Goal: Task Accomplishment & Management: Use online tool/utility

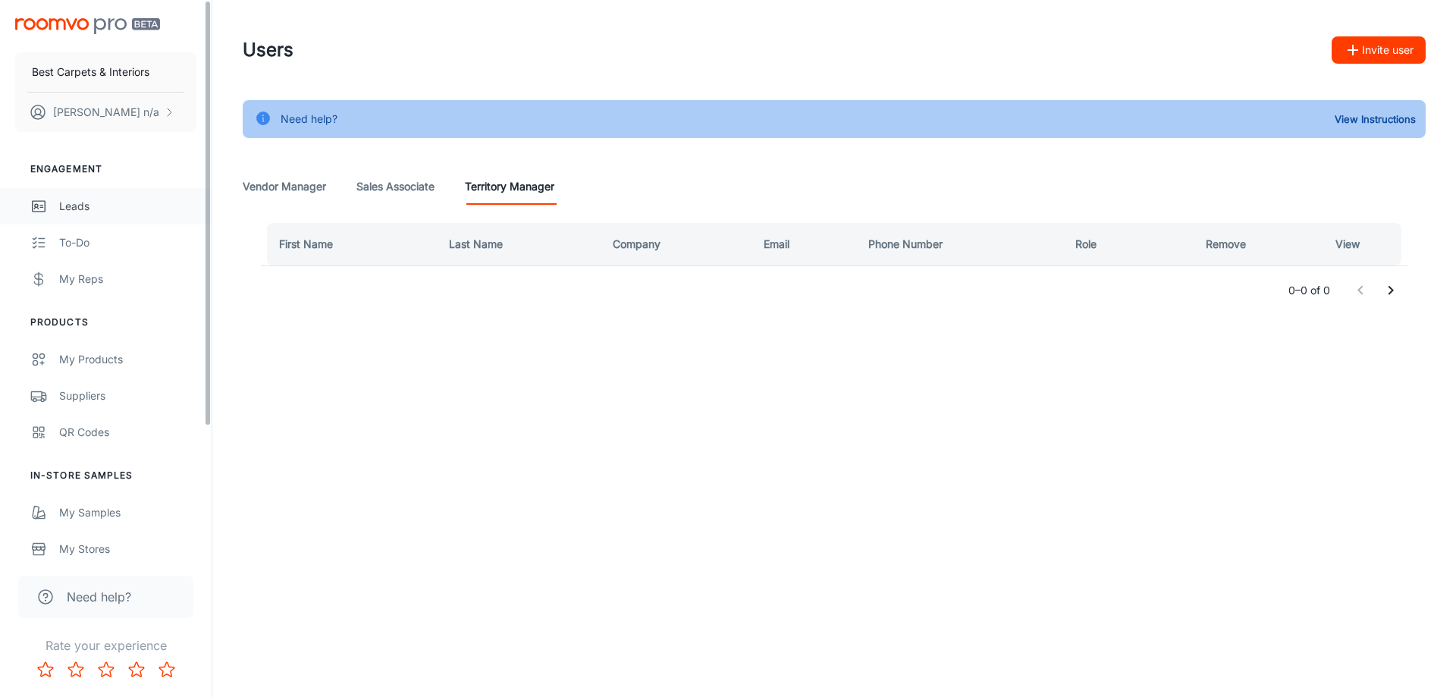
click at [124, 206] on div "Leads" at bounding box center [127, 206] width 137 height 17
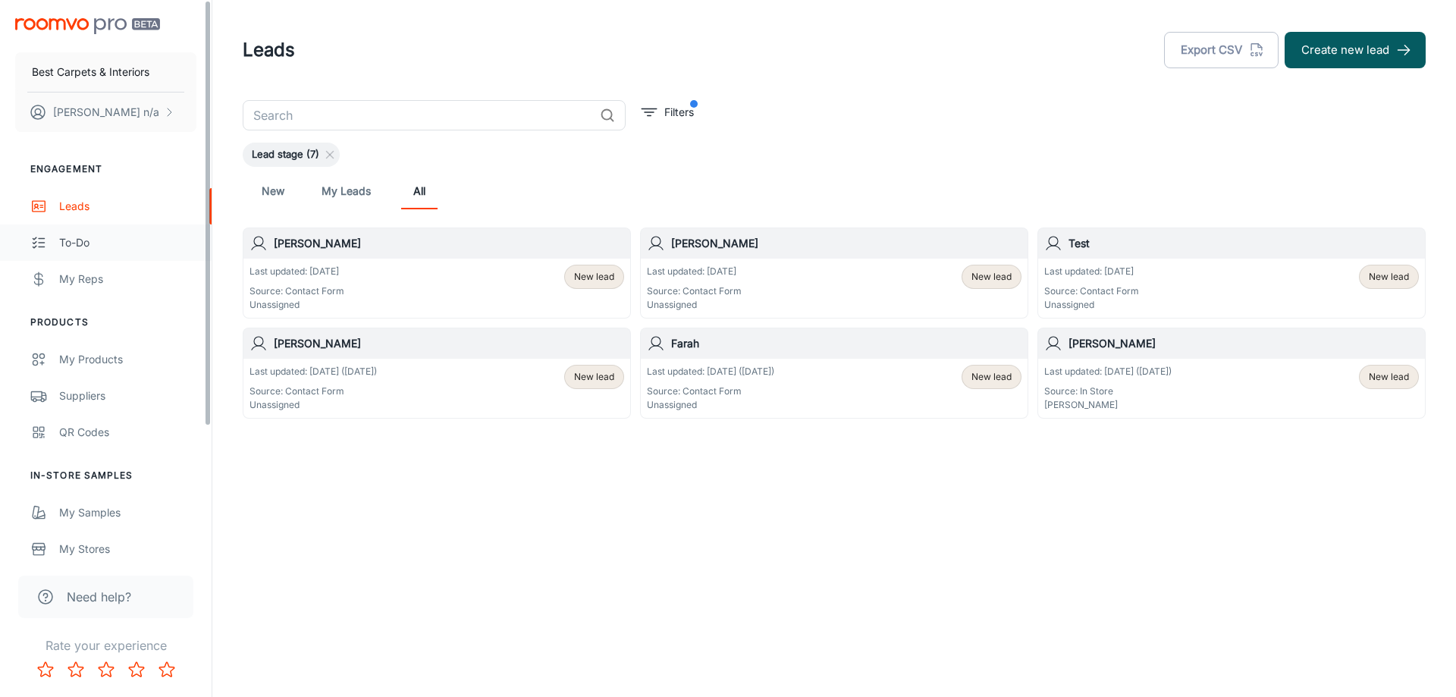
click at [135, 256] on link "To-do" at bounding box center [106, 243] width 212 height 36
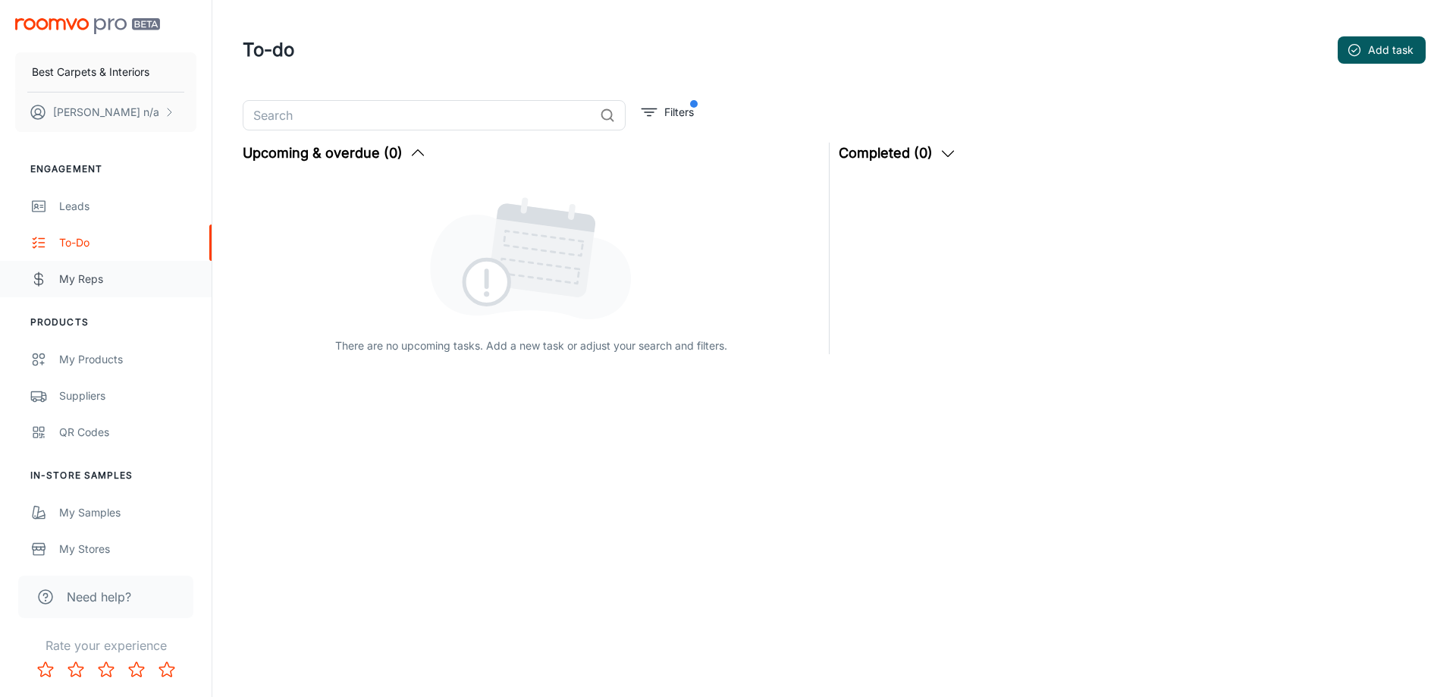
click at [140, 279] on div "My Reps" at bounding box center [127, 279] width 137 height 17
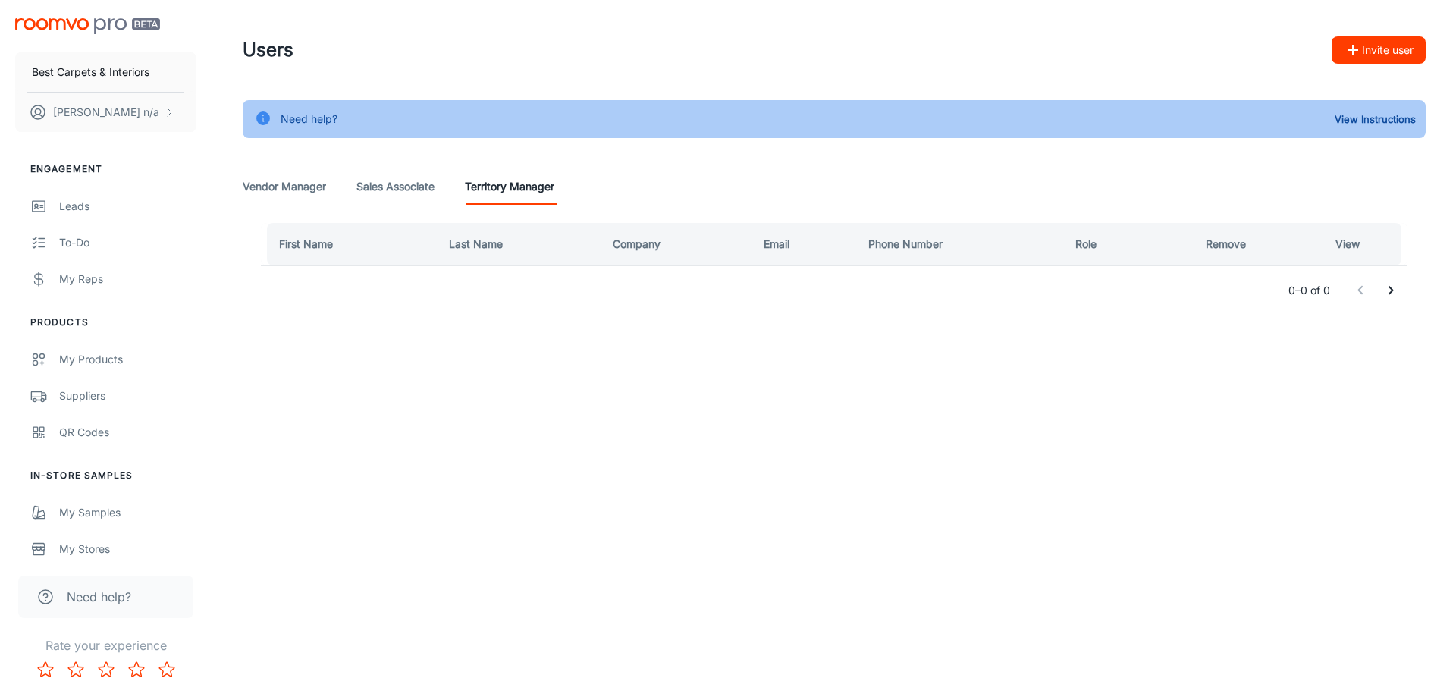
click at [431, 193] on Associate "Sales Associate" at bounding box center [396, 186] width 78 height 36
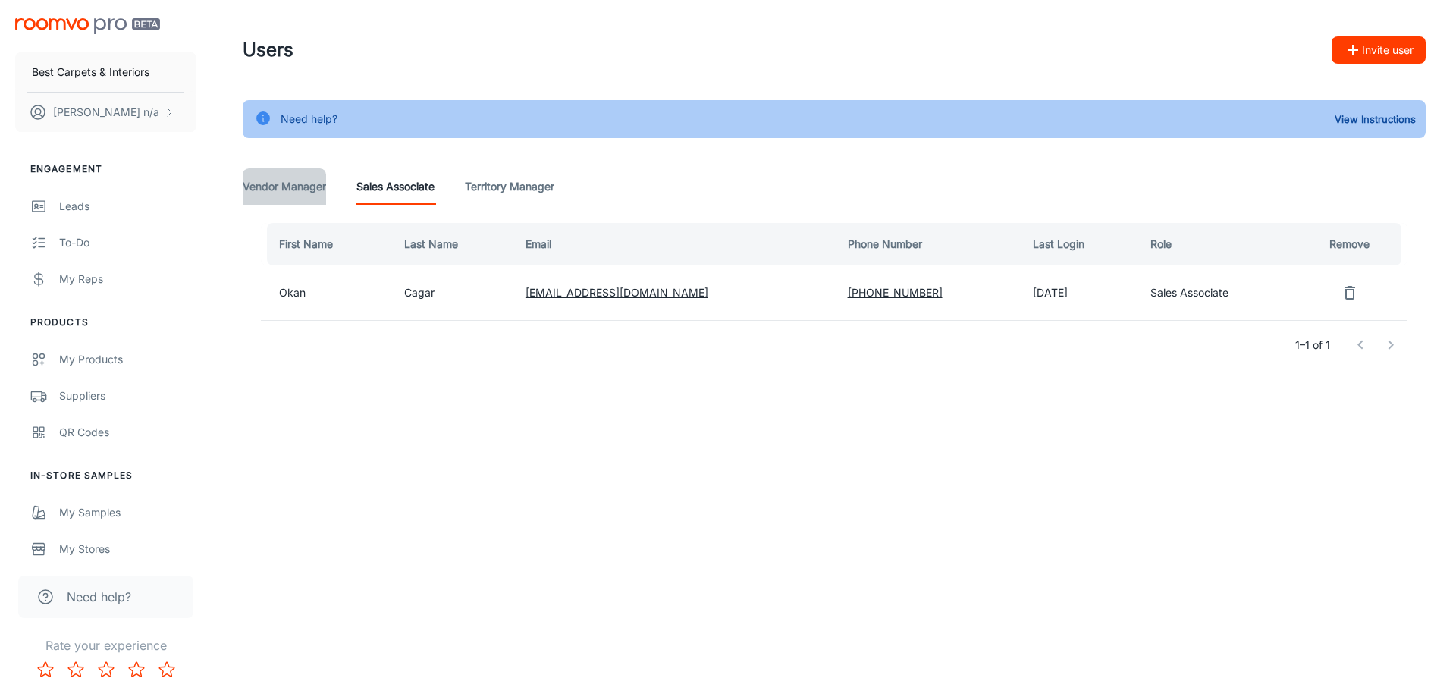
click at [310, 193] on Manager "Vendor Manager" at bounding box center [284, 186] width 83 height 36
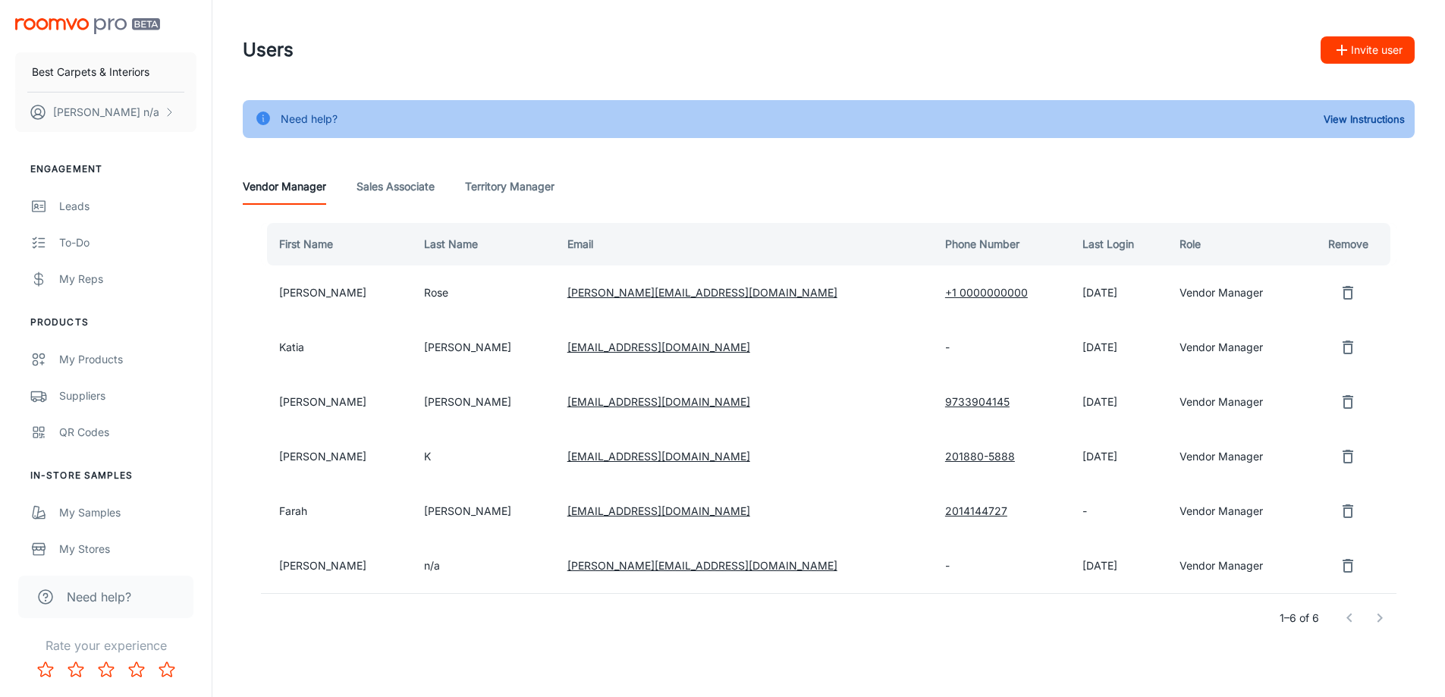
click at [403, 193] on Associate "Sales Associate" at bounding box center [396, 186] width 78 height 36
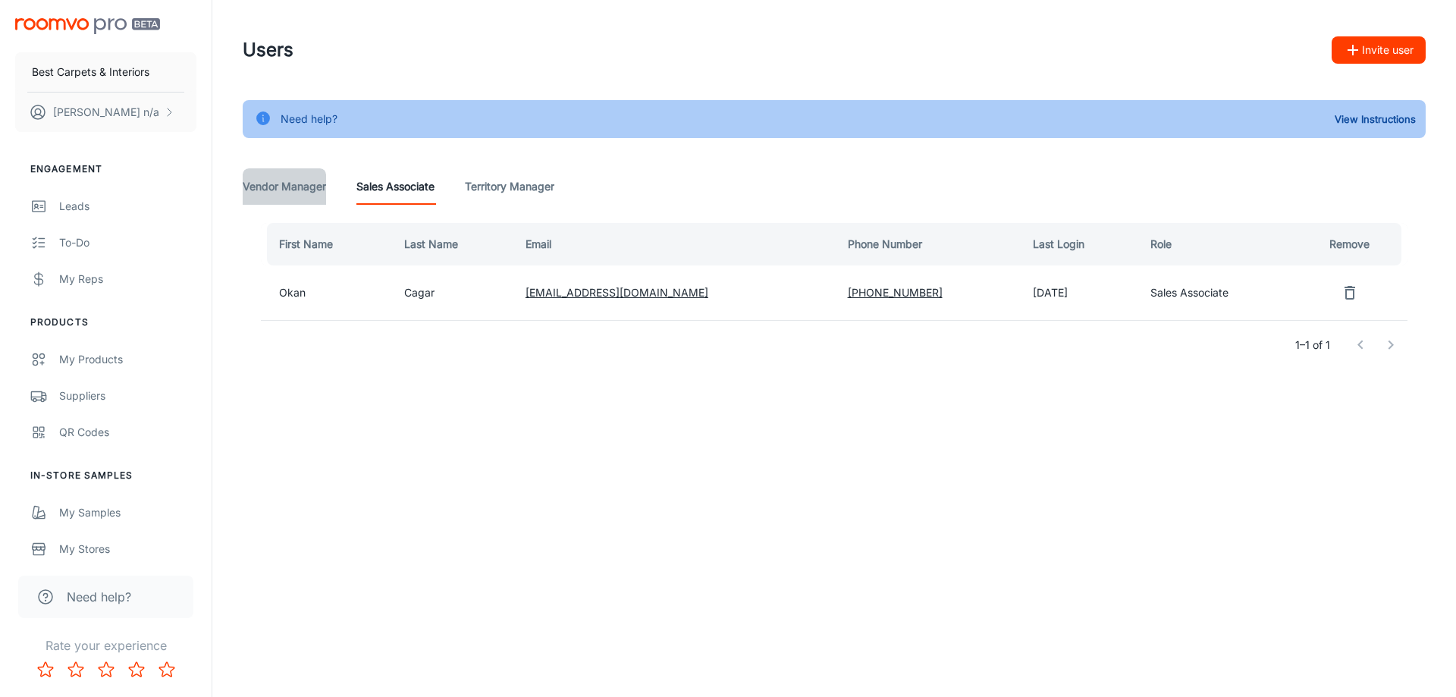
click at [302, 200] on Manager "Vendor Manager" at bounding box center [284, 186] width 83 height 36
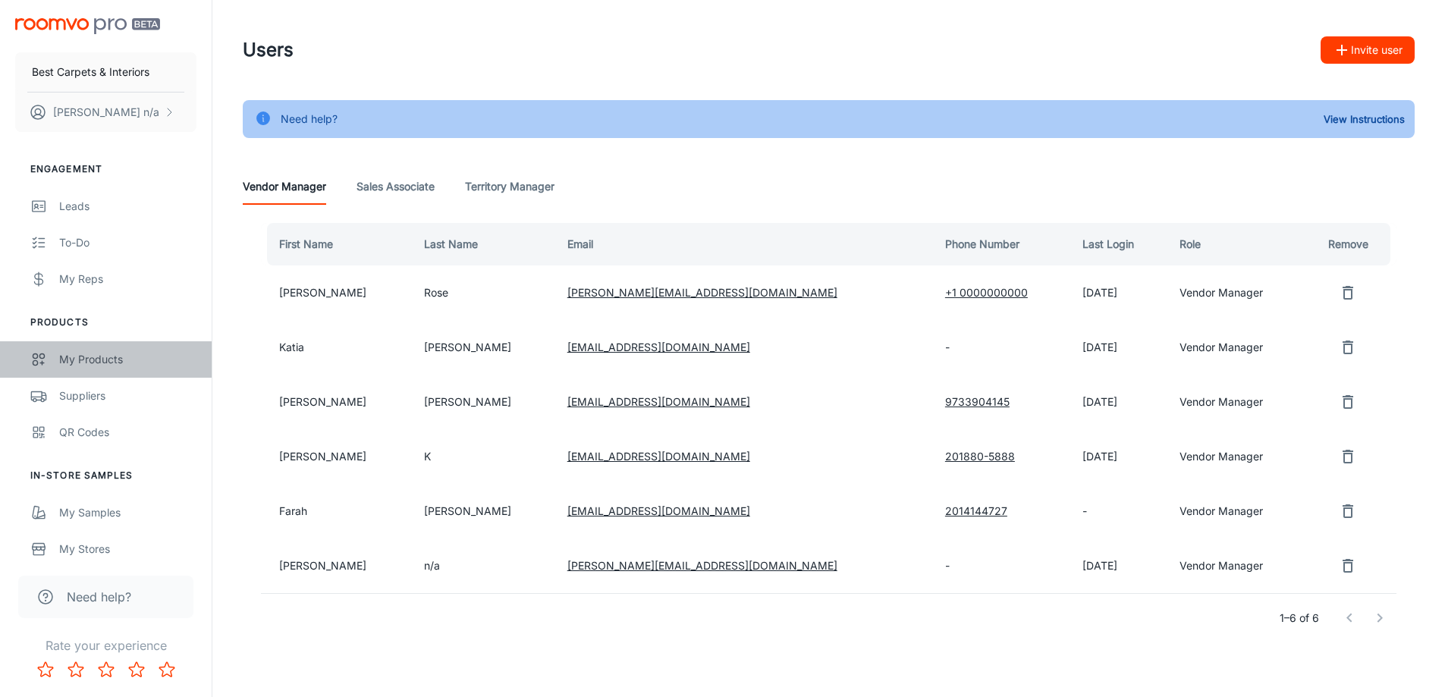
click at [108, 372] on link "My Products" at bounding box center [106, 359] width 212 height 36
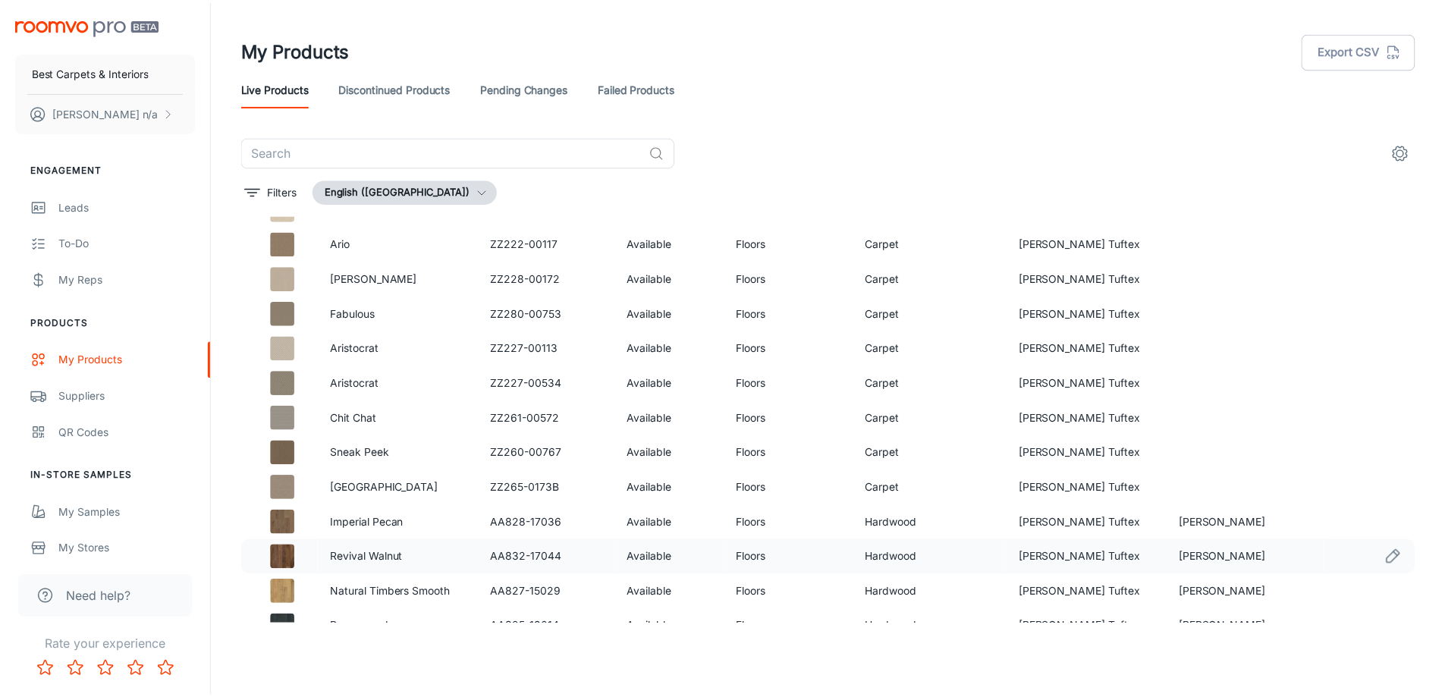
scroll to position [1867, 0]
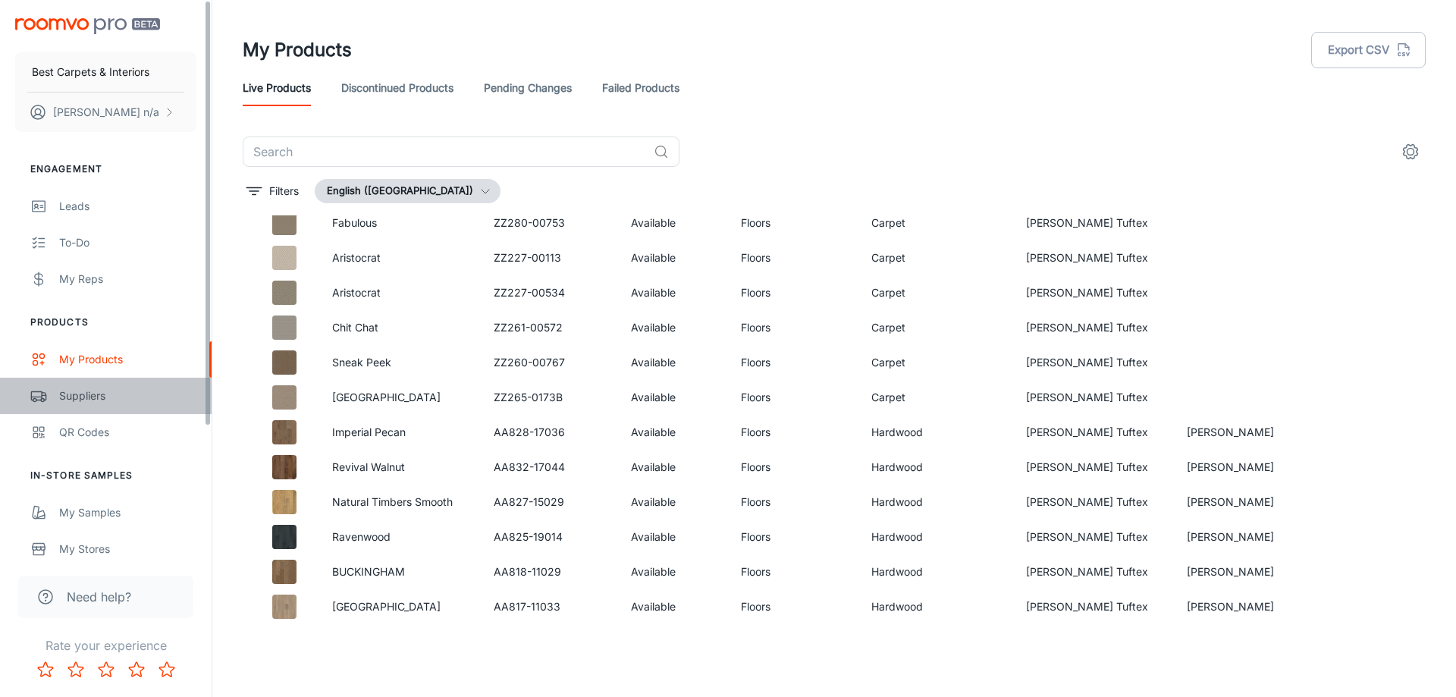
click at [137, 391] on div "Suppliers" at bounding box center [127, 396] width 137 height 17
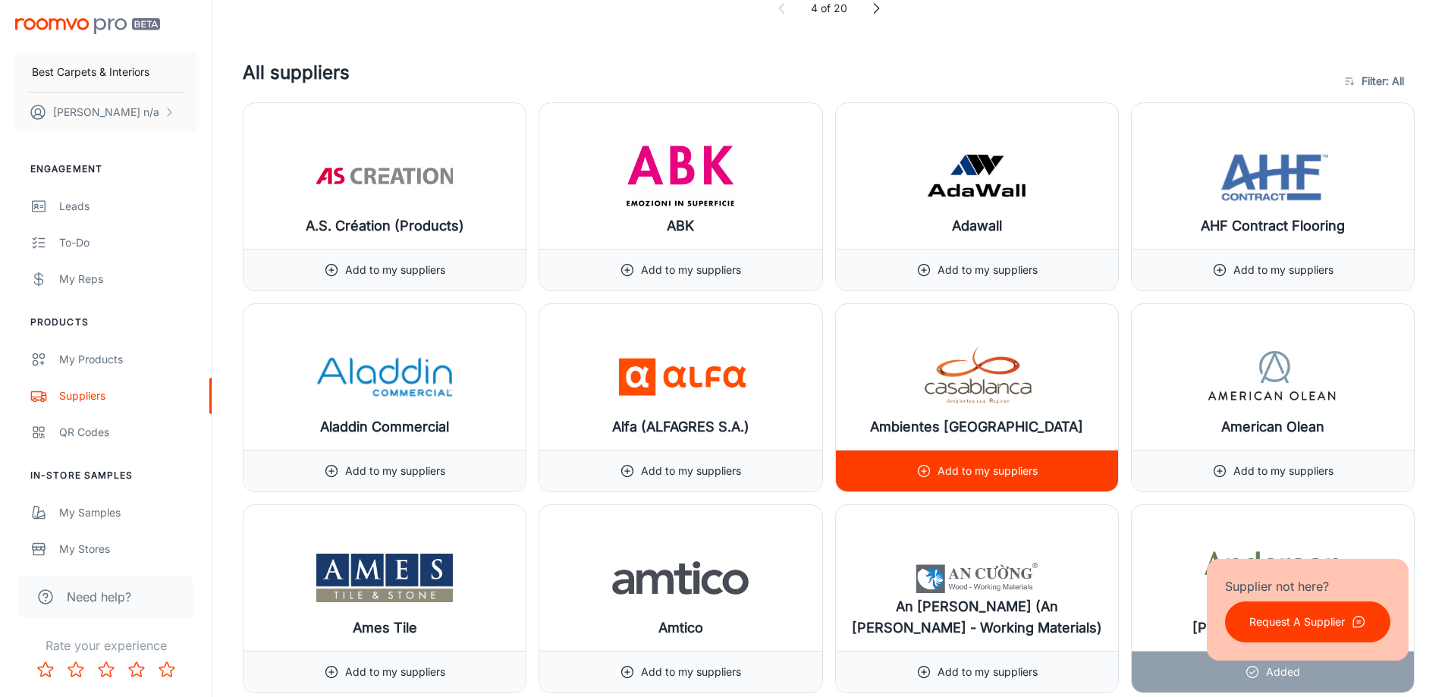
scroll to position [1441, 0]
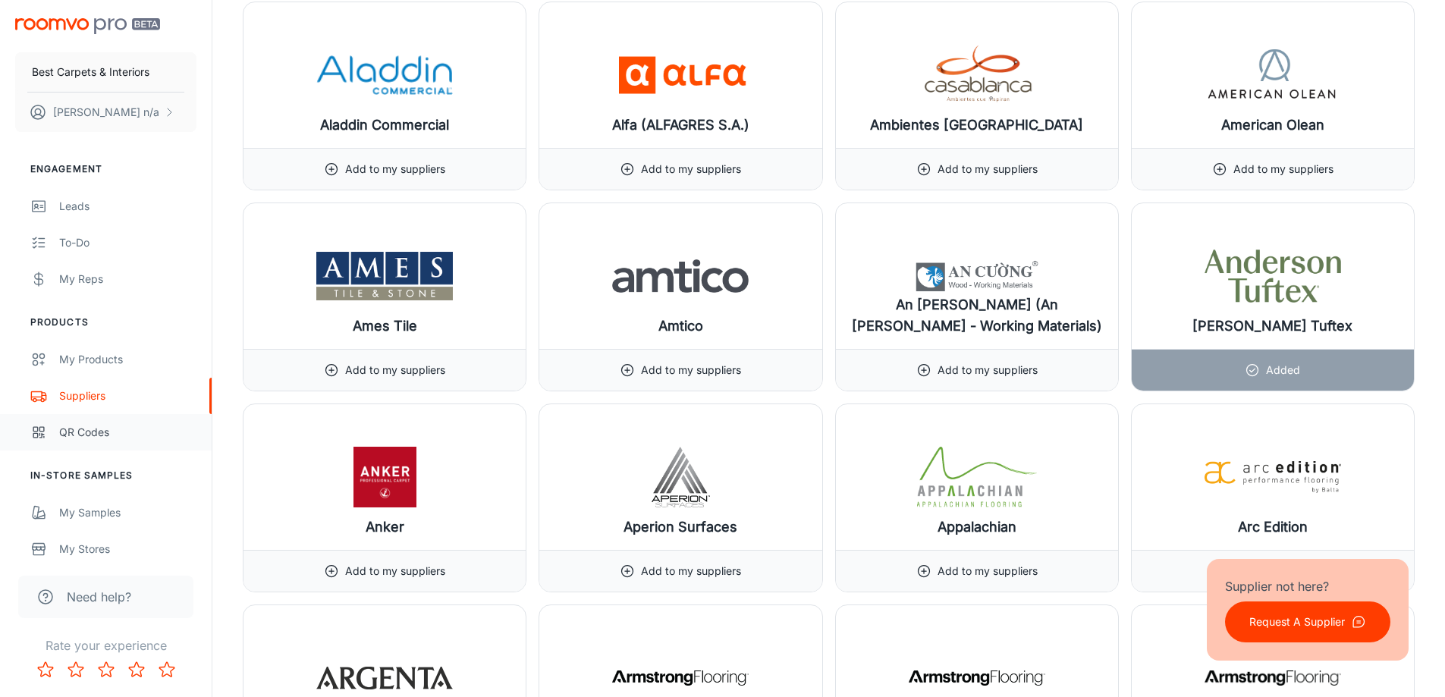
click at [79, 441] on link "QR Codes" at bounding box center [106, 432] width 212 height 36
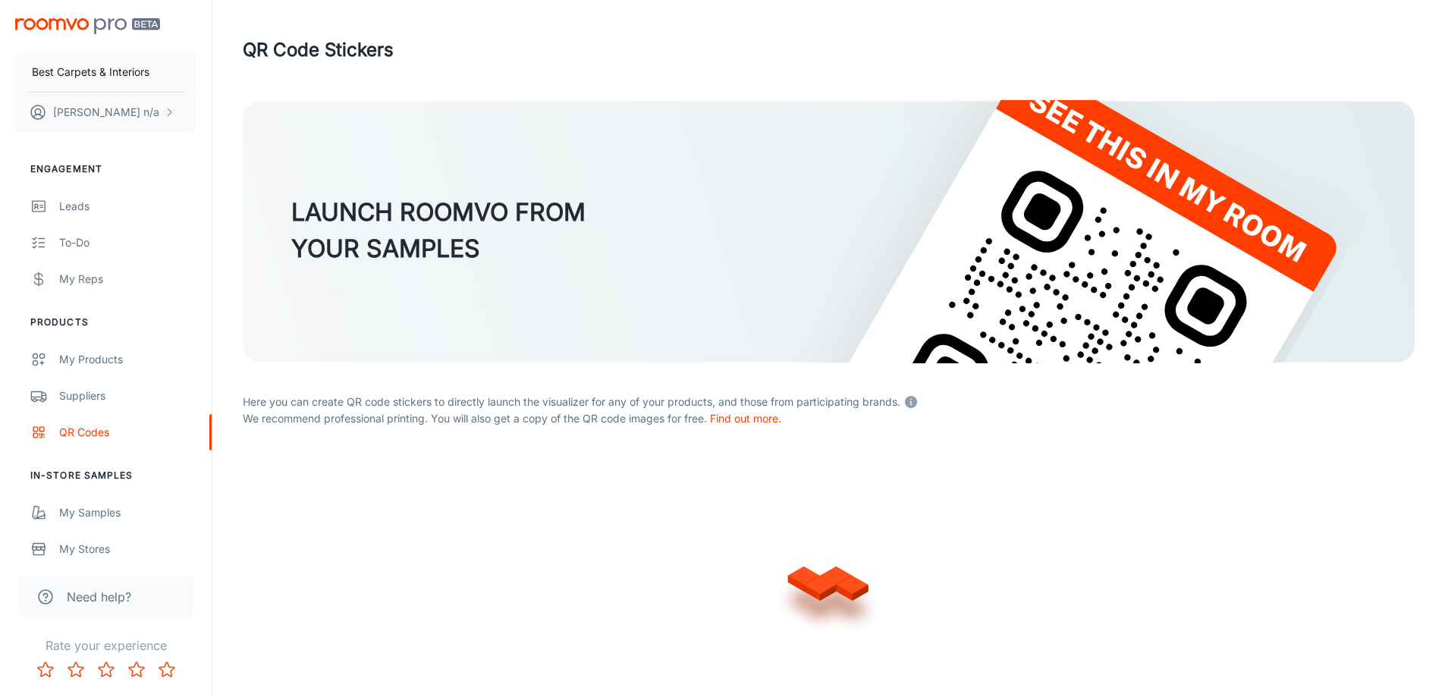
scroll to position [64, 0]
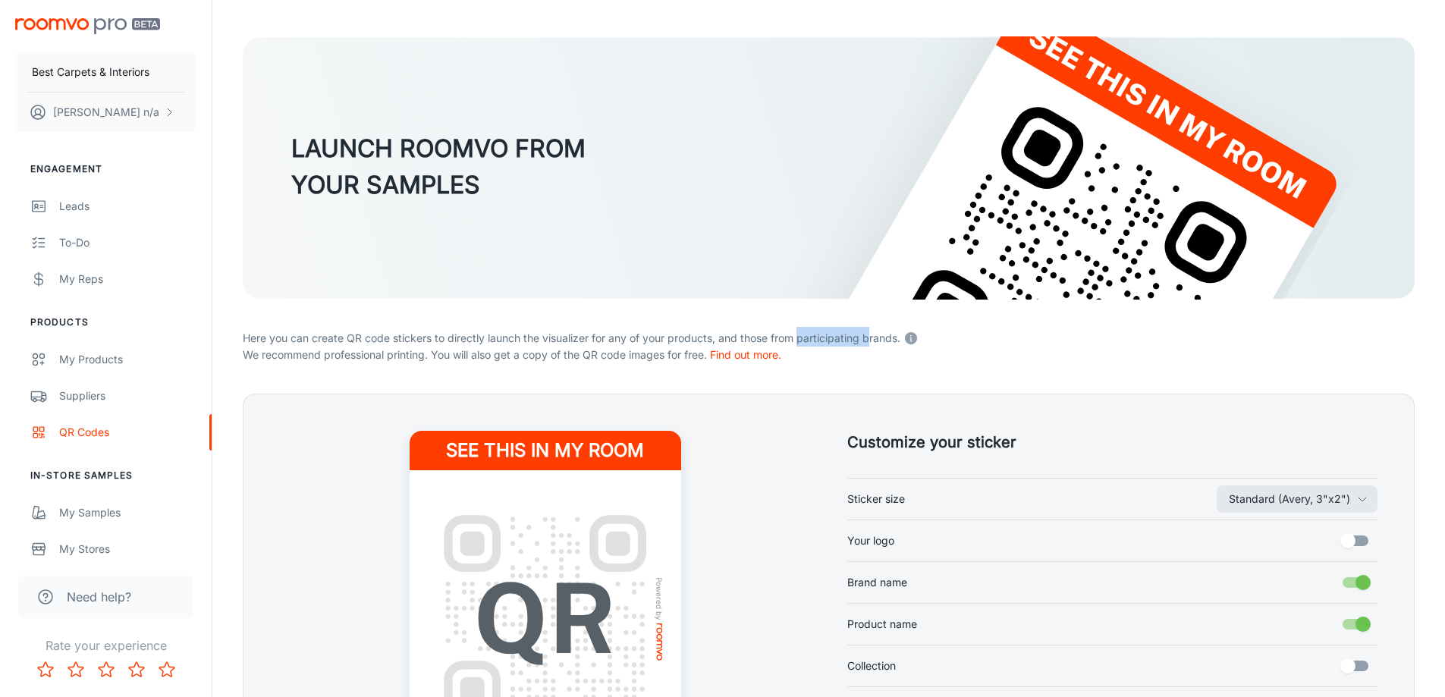
drag, startPoint x: 800, startPoint y: 338, endPoint x: 869, endPoint y: 346, distance: 68.8
click at [872, 346] on p "Here you can create QR code stickers to directly launch the visualizer for any …" at bounding box center [829, 337] width 1172 height 20
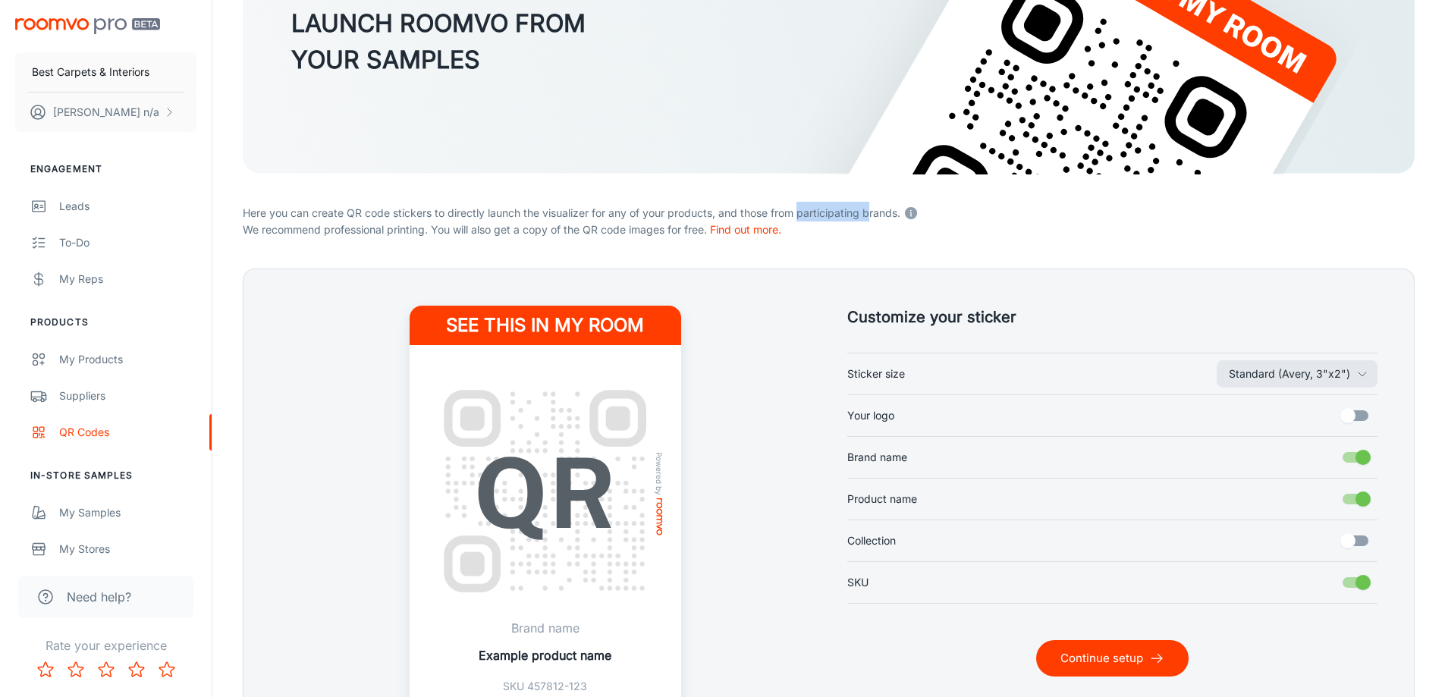
scroll to position [303, 0]
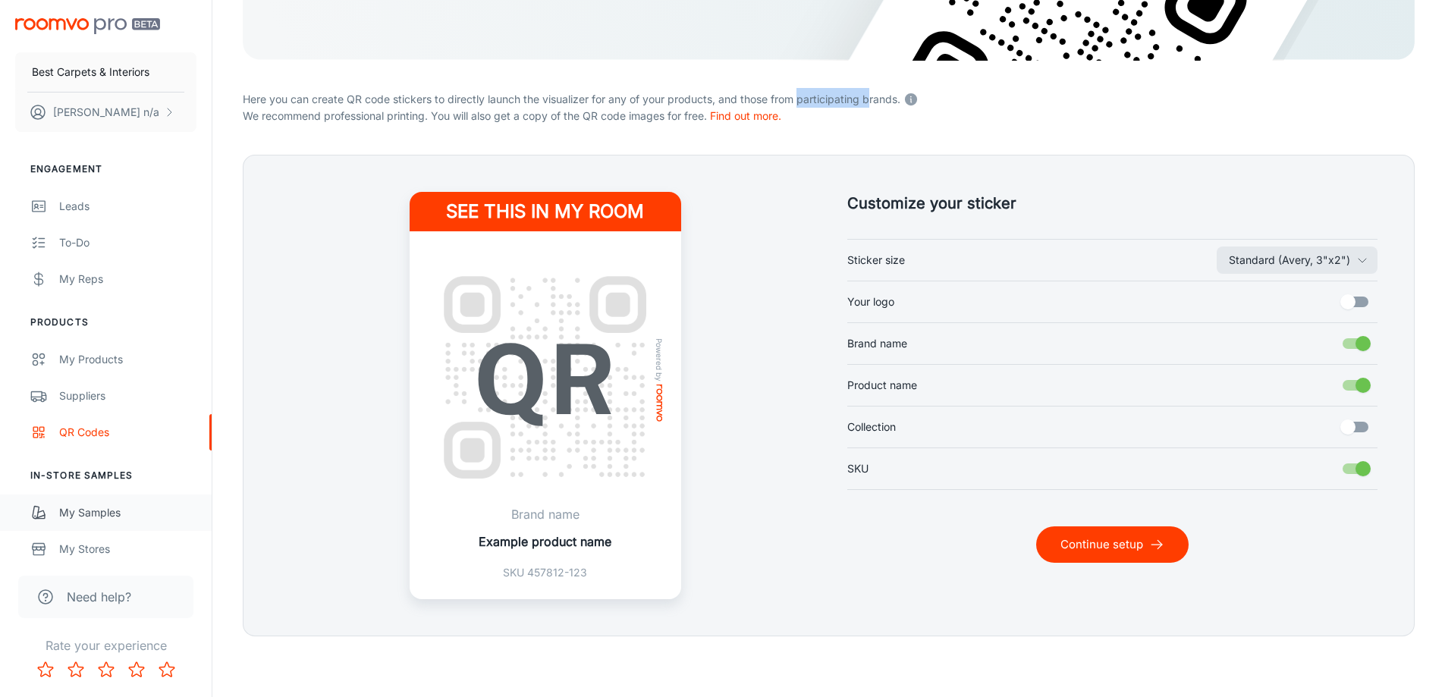
click at [95, 496] on link "My Samples" at bounding box center [106, 513] width 212 height 36
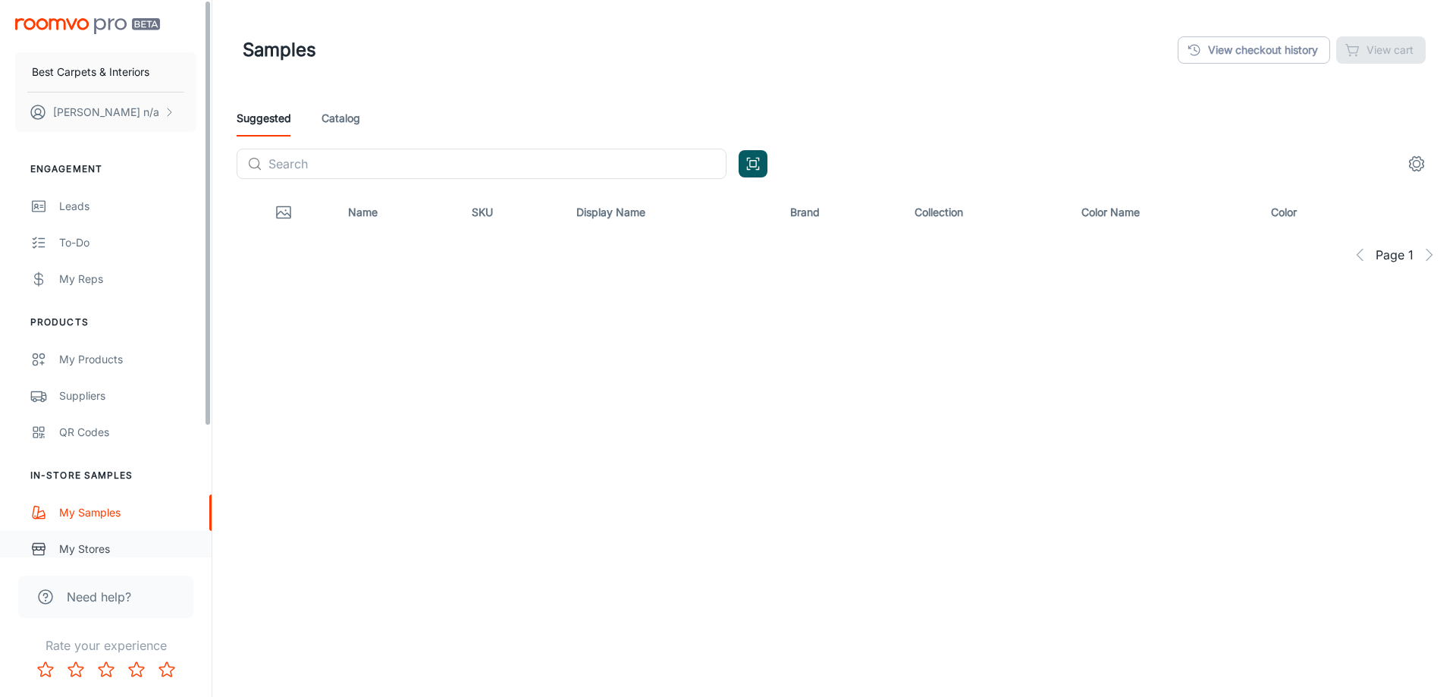
click at [105, 556] on div "My Stores" at bounding box center [127, 549] width 137 height 17
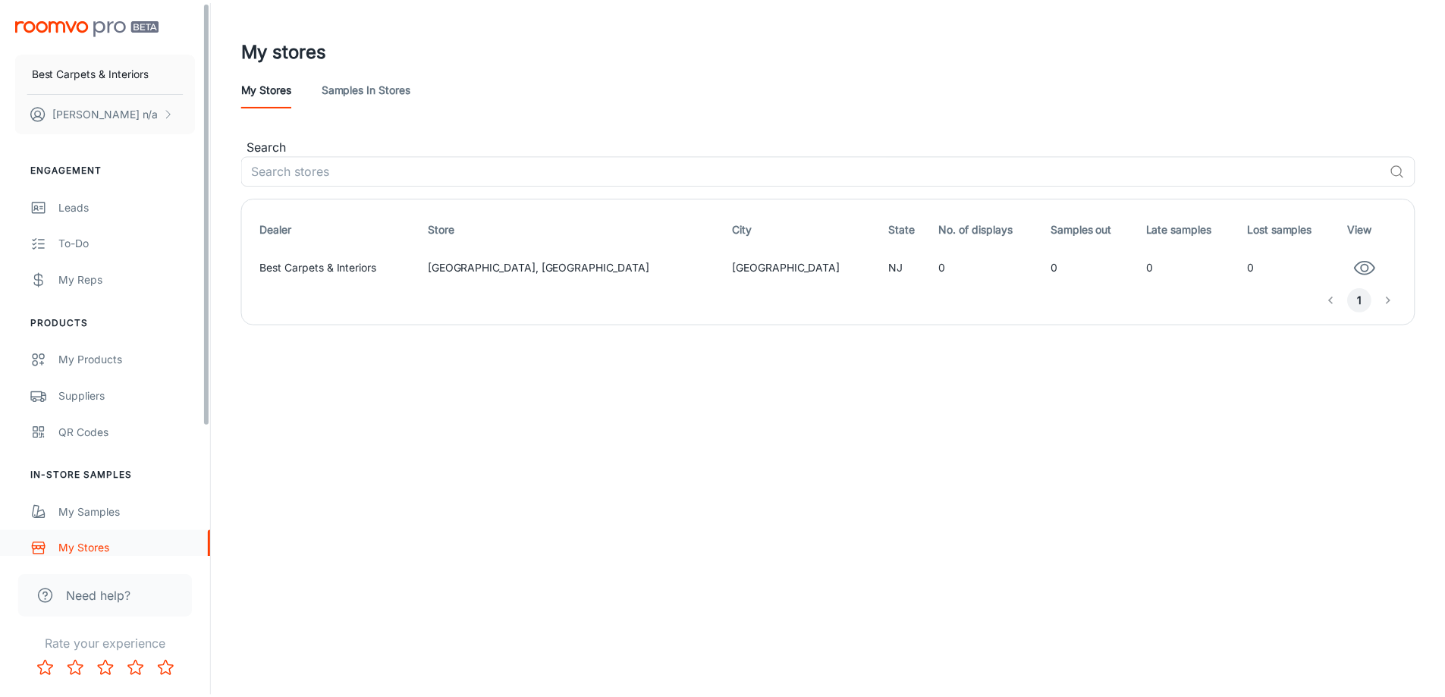
scroll to position [171, 0]
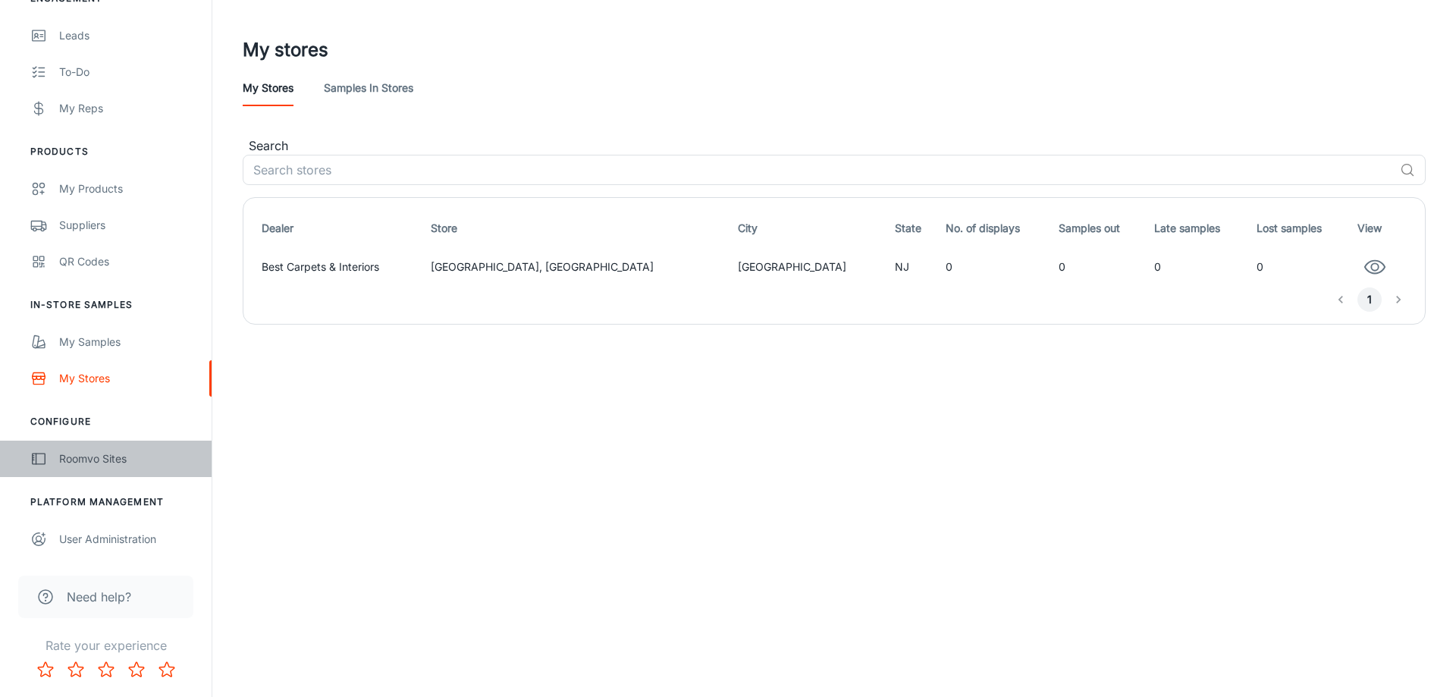
click at [145, 472] on link "Roomvo Sites" at bounding box center [106, 459] width 212 height 36
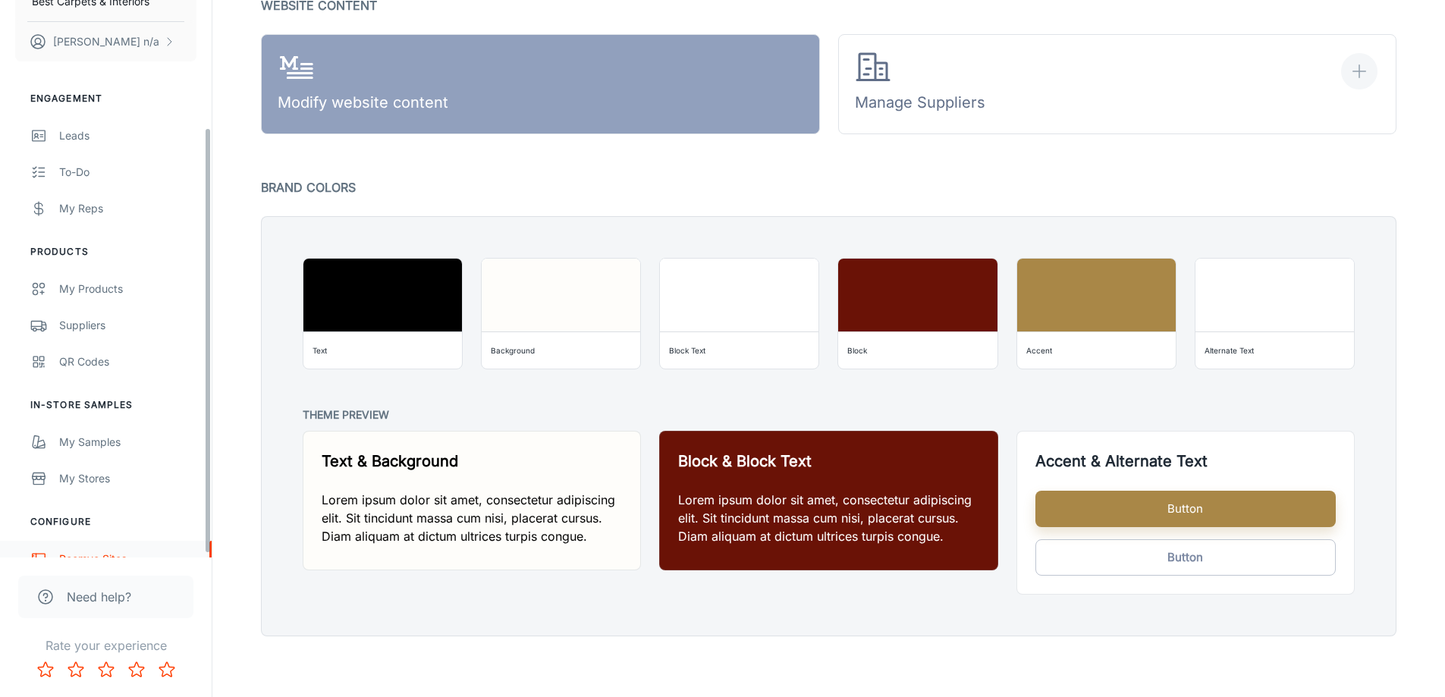
scroll to position [171, 0]
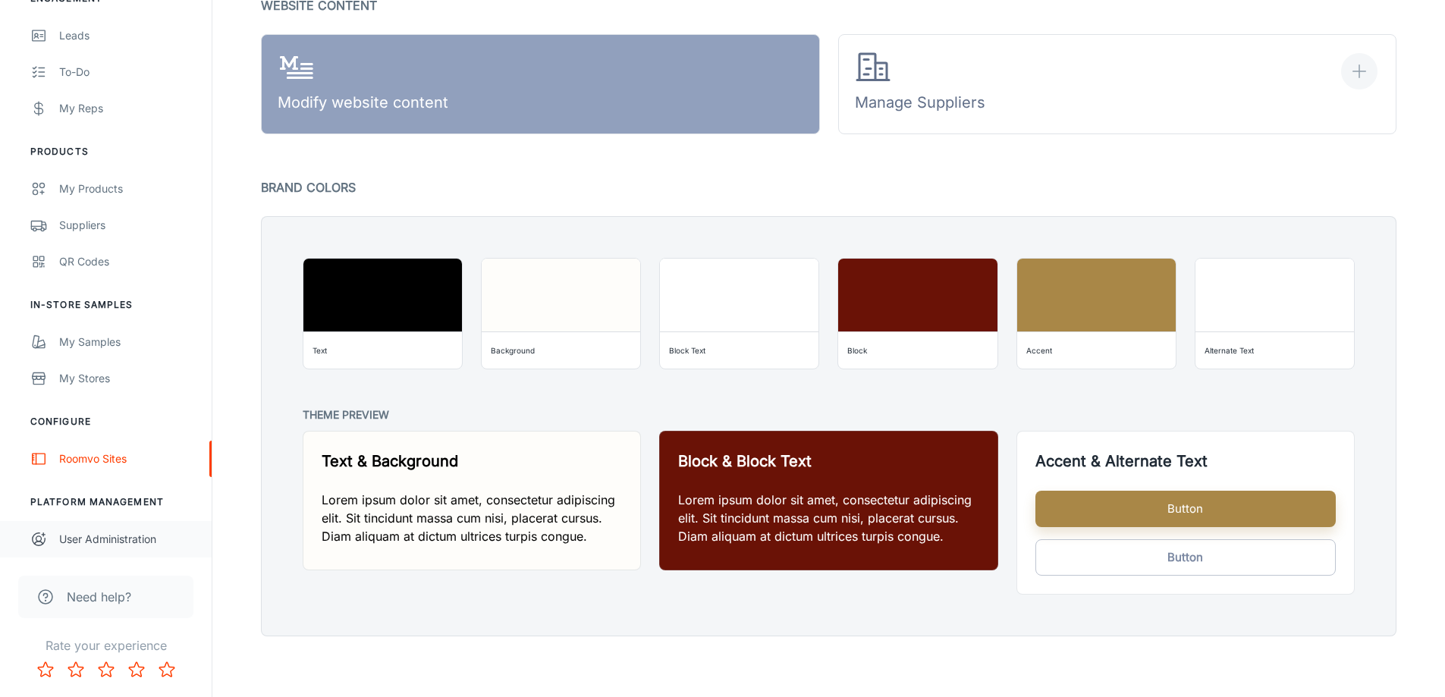
click at [93, 525] on link "User Administration" at bounding box center [106, 539] width 212 height 36
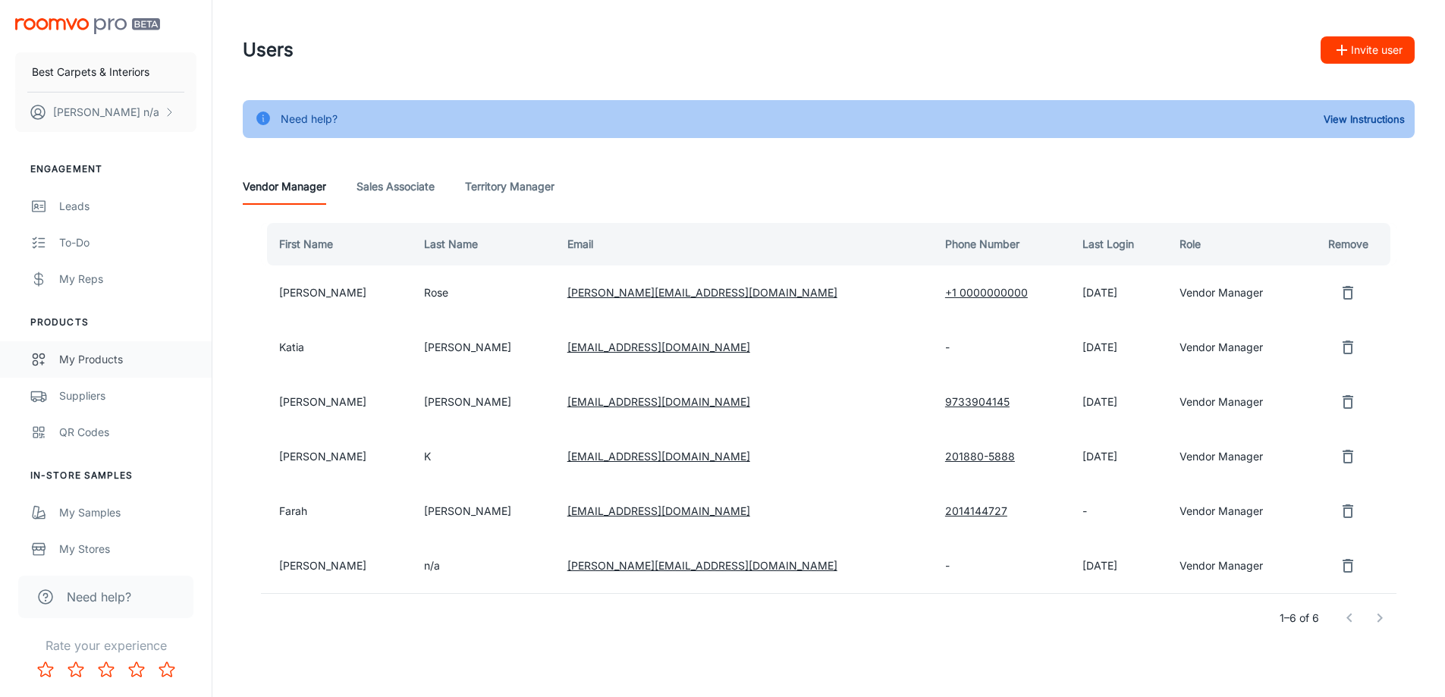
click at [89, 357] on div "My Products" at bounding box center [127, 359] width 137 height 17
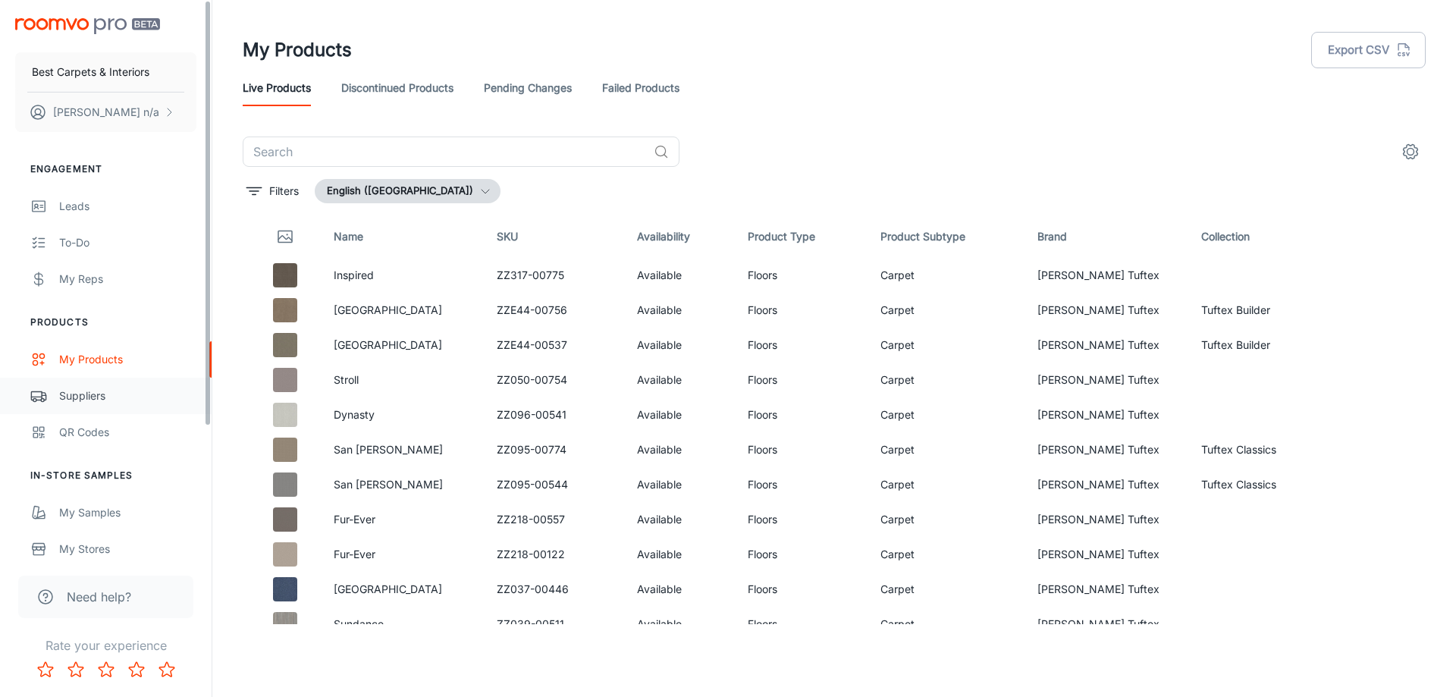
click at [124, 391] on div "Suppliers" at bounding box center [127, 396] width 137 height 17
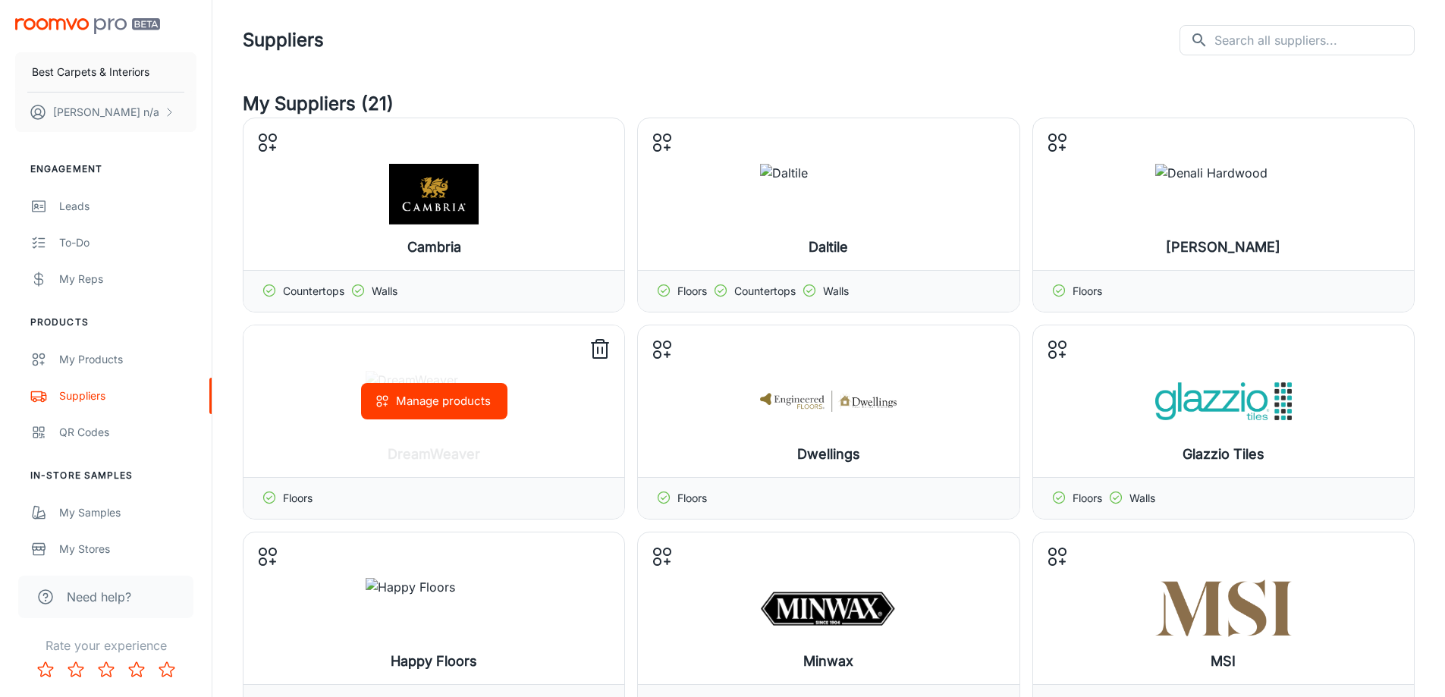
scroll to position [76, 0]
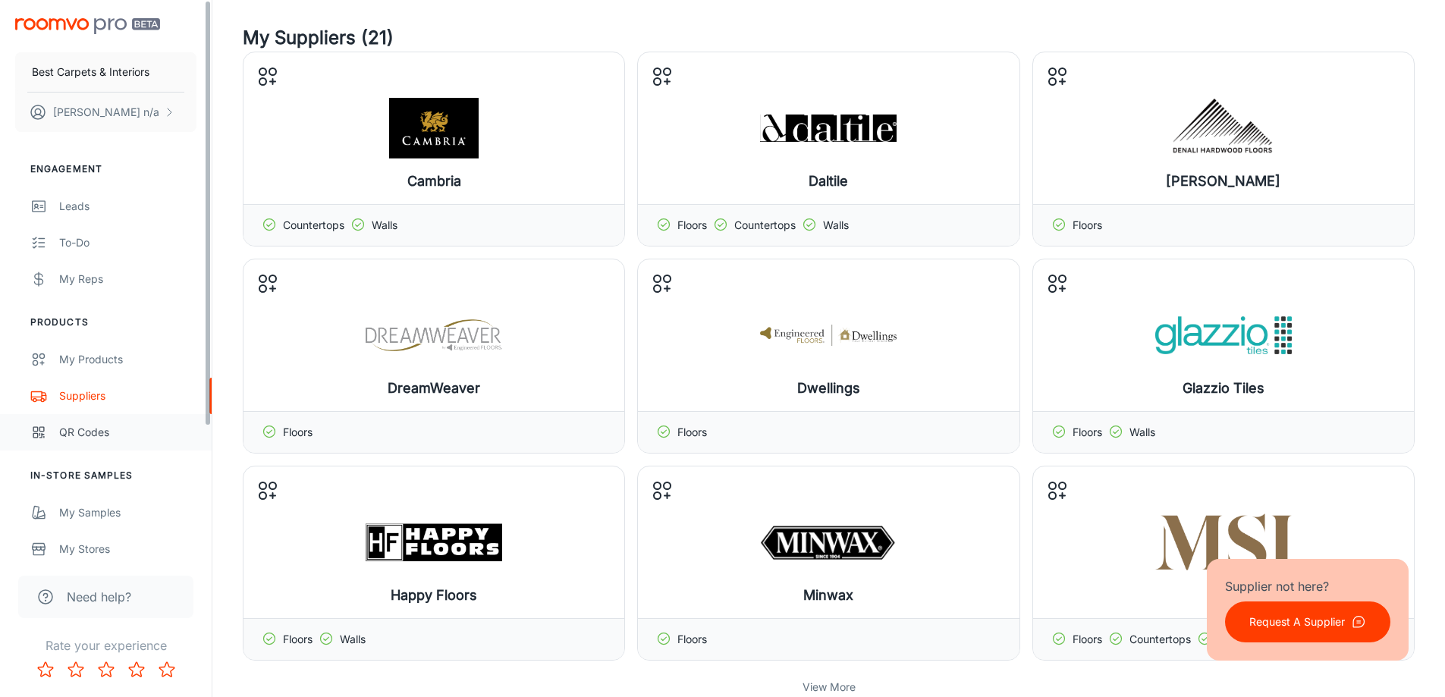
click at [155, 430] on div "QR Codes" at bounding box center [127, 432] width 137 height 17
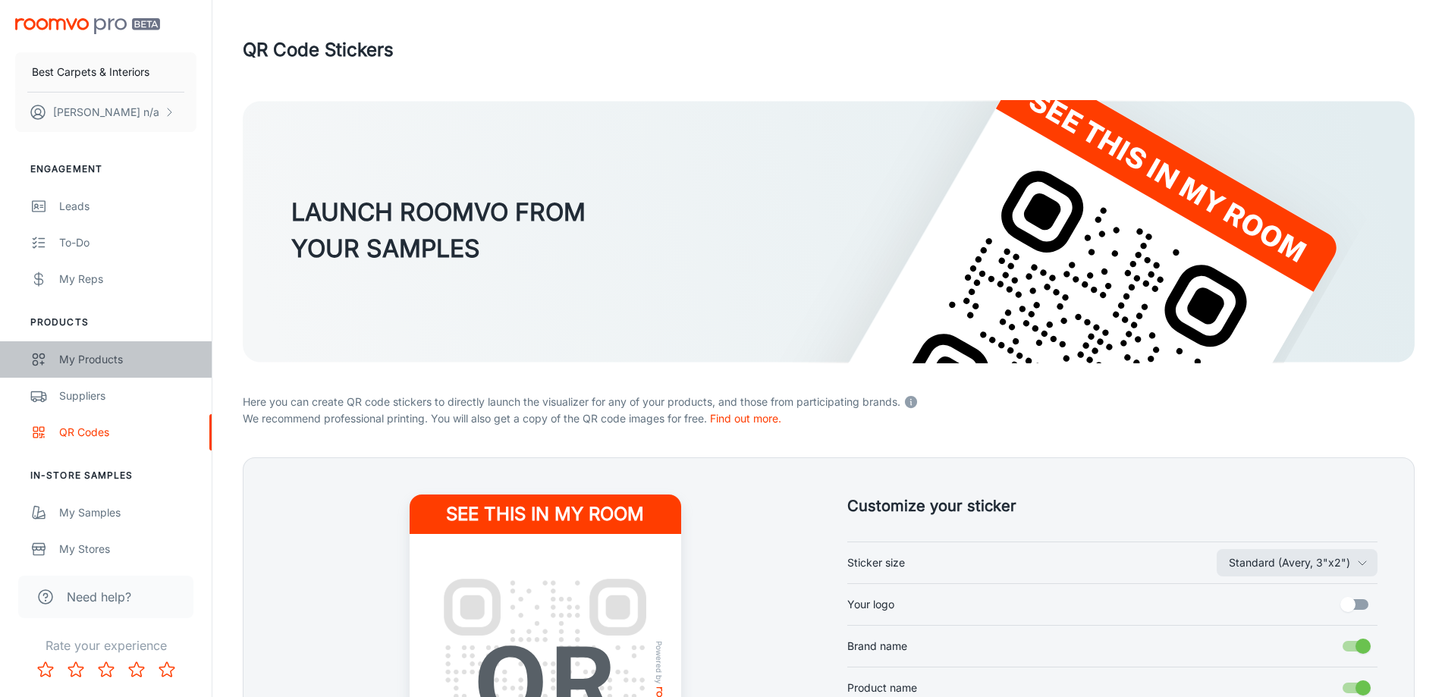
click at [139, 357] on div "My Products" at bounding box center [127, 359] width 137 height 17
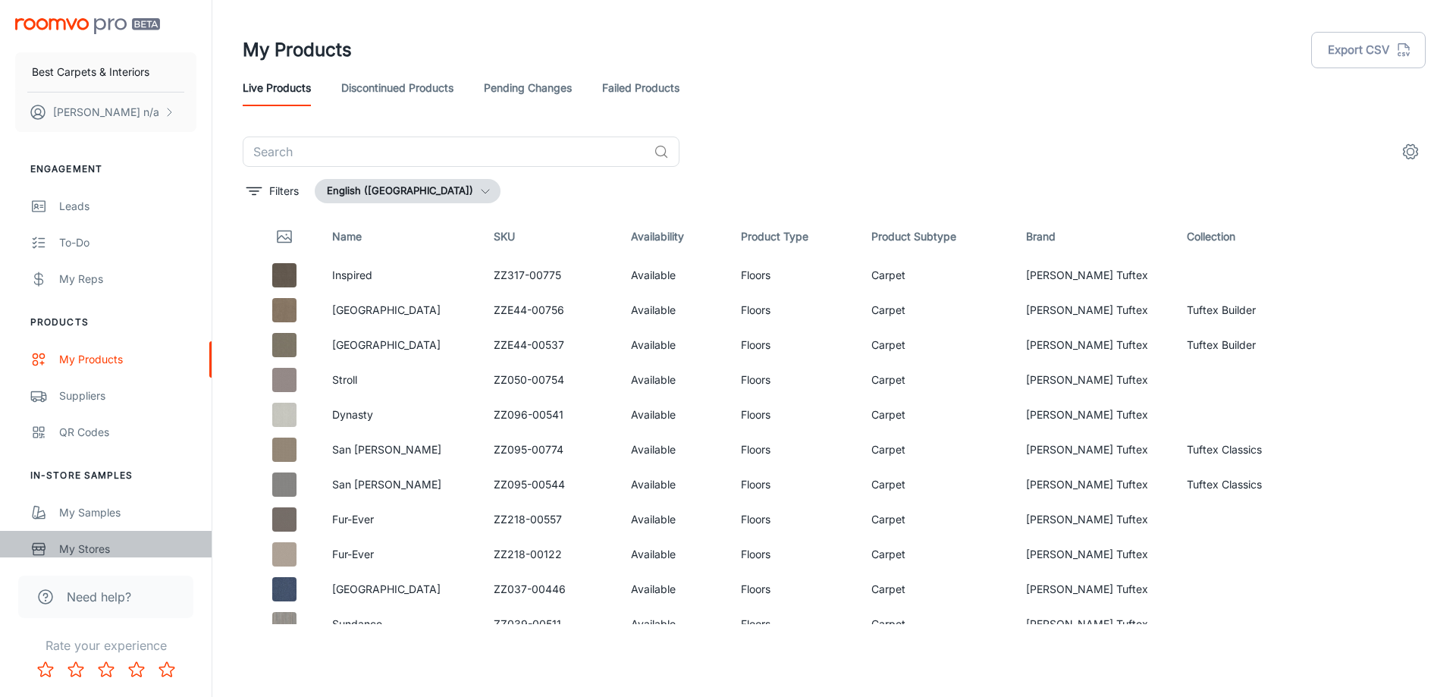
click at [77, 546] on div "My Stores" at bounding box center [127, 549] width 137 height 17
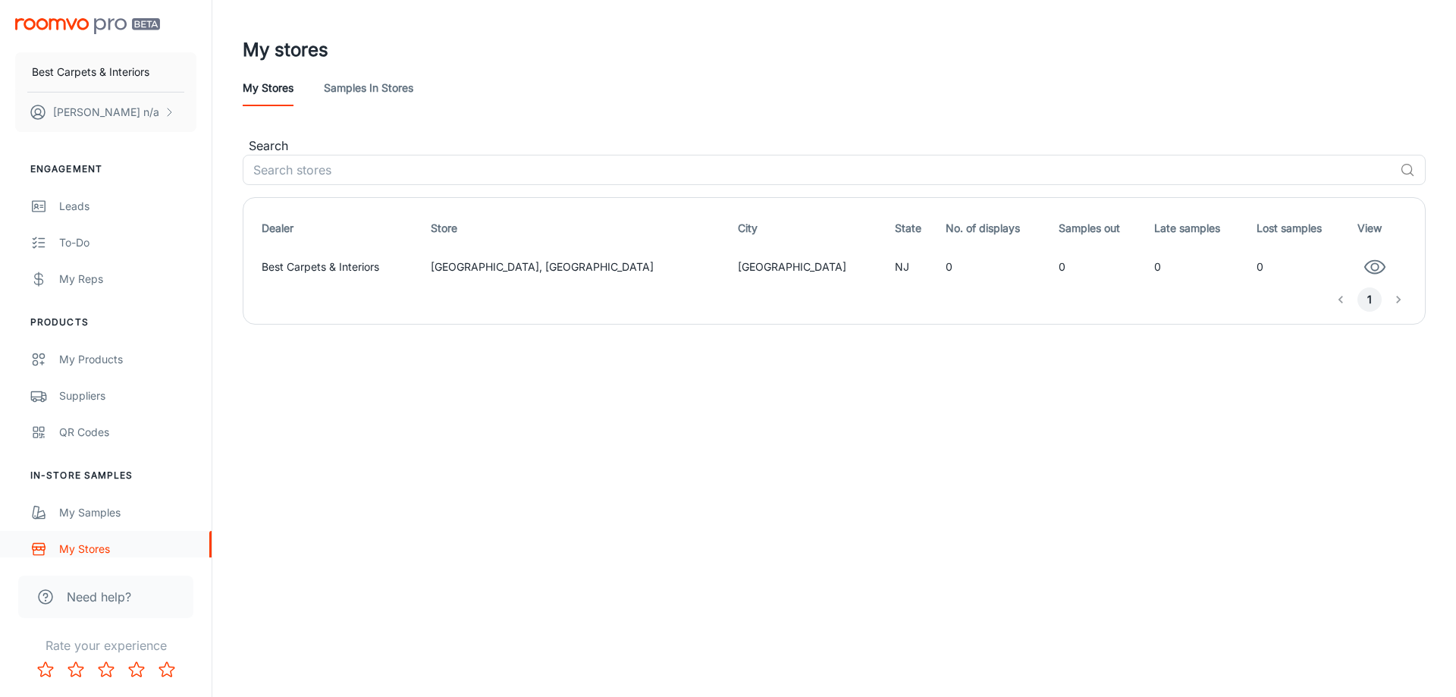
click at [77, 539] on link "My Stores" at bounding box center [106, 549] width 212 height 36
click at [339, 269] on td "Best Carpets & Interiors" at bounding box center [340, 267] width 169 height 41
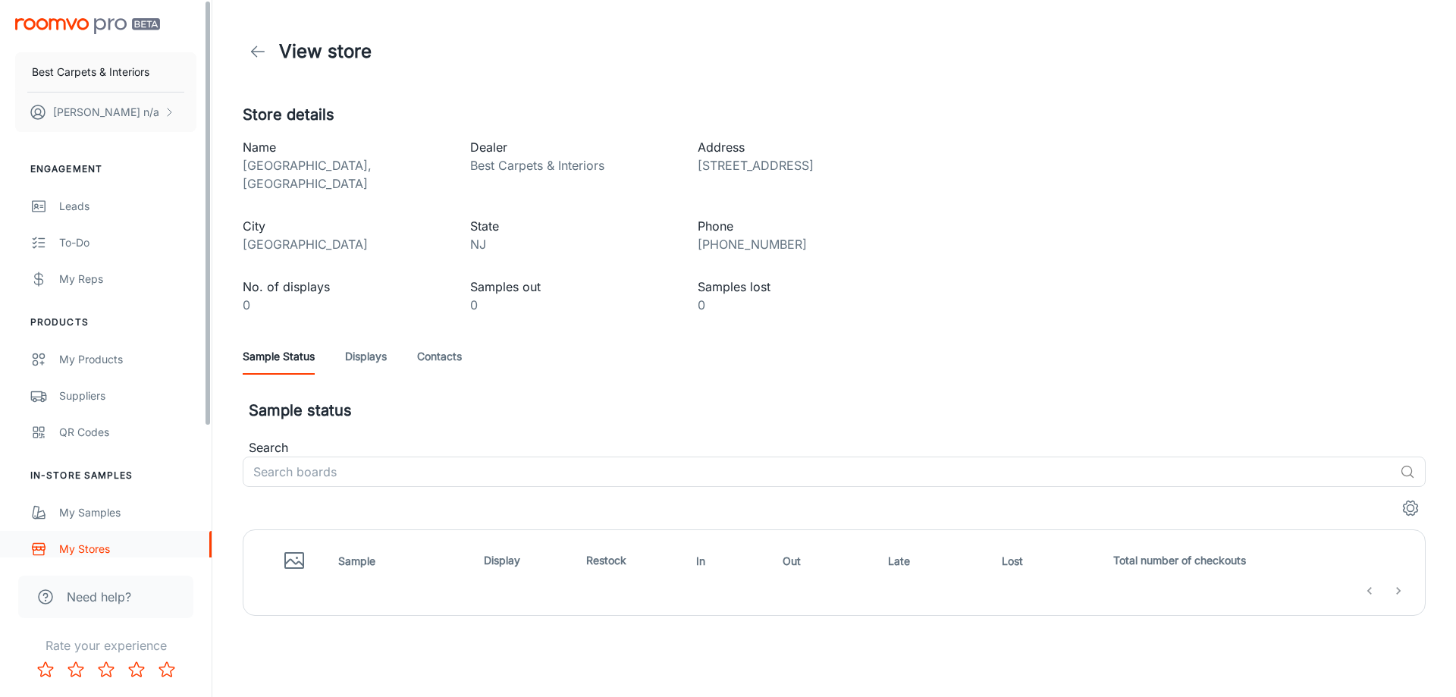
click at [82, 555] on div "My Stores" at bounding box center [127, 549] width 137 height 17
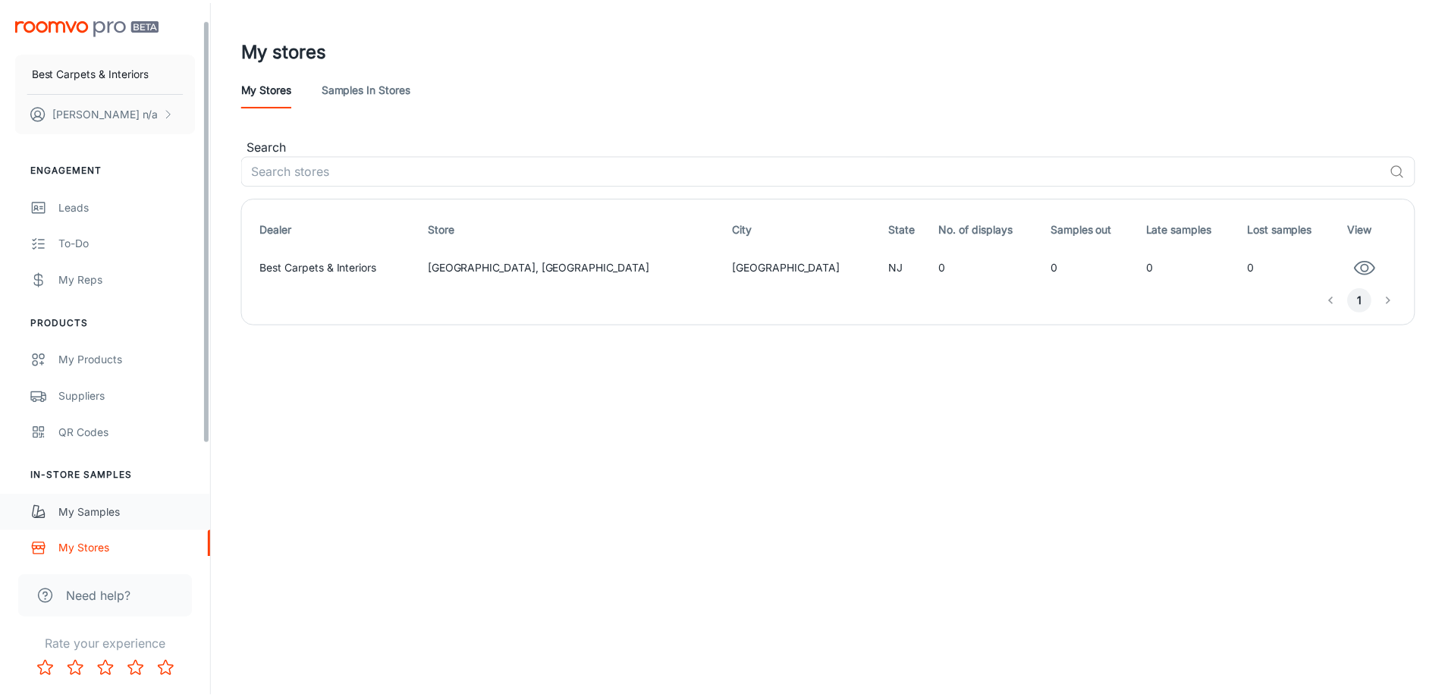
scroll to position [171, 0]
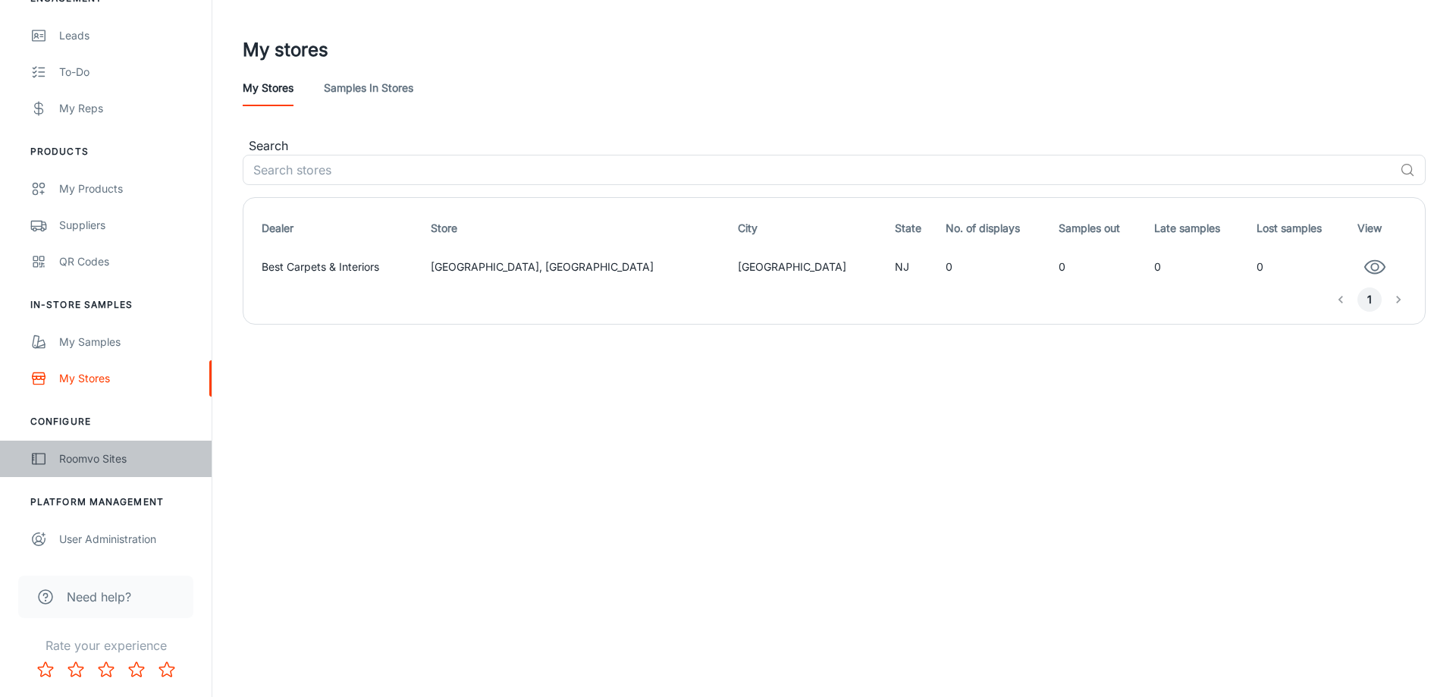
click at [126, 470] on link "Roomvo Sites" at bounding box center [106, 459] width 212 height 36
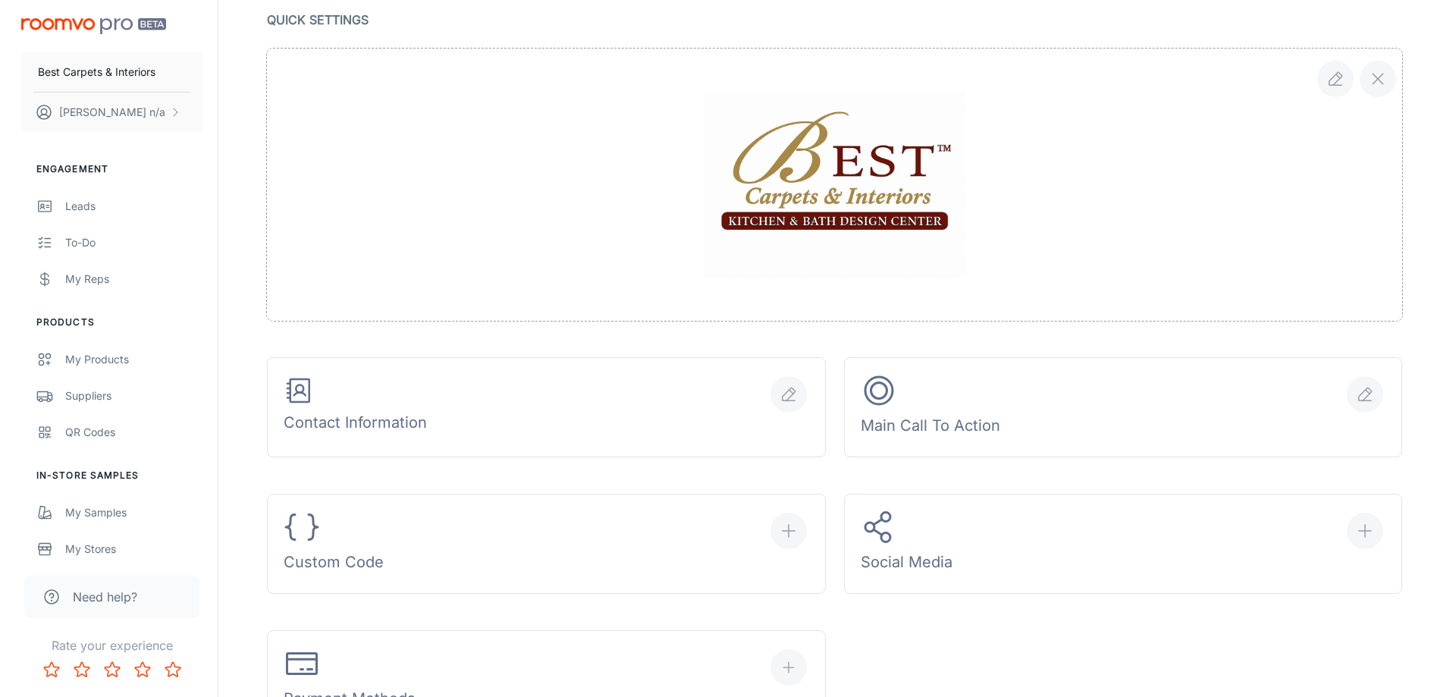
scroll to position [379, 0]
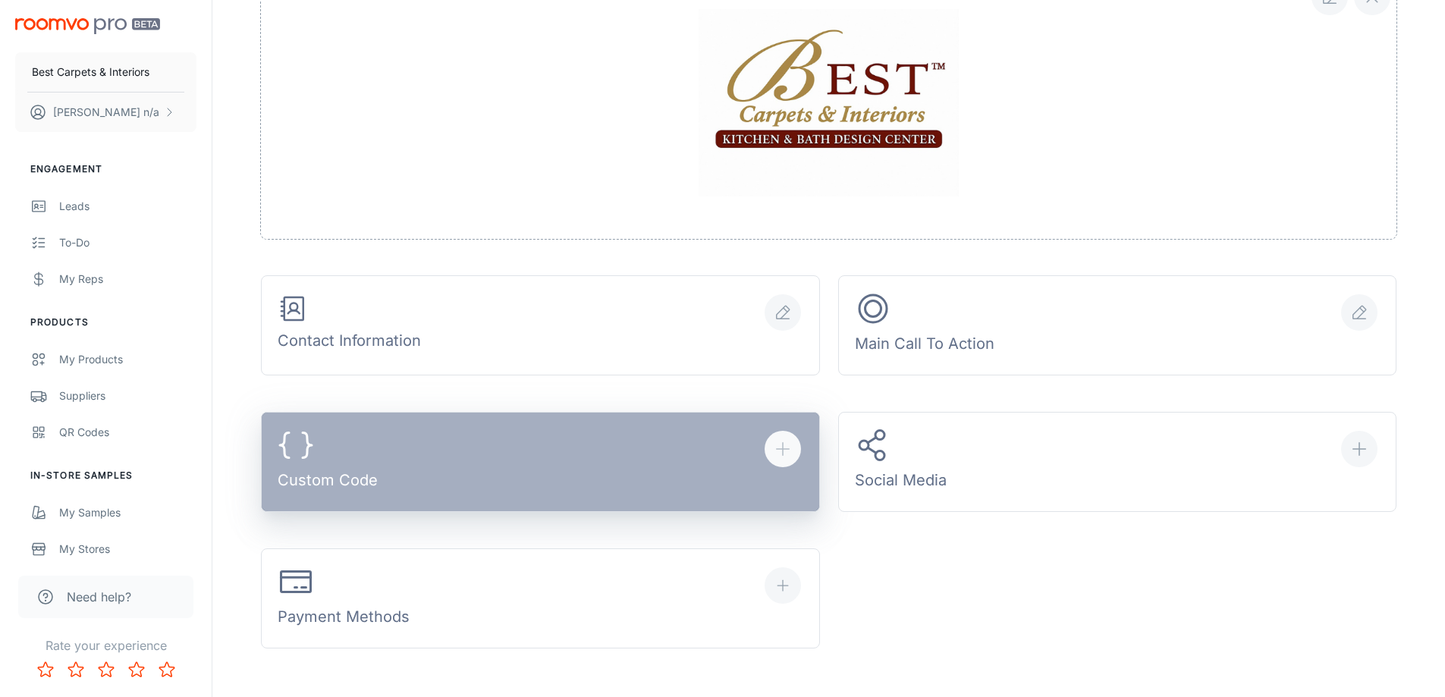
click at [484, 447] on button "Custom Code" at bounding box center [540, 462] width 559 height 100
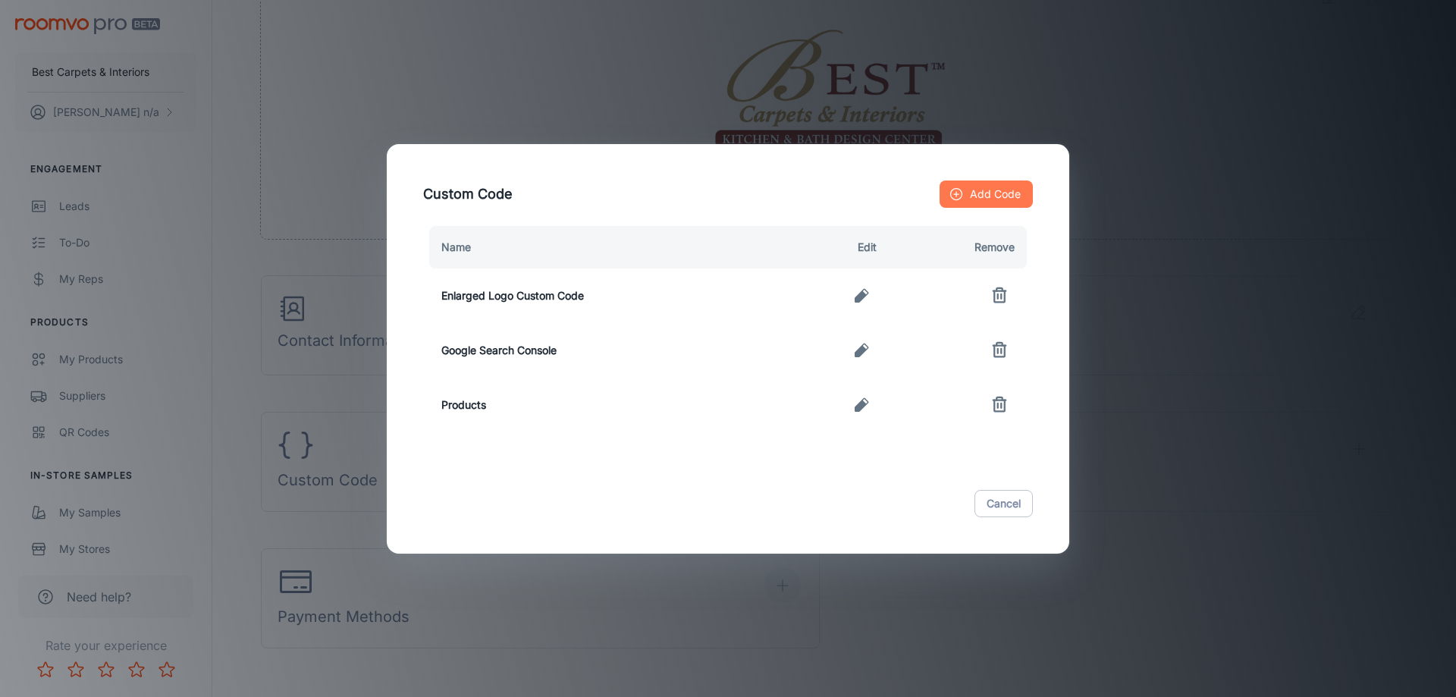
click at [980, 190] on button "Add Code" at bounding box center [986, 194] width 93 height 27
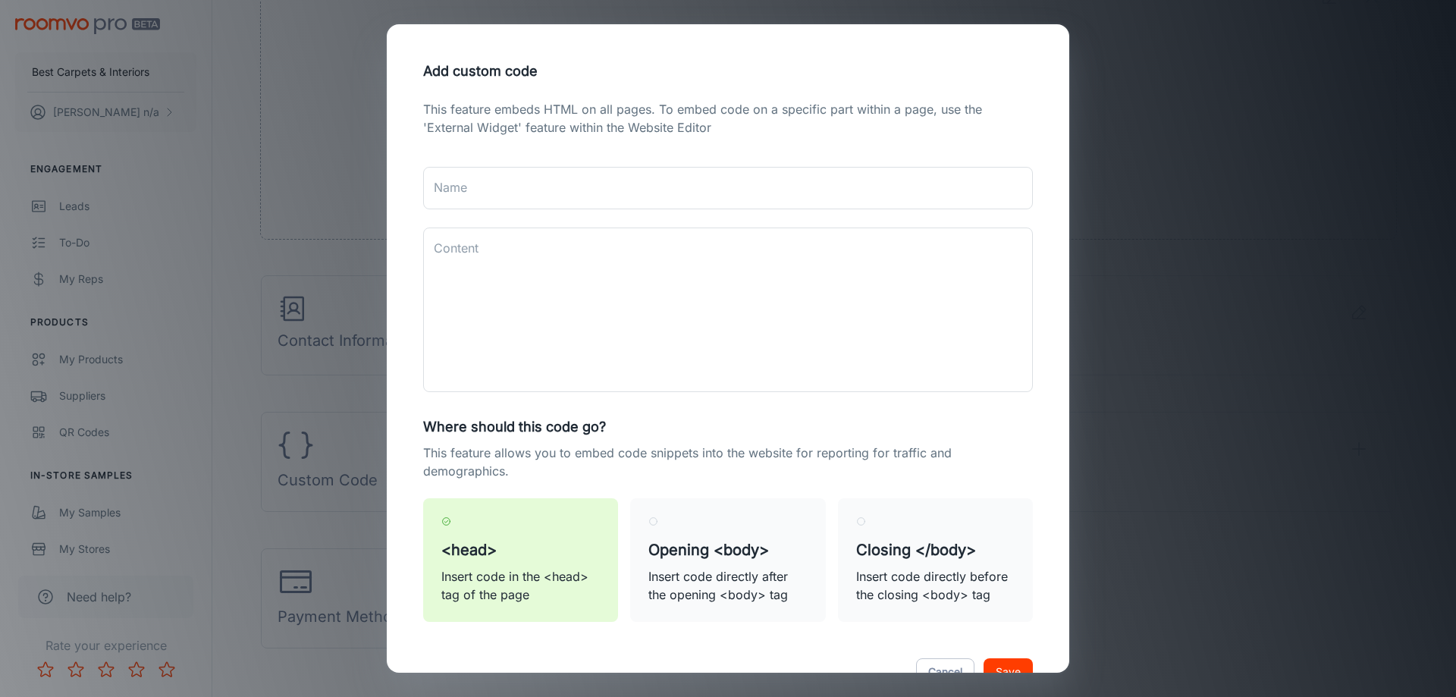
click at [612, 226] on div "This feature embeds HTML on all pages. To embed code on a specific part within …" at bounding box center [728, 370] width 646 height 540
click at [590, 207] on input "Name" at bounding box center [728, 188] width 610 height 42
click at [564, 189] on input "Name" at bounding box center [728, 188] width 610 height 42
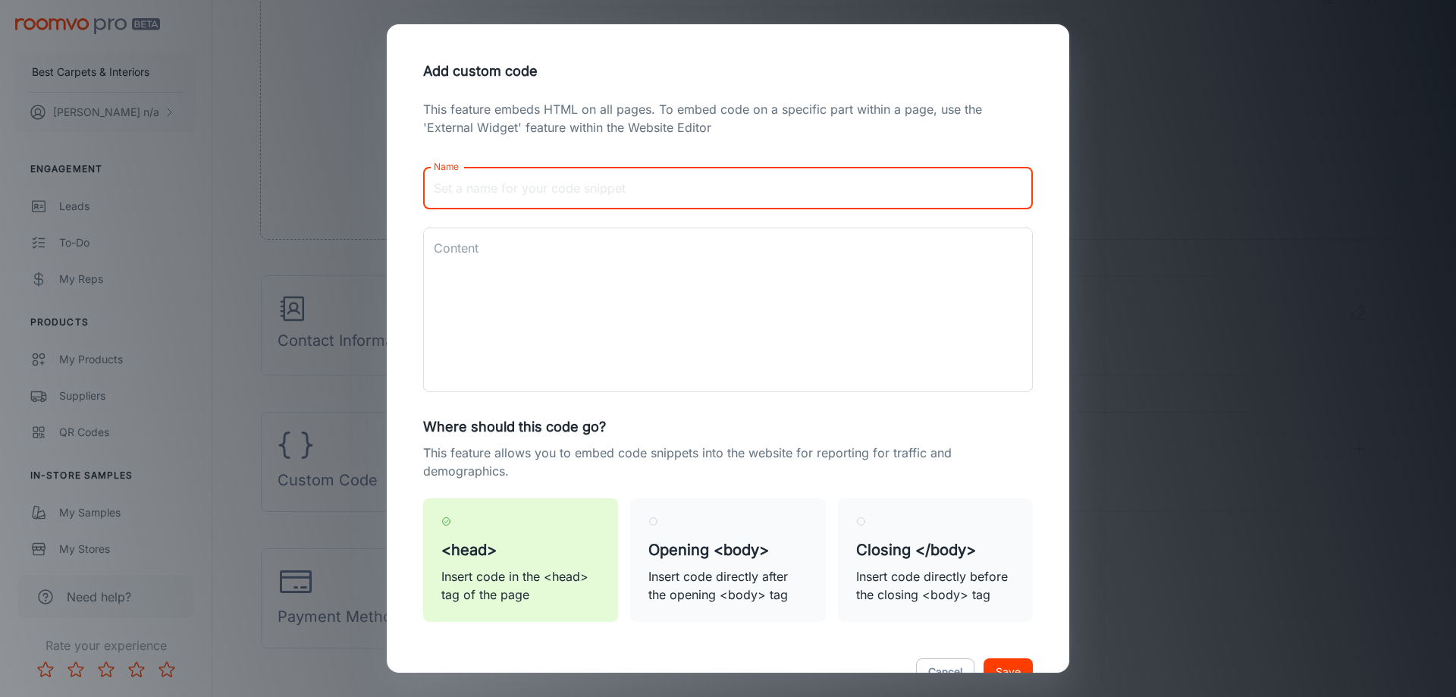
paste input "Google Tag Manager"
type input "Google Tag Manager"
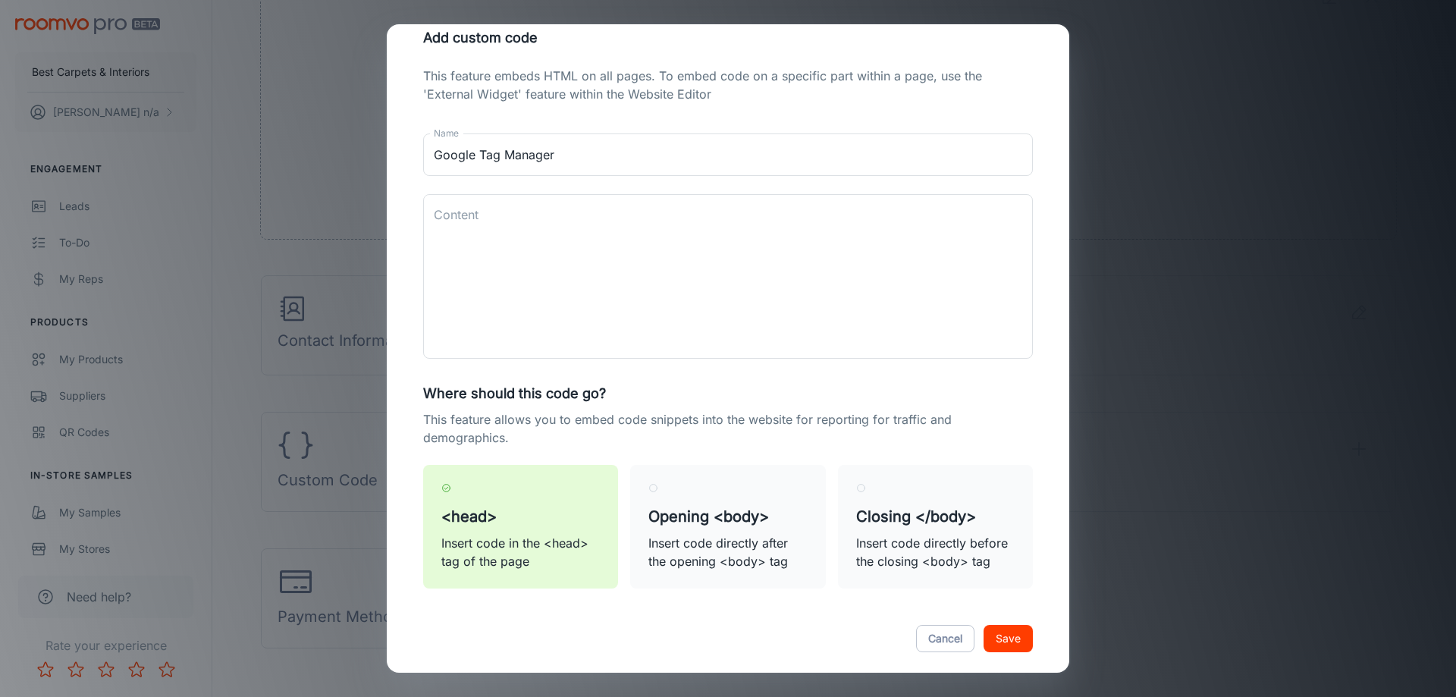
scroll to position [49, 0]
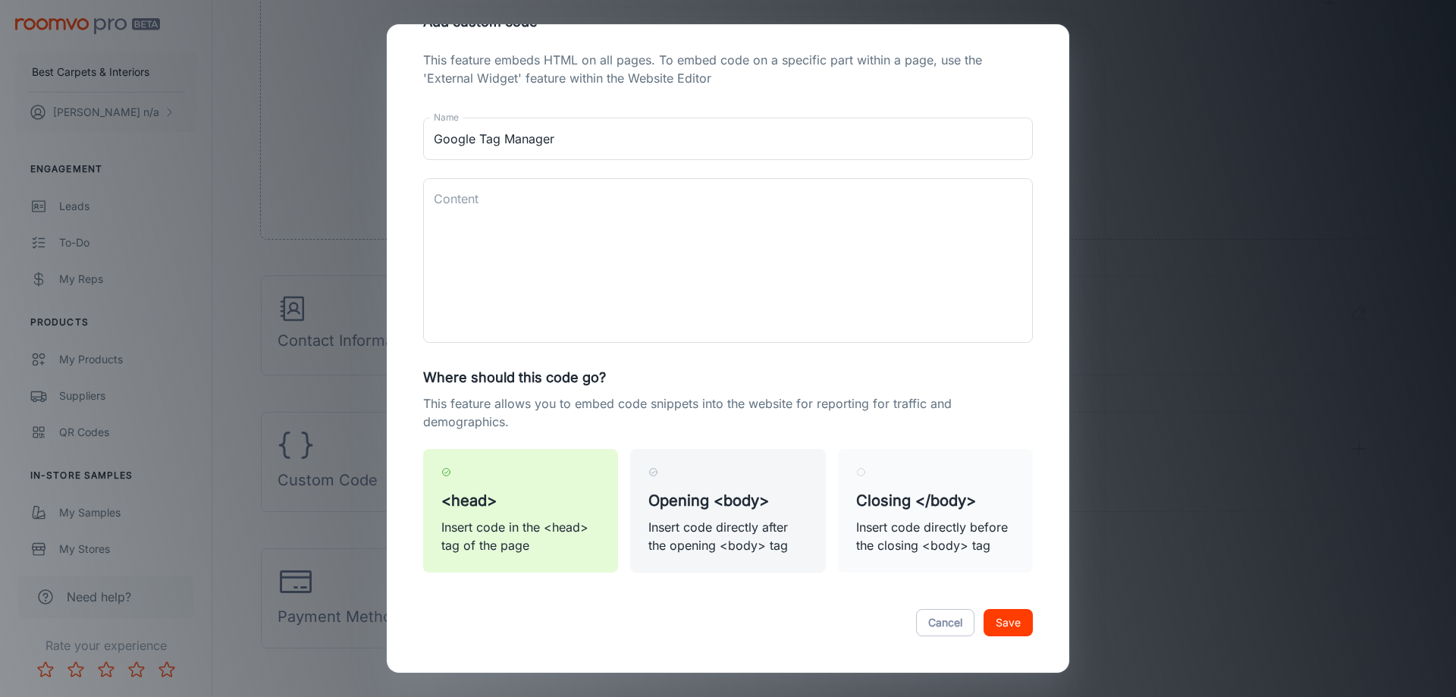
click at [724, 494] on h5 "Opening <body>" at bounding box center [728, 500] width 159 height 23
click at [658, 477] on input "Opening <body> Insert code directly after the opening <body> tag" at bounding box center [654, 472] width 10 height 10
radio input "true"
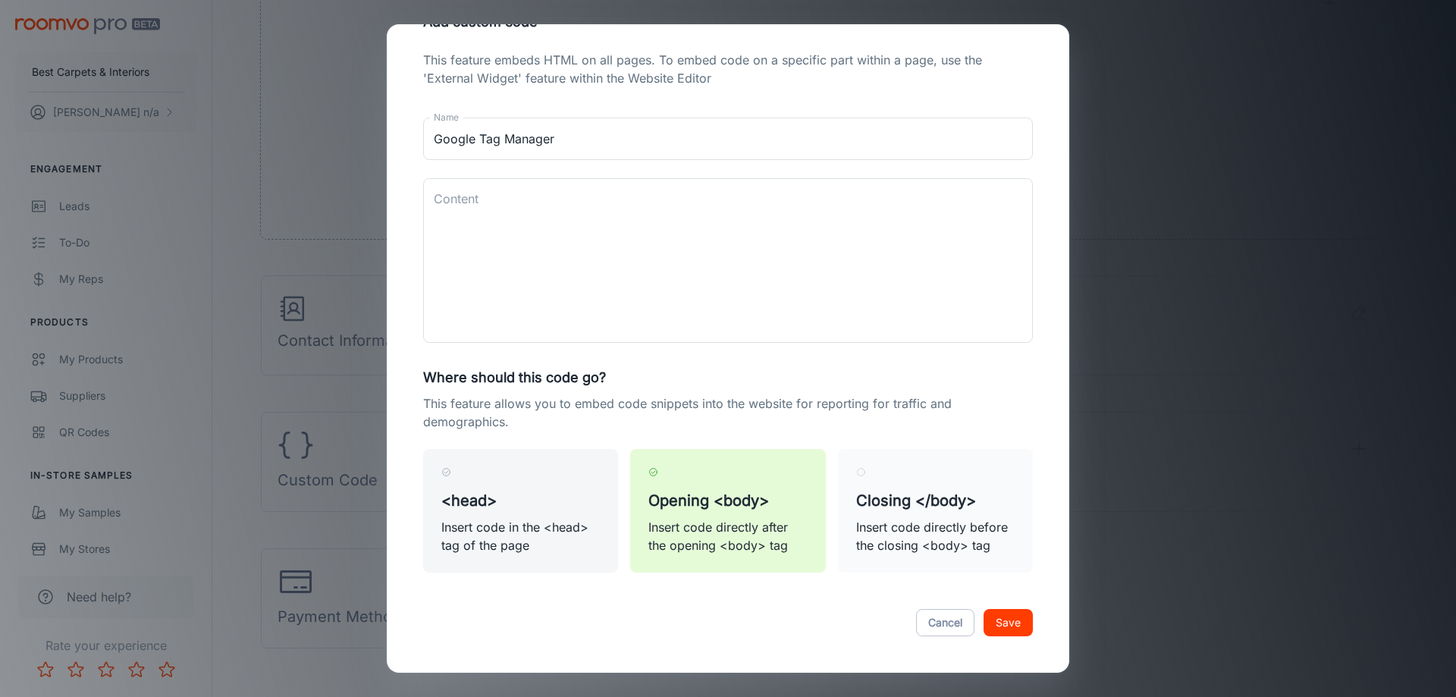
click at [485, 509] on h5 "<head>" at bounding box center [520, 500] width 159 height 23
click at [451, 477] on input "<head> Insert code in the <head> tag of the page" at bounding box center [446, 472] width 10 height 10
radio input "true"
radio input "false"
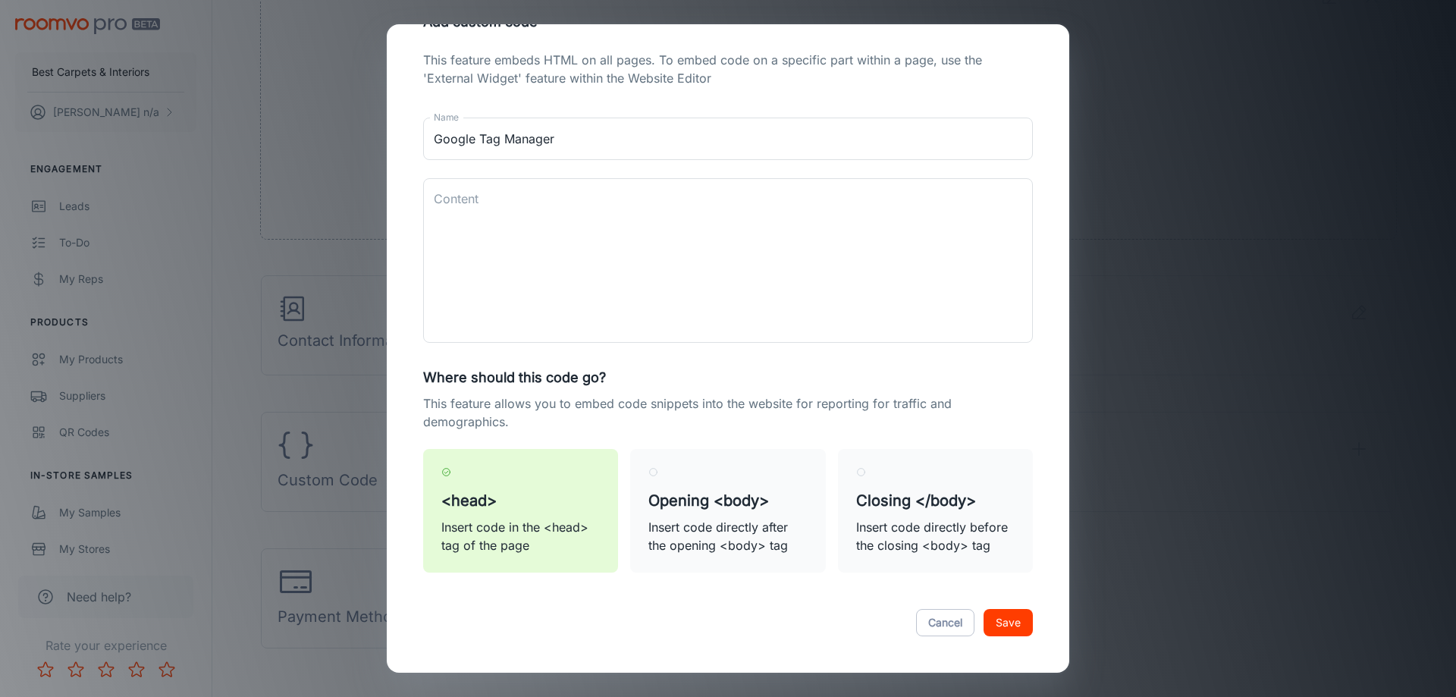
click at [420, 478] on div "<head> Insert code in the <head> tag of the page" at bounding box center [514, 505] width 207 height 136
click at [471, 498] on h5 "<head>" at bounding box center [520, 500] width 159 height 23
click at [451, 477] on input "<head> Insert code in the <head> tag of the page" at bounding box center [446, 472] width 10 height 10
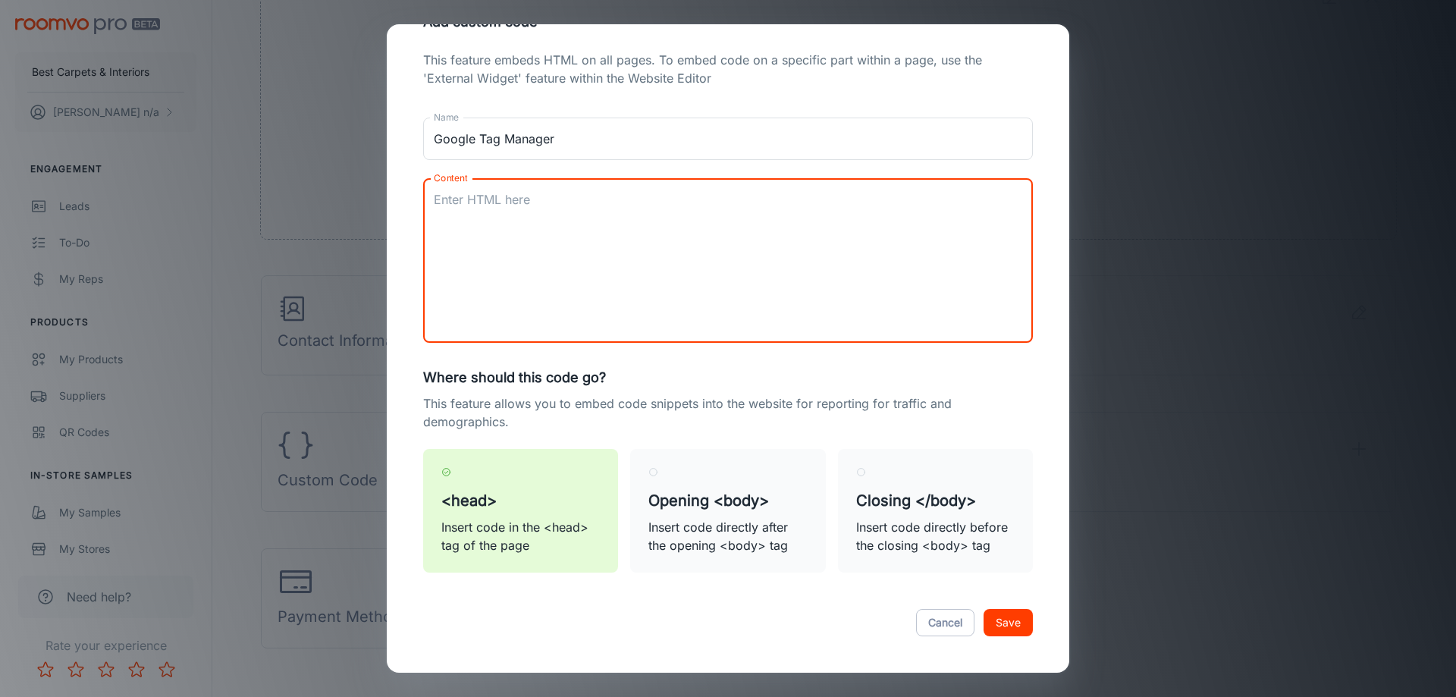
click at [616, 245] on textarea "Content" at bounding box center [728, 261] width 589 height 140
paste textarea "<!-- Google Tag Manager --> <script>(function(w,d,s,l,i){w[l]=w[l]||[];w[l].pus…"
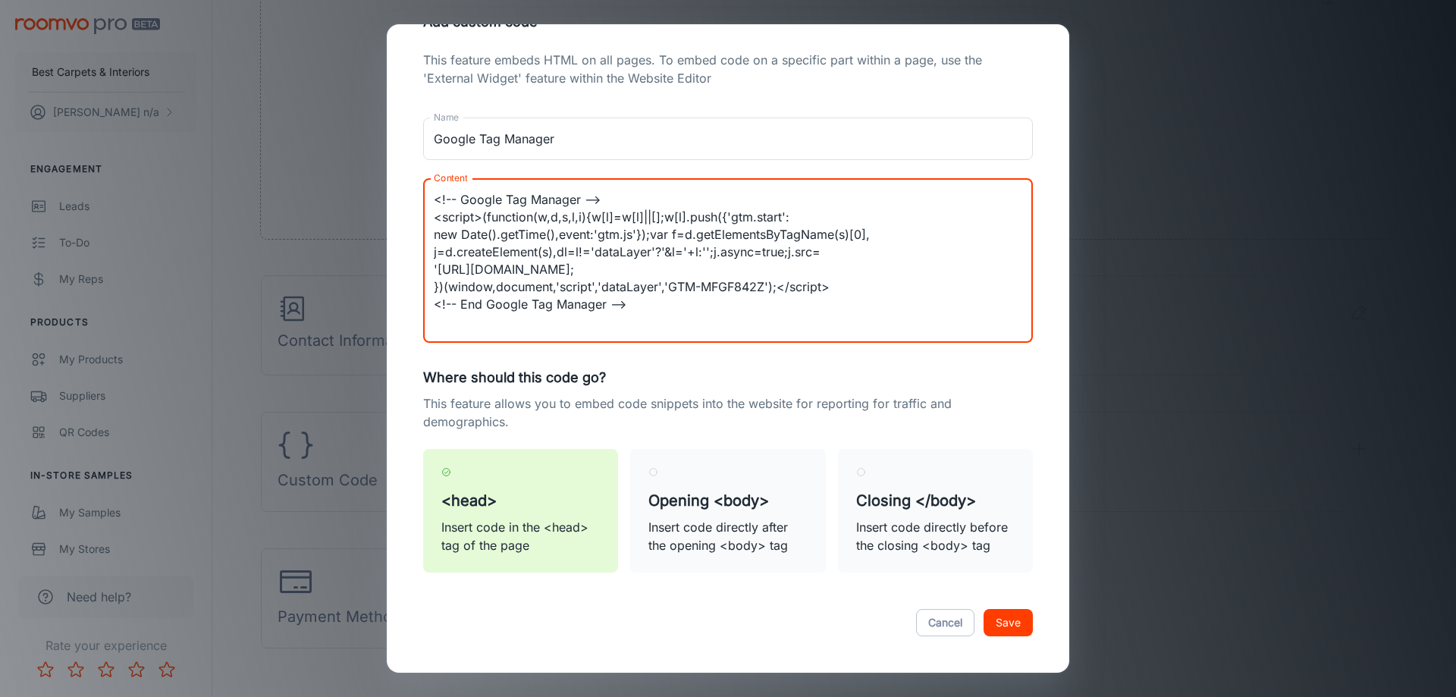
type textarea "<!-- Google Tag Manager --> <script>(function(w,d,s,l,i){w[l]=w[l]||[];w[l].pus…"
click at [984, 627] on button "Save" at bounding box center [1008, 622] width 49 height 27
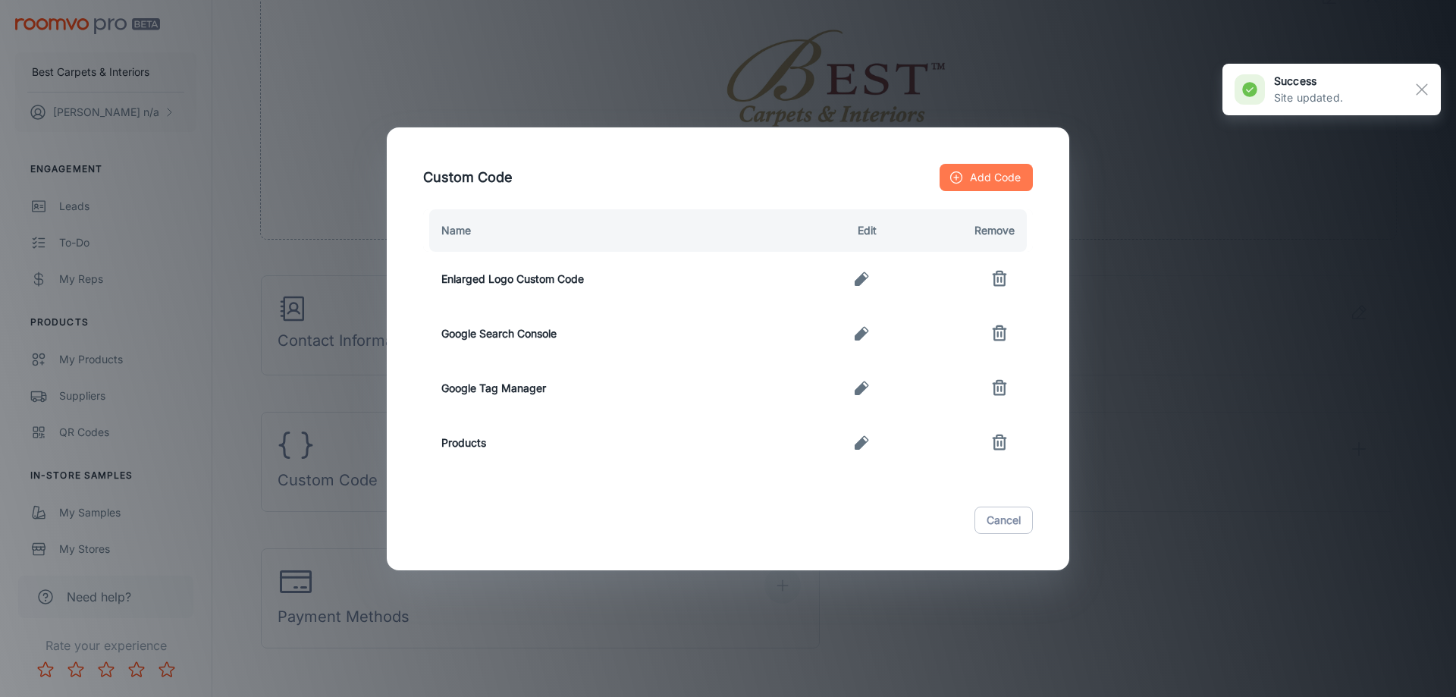
click at [1000, 183] on button "Add Code" at bounding box center [986, 177] width 93 height 27
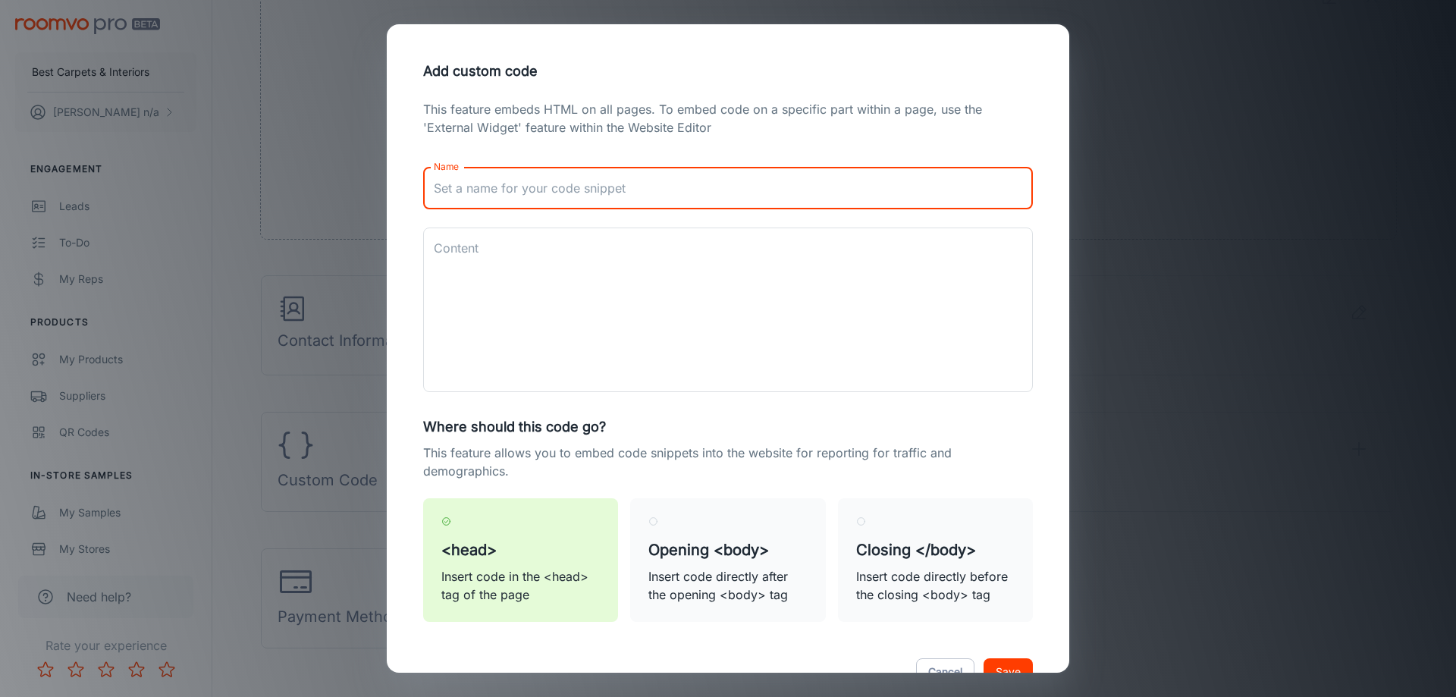
click at [604, 198] on input "Name" at bounding box center [728, 188] width 610 height 42
paste input "Google Tag Manager"
type input "Google Tag Manager"
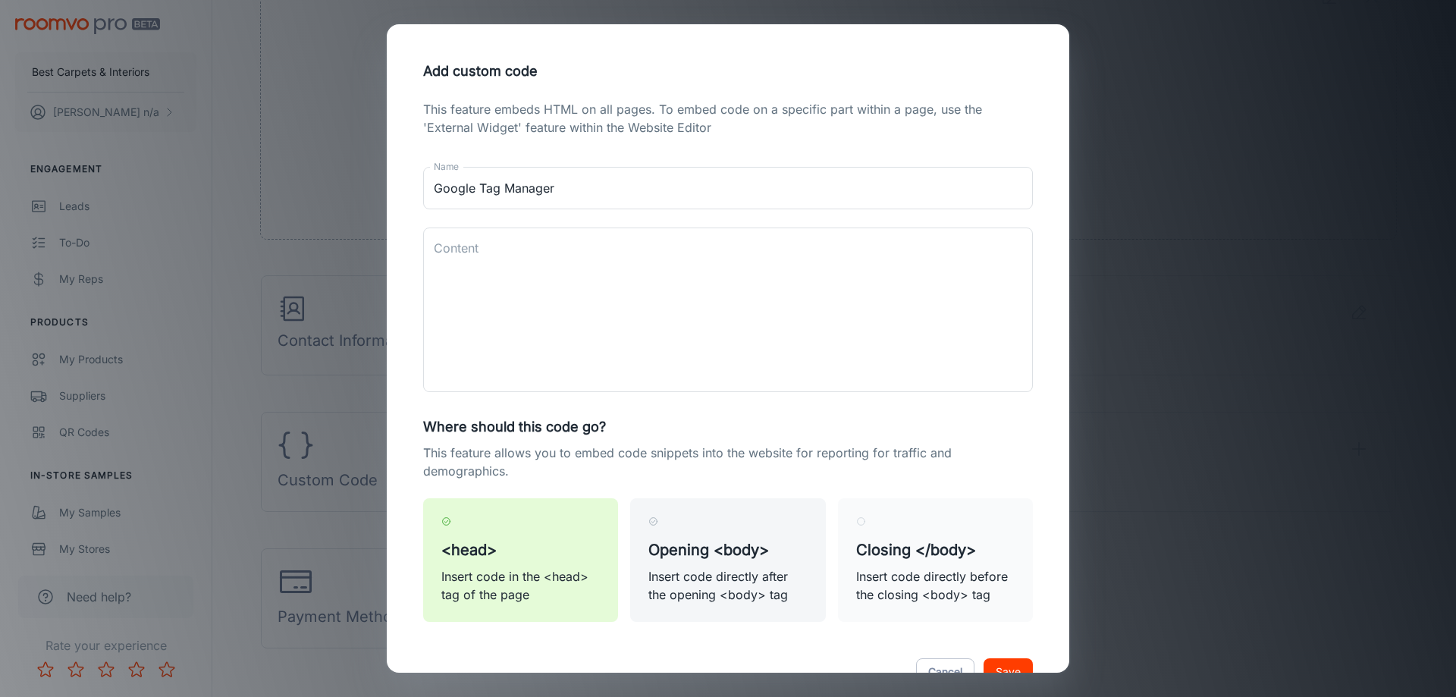
click at [759, 564] on label "Opening <body> Insert code directly after the opening <body> tag" at bounding box center [727, 560] width 195 height 124
click at [658, 526] on input "Opening <body> Insert code directly after the opening <body> tag" at bounding box center [654, 522] width 10 height 10
radio input "true"
radio input "false"
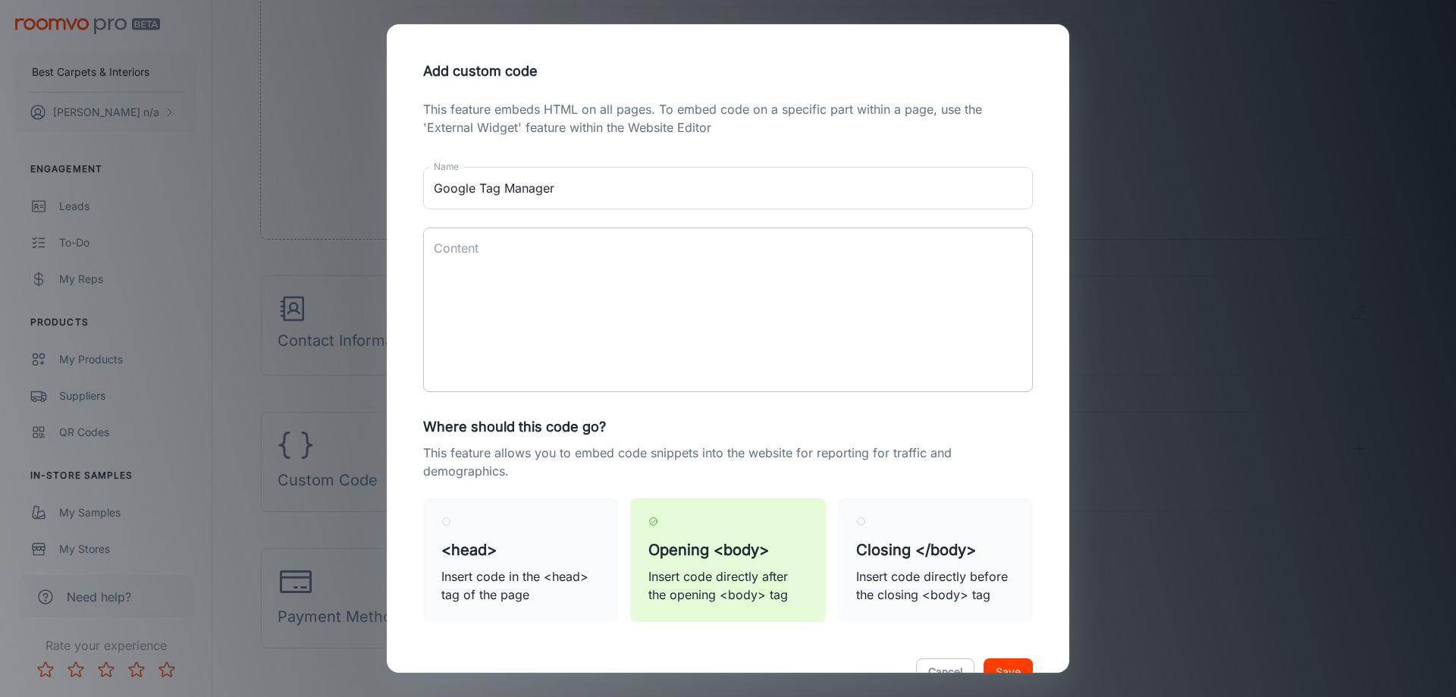
click at [564, 299] on textarea "Content" at bounding box center [728, 310] width 589 height 140
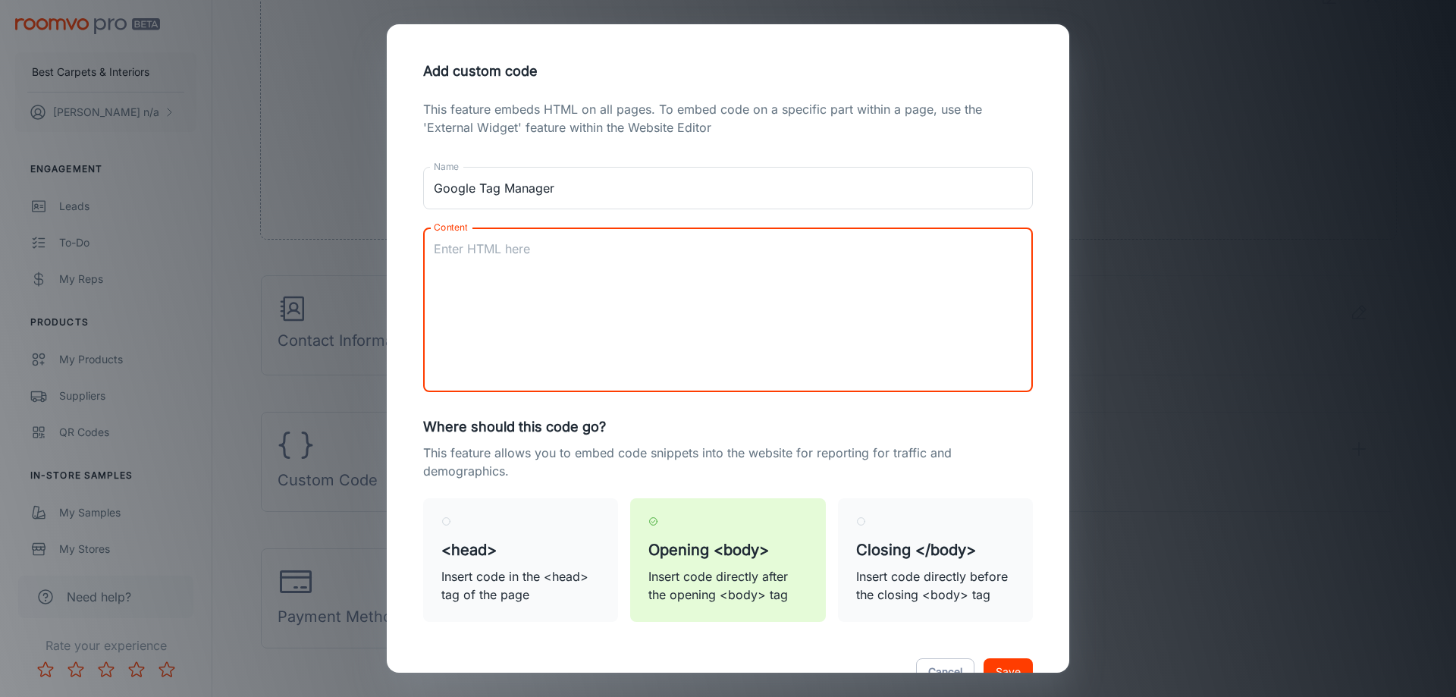
paste textarea "<!-- Google Tag Manager (noscript) --> <noscript><iframe src="https://www.googl…"
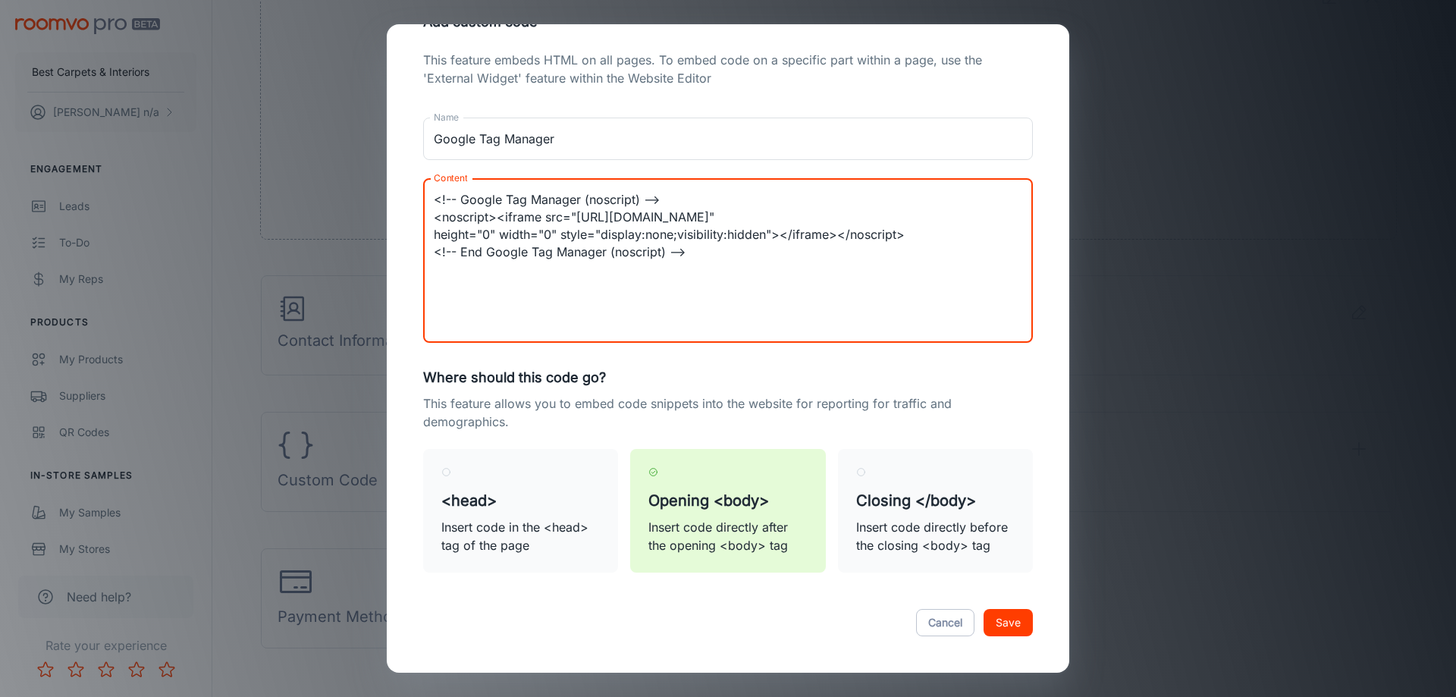
type textarea "<!-- Google Tag Manager (noscript) --> <noscript><iframe src="https://www.googl…"
click at [999, 632] on button "Save" at bounding box center [1008, 622] width 49 height 27
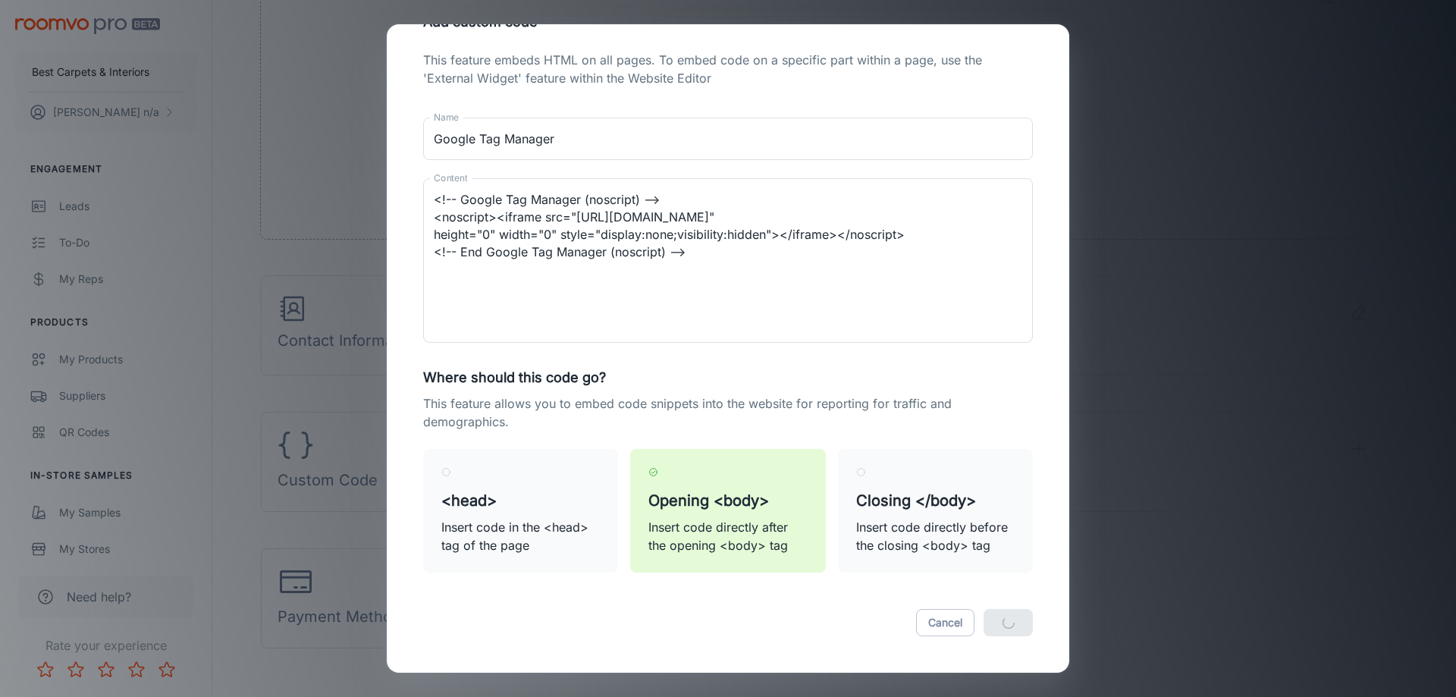
radio input "true"
radio input "false"
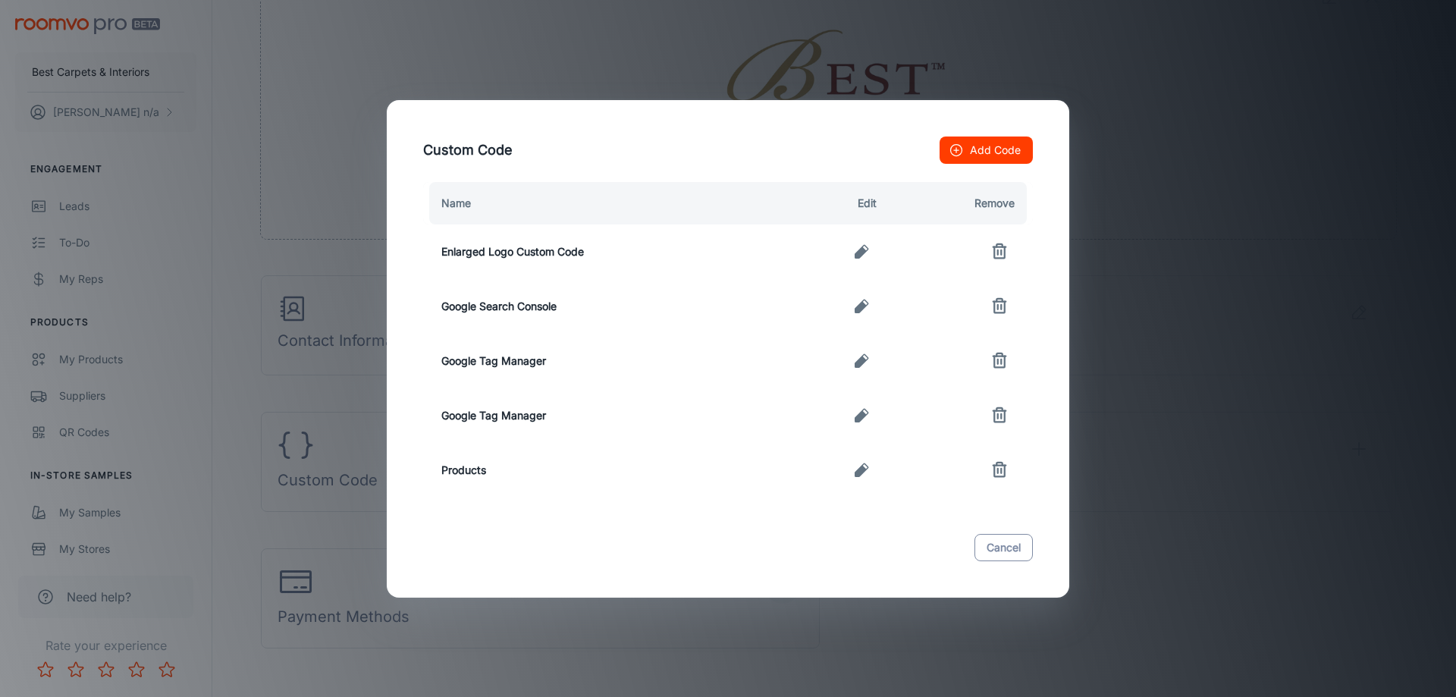
click at [998, 544] on button "Cancel" at bounding box center [1004, 547] width 58 height 27
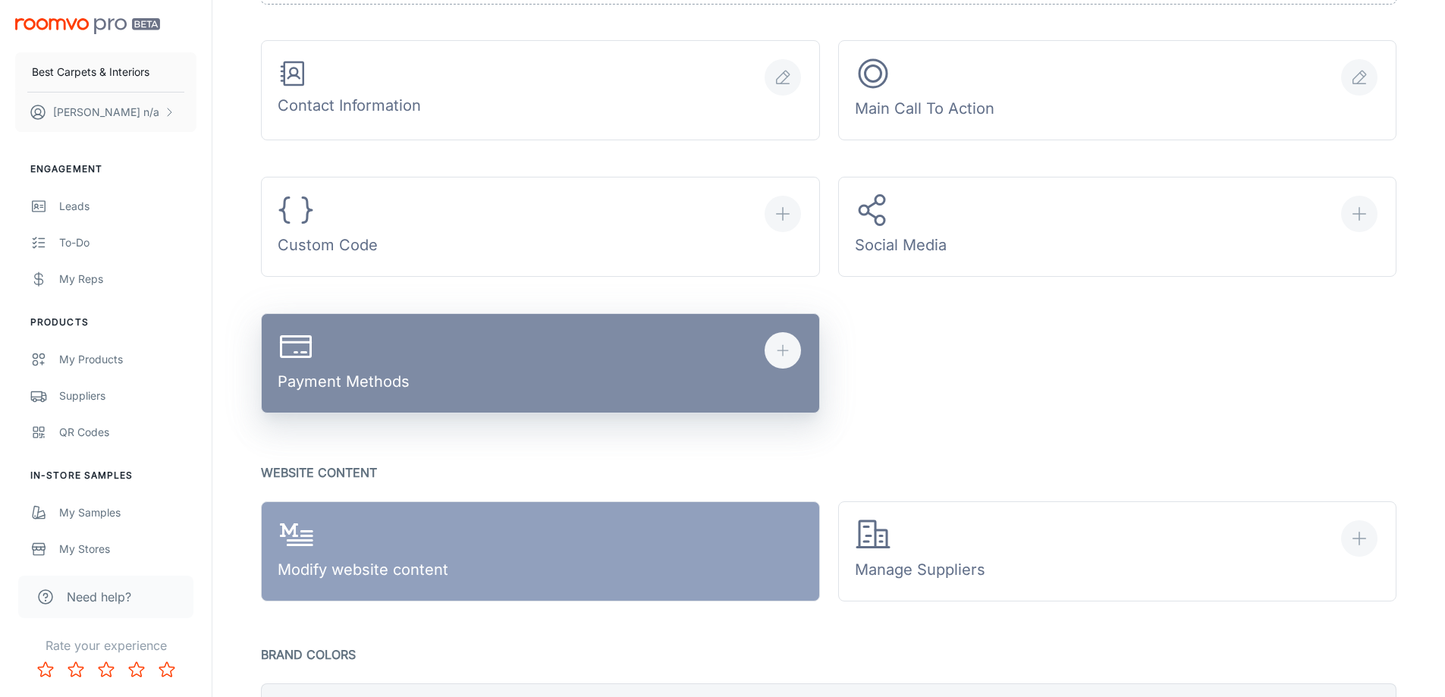
scroll to position [759, 0]
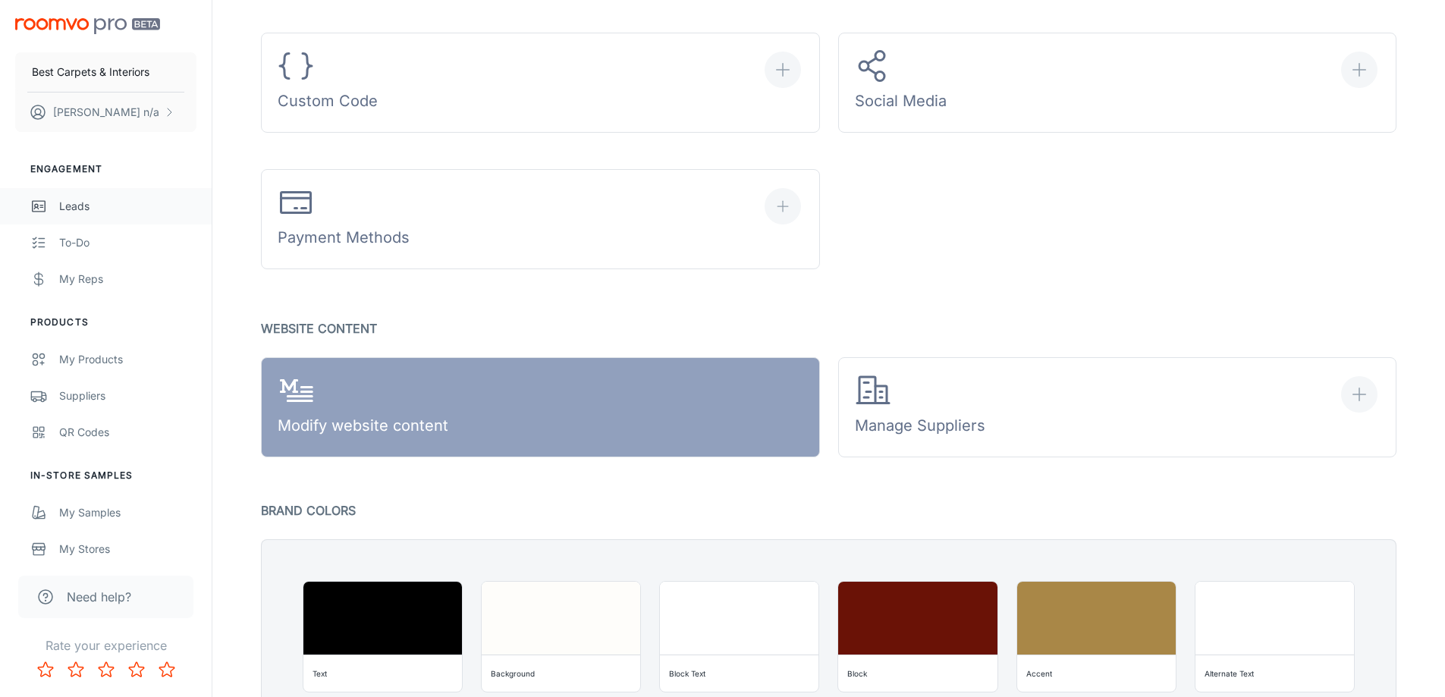
click at [89, 214] on div "Leads" at bounding box center [127, 206] width 137 height 17
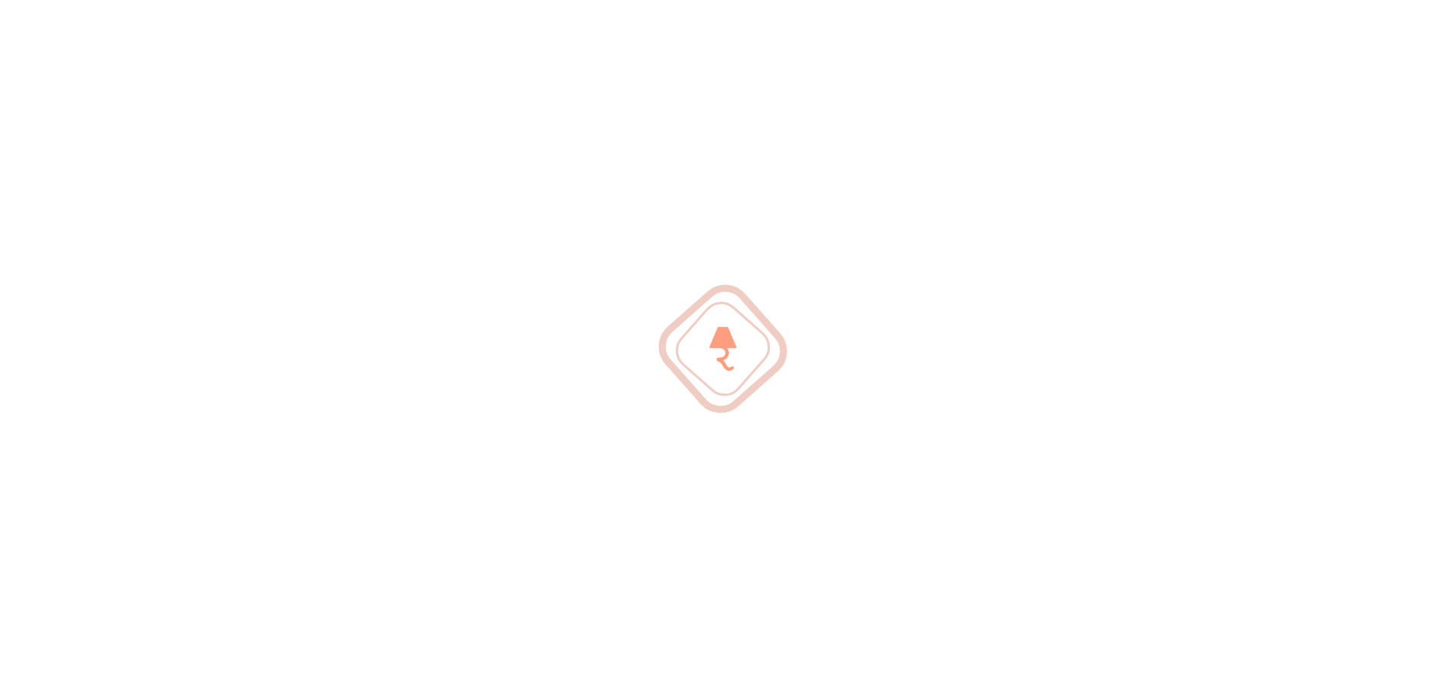
click at [87, 245] on div at bounding box center [722, 348] width 1445 height 697
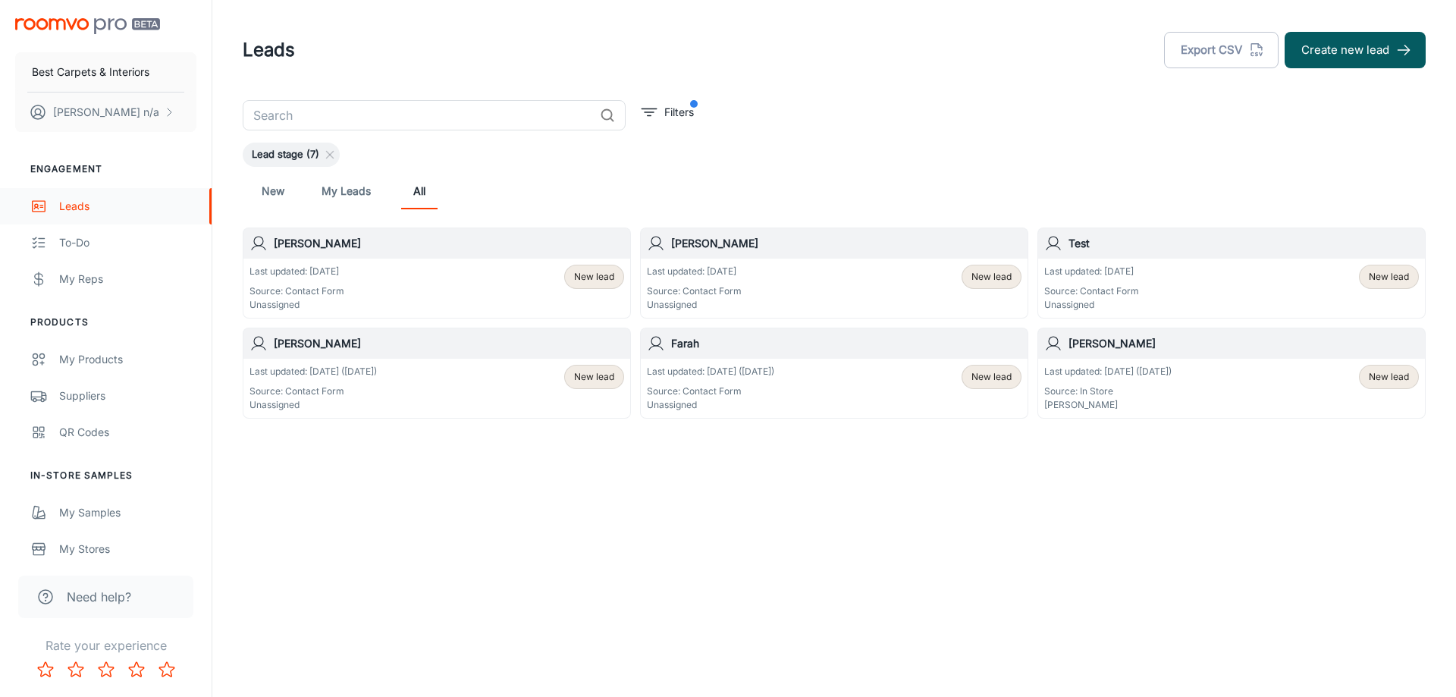
click at [98, 209] on div "Leads" at bounding box center [127, 206] width 137 height 17
click at [369, 277] on div "Last updated: Today Source: Contact Form Unassigned New lead" at bounding box center [437, 288] width 375 height 47
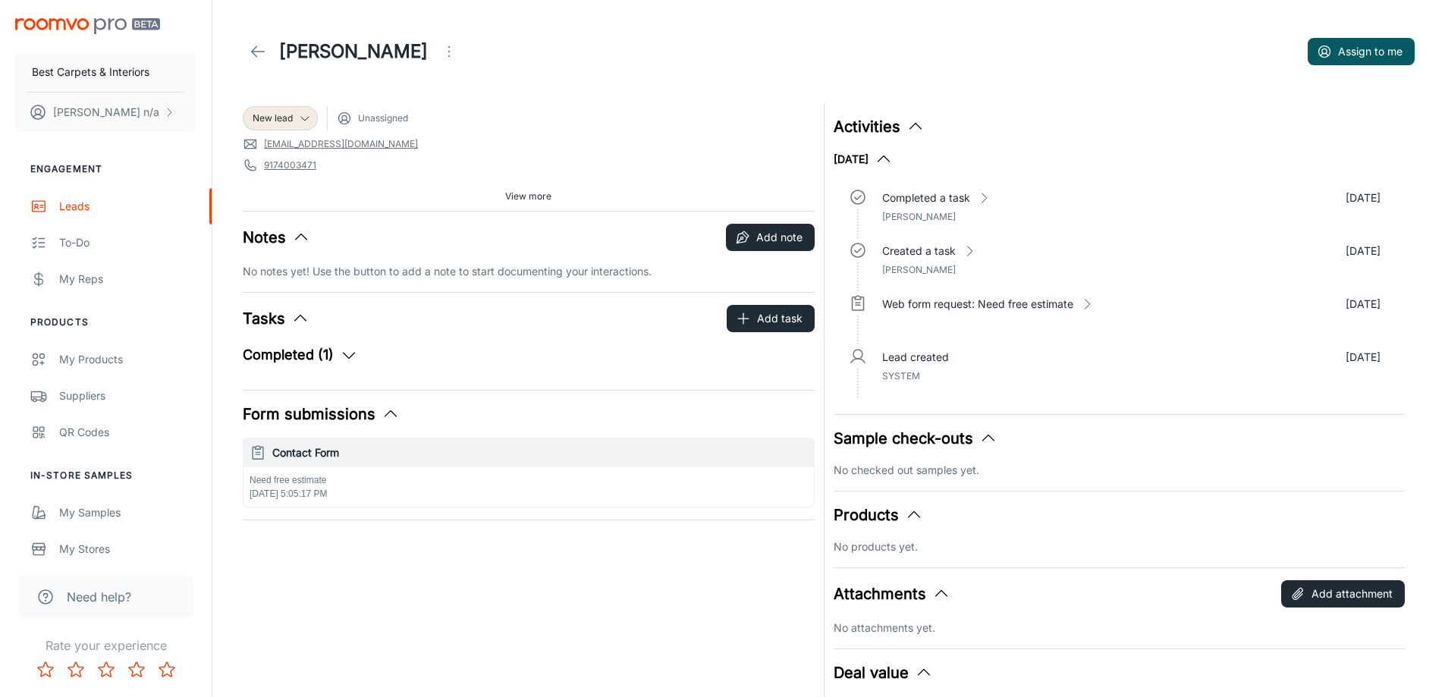
click at [272, 458] on div "Contact Form" at bounding box center [529, 452] width 570 height 29
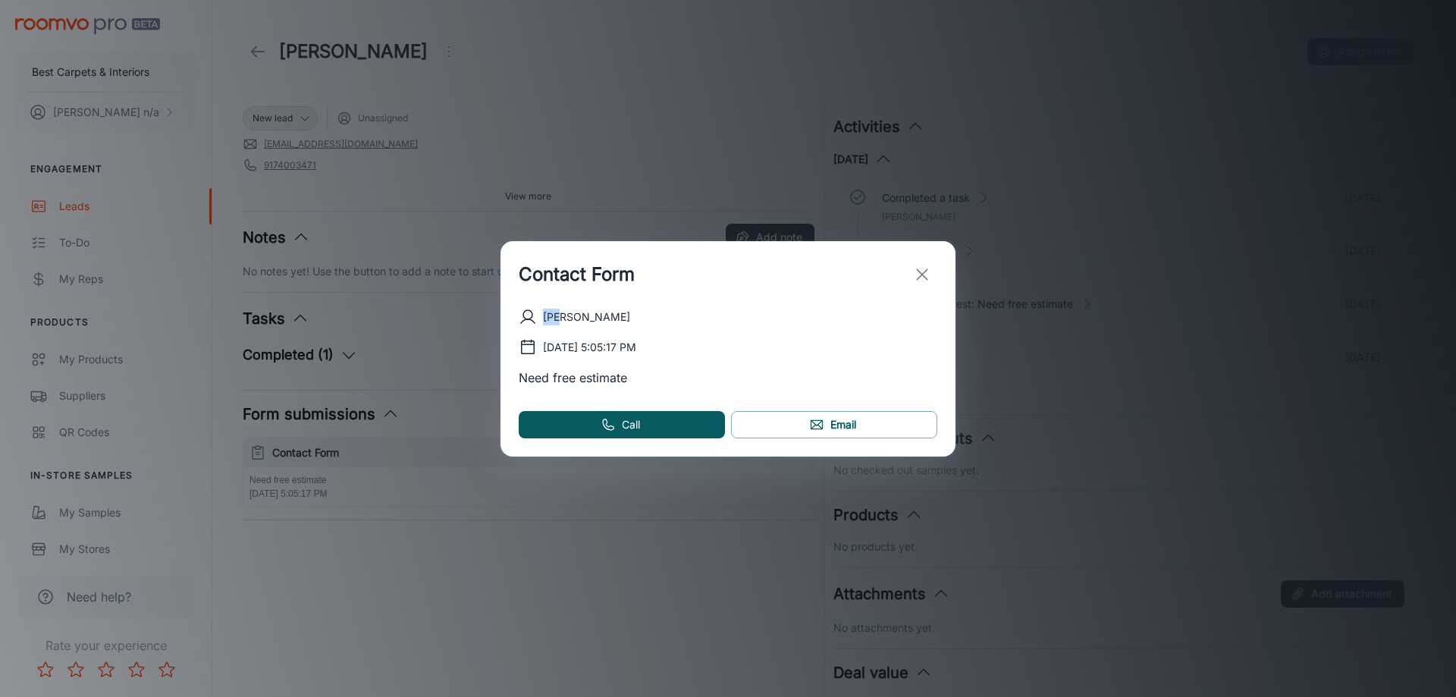
drag, startPoint x: 532, startPoint y: 315, endPoint x: 576, endPoint y: 315, distance: 44.0
click at [573, 315] on div "[PERSON_NAME]" at bounding box center [728, 317] width 419 height 18
click at [624, 318] on div "[PERSON_NAME]" at bounding box center [728, 317] width 419 height 18
click at [920, 279] on icon "exit" at bounding box center [922, 275] width 18 height 18
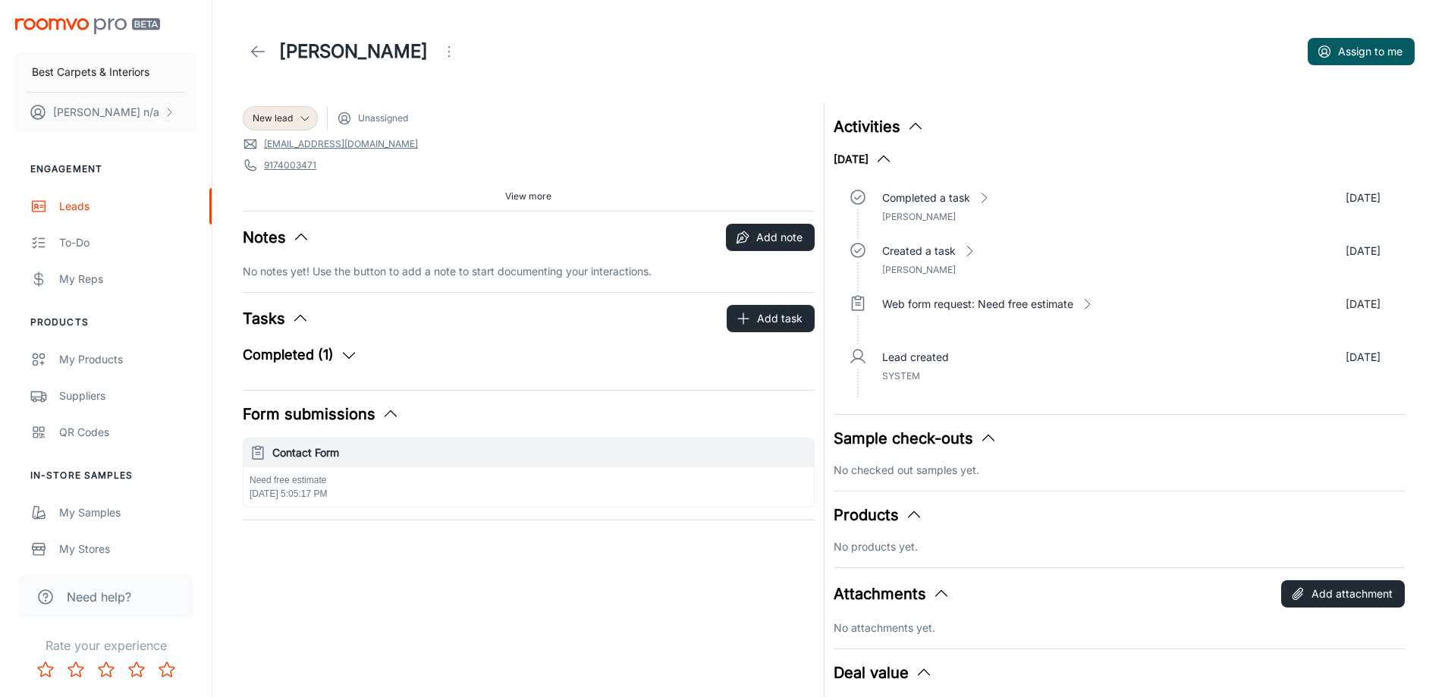
click at [330, 358] on button "Completed (1)" at bounding box center [300, 354] width 115 height 21
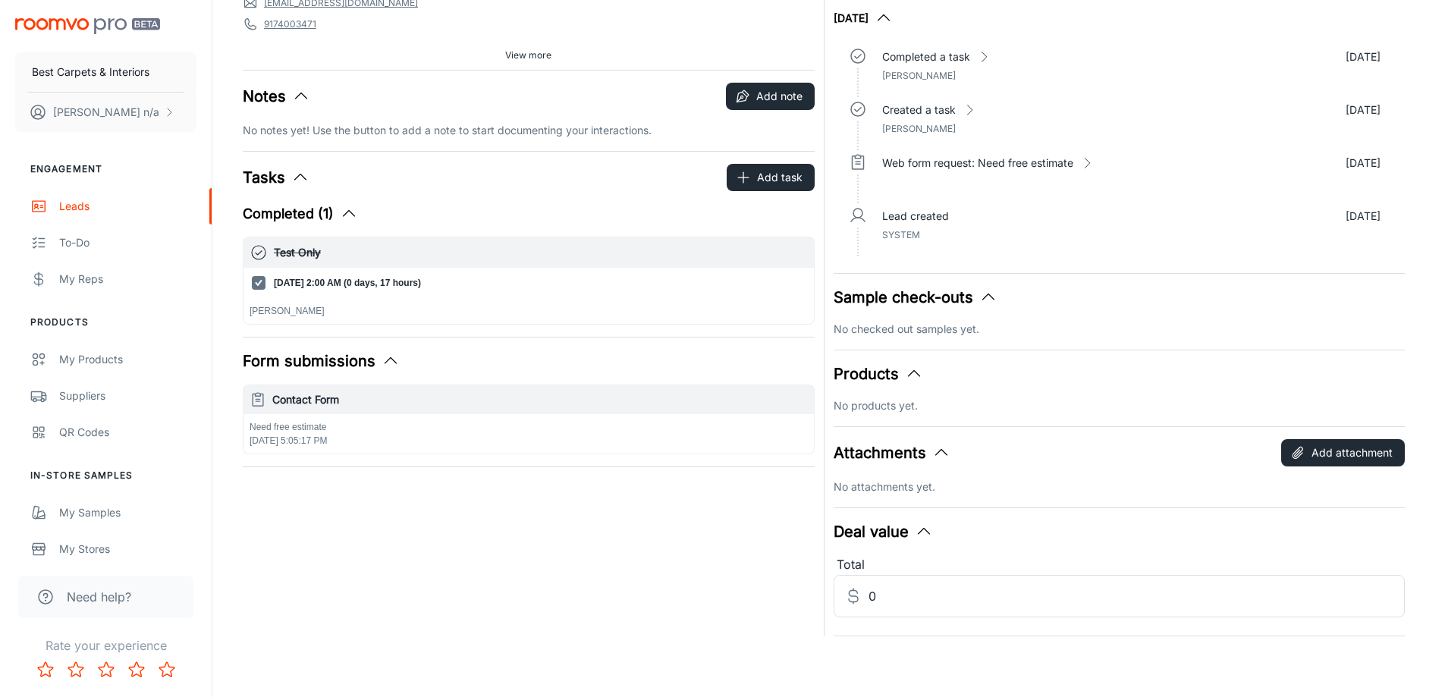
scroll to position [65, 0]
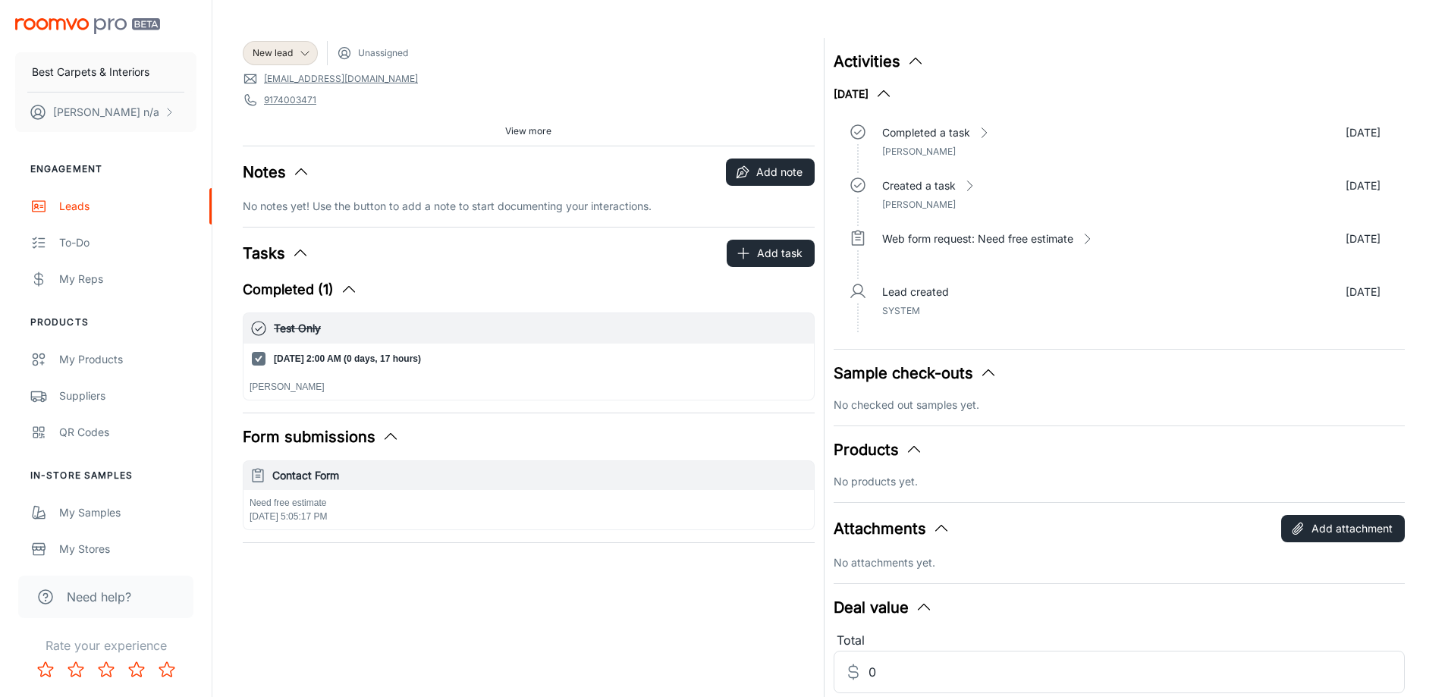
click at [323, 499] on p "Need free estimate" at bounding box center [529, 503] width 558 height 14
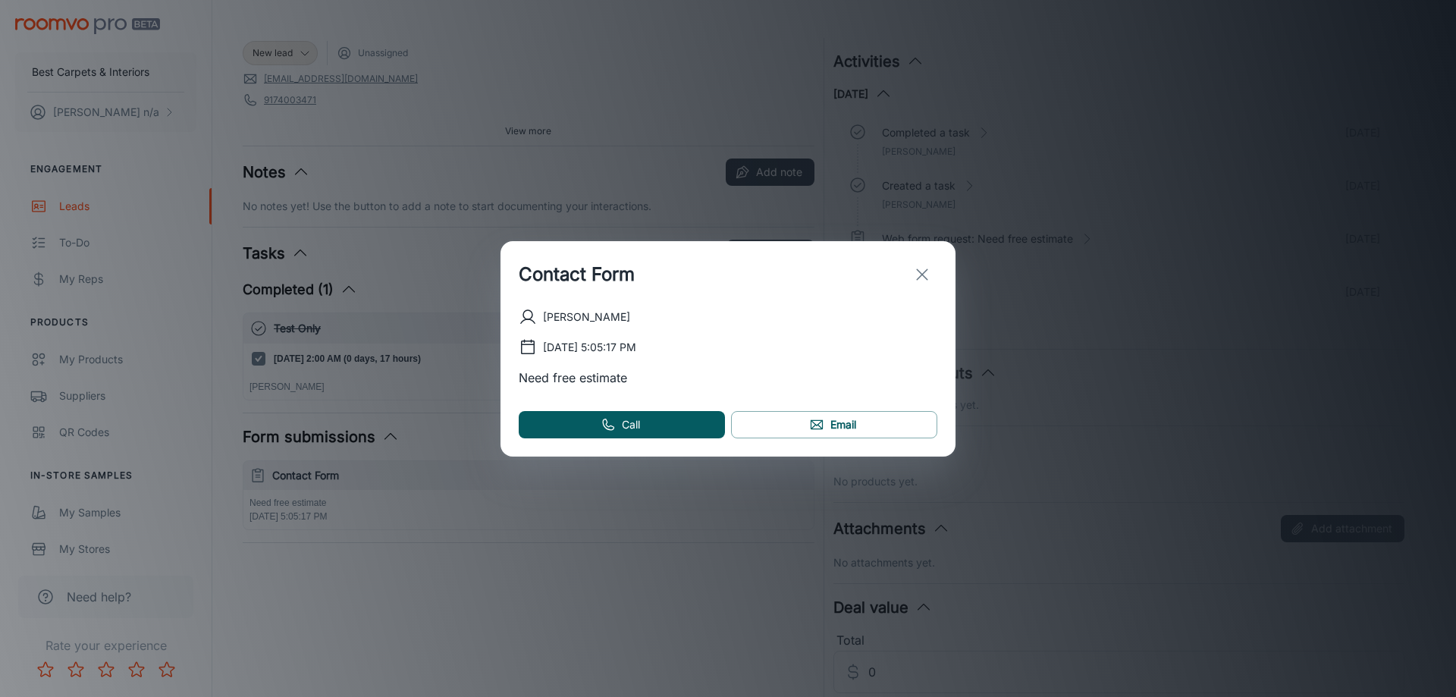
click at [547, 321] on p "[PERSON_NAME]" at bounding box center [586, 317] width 87 height 17
click at [919, 275] on icon "exit" at bounding box center [922, 275] width 18 height 18
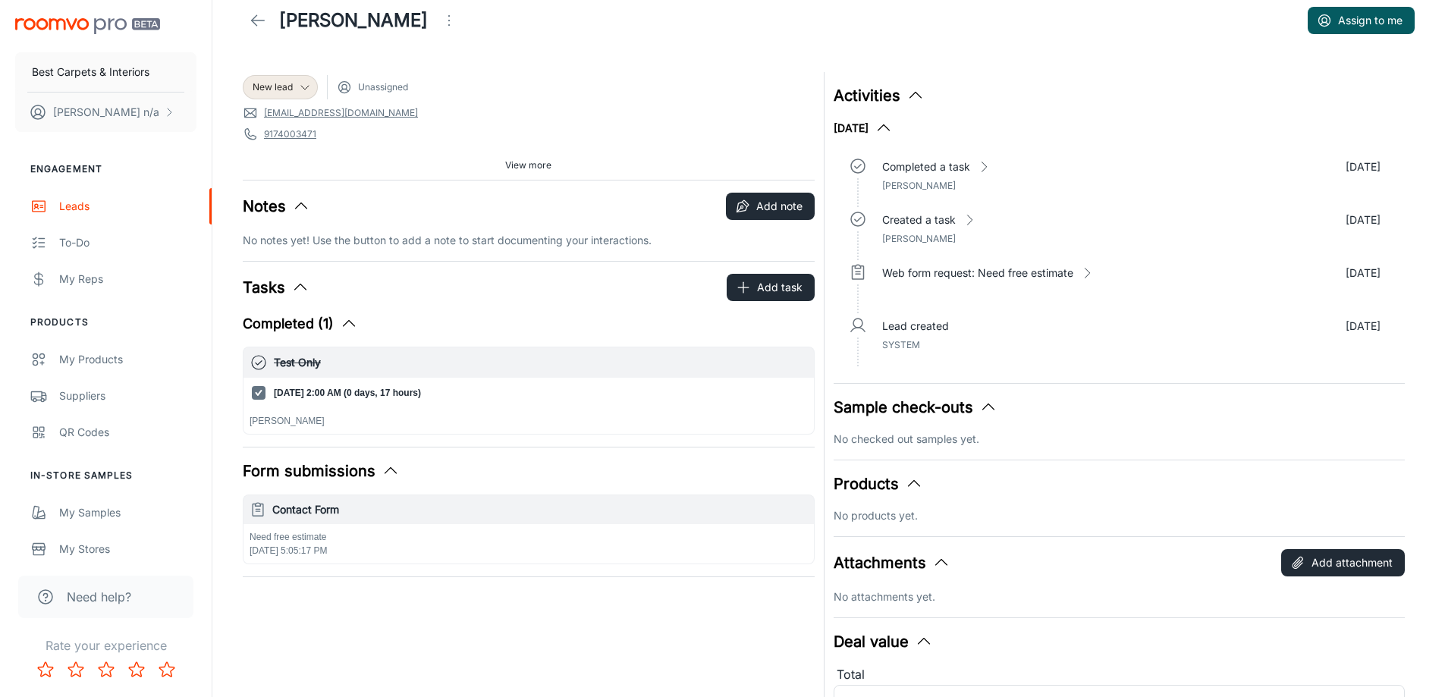
scroll to position [0, 0]
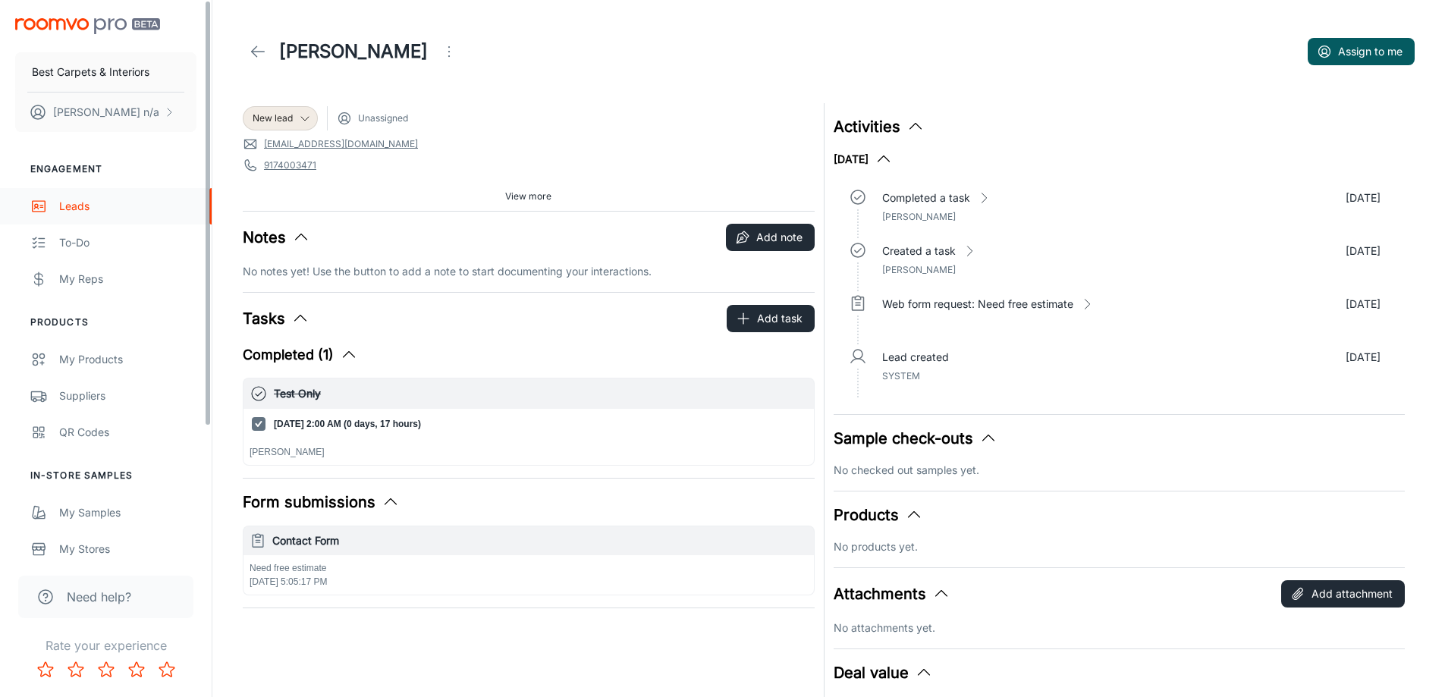
click at [137, 217] on link "Leads" at bounding box center [106, 206] width 212 height 36
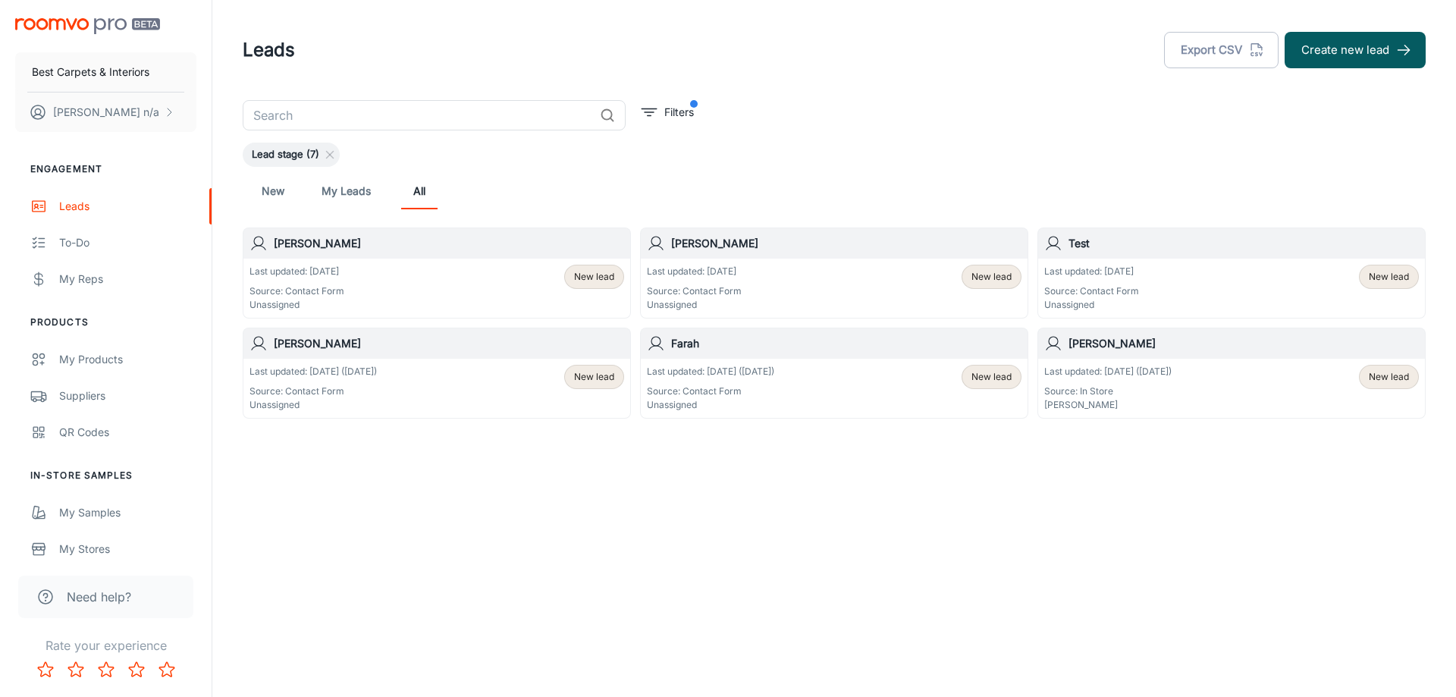
click at [1100, 260] on div "Last updated: Today Source: Contact Form Unassigned New lead" at bounding box center [1232, 288] width 387 height 59
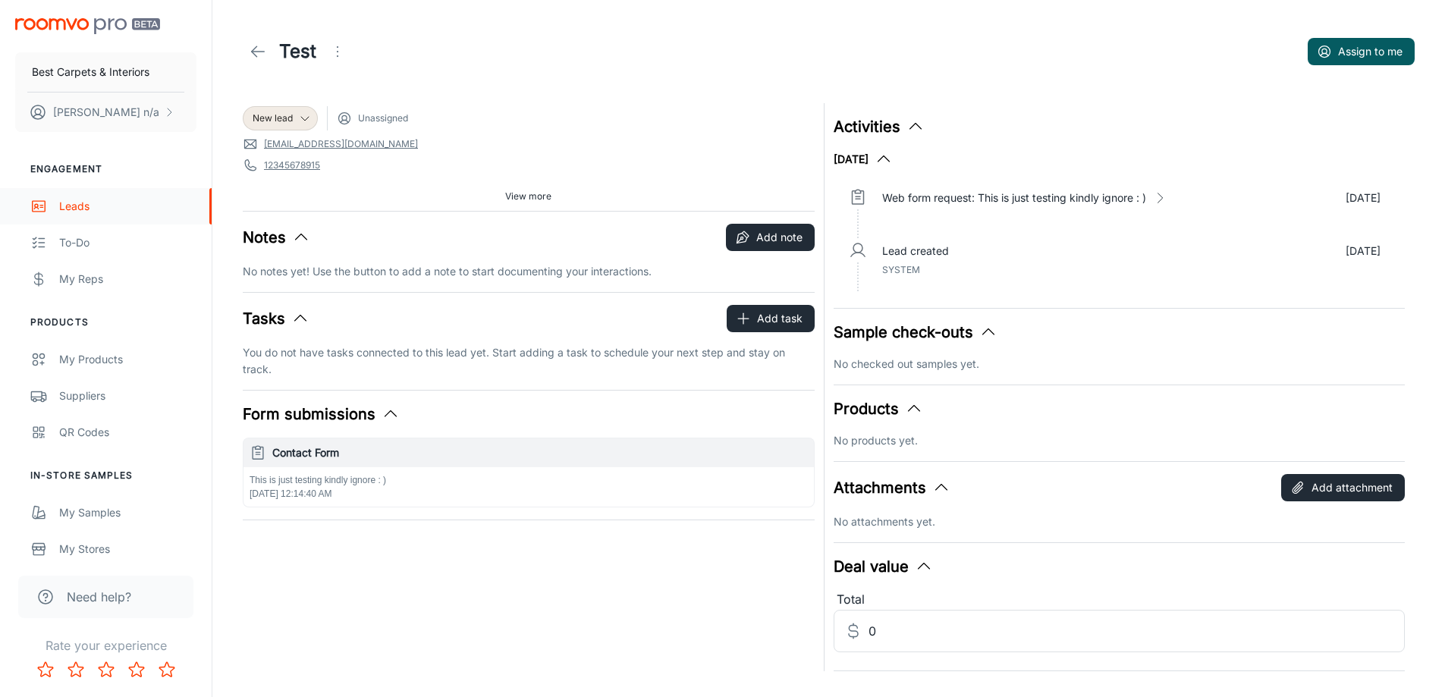
click at [66, 212] on div "Leads" at bounding box center [127, 206] width 137 height 17
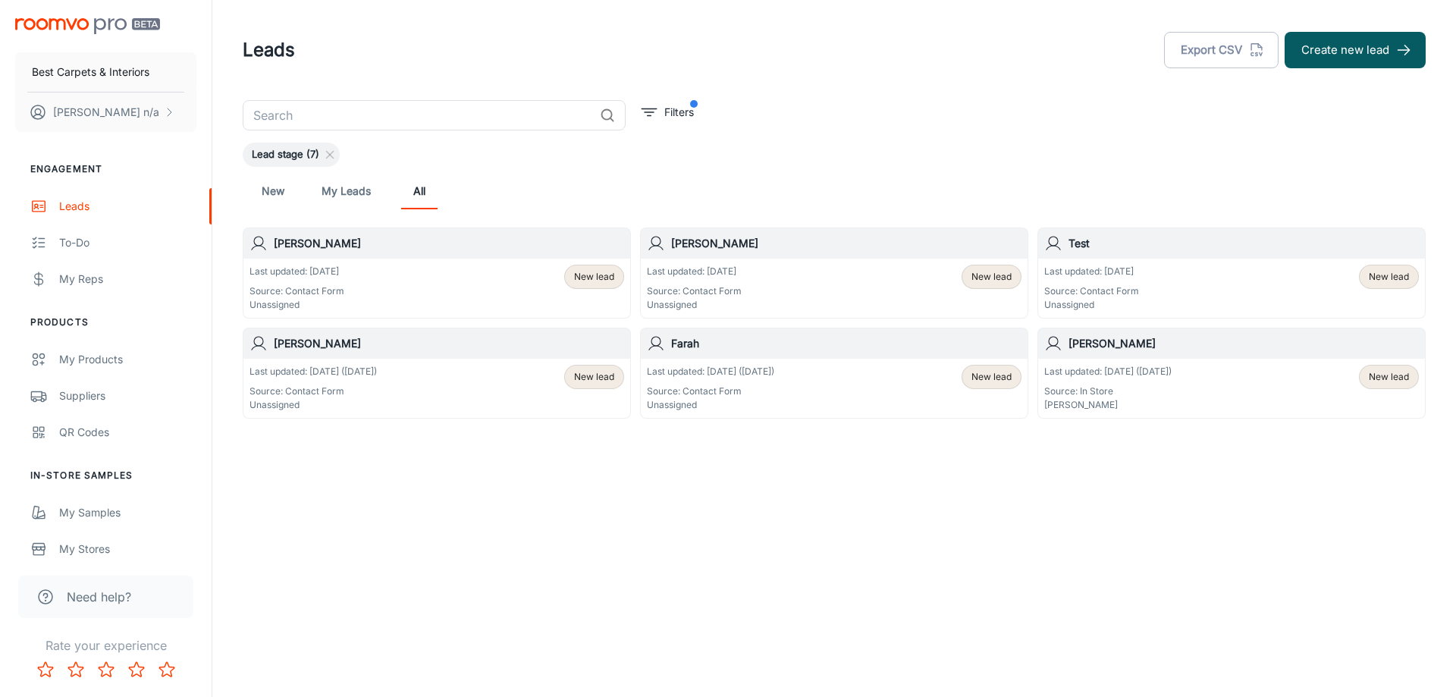
click at [749, 251] on h6 "[PERSON_NAME]" at bounding box center [846, 243] width 350 height 17
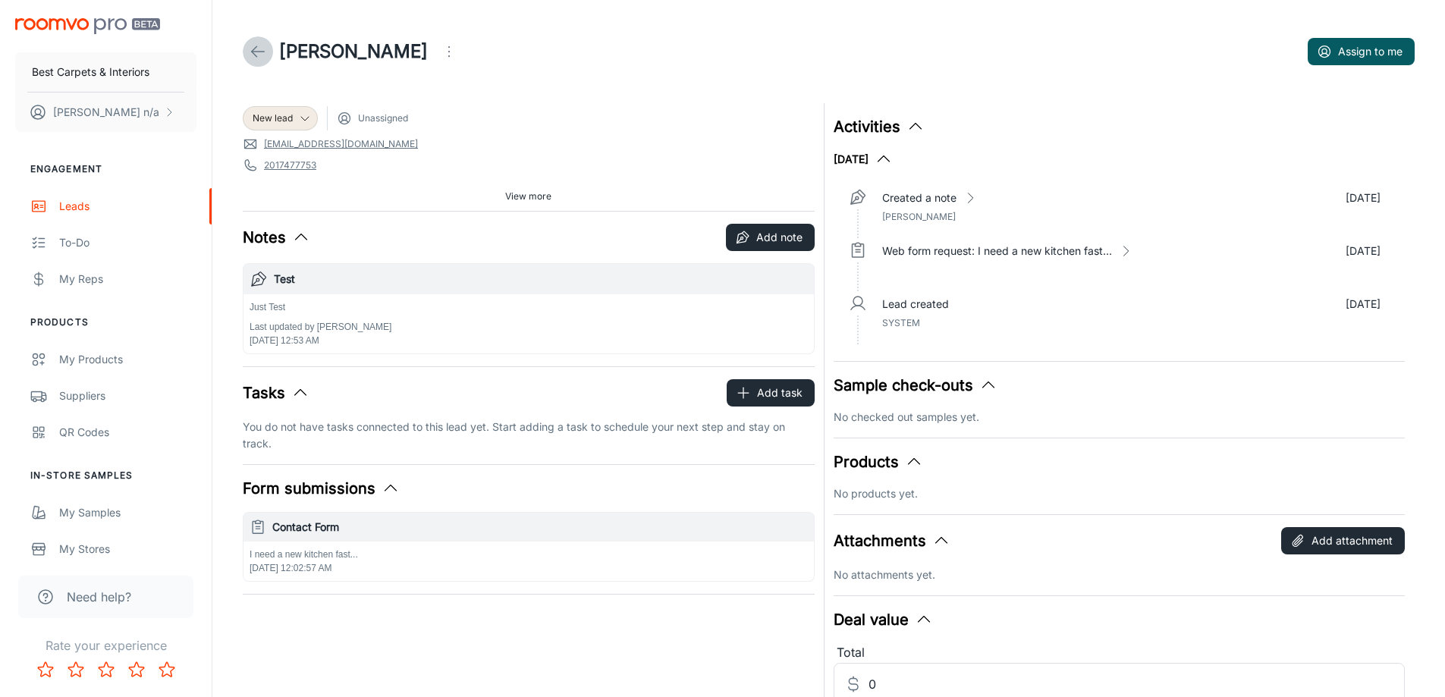
click at [249, 52] on icon at bounding box center [258, 51] width 18 height 18
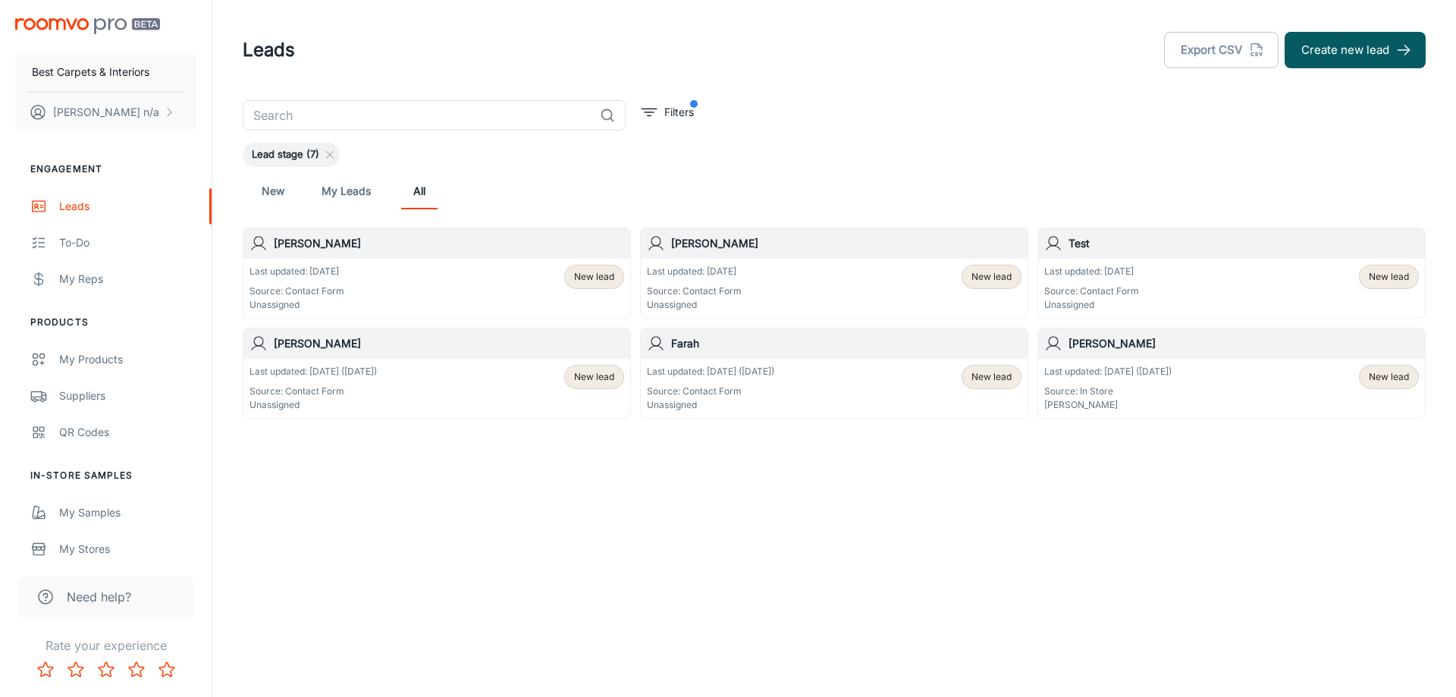
click at [338, 289] on p "Source: Contact Form" at bounding box center [297, 291] width 95 height 14
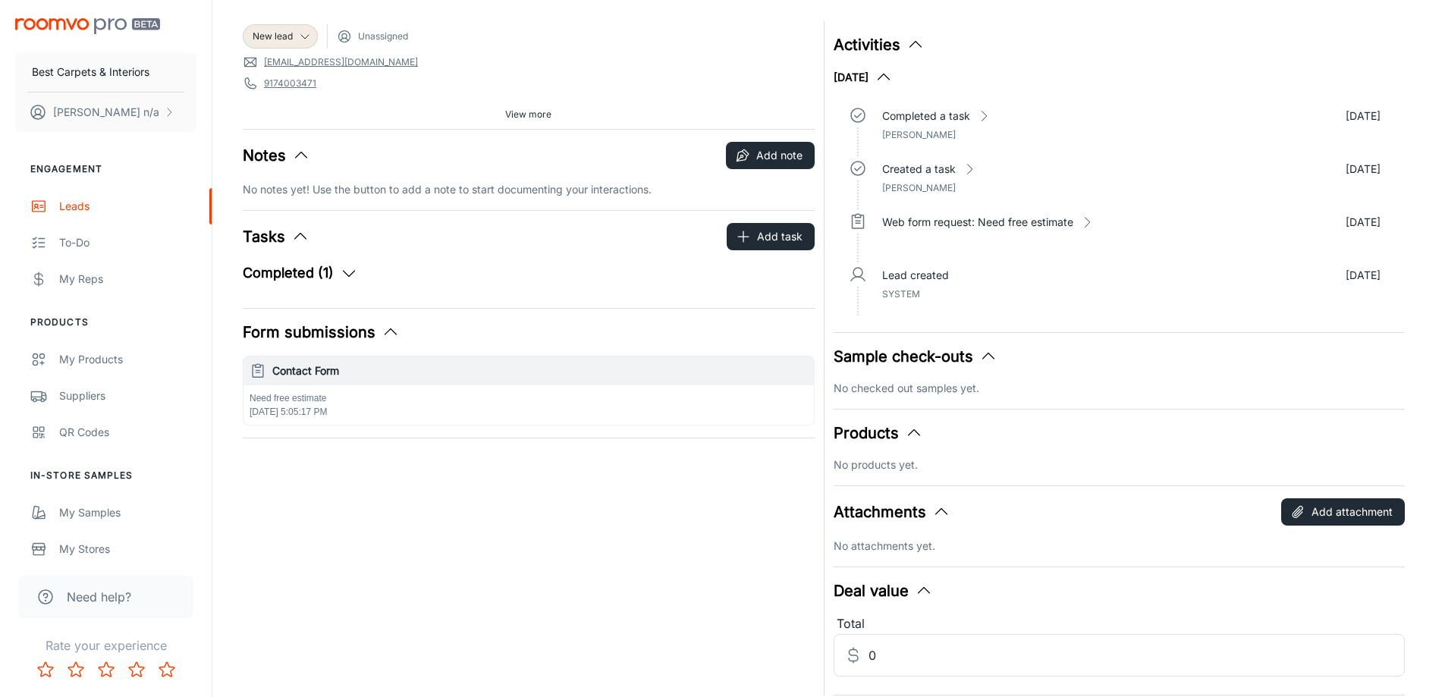
scroll to position [141, 0]
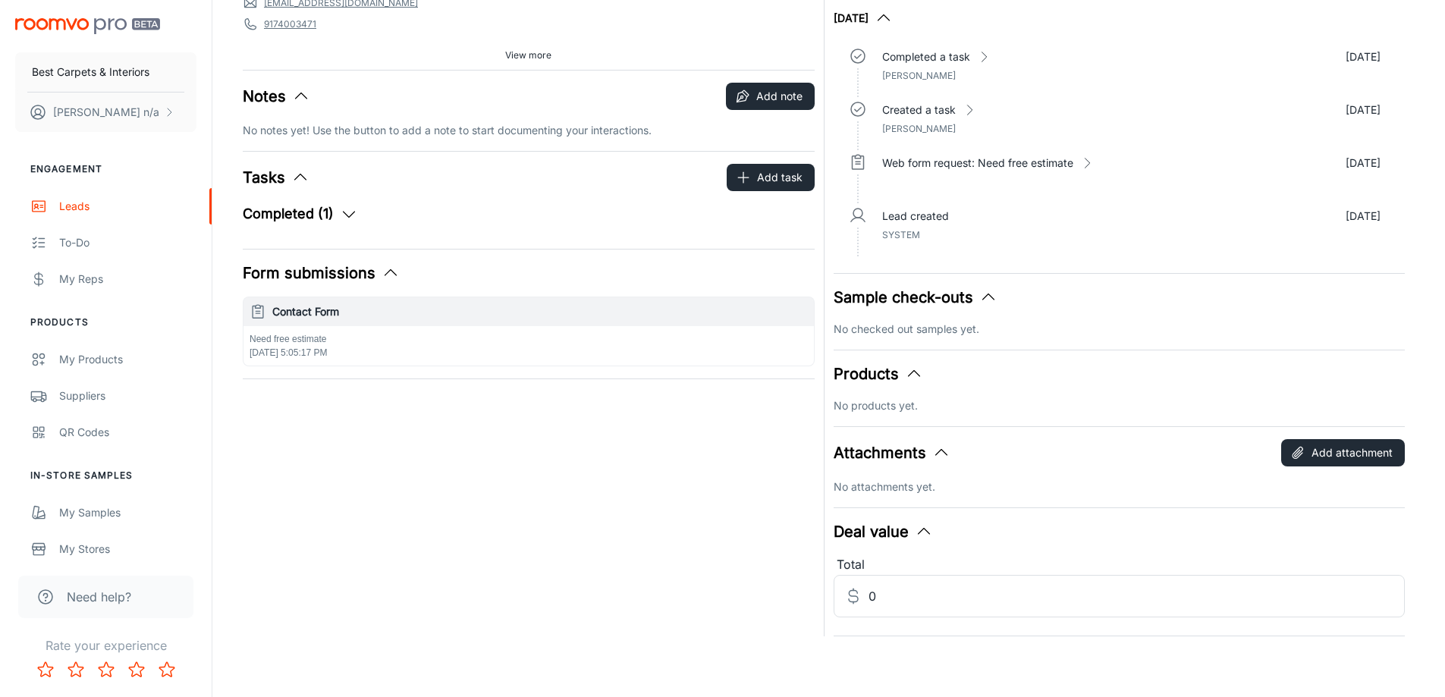
click at [927, 533] on icon "button" at bounding box center [924, 532] width 18 height 18
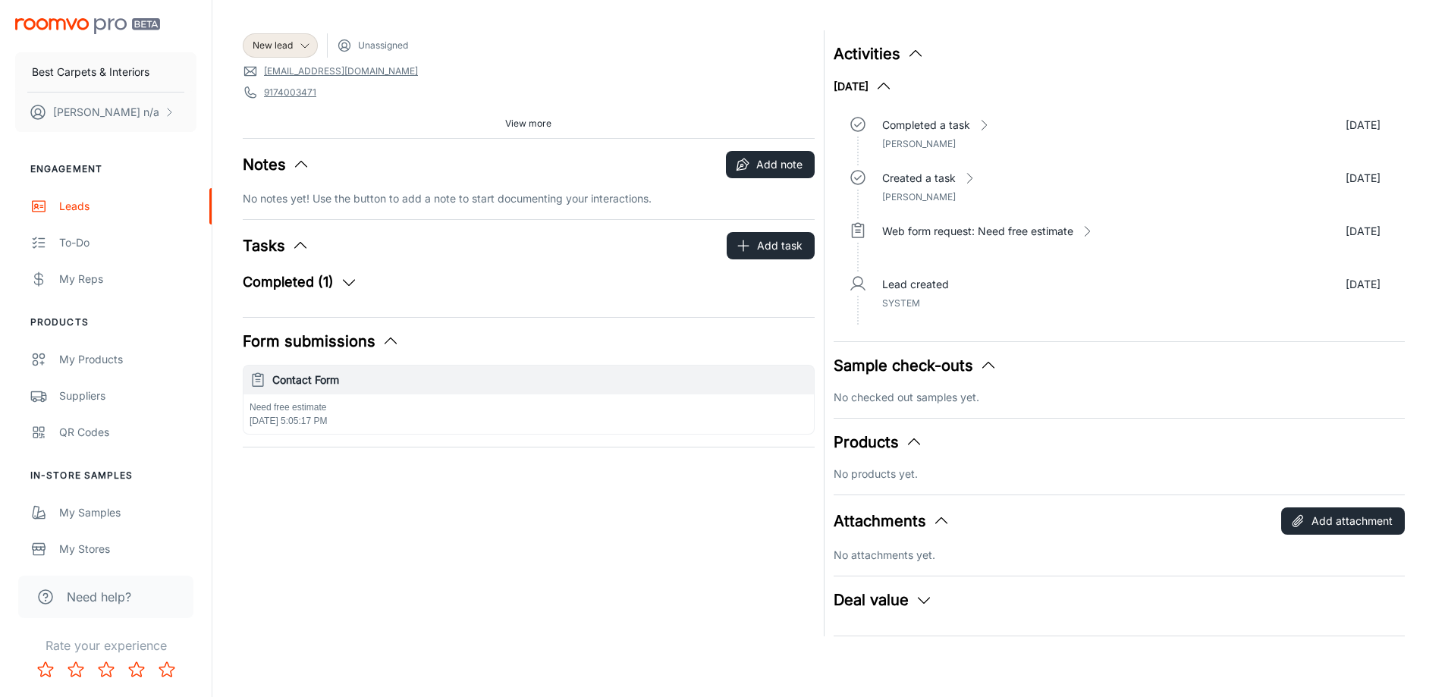
click at [927, 603] on icon "button" at bounding box center [924, 600] width 18 height 18
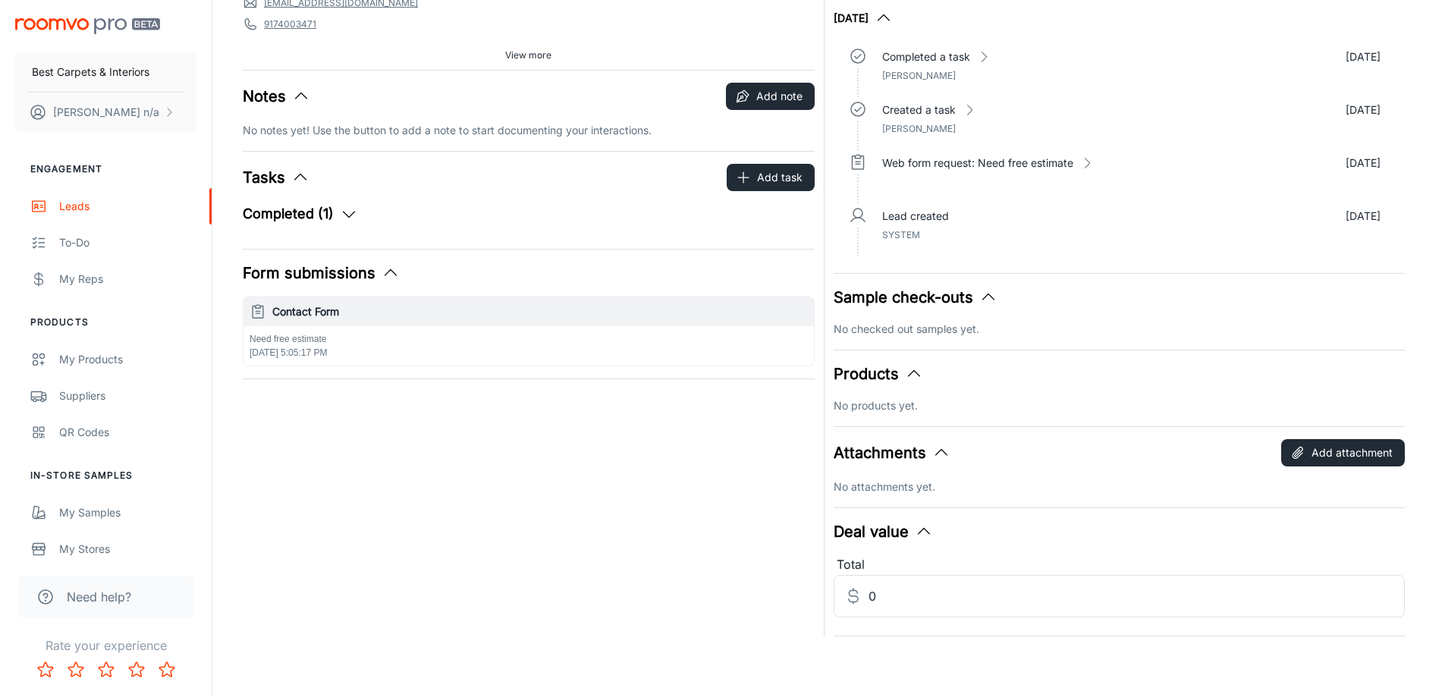
click at [943, 452] on icon "button" at bounding box center [941, 453] width 18 height 18
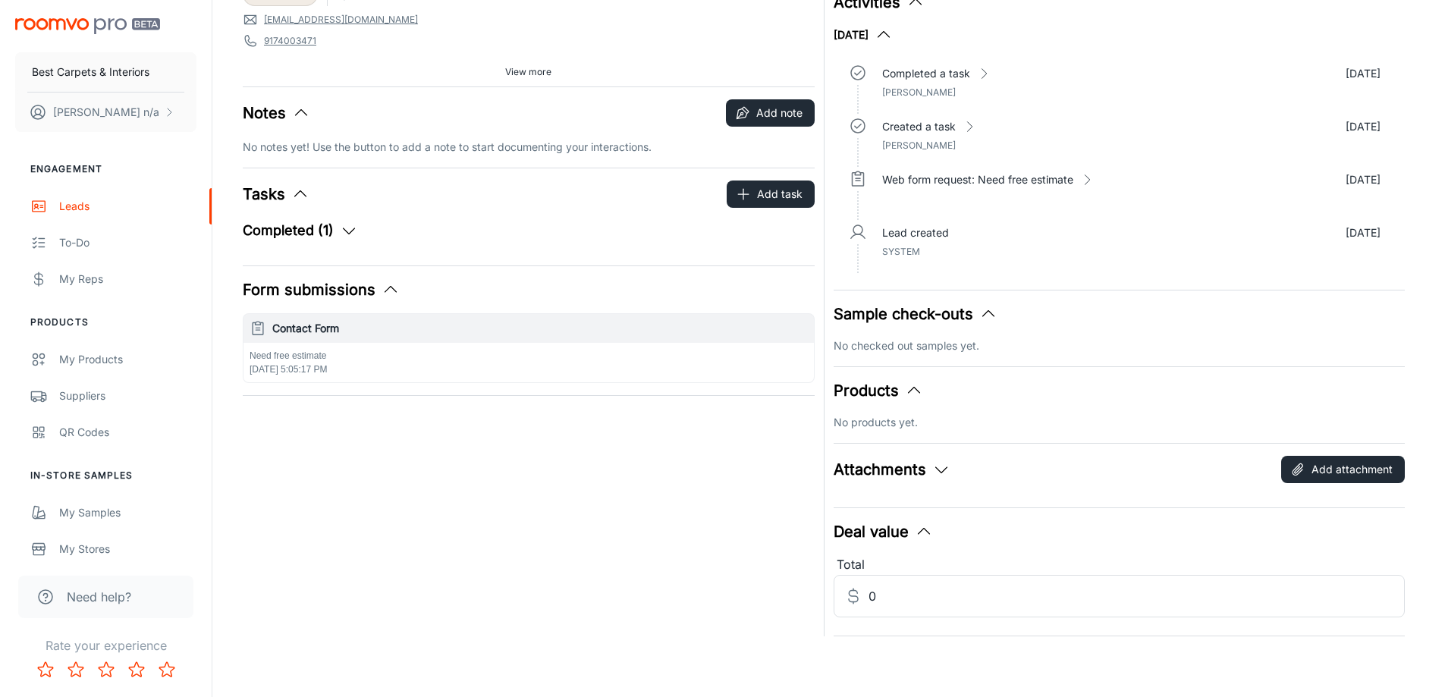
click at [941, 474] on icon "button" at bounding box center [941, 469] width 18 height 18
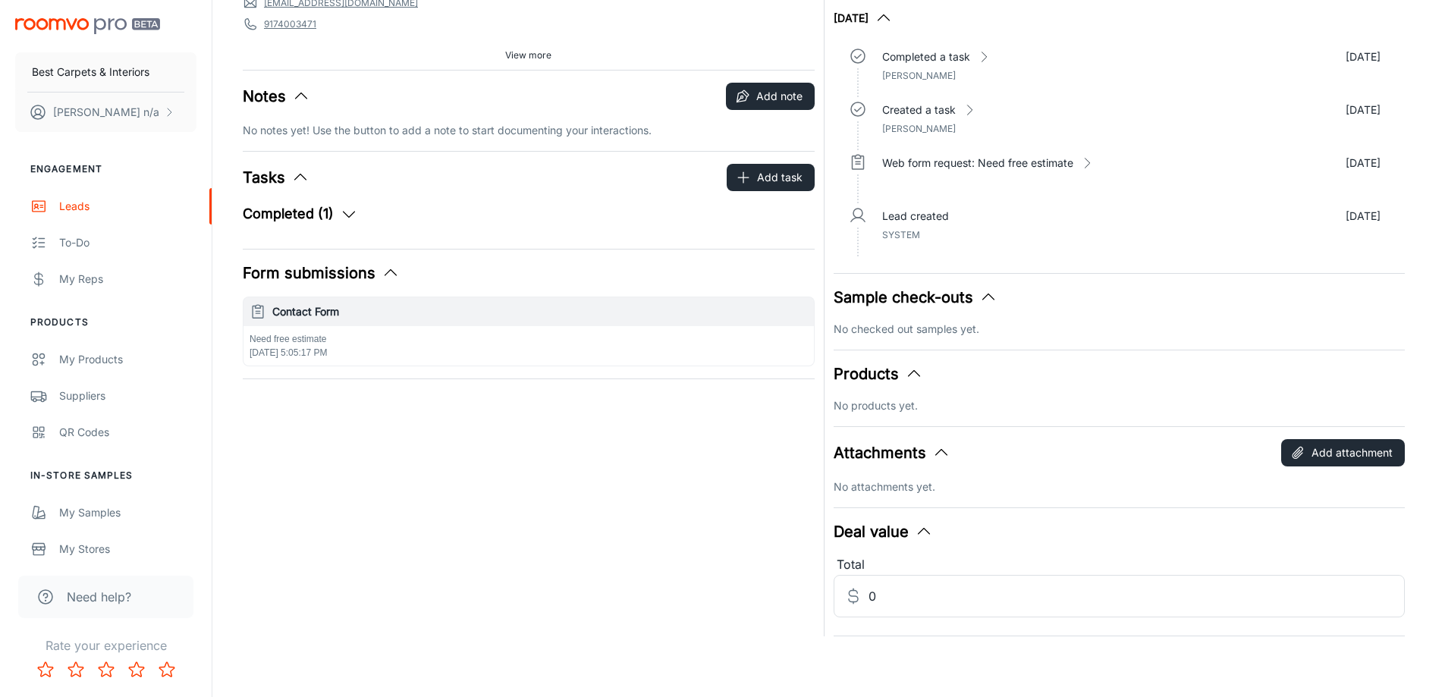
click at [910, 379] on icon "button" at bounding box center [914, 374] width 18 height 18
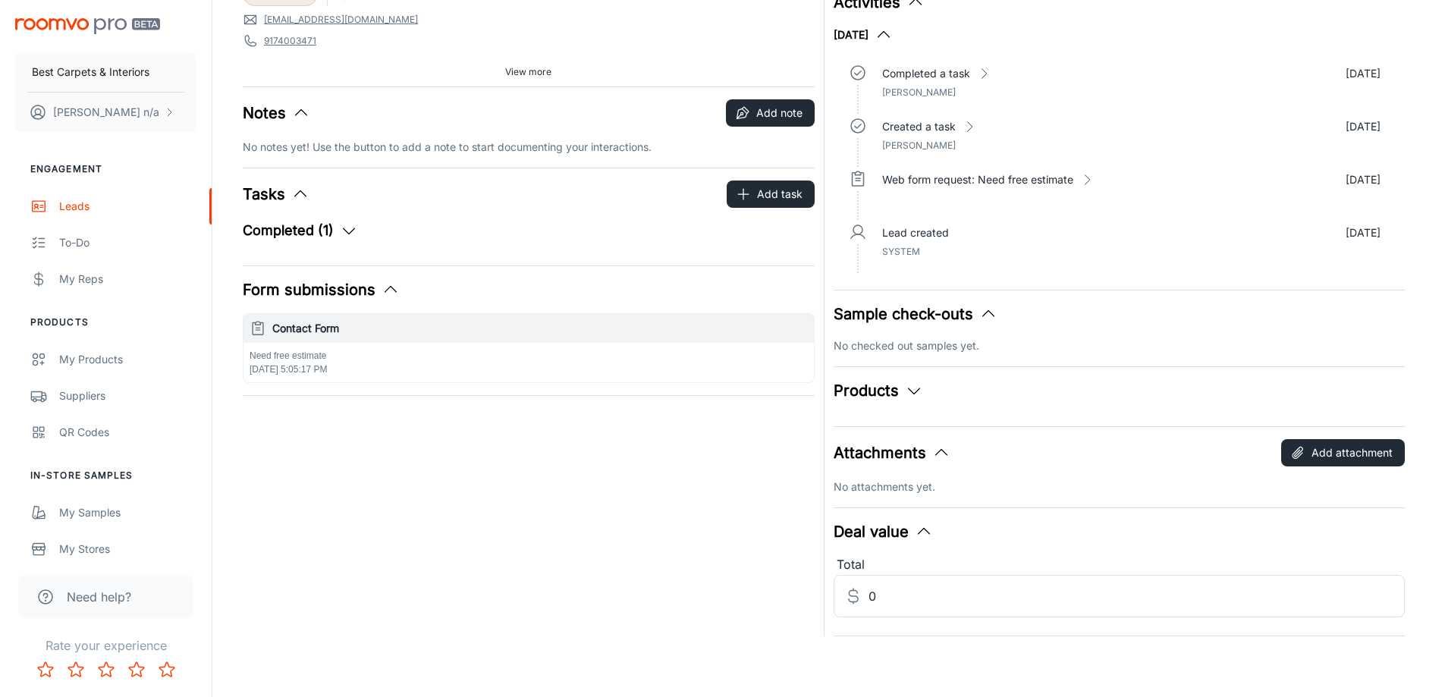
scroll to position [124, 0]
click at [910, 379] on div "Activities September 2025 Completed a task Sep 24 Mike Ahmad Created a task Sep…" at bounding box center [1115, 303] width 581 height 667
click at [913, 387] on icon "button" at bounding box center [914, 391] width 18 height 18
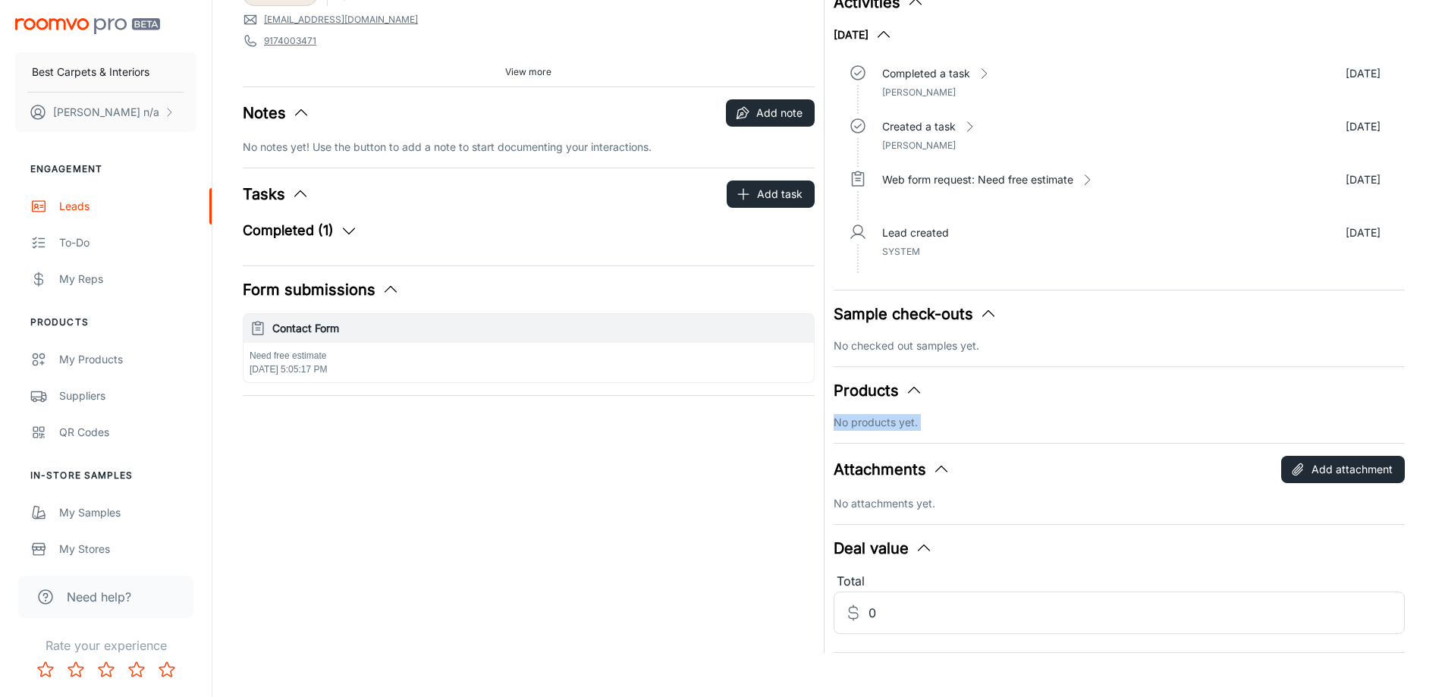
click at [993, 310] on icon "button" at bounding box center [988, 314] width 18 height 18
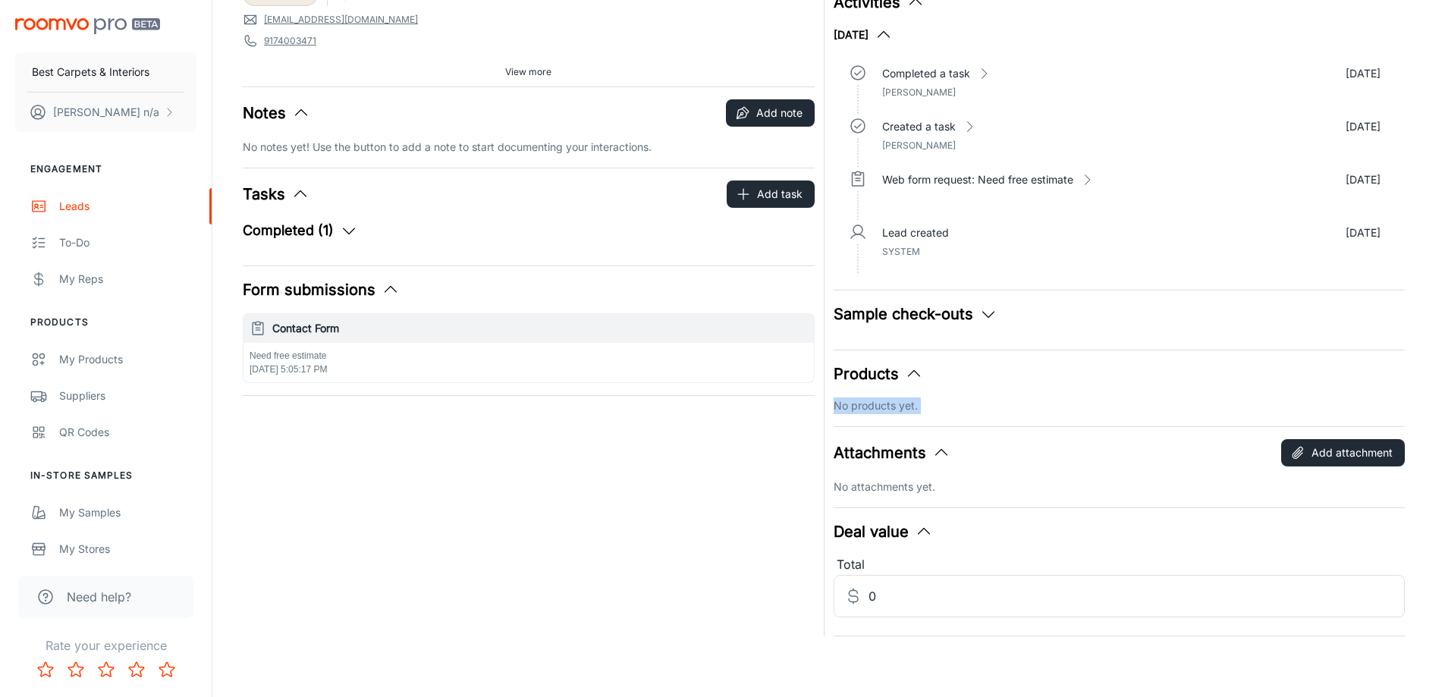
click at [988, 312] on icon "button" at bounding box center [988, 314] width 18 height 18
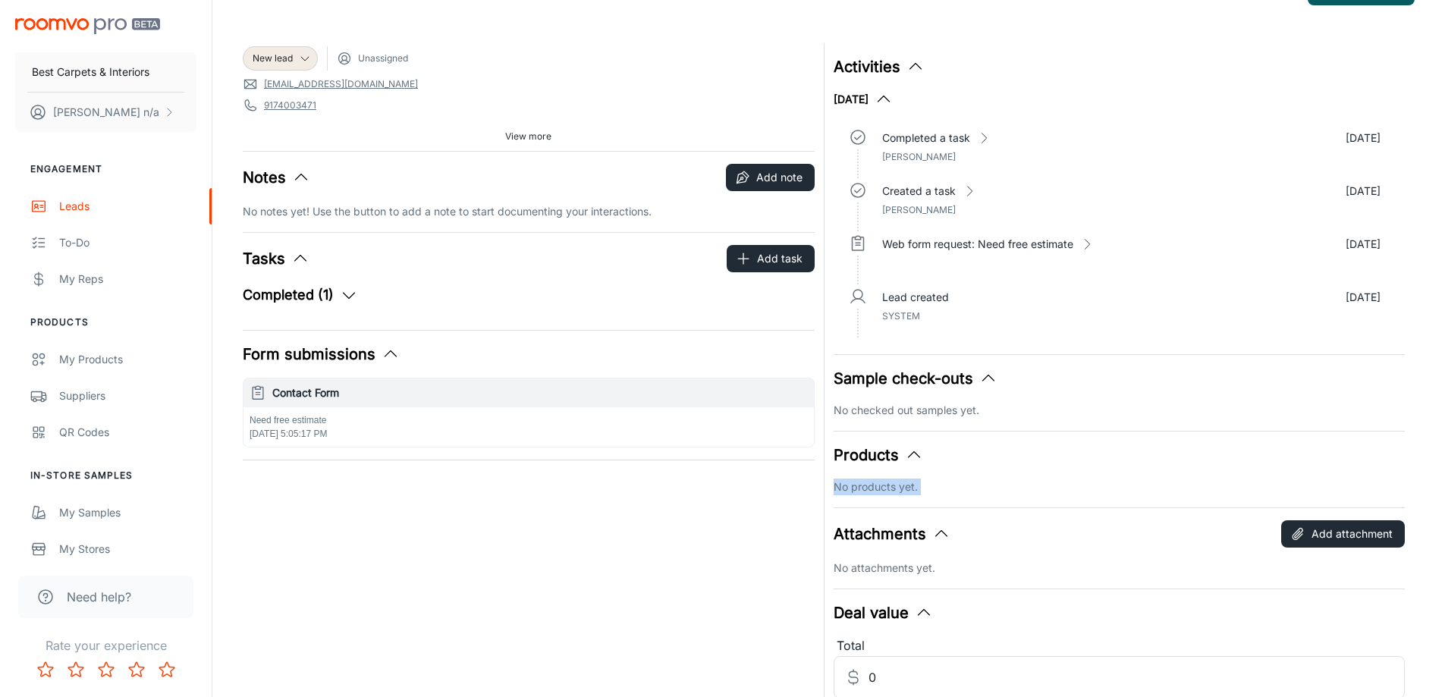
scroll to position [0, 0]
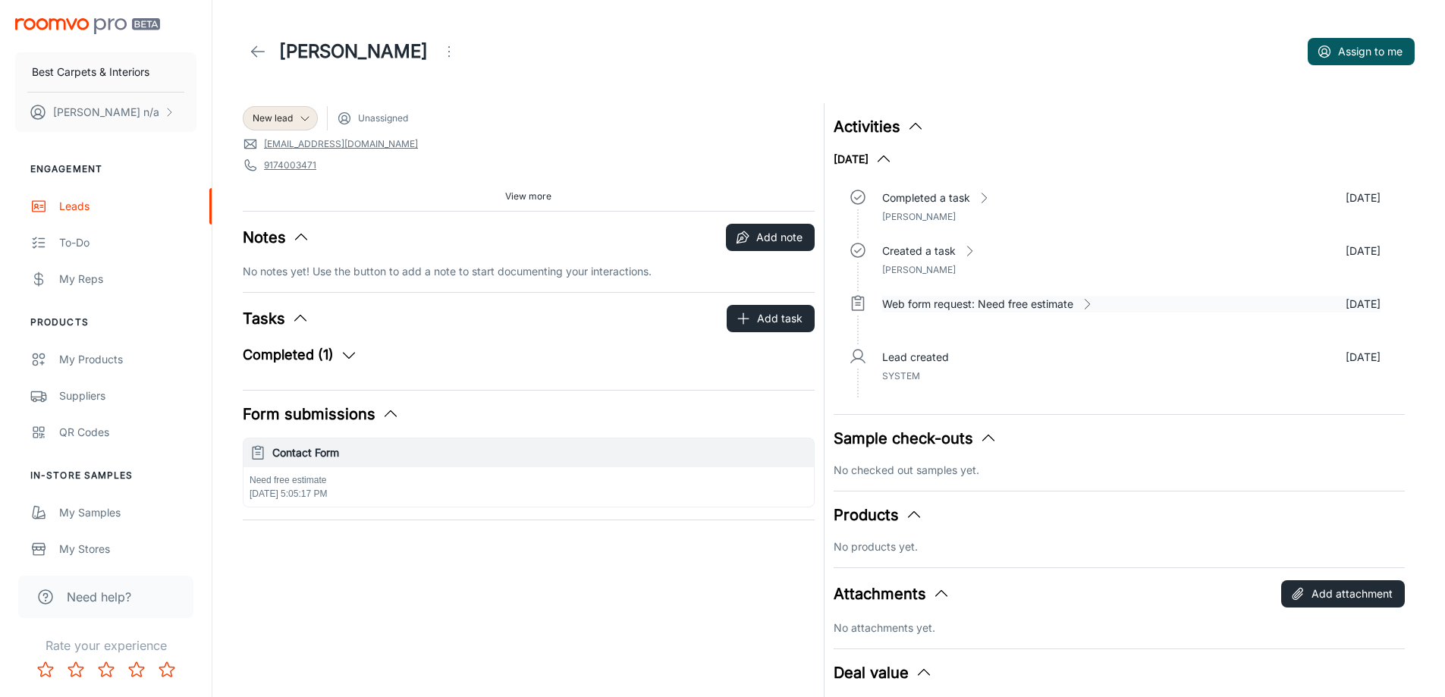
click at [1088, 306] on polyline at bounding box center [1087, 305] width 5 height 10
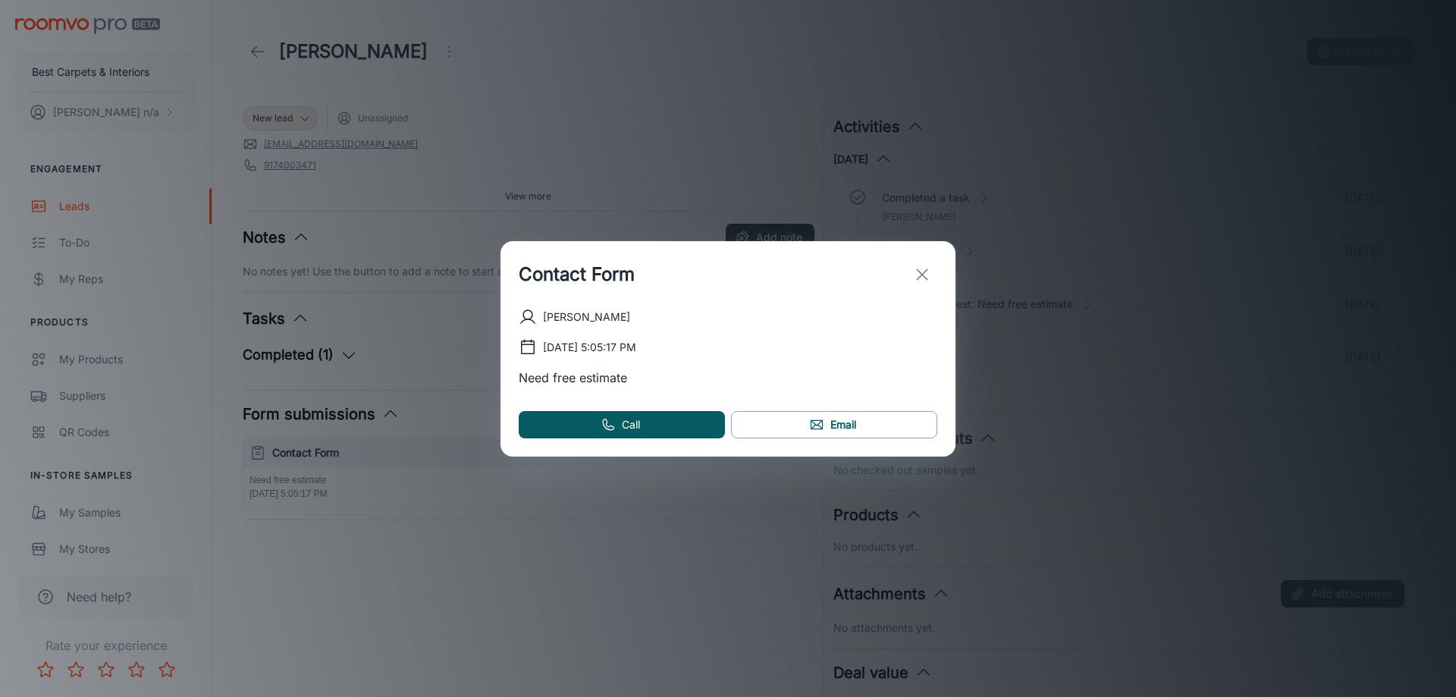
click at [922, 278] on icon "exit" at bounding box center [922, 275] width 18 height 18
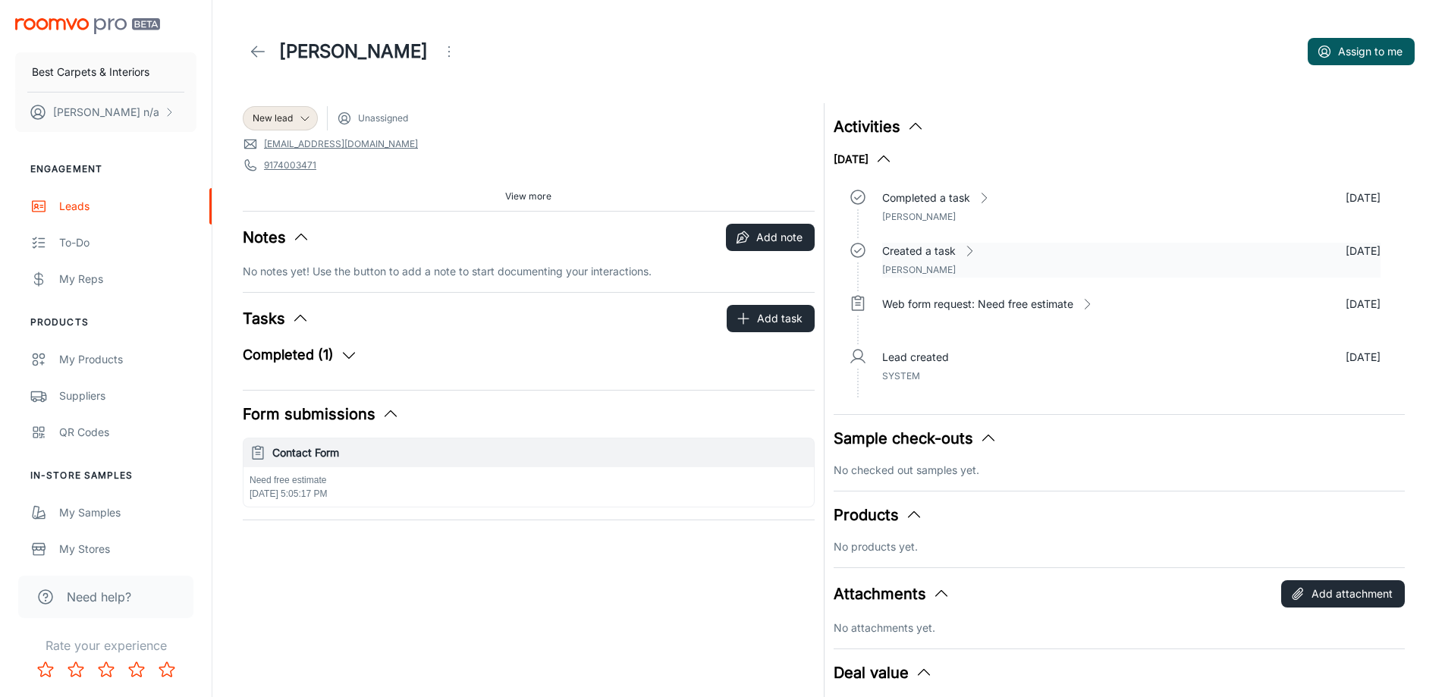
click at [971, 254] on icon at bounding box center [969, 251] width 15 height 15
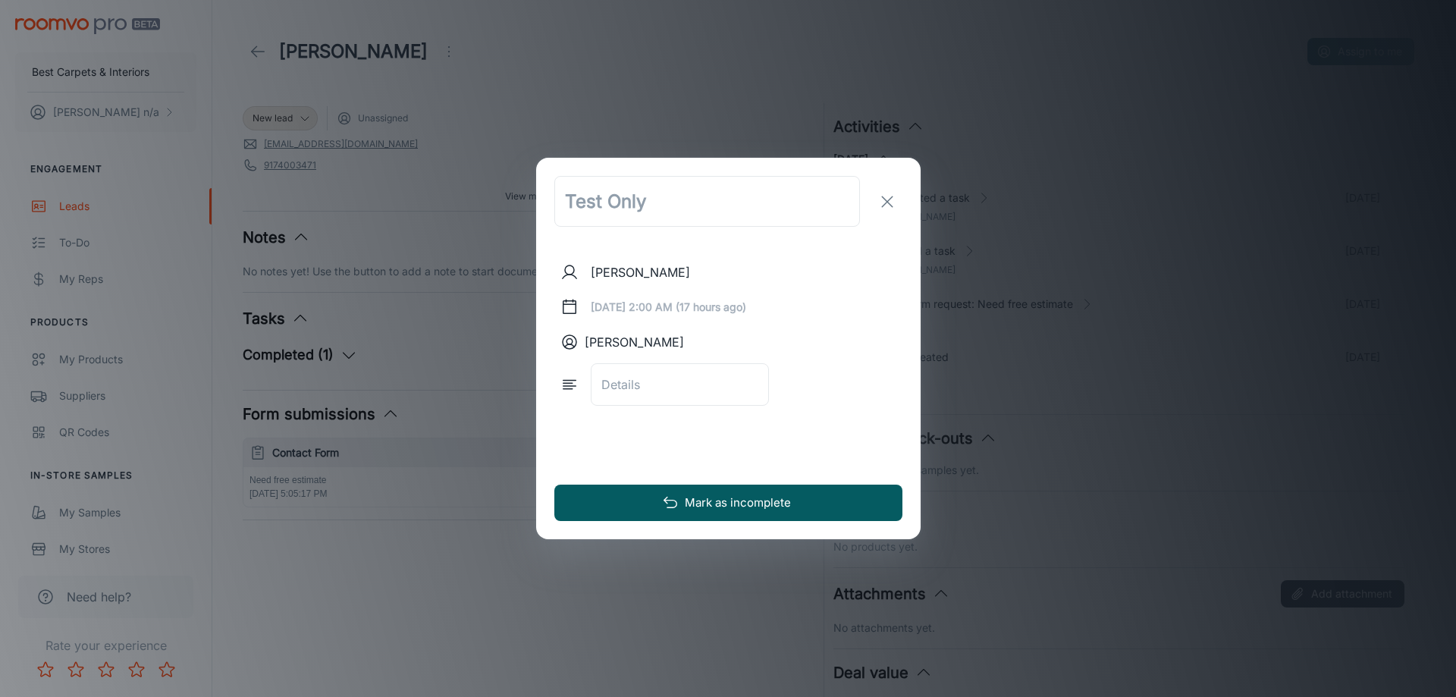
click at [668, 394] on div "x ​" at bounding box center [680, 384] width 178 height 42
click at [572, 389] on line at bounding box center [567, 389] width 9 height 0
click at [619, 344] on p "[PERSON_NAME]" at bounding box center [634, 342] width 99 height 18
click at [878, 209] on icon "exit" at bounding box center [887, 202] width 18 height 18
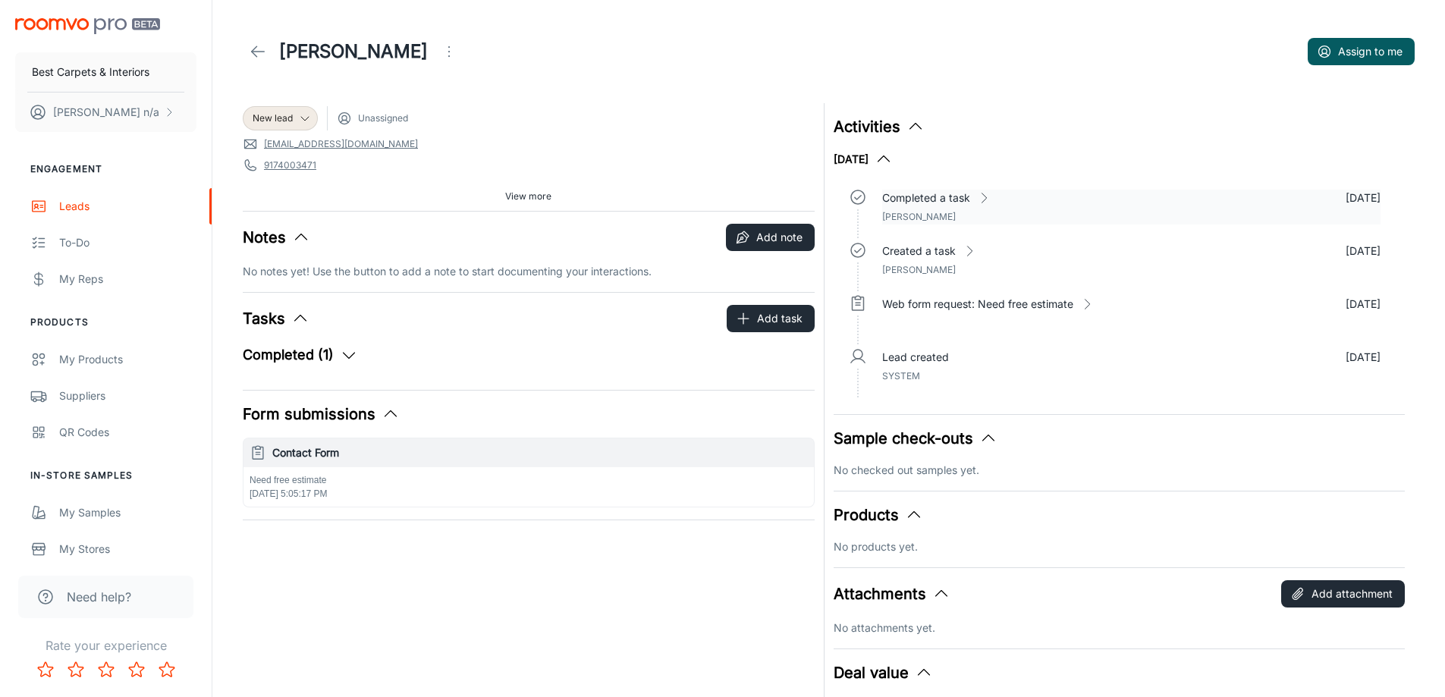
click at [974, 204] on div "Completed a task" at bounding box center [936, 198] width 109 height 17
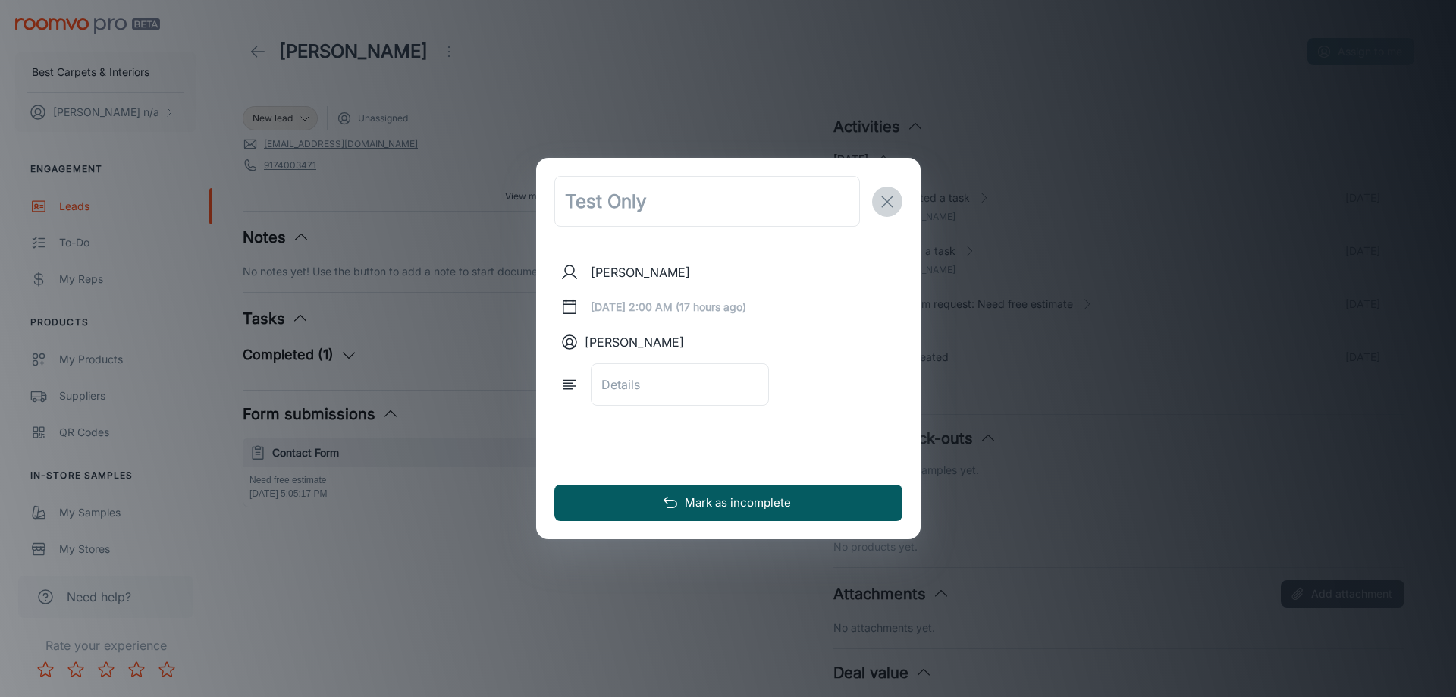
click at [878, 205] on icon "exit" at bounding box center [887, 202] width 18 height 18
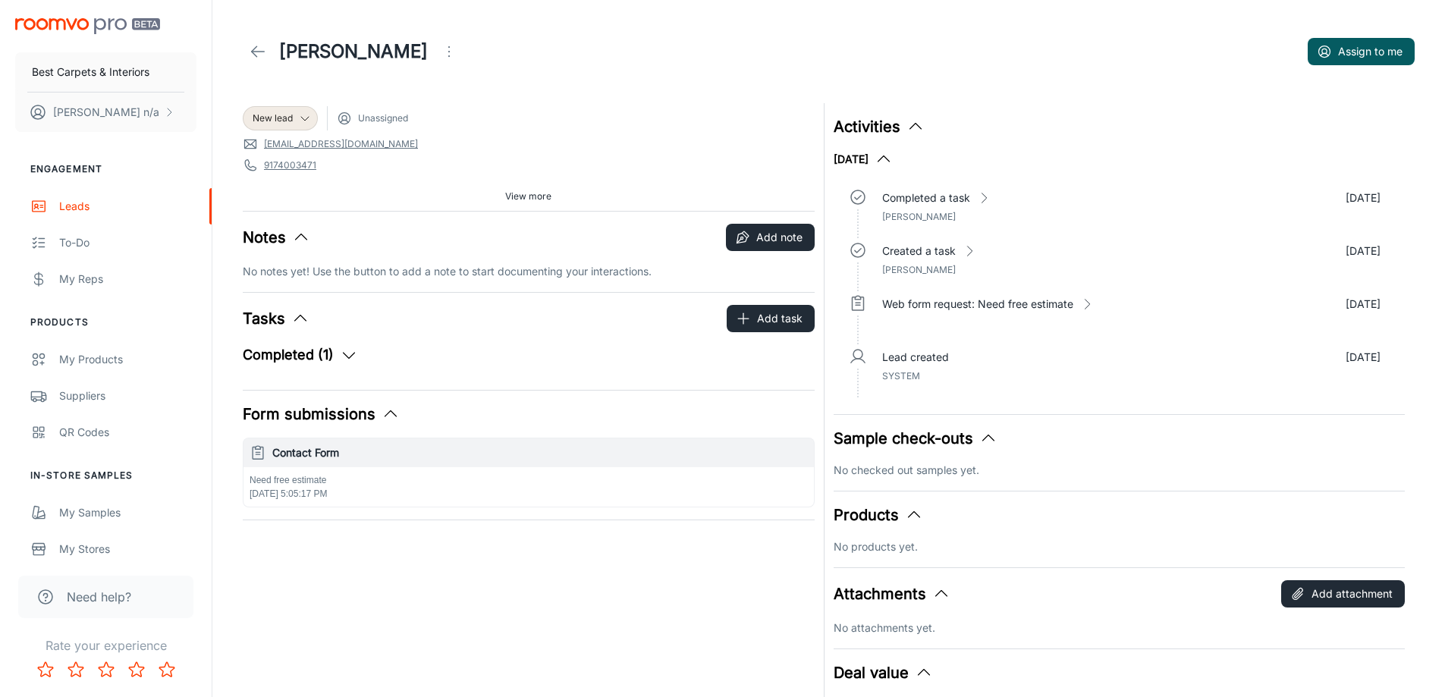
click at [350, 367] on div "Completed (1) Test Only Sep 24, 2025, 2:00 AM (0 days, 17 hours) Mike Ahmad" at bounding box center [529, 360] width 572 height 33
click at [349, 362] on icon "button" at bounding box center [349, 355] width 18 height 18
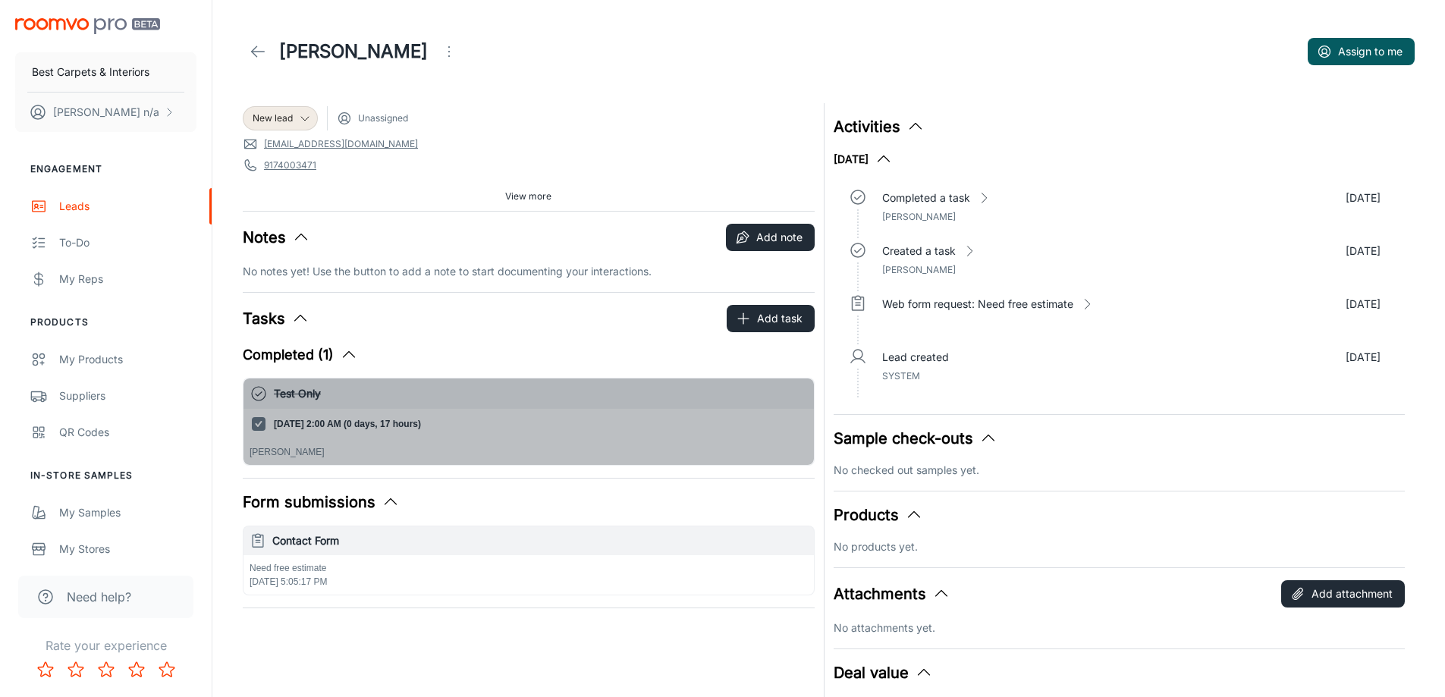
click at [286, 453] on p "[PERSON_NAME]" at bounding box center [529, 452] width 558 height 14
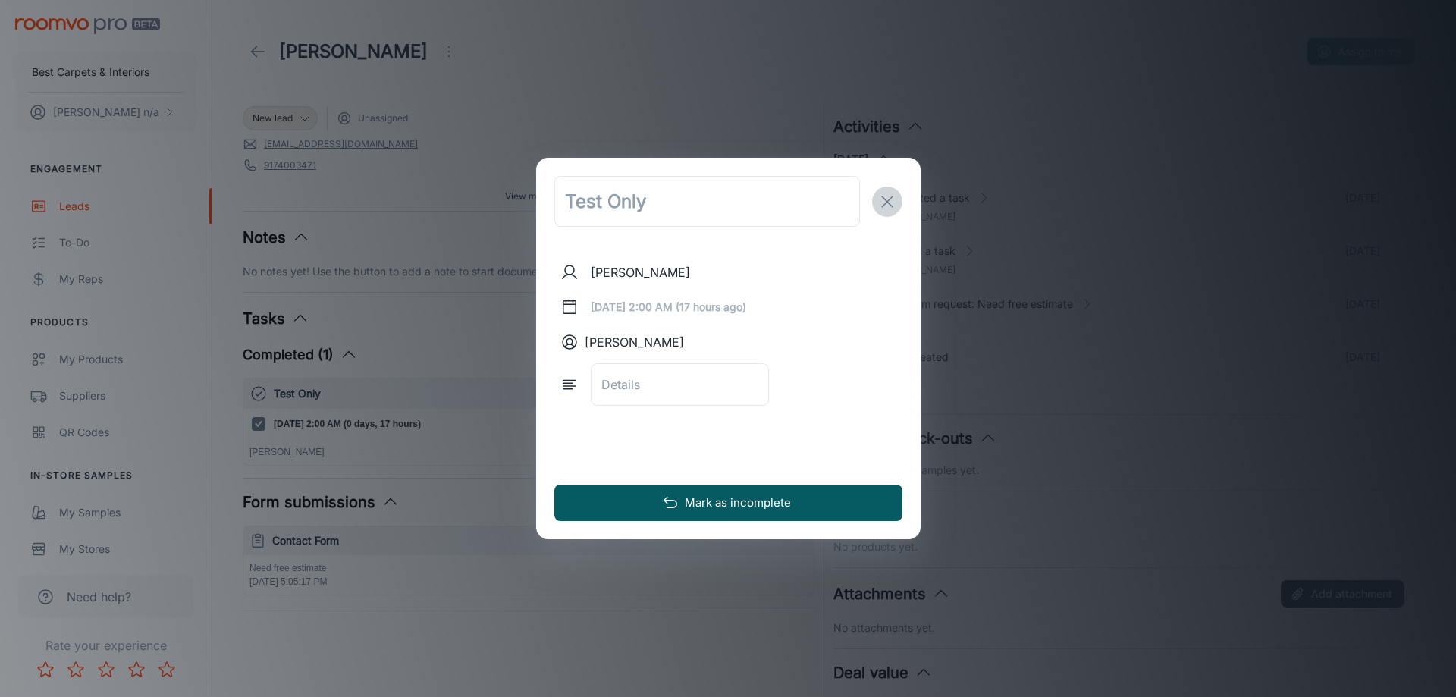
click at [875, 203] on button "exit" at bounding box center [887, 202] width 30 height 30
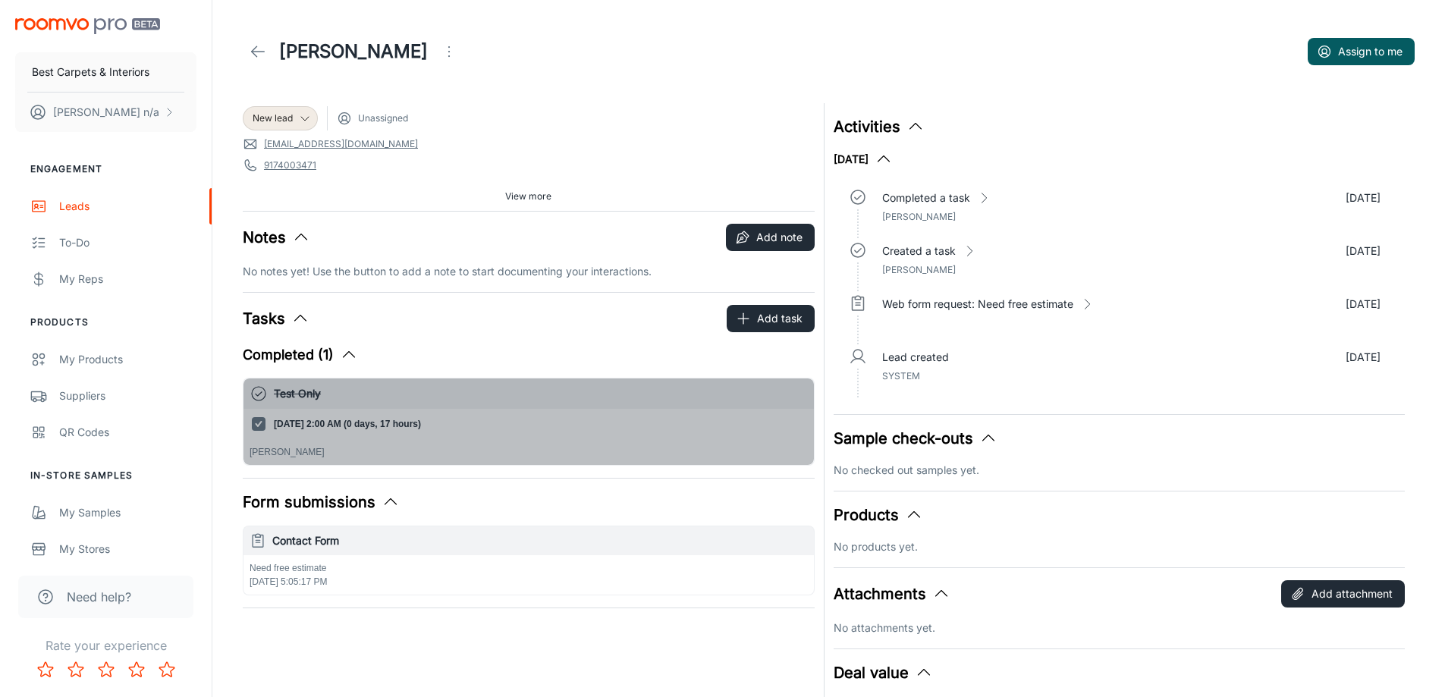
click at [391, 437] on div "Sep 24, 2025, 2:00 AM (0 days, 17 hours) Mike Ahmad" at bounding box center [529, 437] width 558 height 44
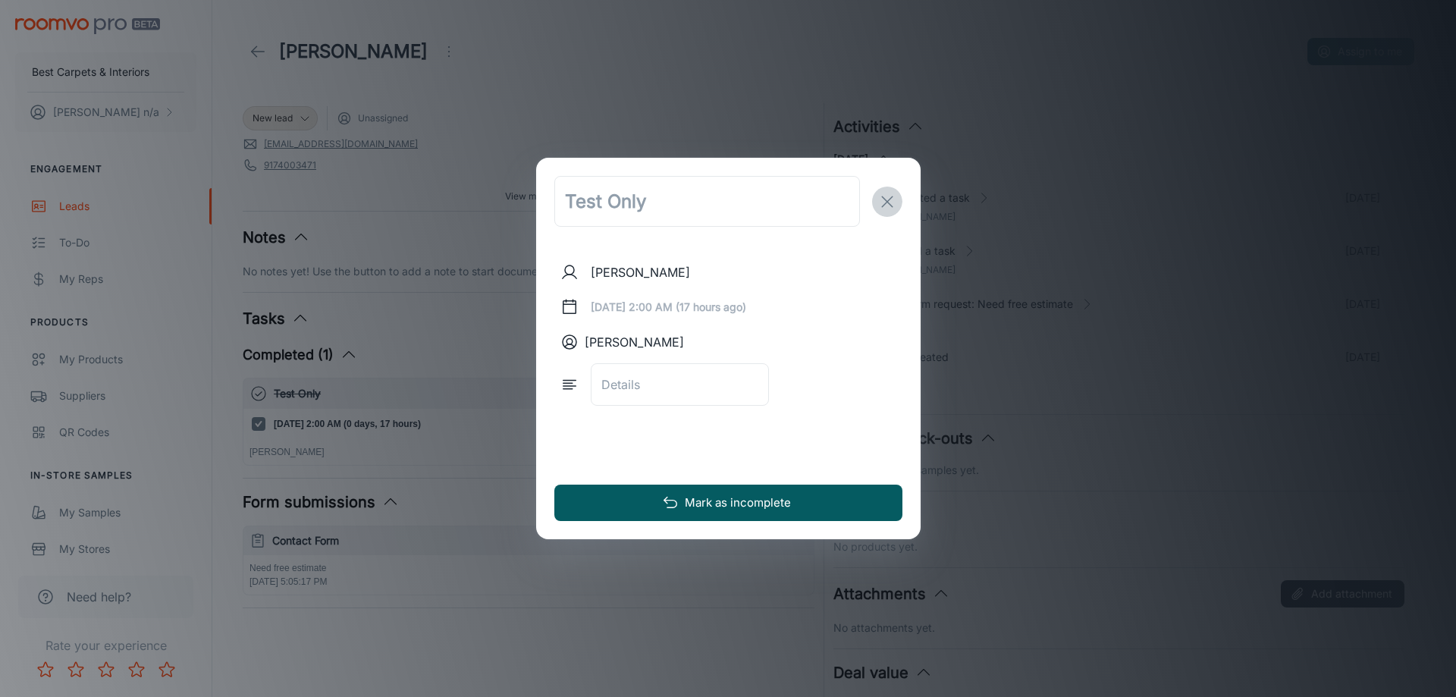
click at [878, 199] on icon "exit" at bounding box center [887, 202] width 18 height 18
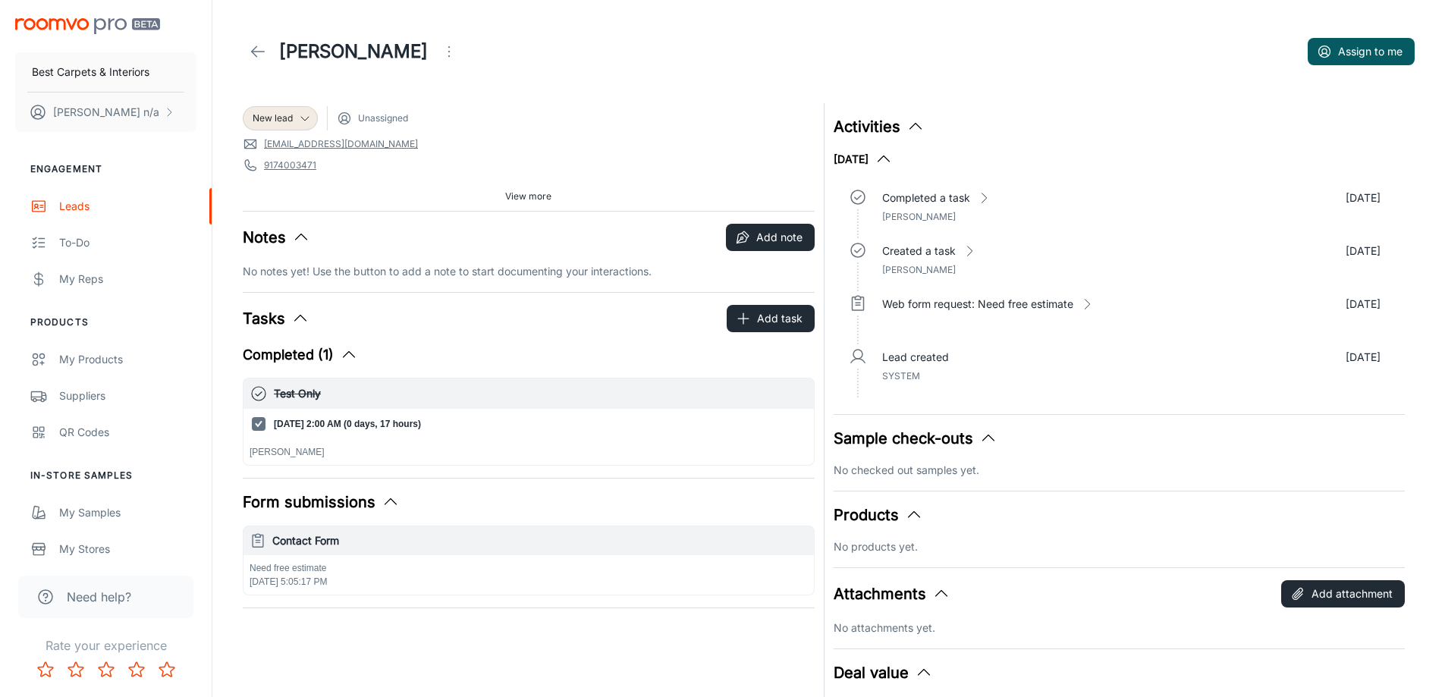
click at [498, 196] on div "View more" at bounding box center [529, 196] width 572 height 23
click at [514, 196] on span "View more" at bounding box center [528, 197] width 46 height 14
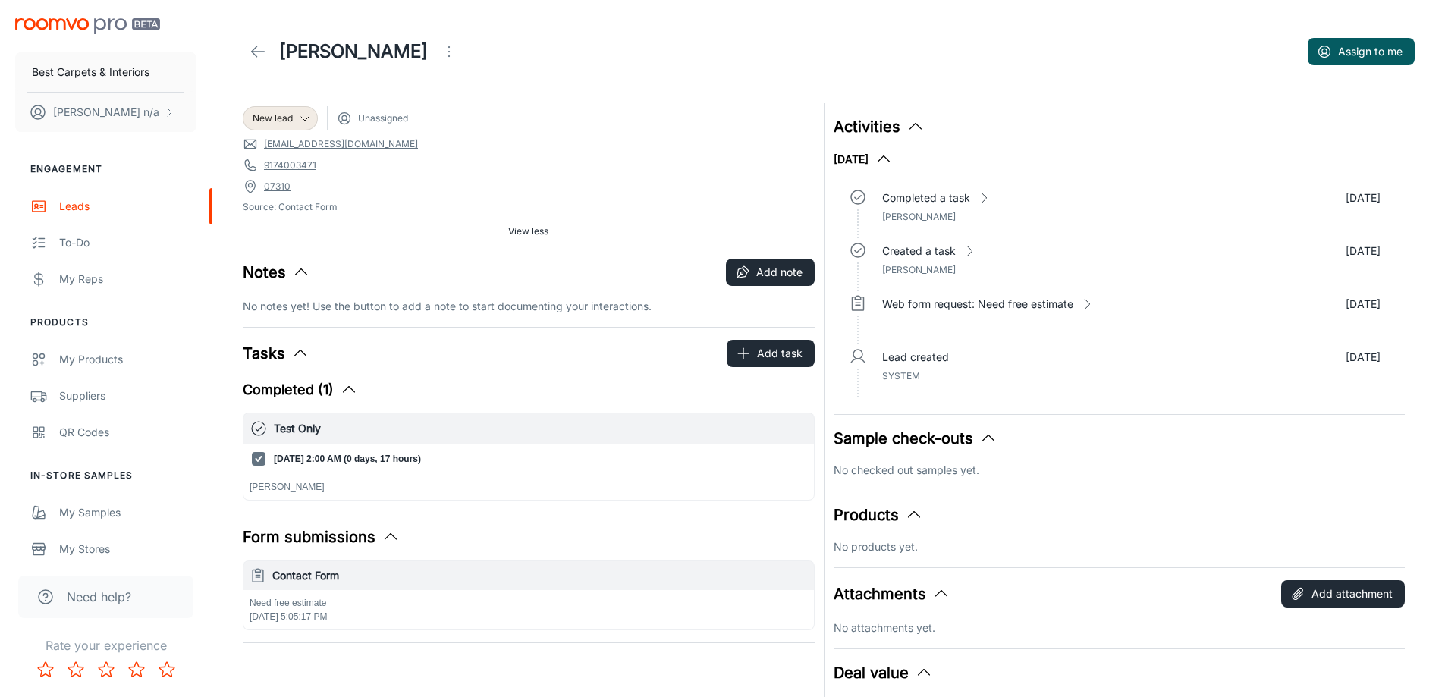
click at [284, 190] on link "07310" at bounding box center [277, 187] width 27 height 14
click at [101, 206] on div "Leads" at bounding box center [127, 206] width 137 height 17
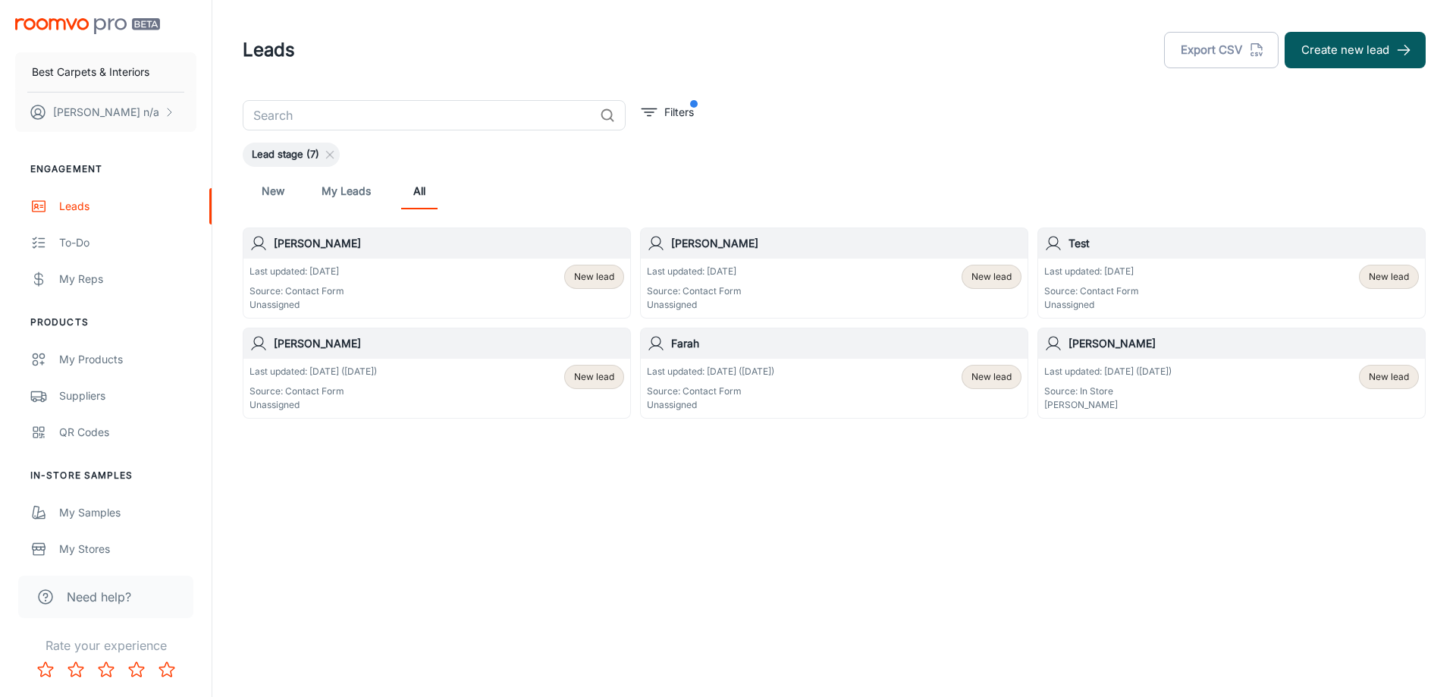
click at [693, 283] on div "Last updated: Today Source: Contact Form Unassigned" at bounding box center [694, 288] width 95 height 47
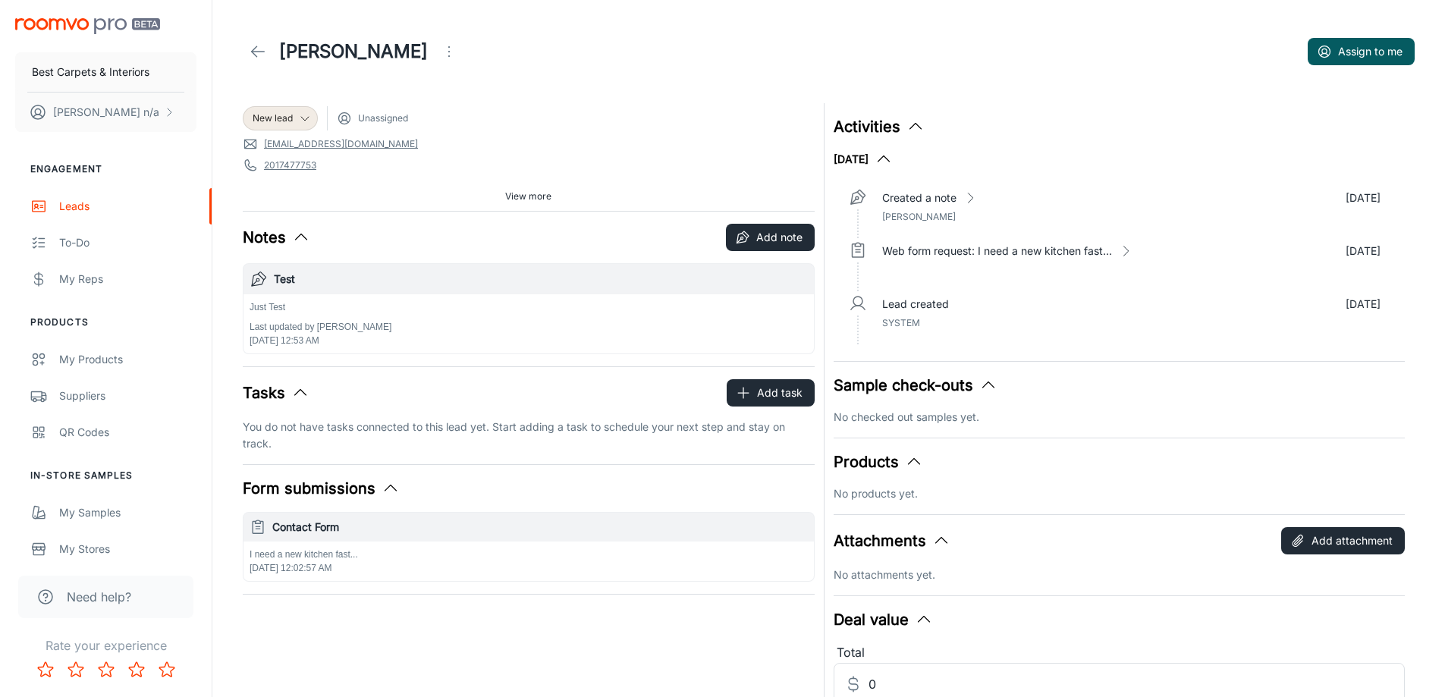
click at [567, 190] on div "View more" at bounding box center [529, 196] width 572 height 23
click at [542, 196] on span "View more" at bounding box center [528, 197] width 46 height 14
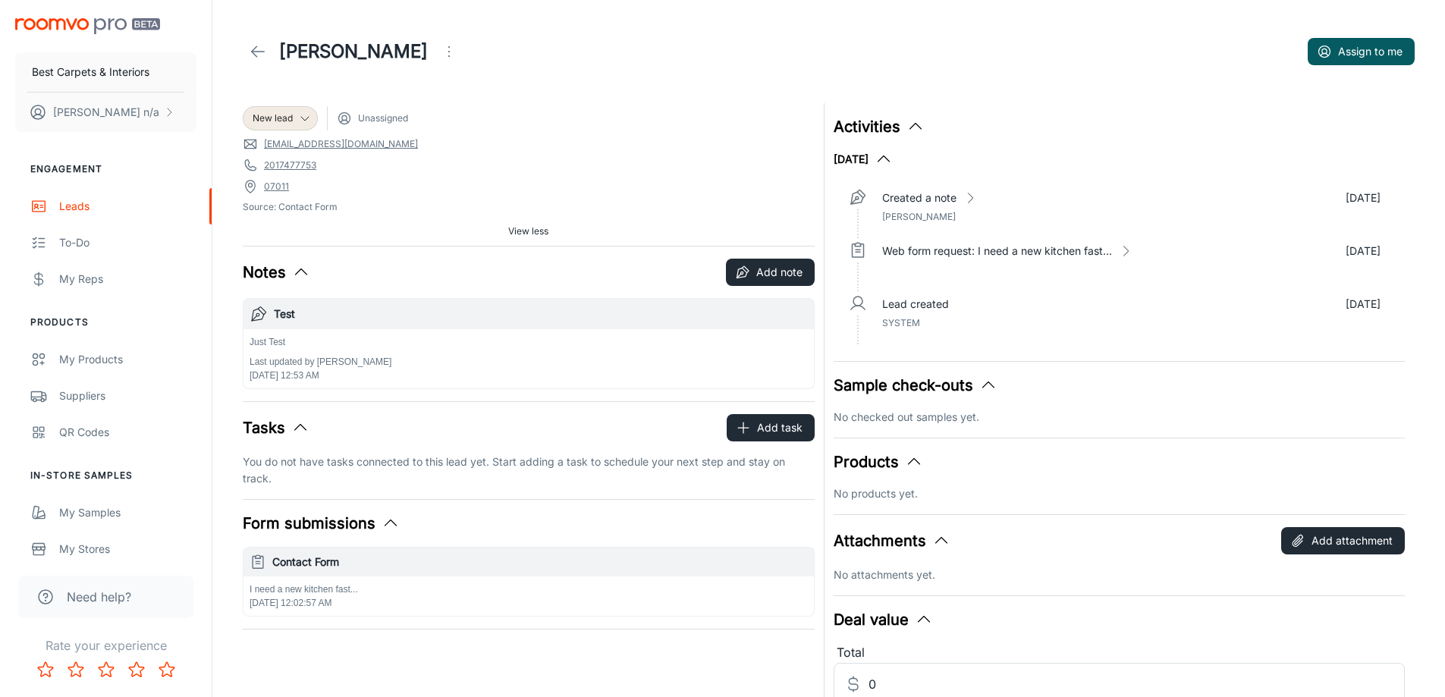
click at [277, 185] on link "07011" at bounding box center [276, 187] width 25 height 14
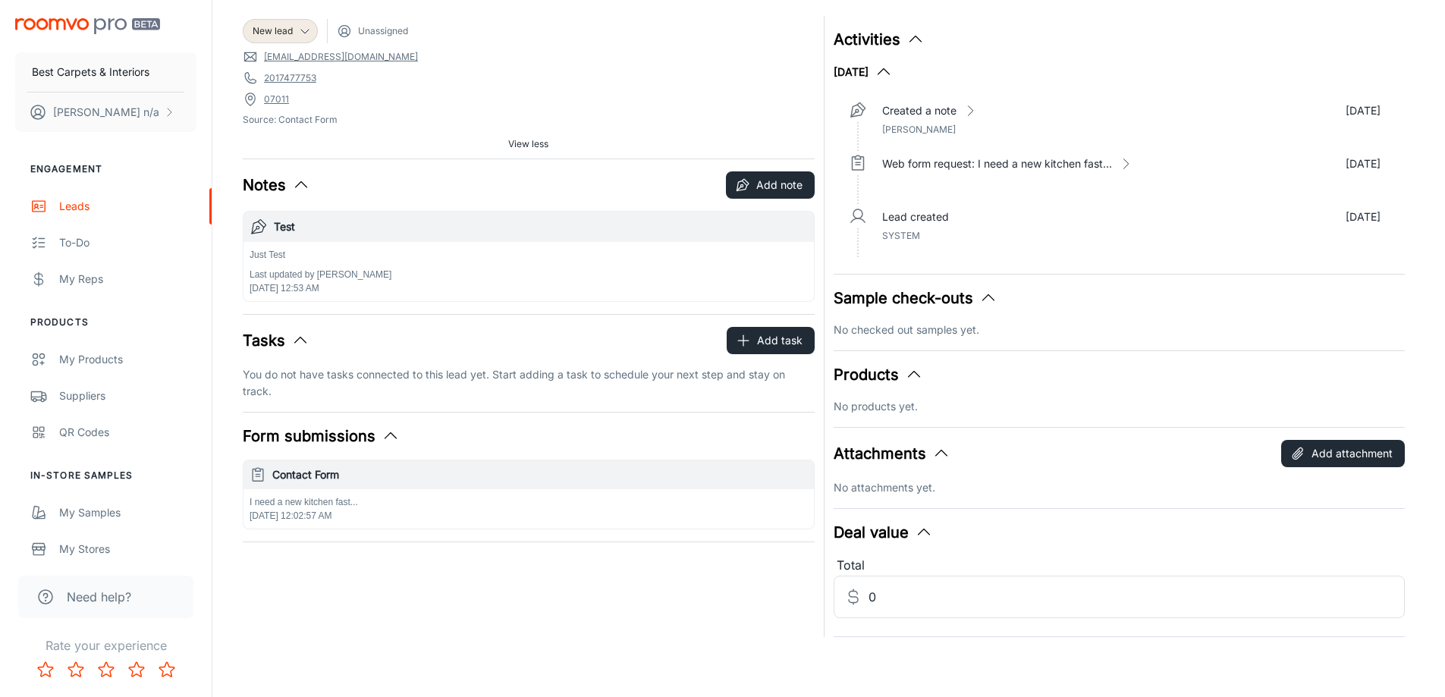
scroll to position [88, 0]
click at [169, 115] on polyline "scrollable content" at bounding box center [170, 112] width 4 height 8
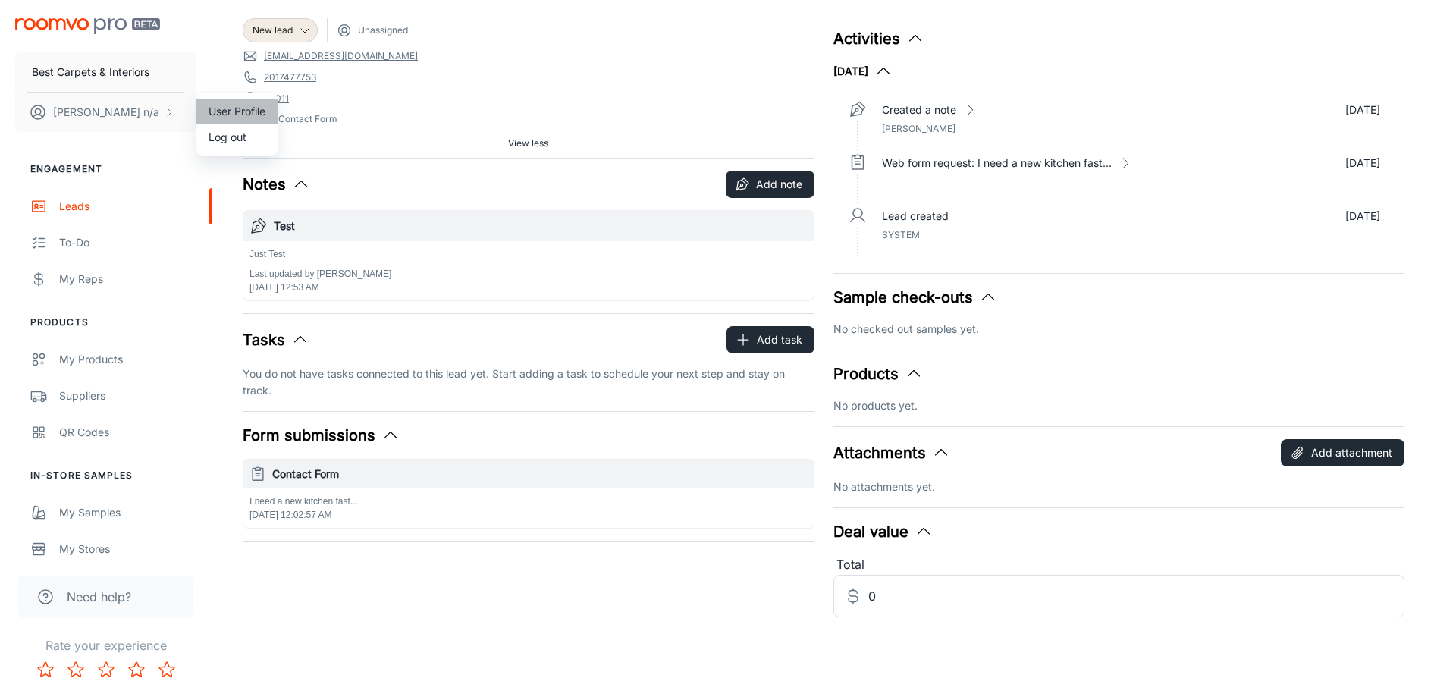
click at [225, 108] on li "User Profile" at bounding box center [236, 112] width 81 height 26
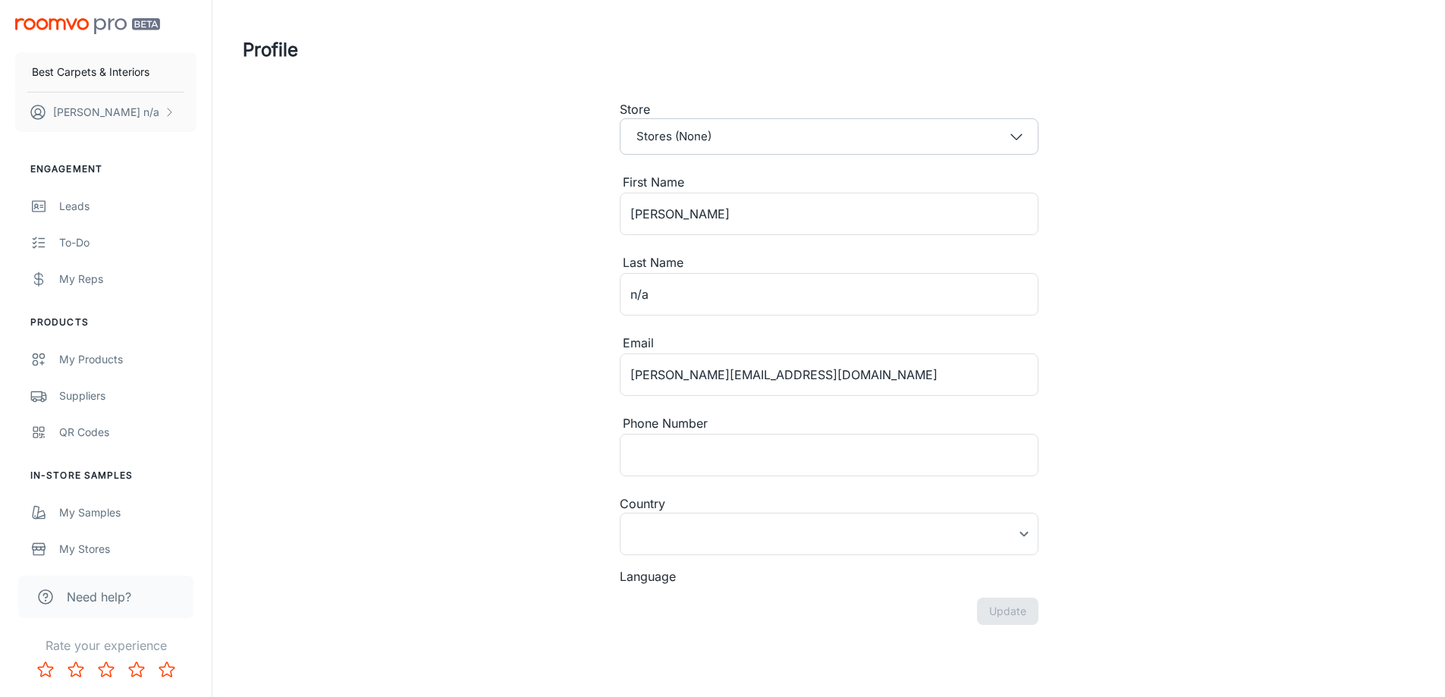
type input "United States"
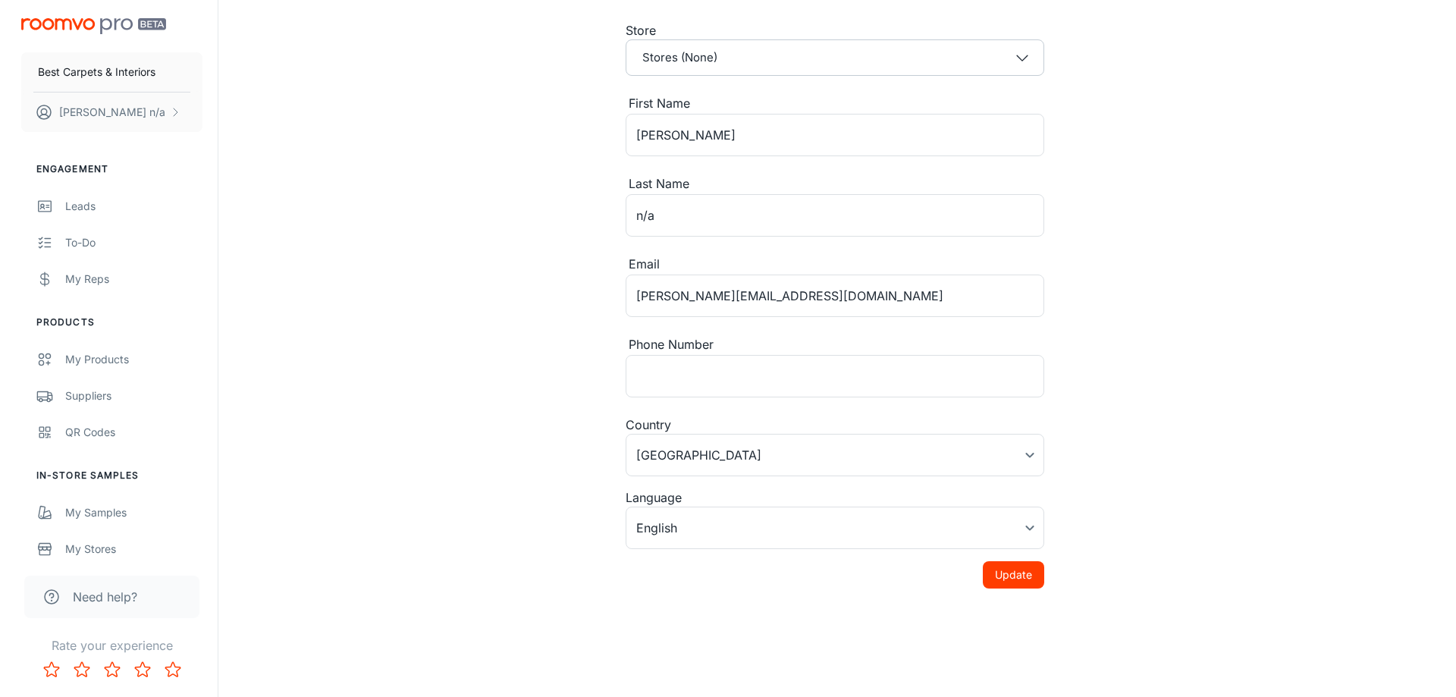
scroll to position [80, 0]
click at [825, 471] on body "Best Carpets & Interiors waseem n/a Engagement Leads To-do My Reps Products My …" at bounding box center [722, 268] width 1445 height 697
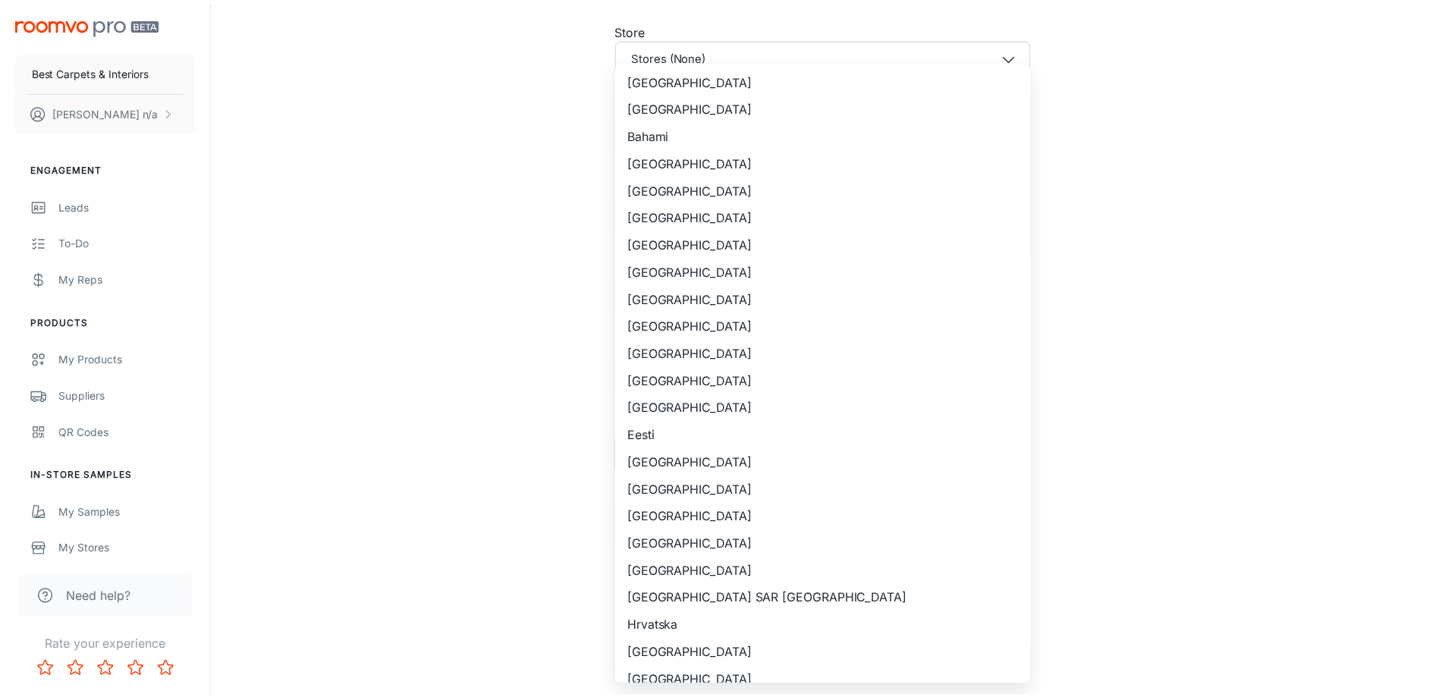
scroll to position [1319, 0]
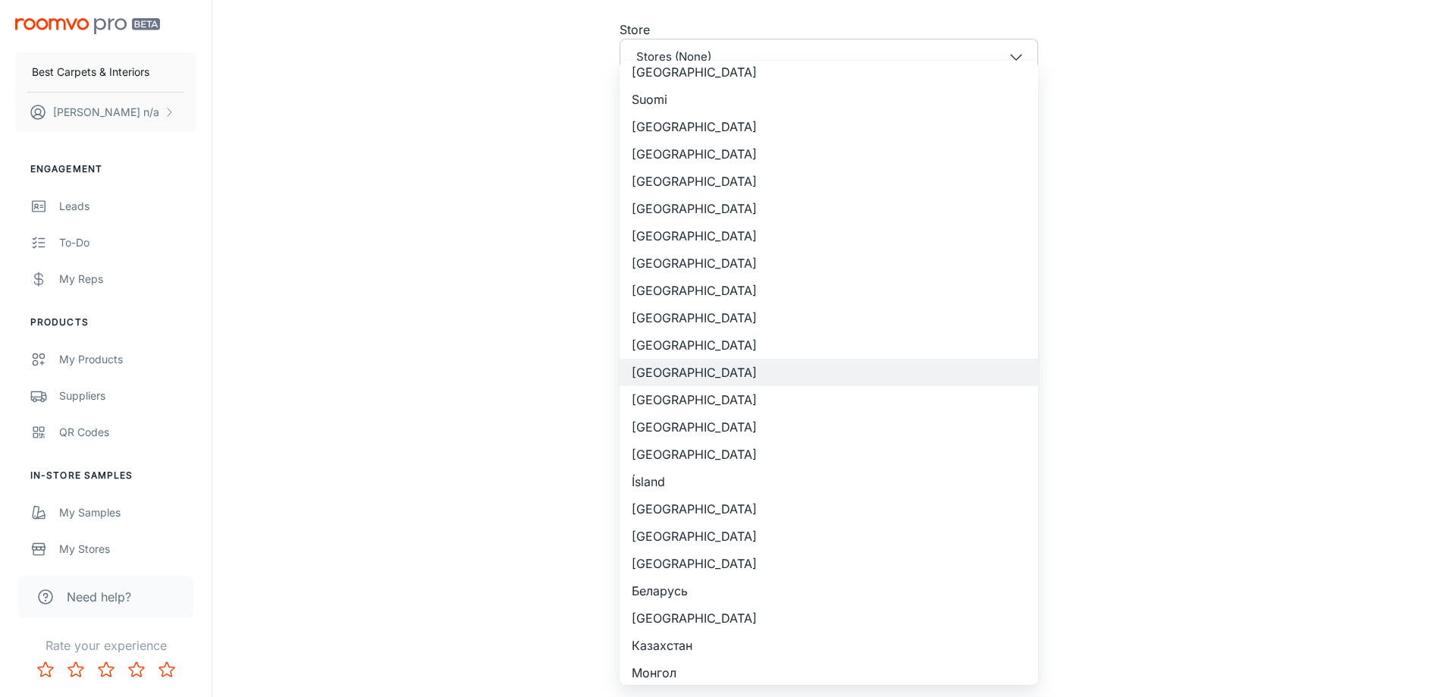
click at [351, 433] on div at bounding box center [728, 348] width 1456 height 697
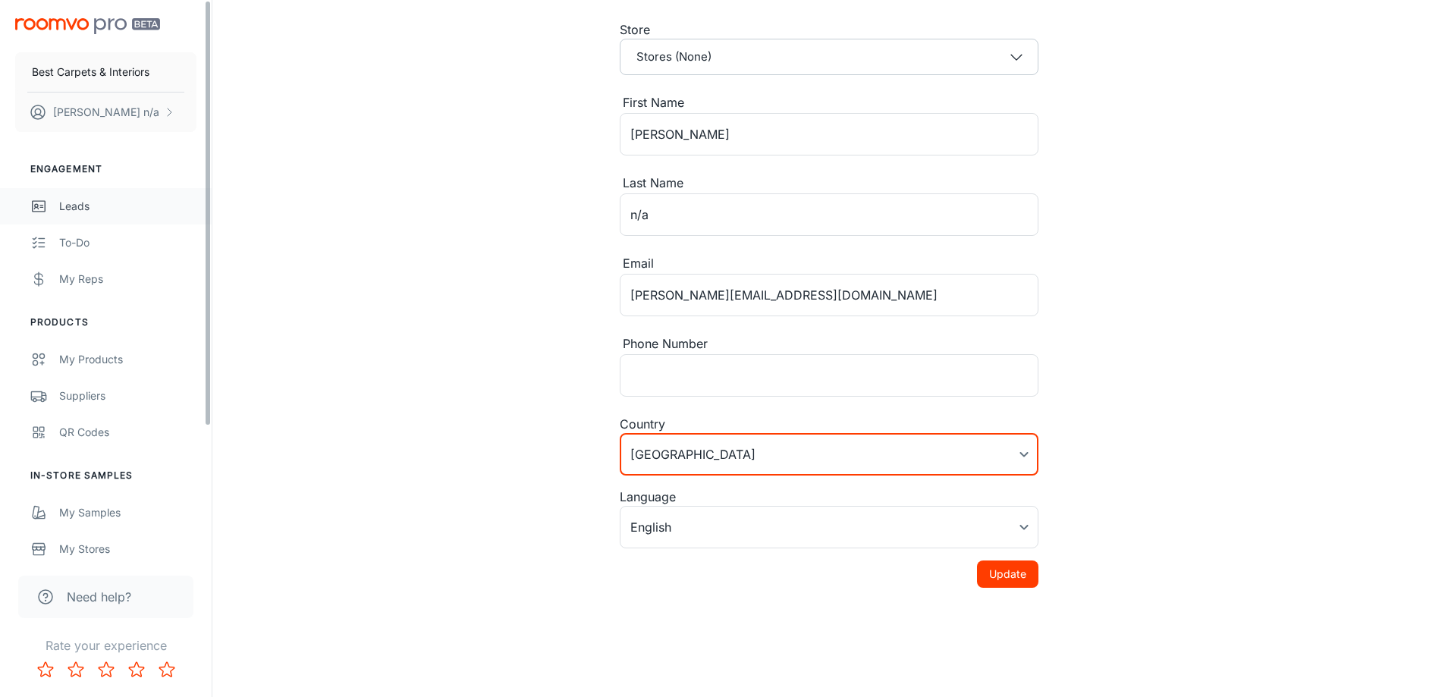
click at [99, 213] on div "Leads" at bounding box center [127, 206] width 137 height 17
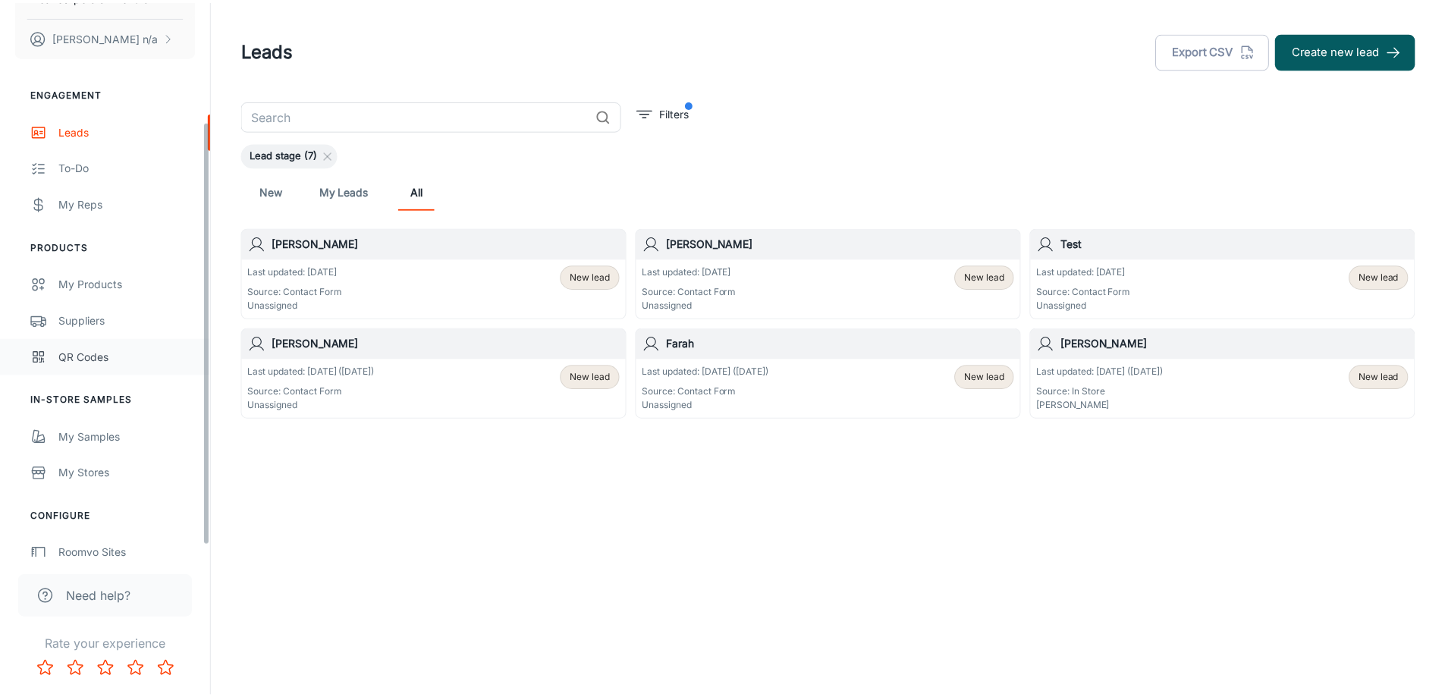
scroll to position [171, 0]
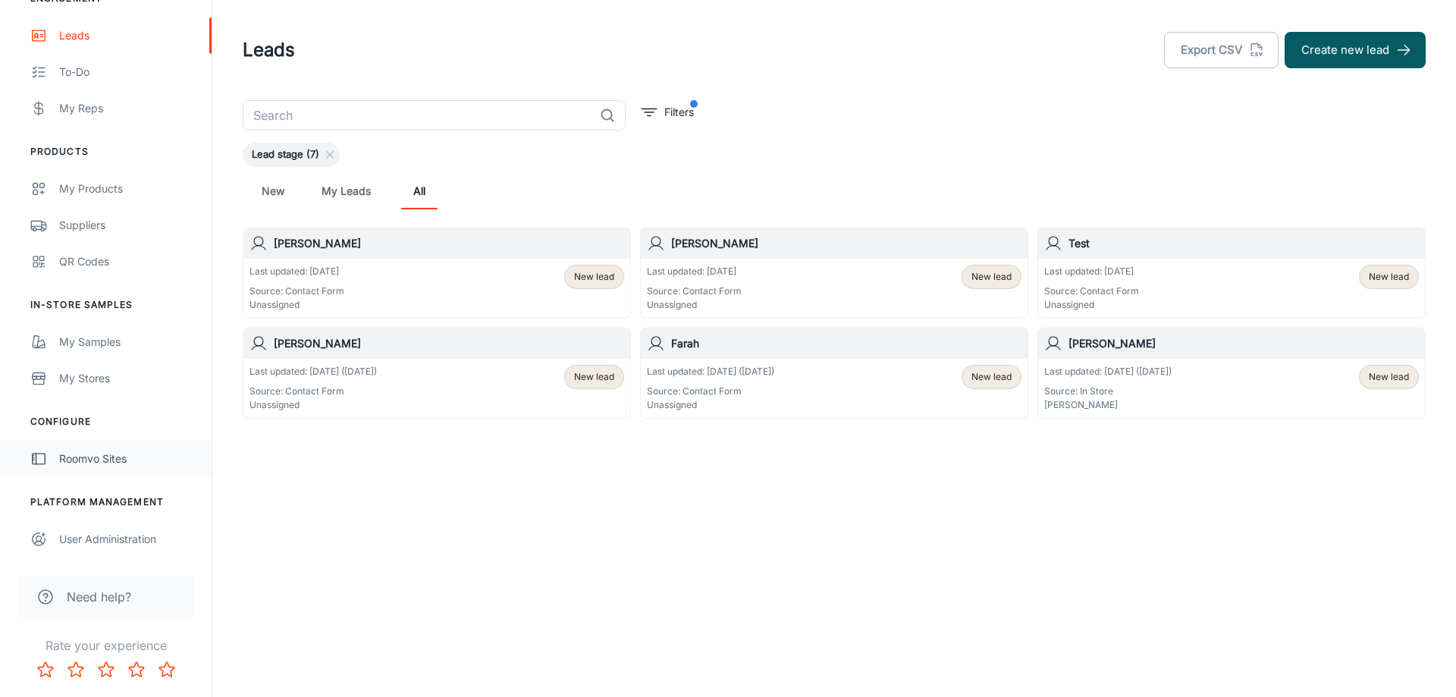
click at [126, 454] on div "Roomvo Sites" at bounding box center [127, 459] width 137 height 17
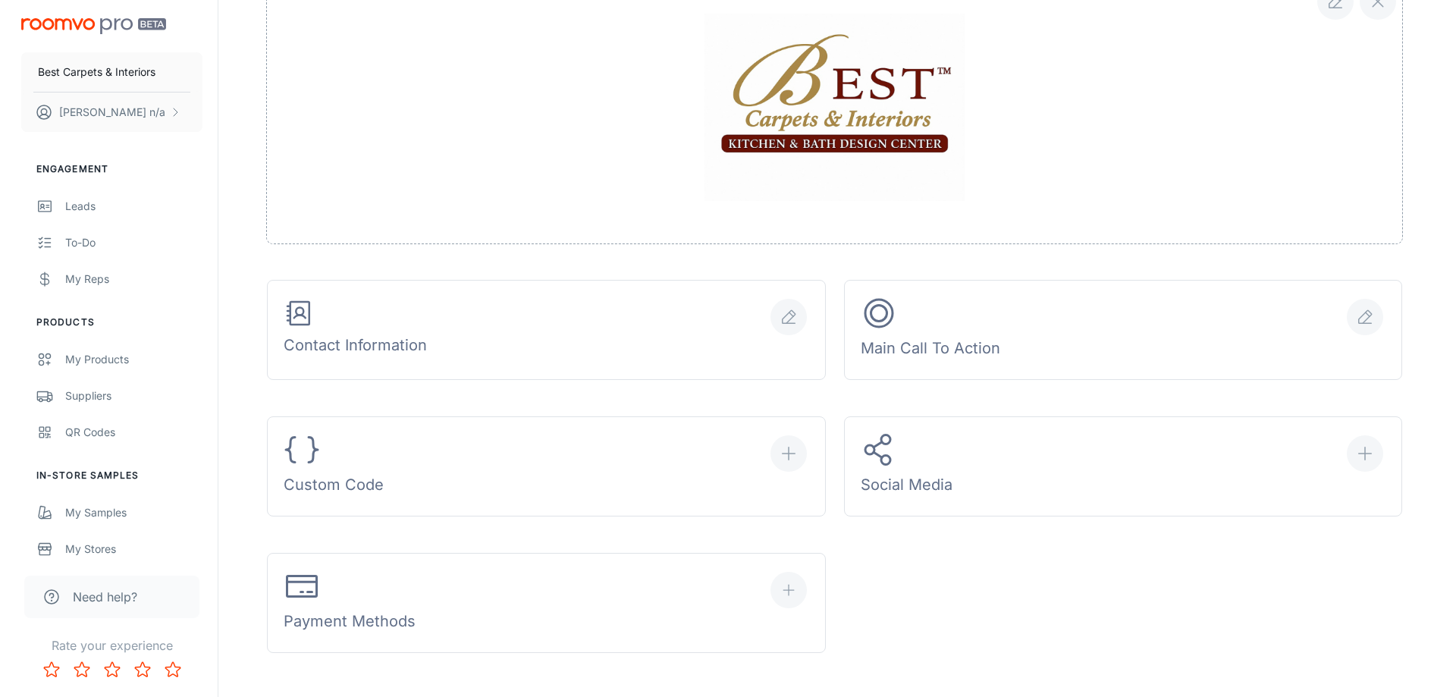
scroll to position [531, 0]
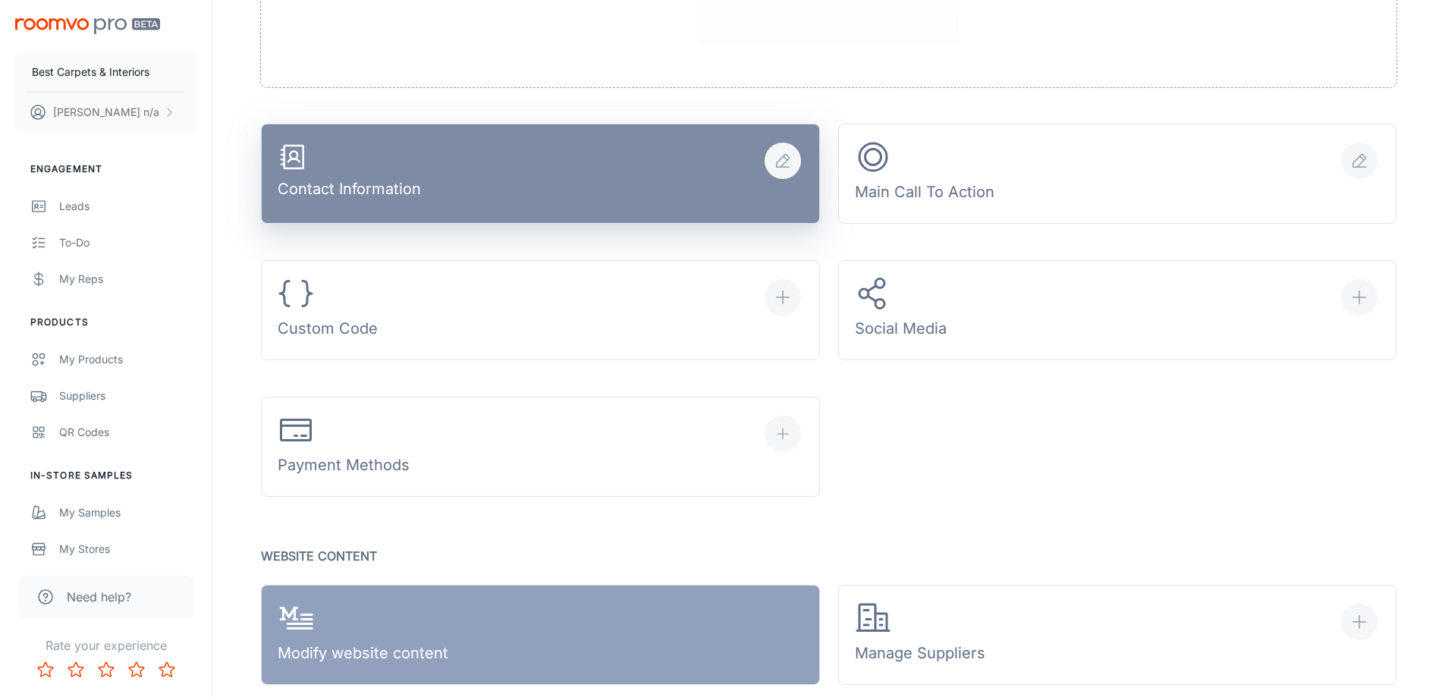
click at [586, 188] on button "Contact Information" at bounding box center [540, 174] width 559 height 100
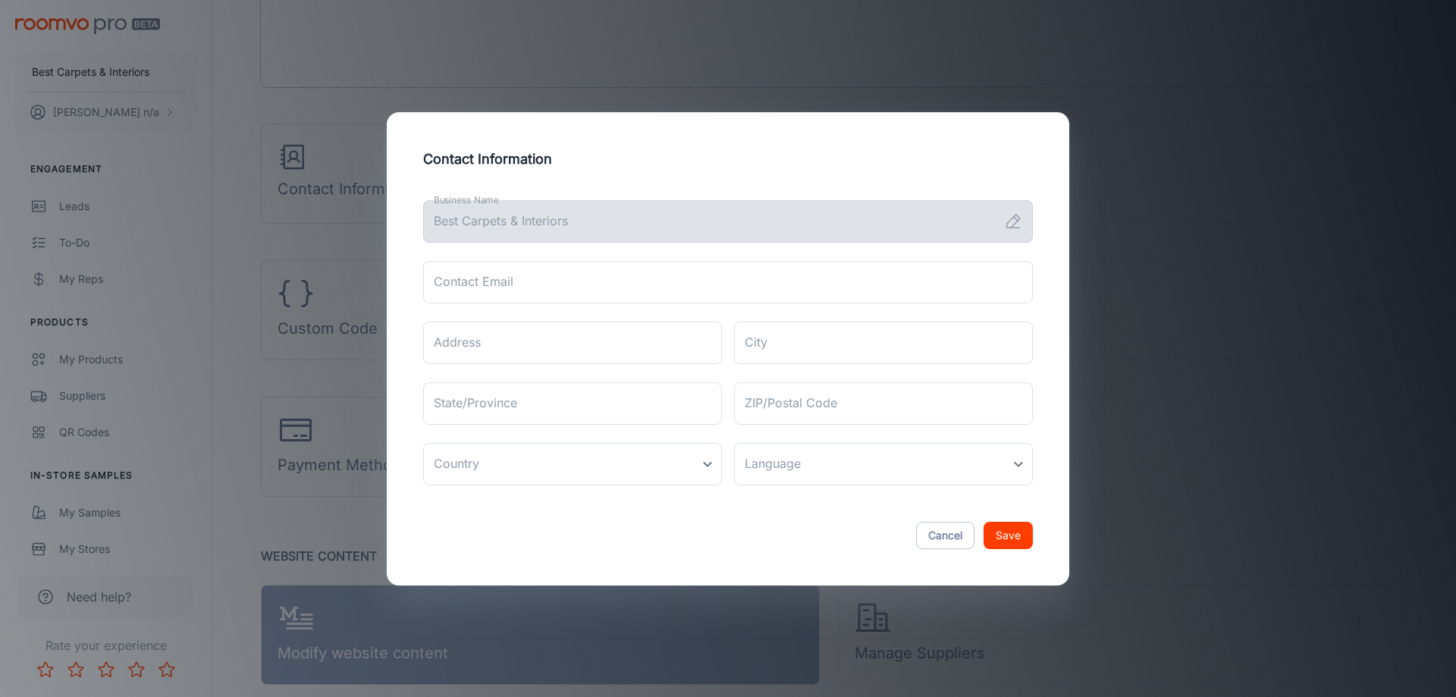
click at [1217, 254] on div "Contact Information Business Name Best Carpets & Interiors Business Name Contac…" at bounding box center [728, 348] width 1456 height 697
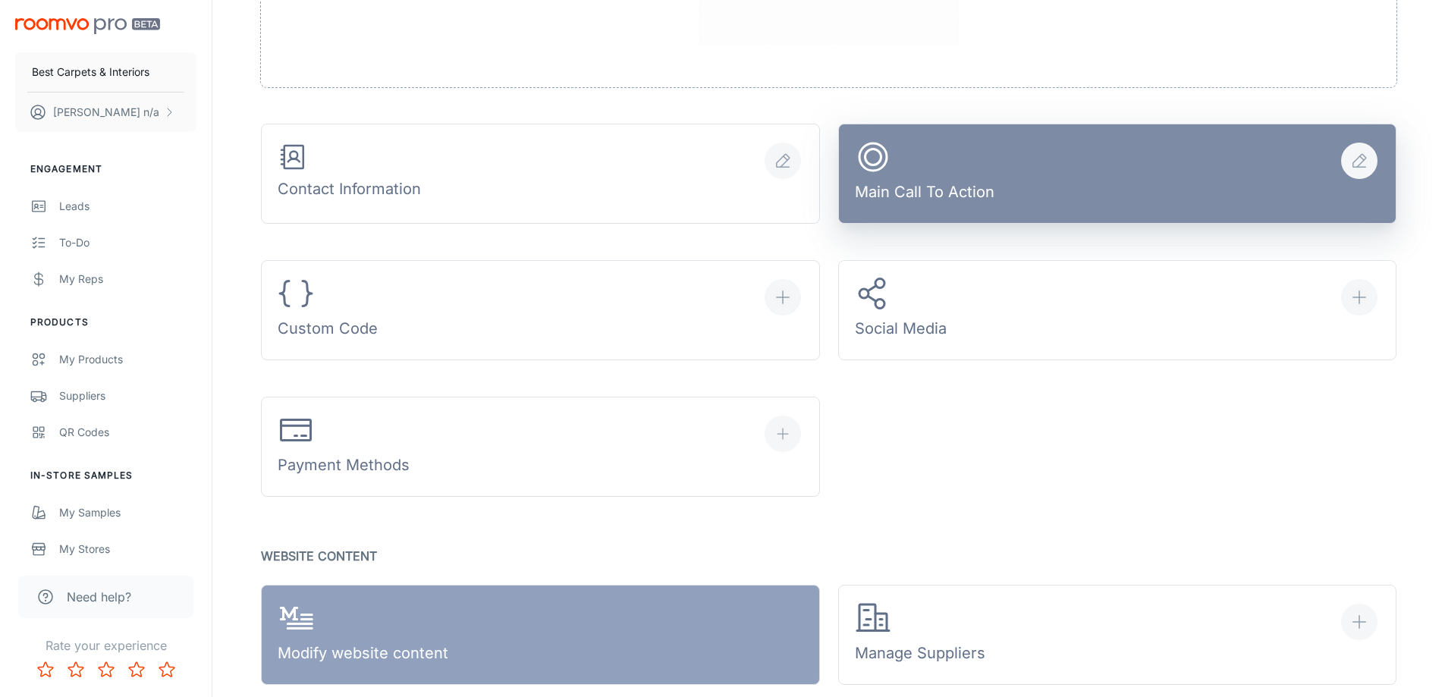
click at [1061, 209] on button "Main Call To Action" at bounding box center [1117, 174] width 559 height 100
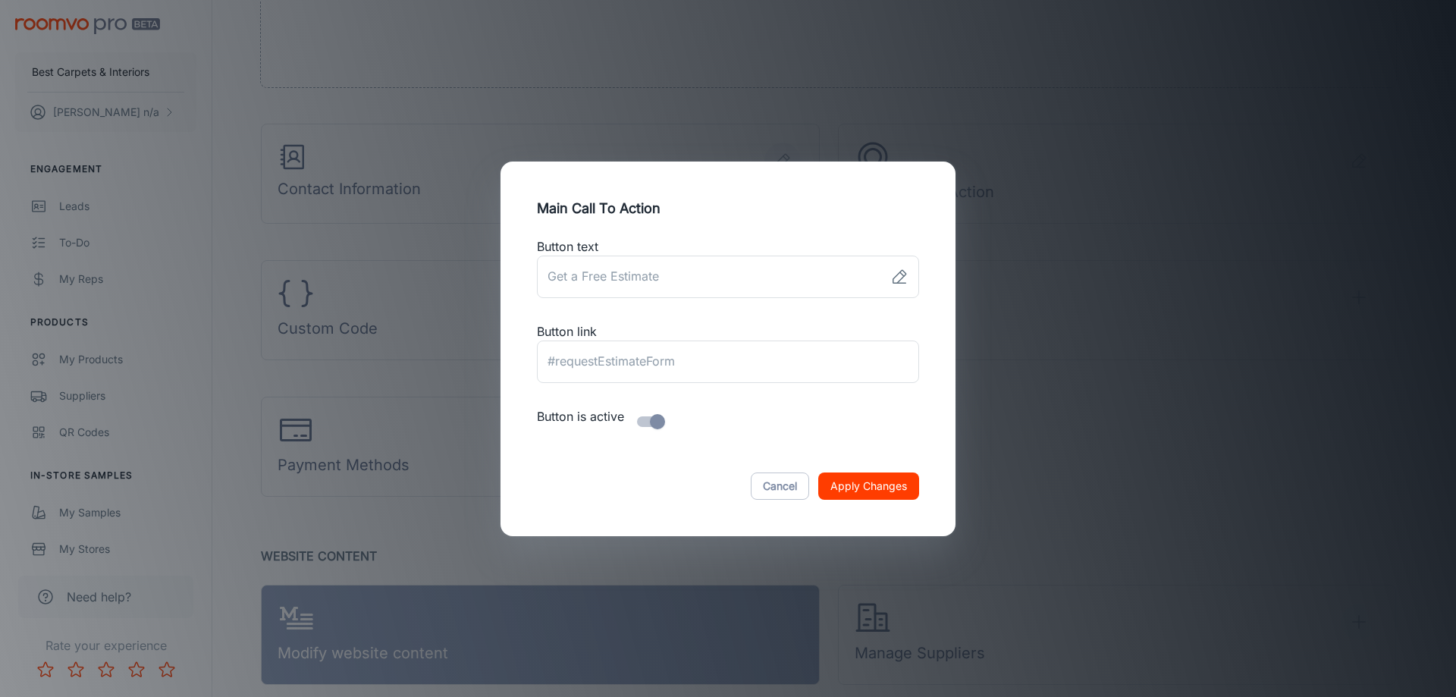
click at [1083, 295] on div "Main Call To Action Button text ​ Button link ​ Button is active Cancel Apply C…" at bounding box center [728, 348] width 1456 height 697
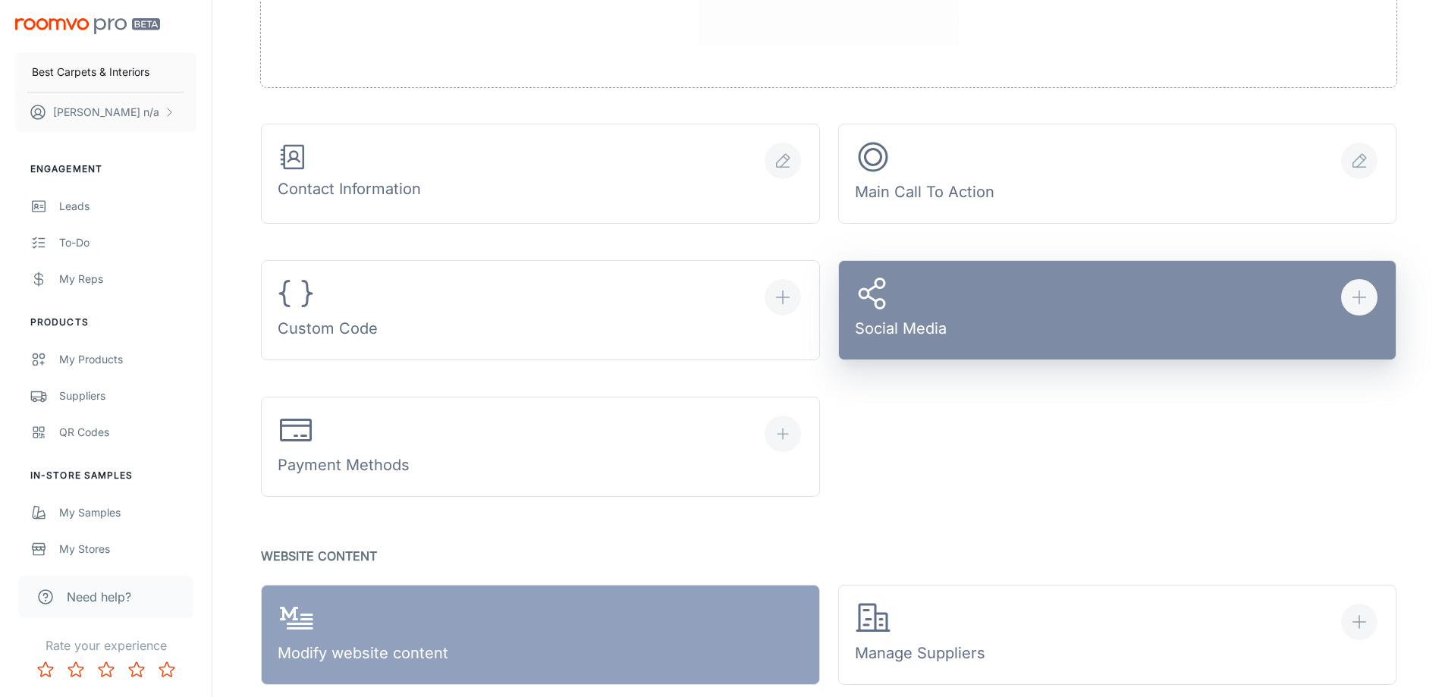
click at [1078, 311] on button "Social Media" at bounding box center [1117, 310] width 559 height 100
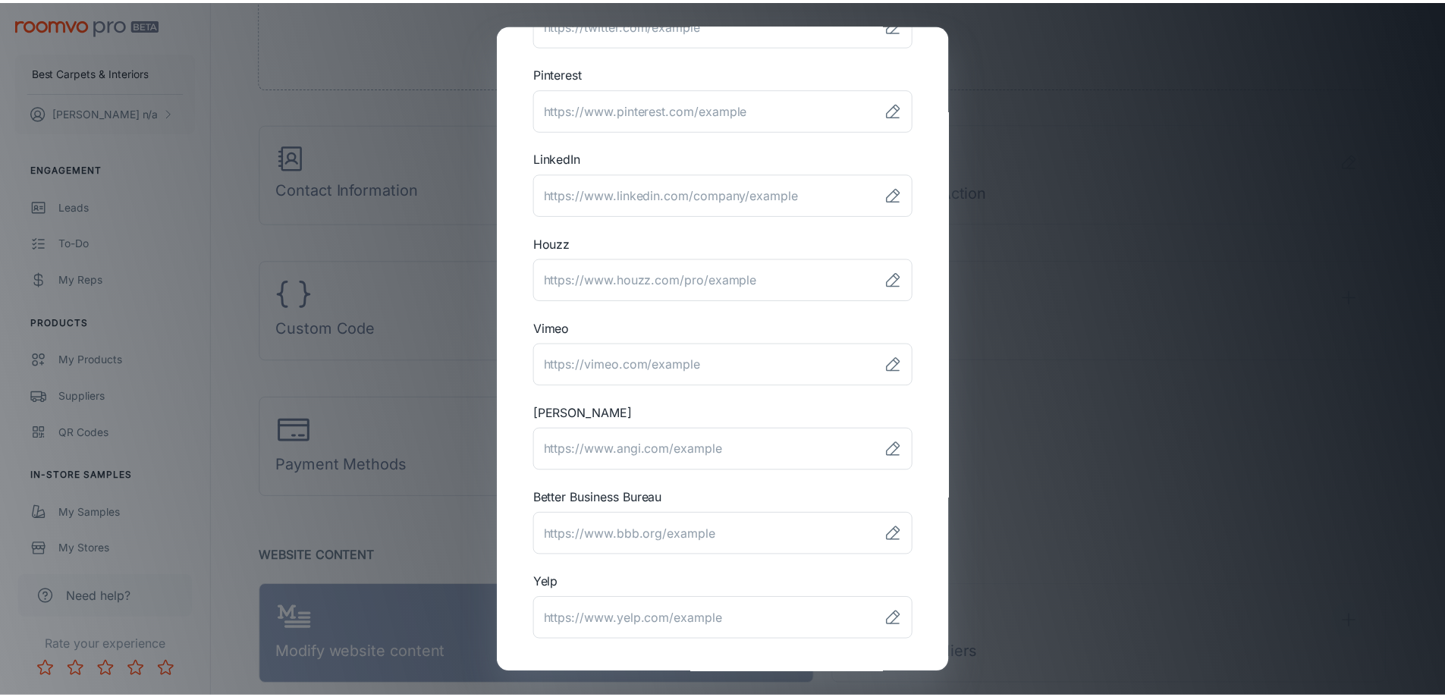
scroll to position [371, 0]
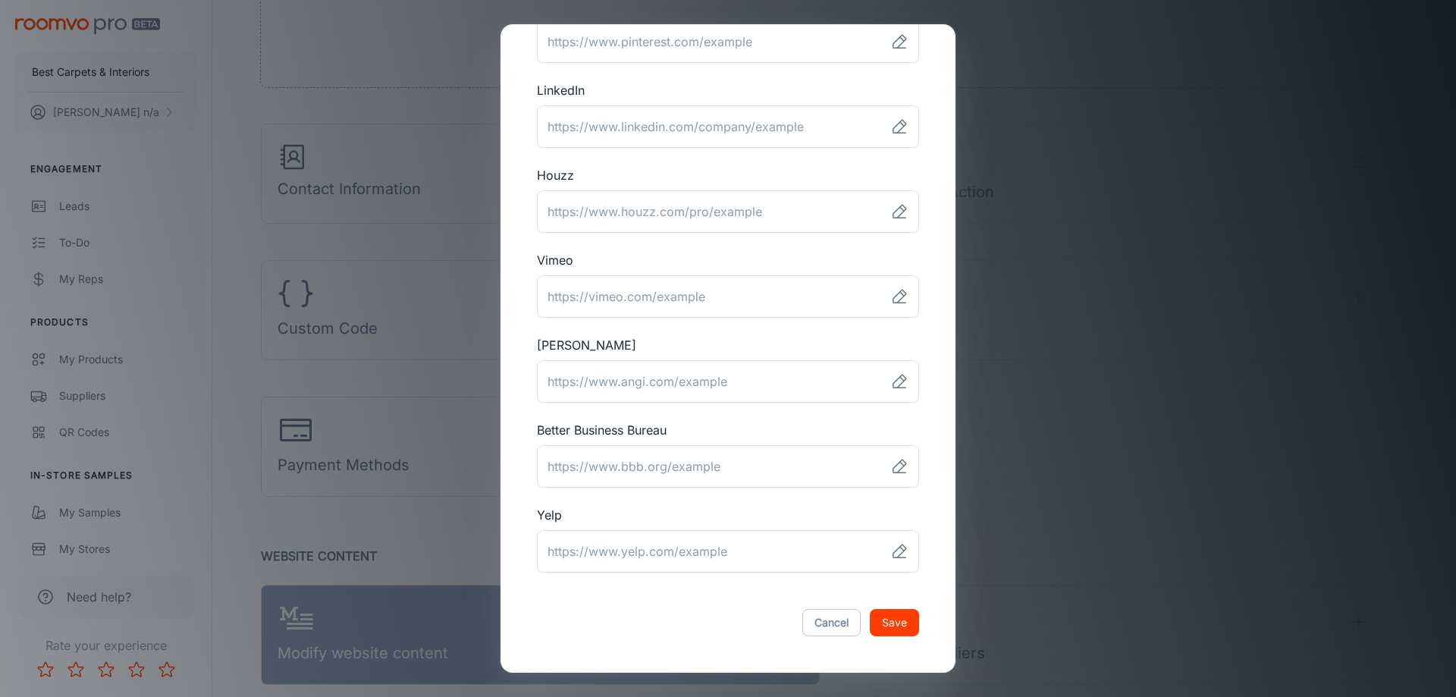
click at [1089, 442] on div "Social Media Links Facebook ​ Instagram ​ Twitter ​ Pinterest ​ LinkedIn ​ Houz…" at bounding box center [728, 348] width 1456 height 697
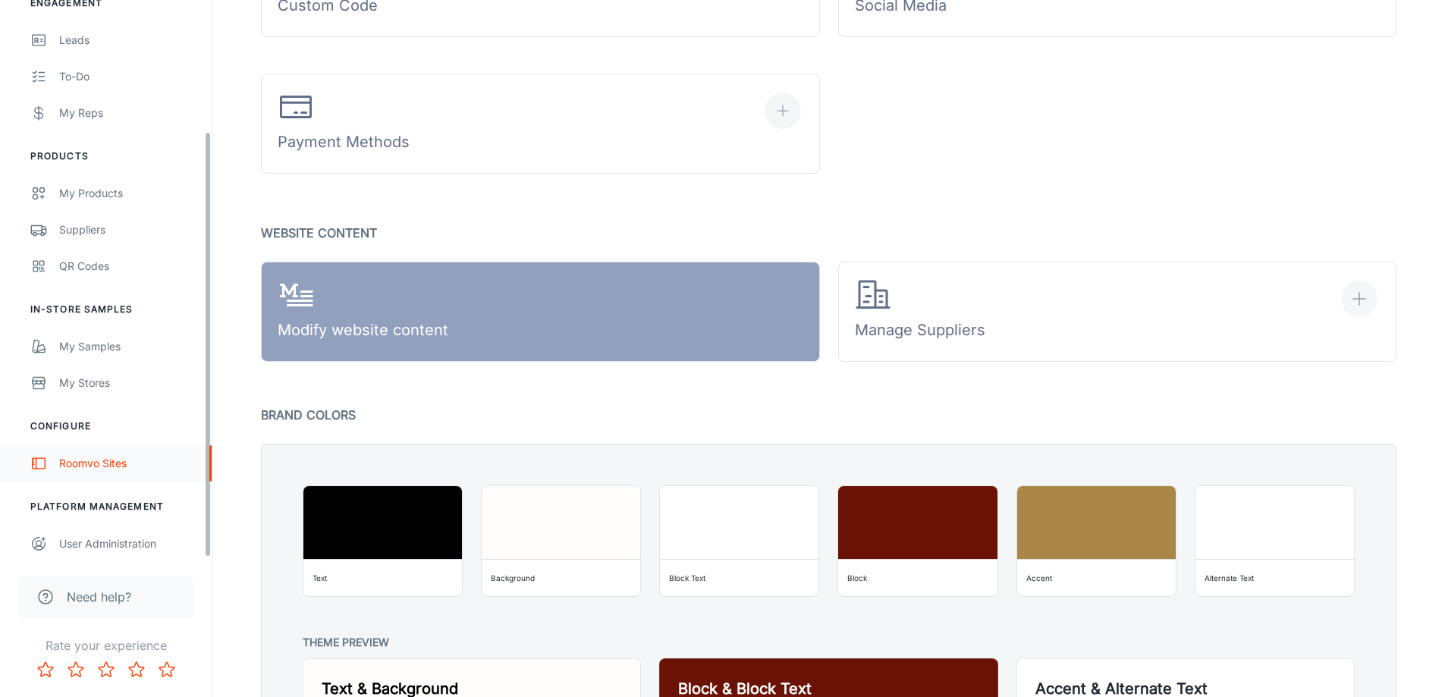
scroll to position [171, 0]
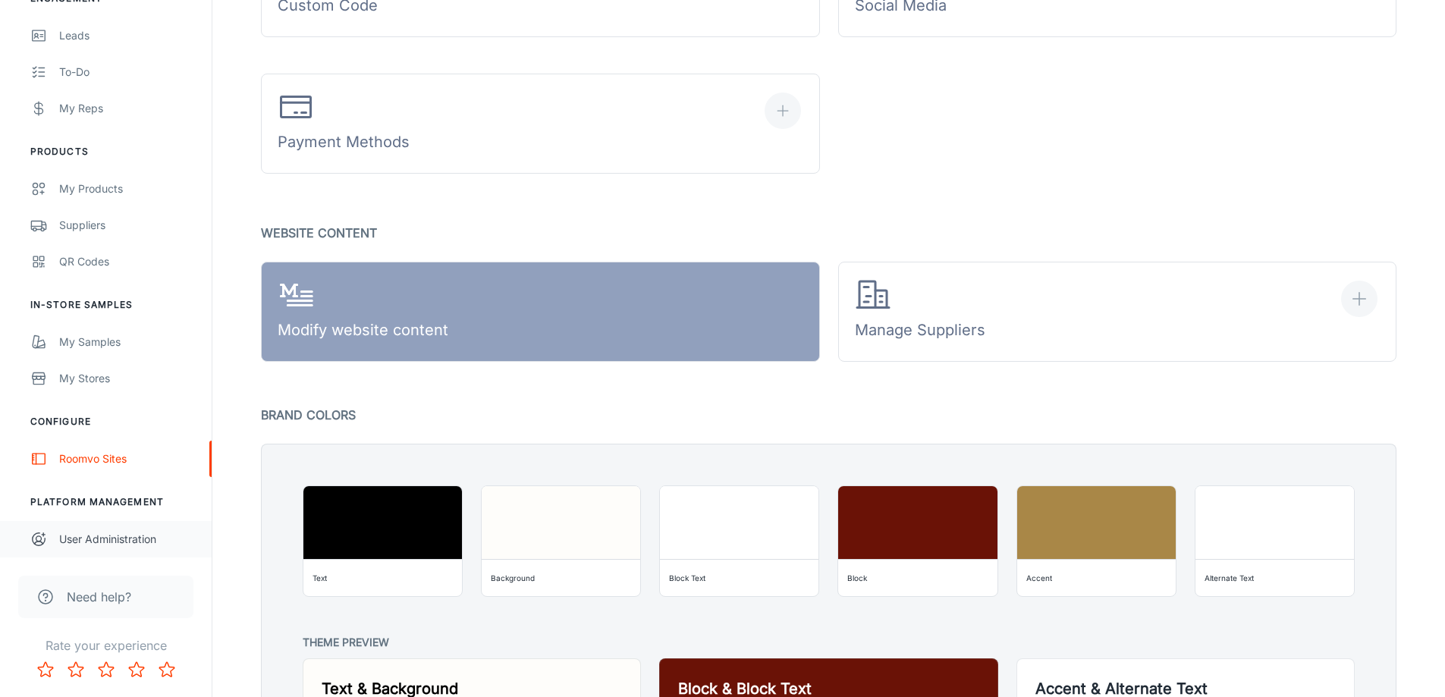
click at [126, 539] on div "User Administration" at bounding box center [127, 539] width 137 height 17
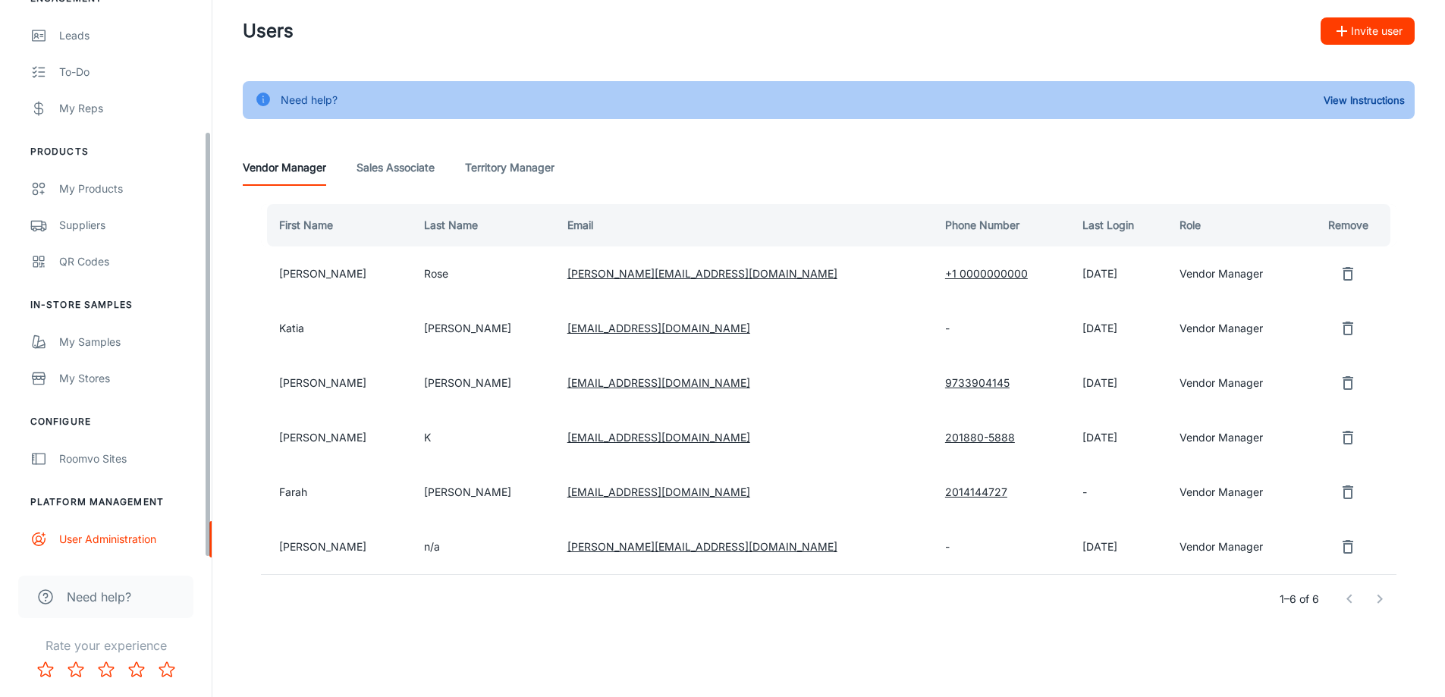
scroll to position [24, 0]
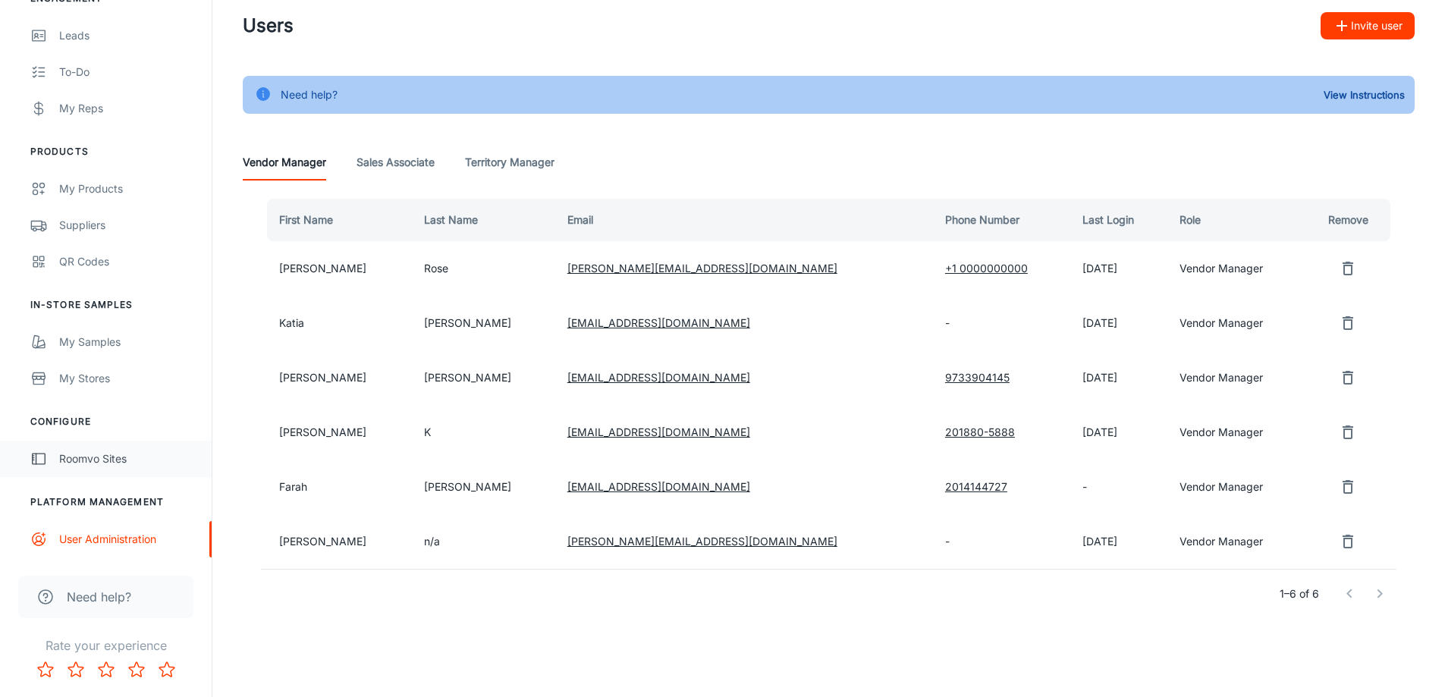
click at [70, 466] on div "Roomvo Sites" at bounding box center [127, 459] width 137 height 17
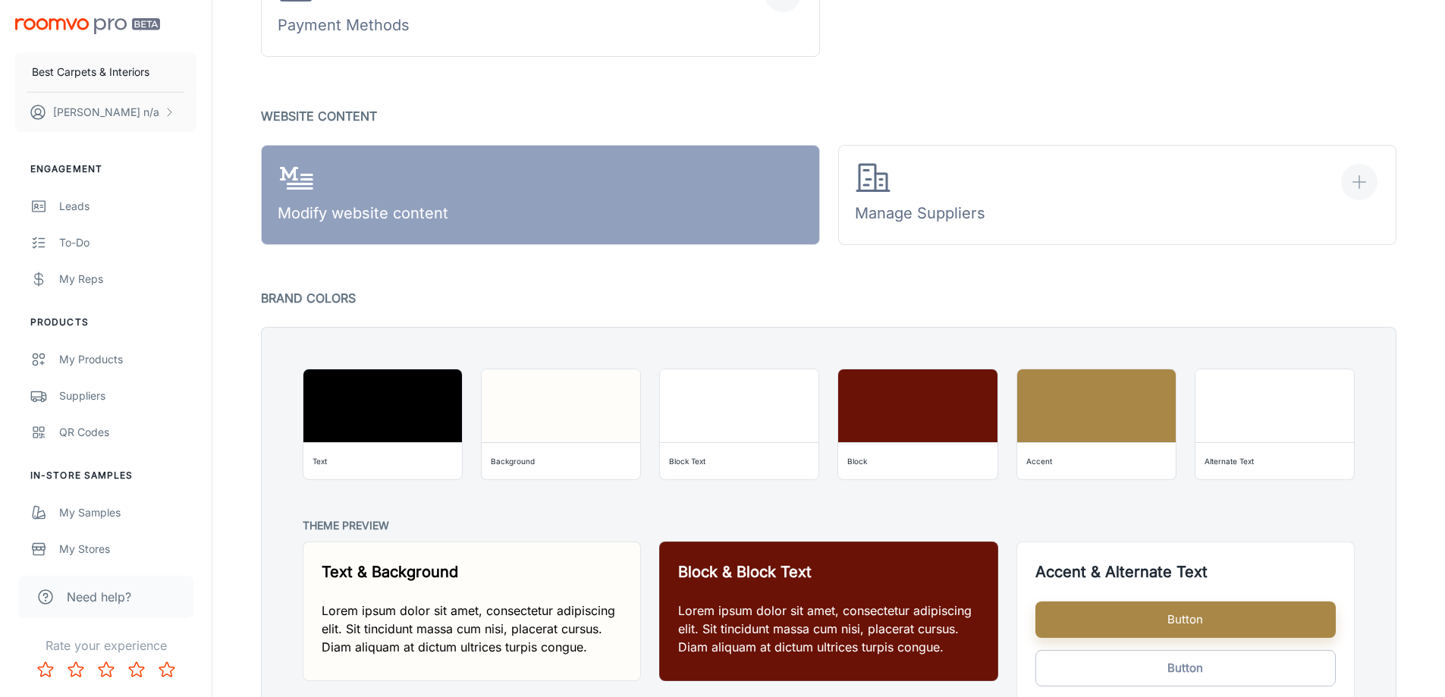
scroll to position [854, 0]
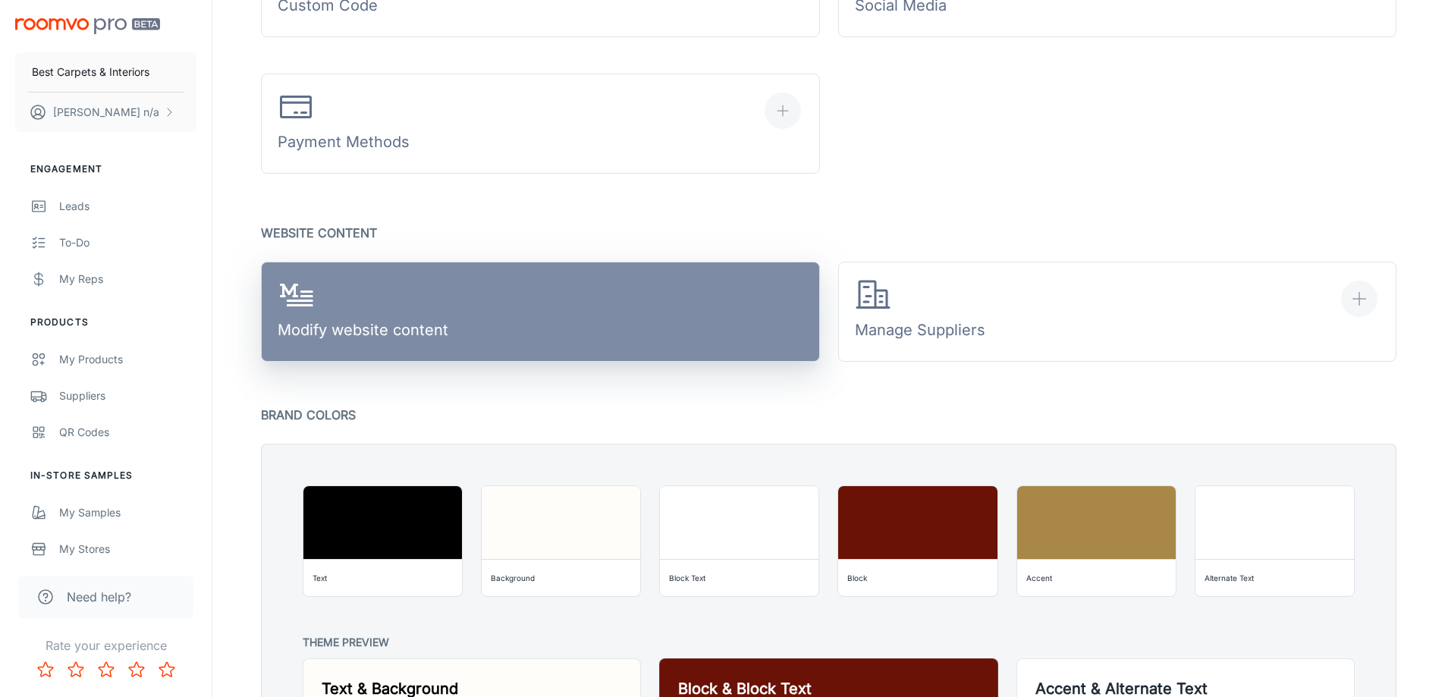
click at [520, 343] on link "Modify website content" at bounding box center [540, 312] width 559 height 100
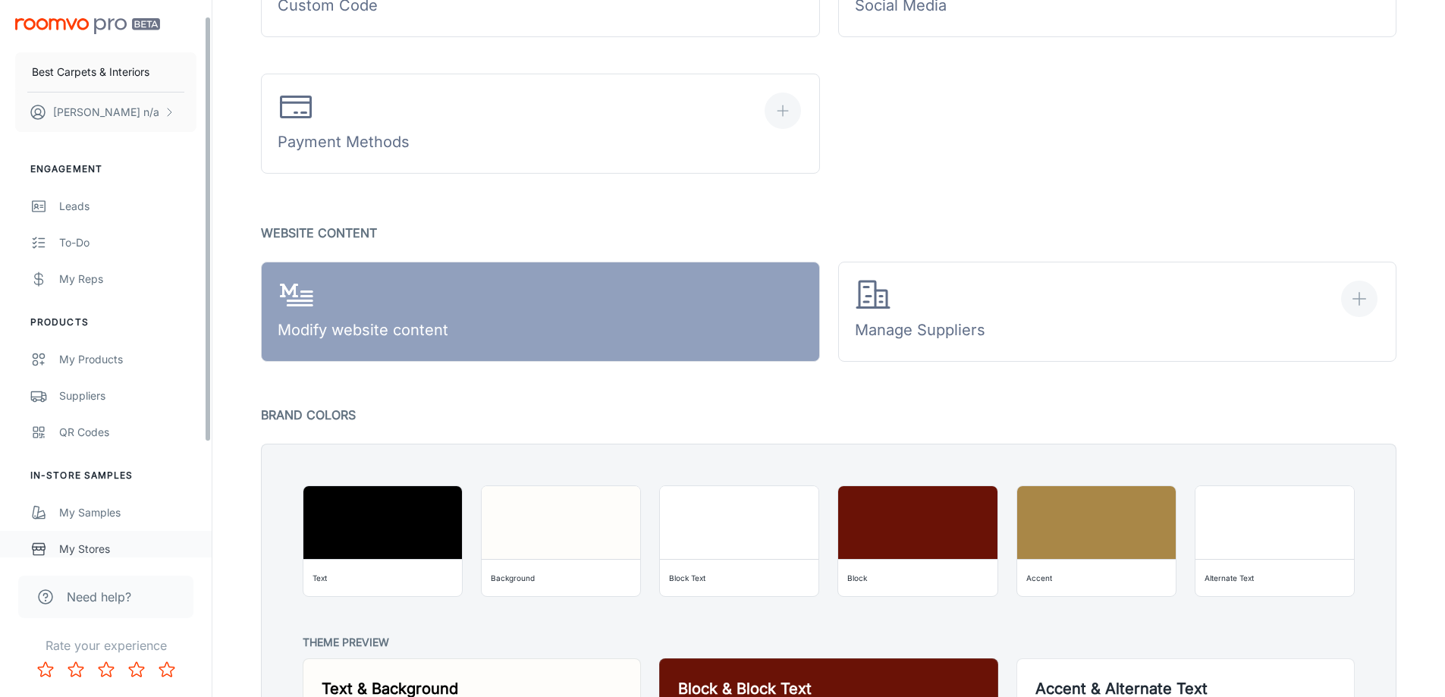
scroll to position [171, 0]
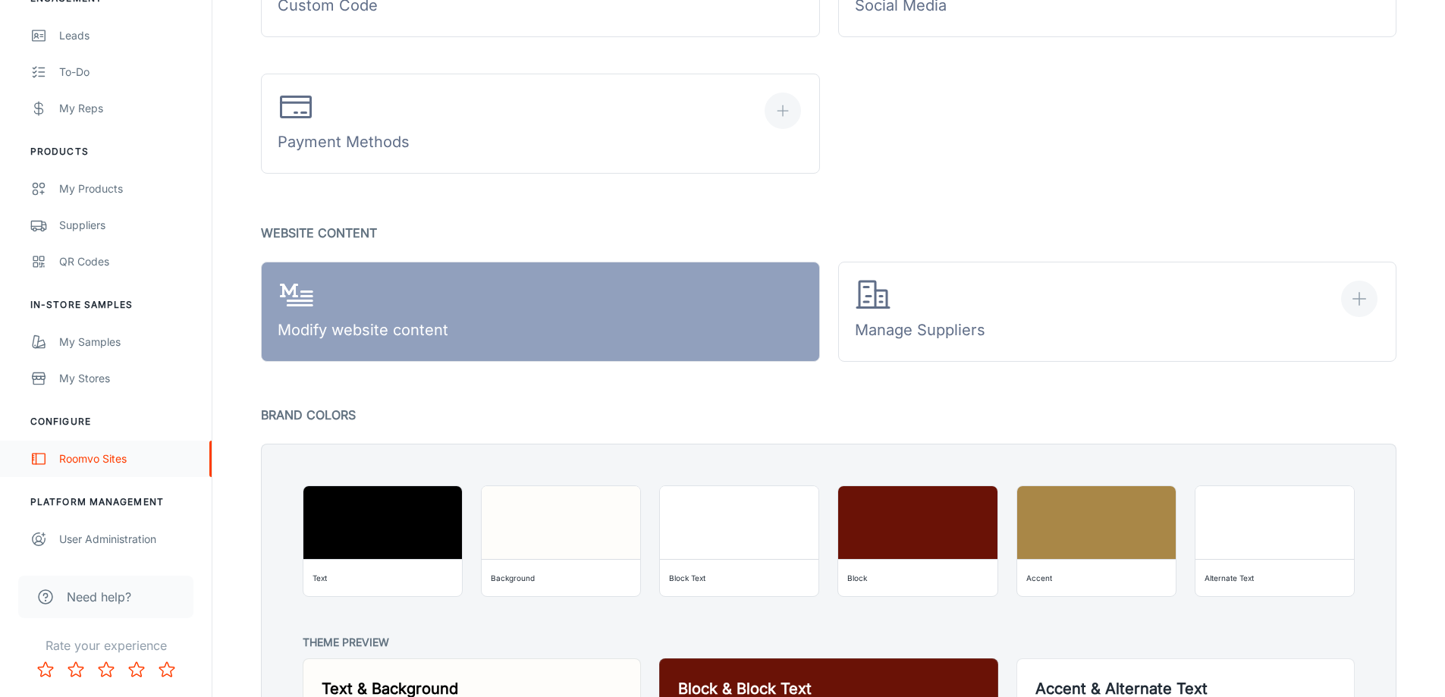
click at [146, 467] on link "Roomvo Sites" at bounding box center [106, 459] width 212 height 36
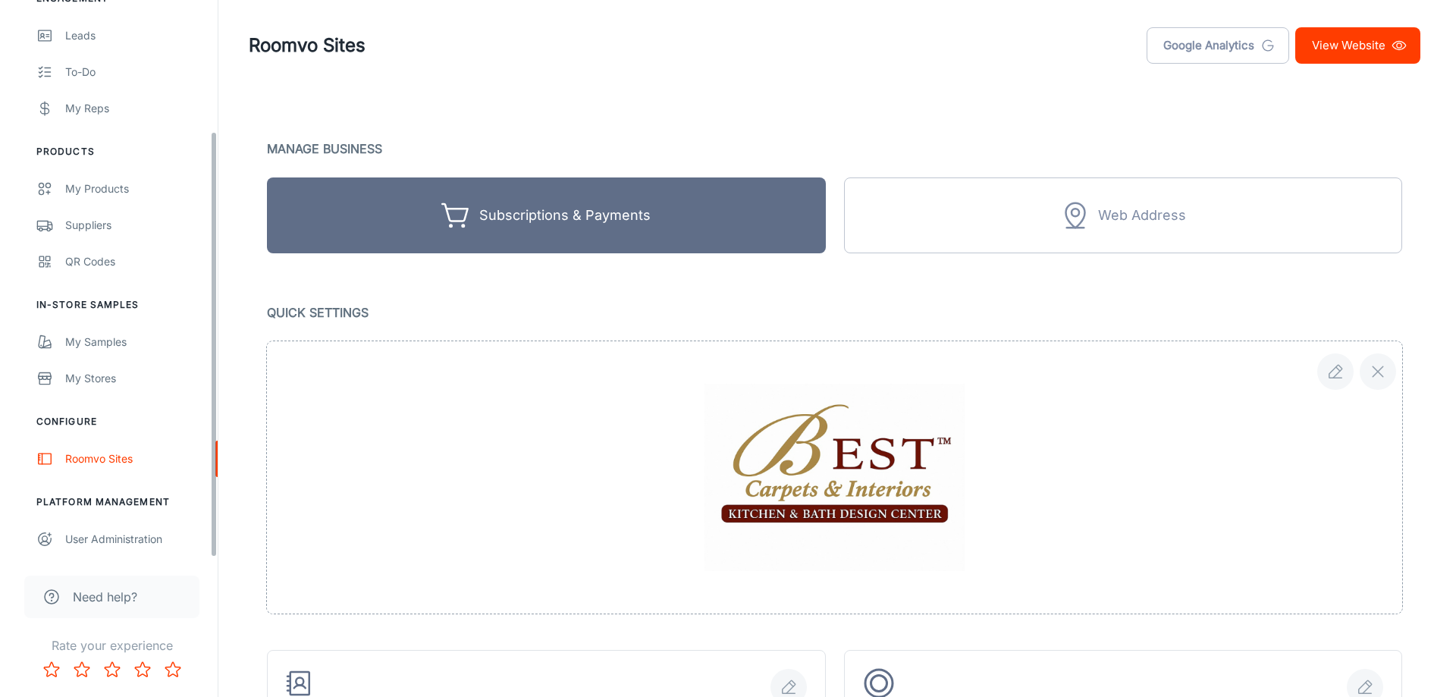
scroll to position [379, 0]
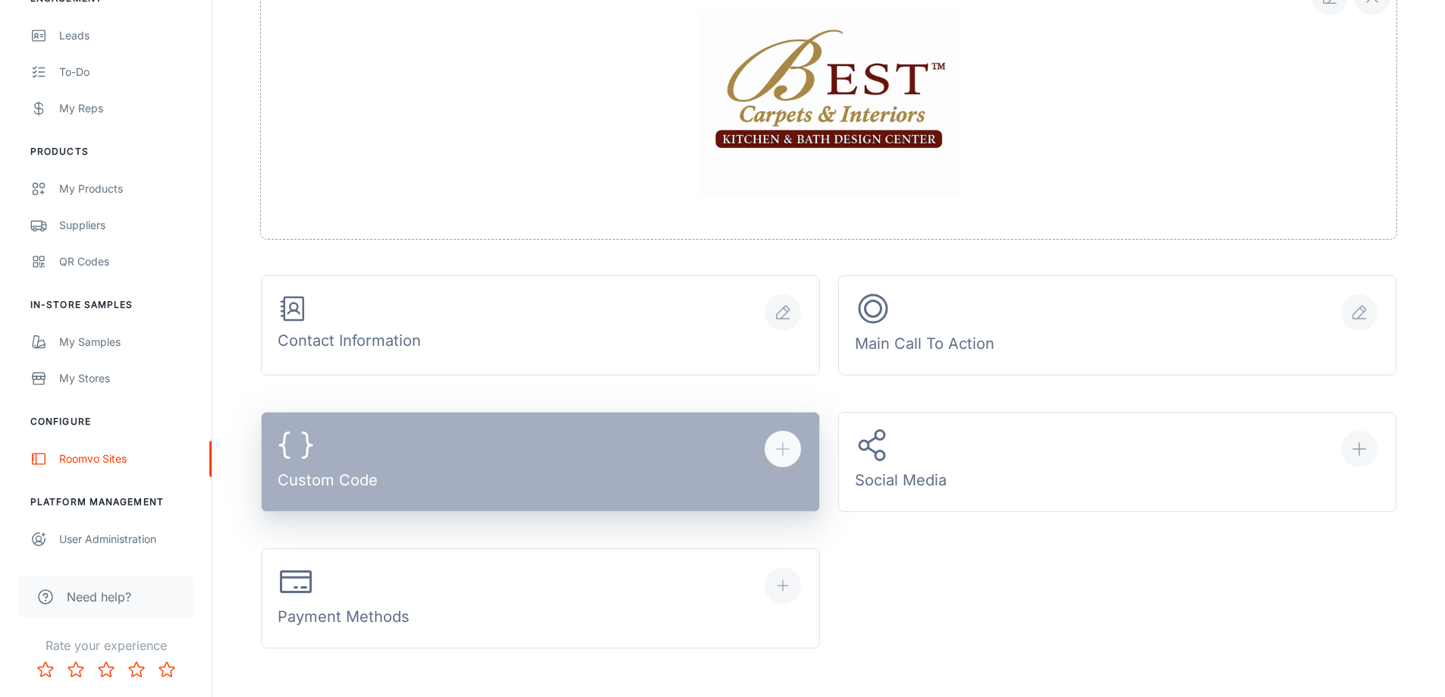
click at [534, 475] on button "Custom Code" at bounding box center [540, 462] width 559 height 100
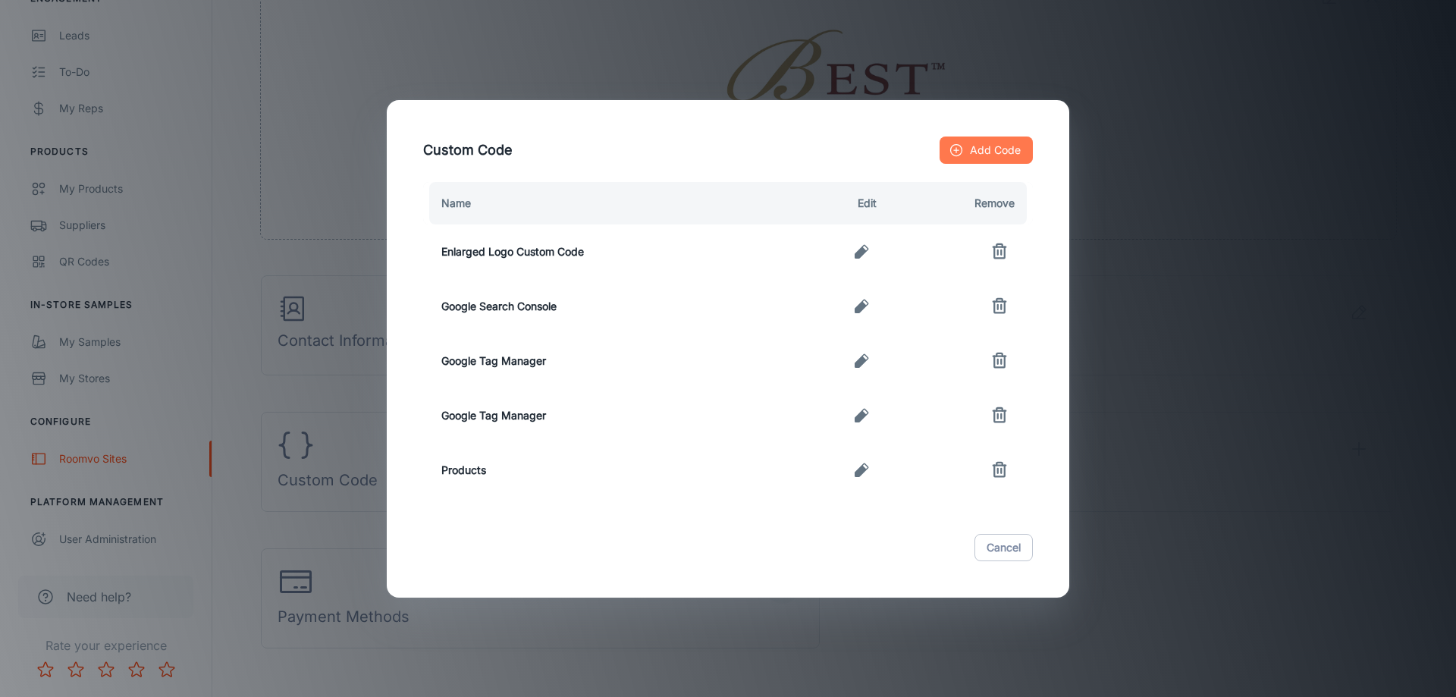
click at [1007, 146] on button "Add Code" at bounding box center [986, 150] width 93 height 27
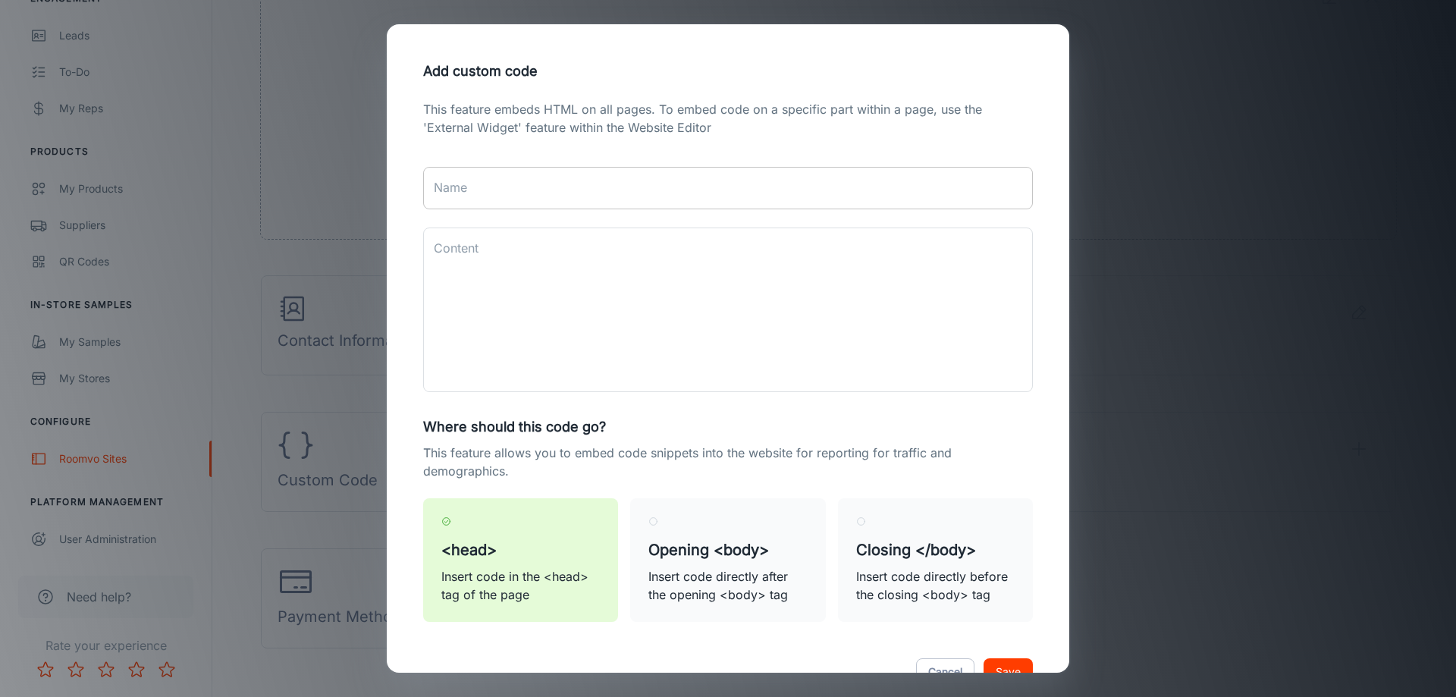
click at [583, 189] on input "Name" at bounding box center [728, 188] width 610 height 42
paste input "Google tag"
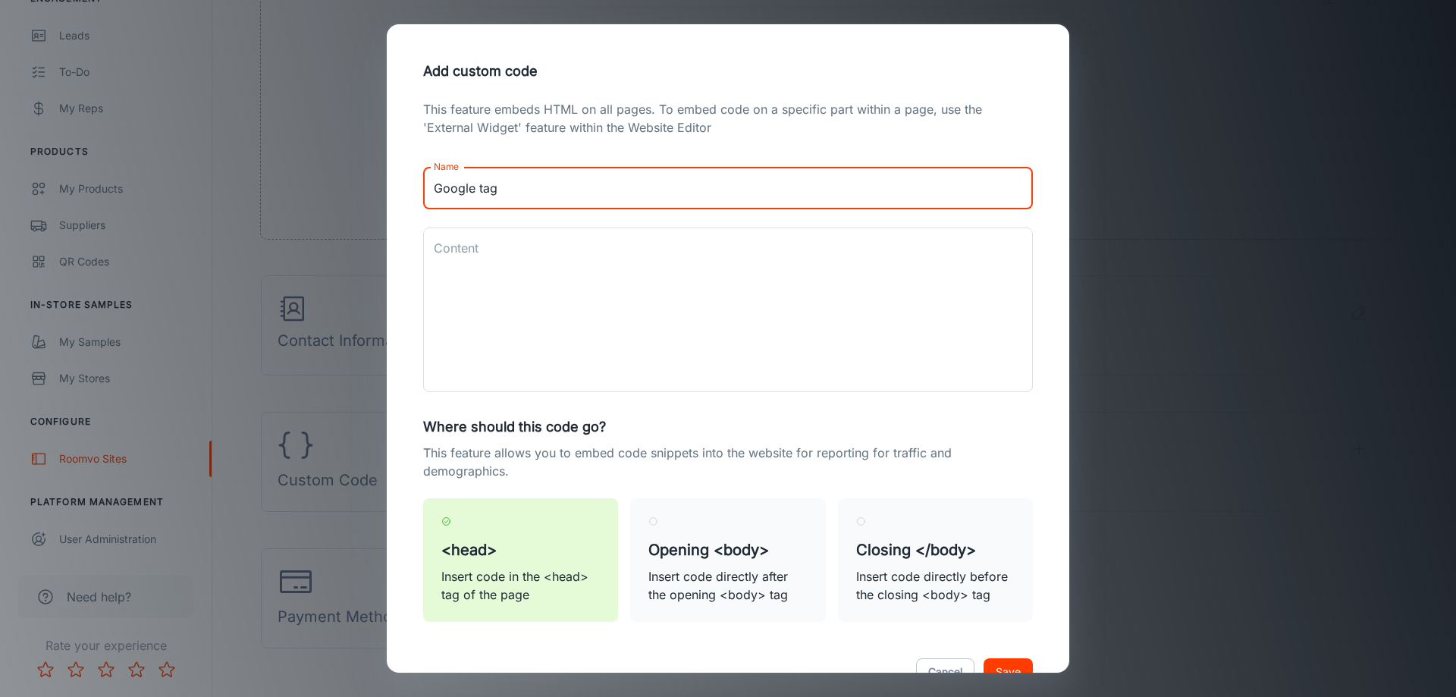
type input "Google tag"
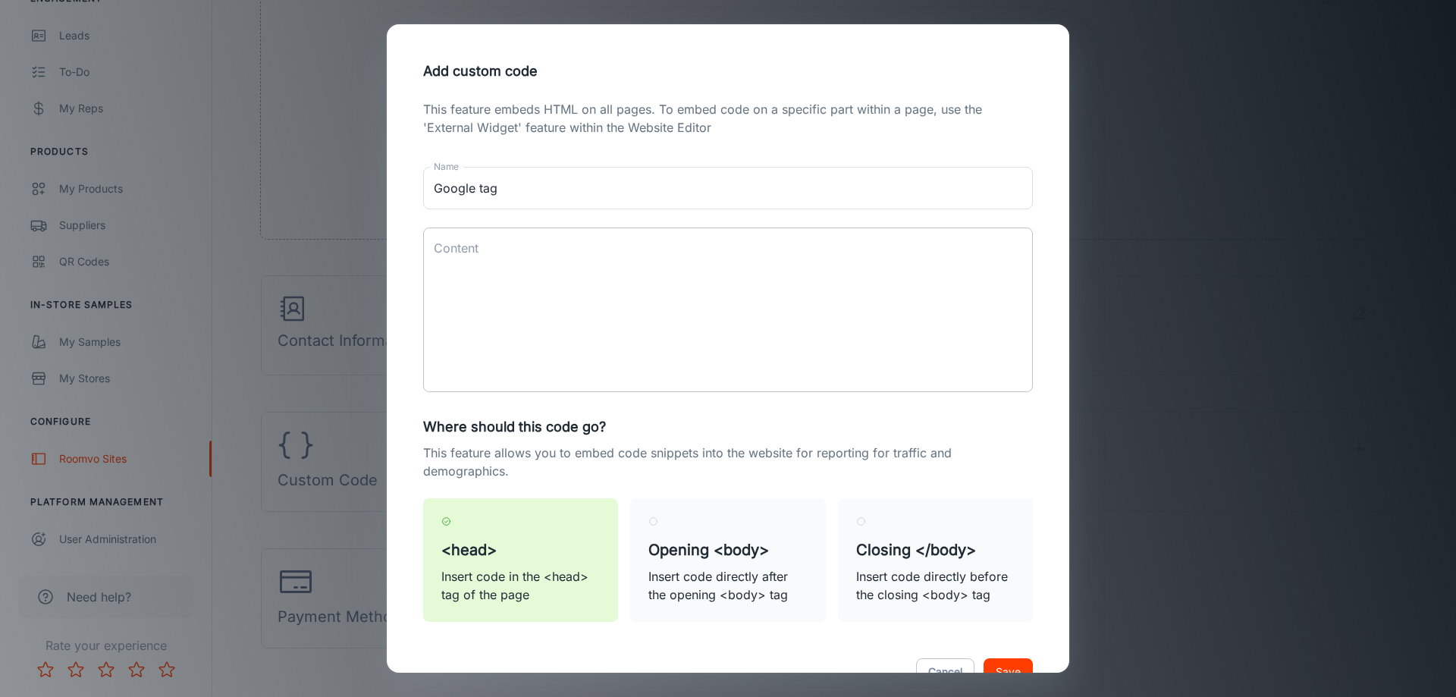
click at [655, 314] on textarea "Content" at bounding box center [728, 310] width 589 height 140
paste textarea "<!-- Google tag (gtag.js) --> <script async src="https://www.googletagmanager.c…"
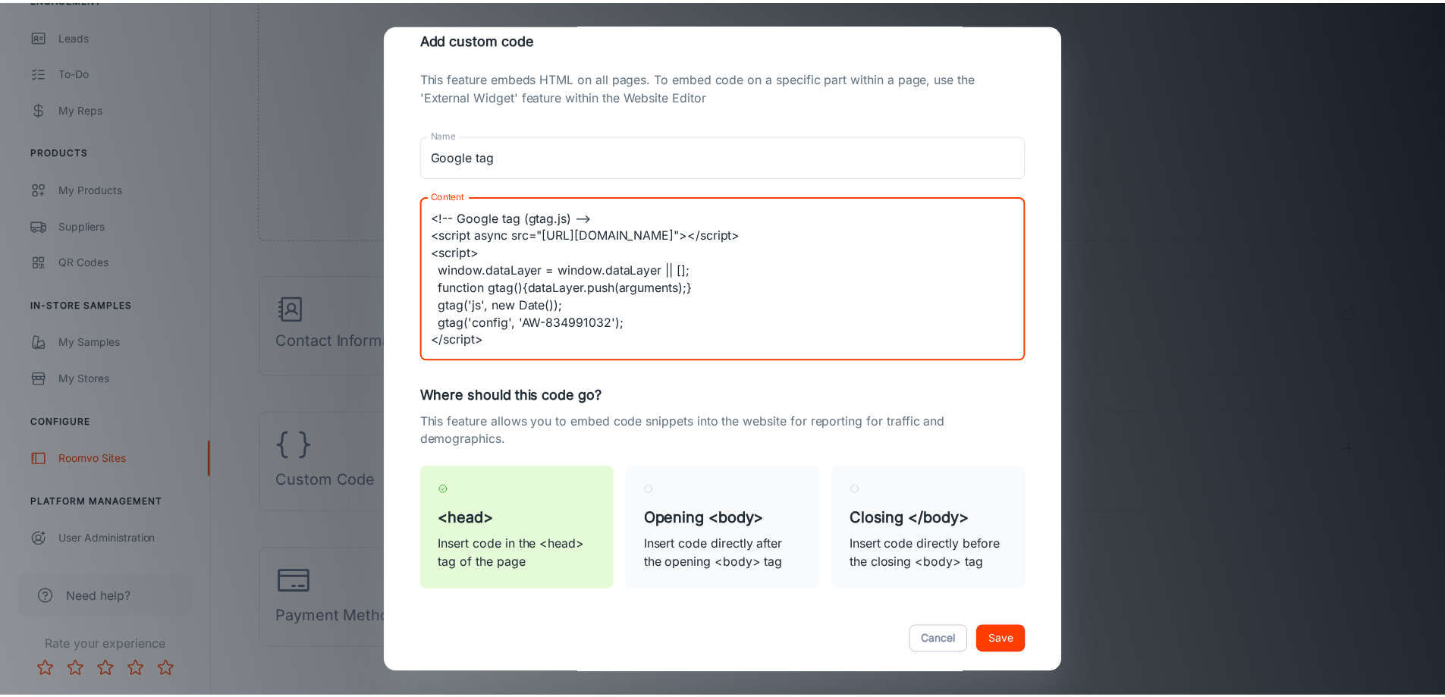
scroll to position [49, 0]
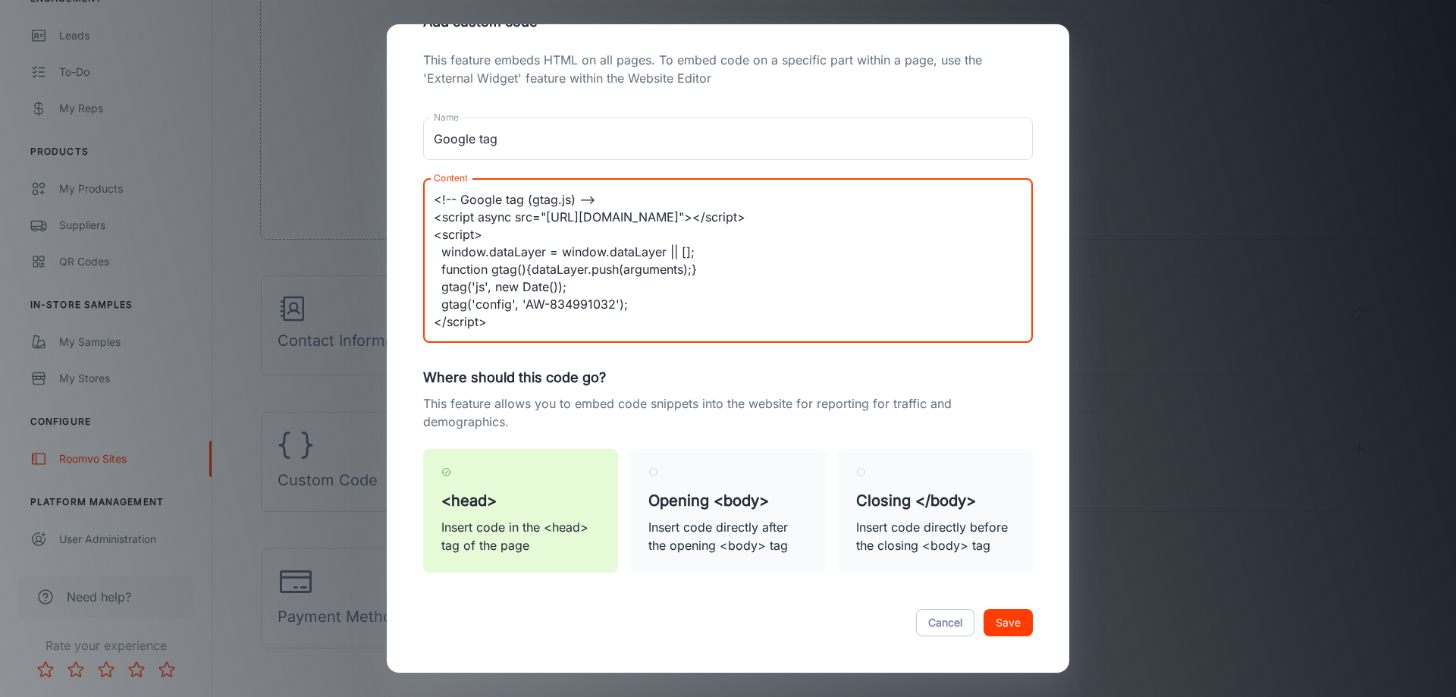
type textarea "<!-- Google tag (gtag.js) --> <script async src="https://www.googletagmanager.c…"
click at [1009, 617] on button "Save" at bounding box center [1008, 622] width 49 height 27
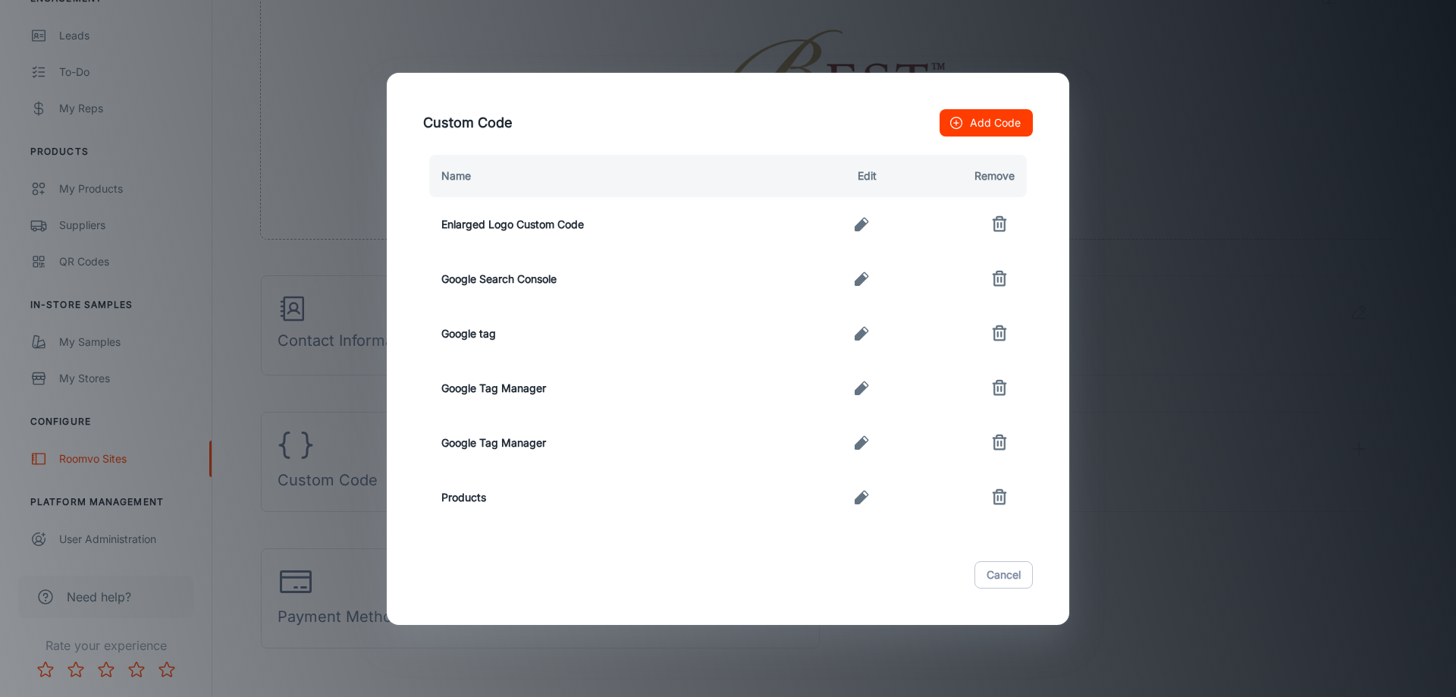
click at [1047, 279] on div "Name Edit Remove Enlarged Logo Custom Code Google Search Console Google tag Goo…" at bounding box center [728, 349] width 646 height 388
click at [1004, 573] on button "Cancel" at bounding box center [1004, 574] width 58 height 27
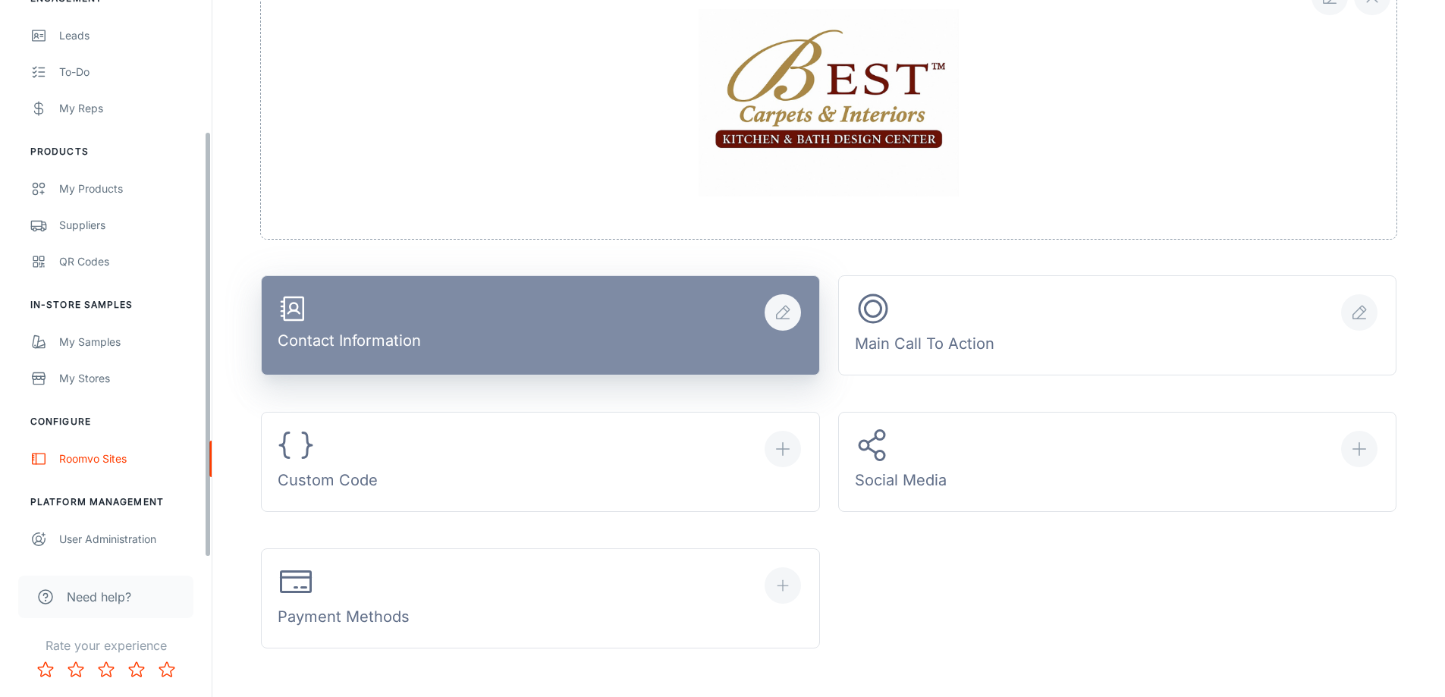
click at [420, 340] on button "Contact Information" at bounding box center [540, 325] width 559 height 100
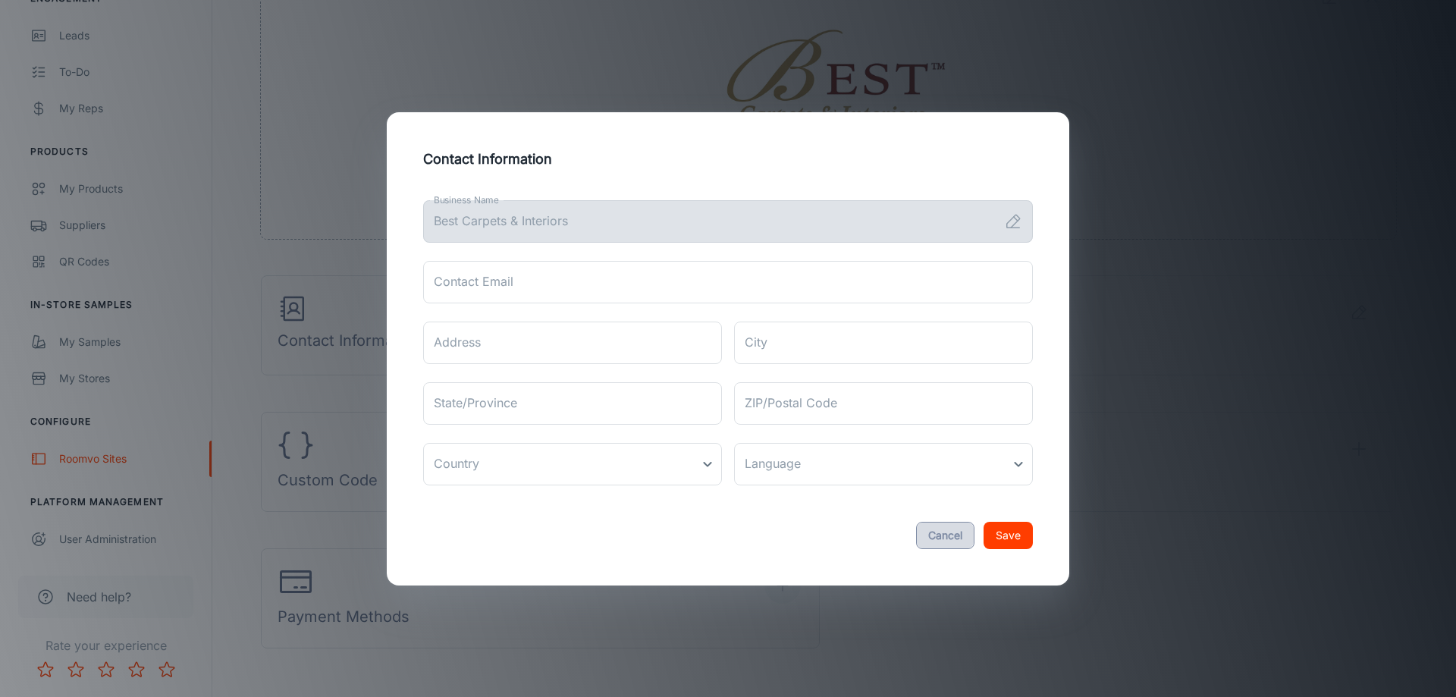
click at [945, 529] on button "Cancel" at bounding box center [945, 535] width 58 height 27
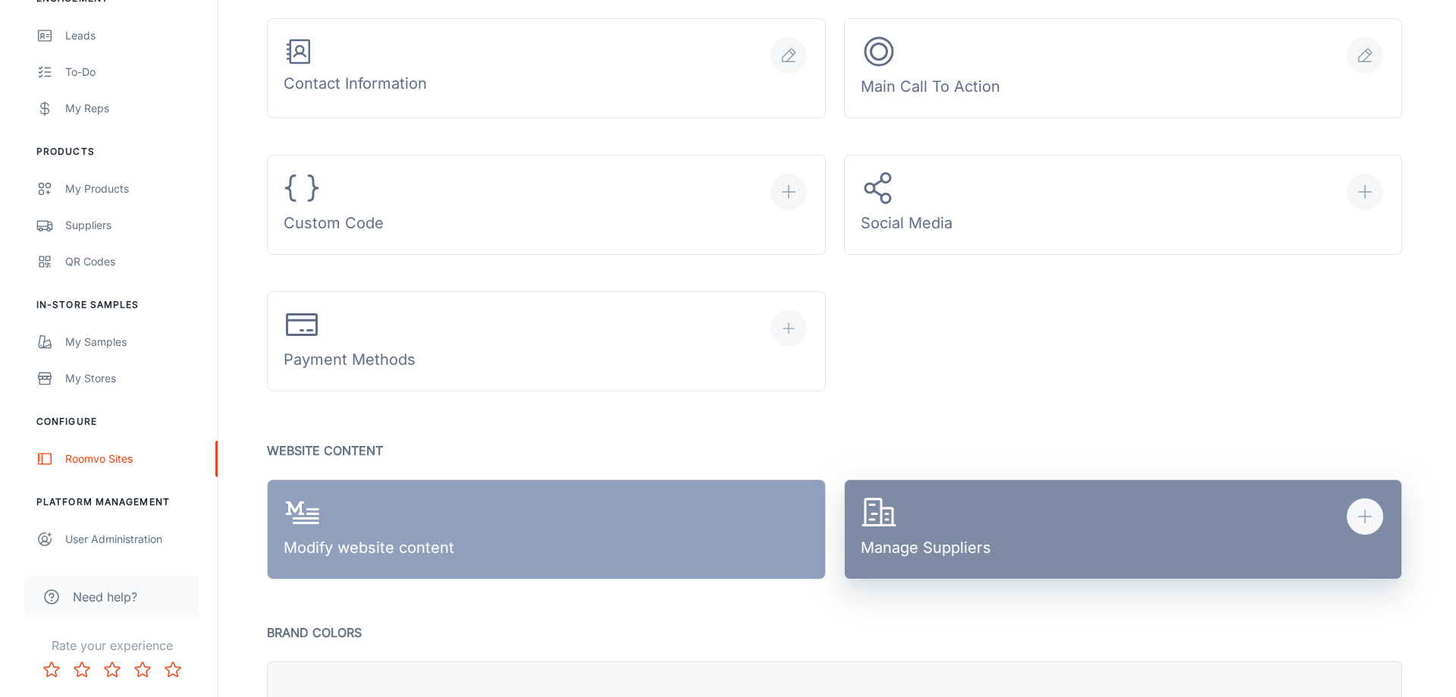
scroll to position [683, 0]
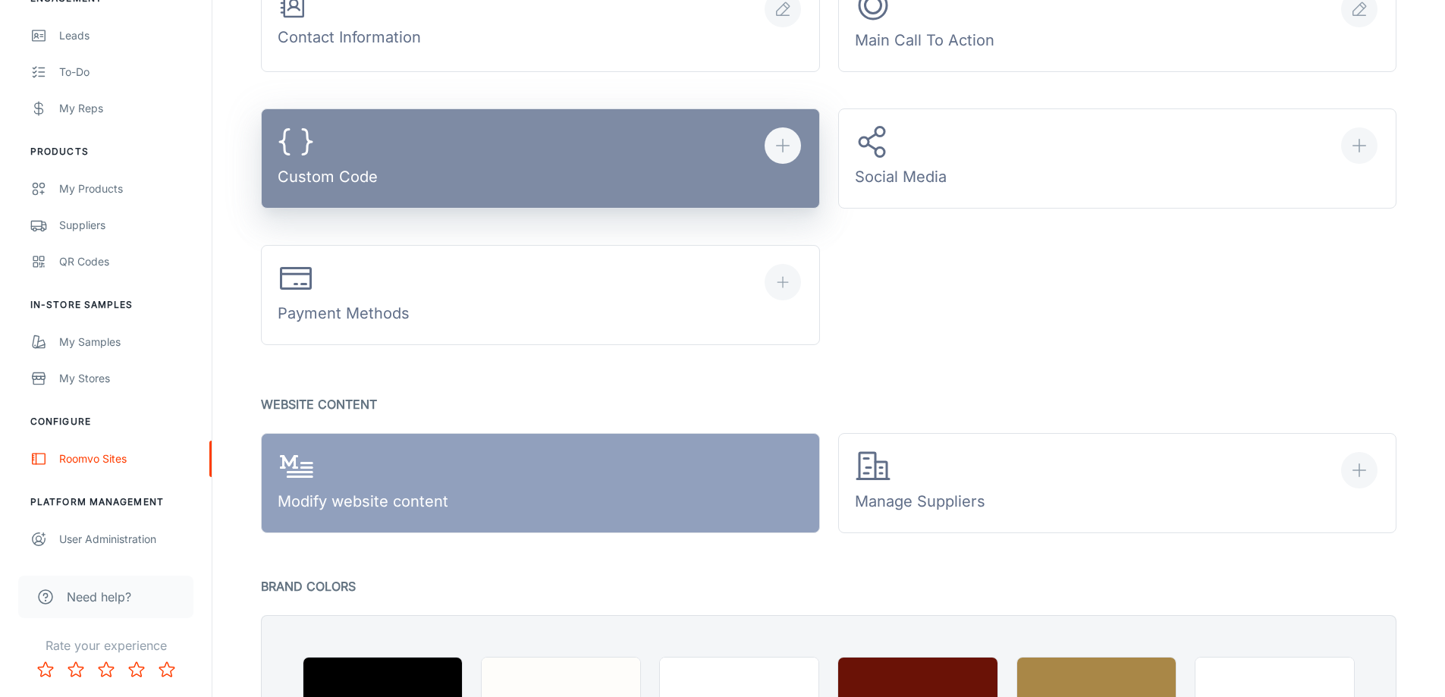
click at [600, 167] on button "Custom Code" at bounding box center [540, 158] width 559 height 100
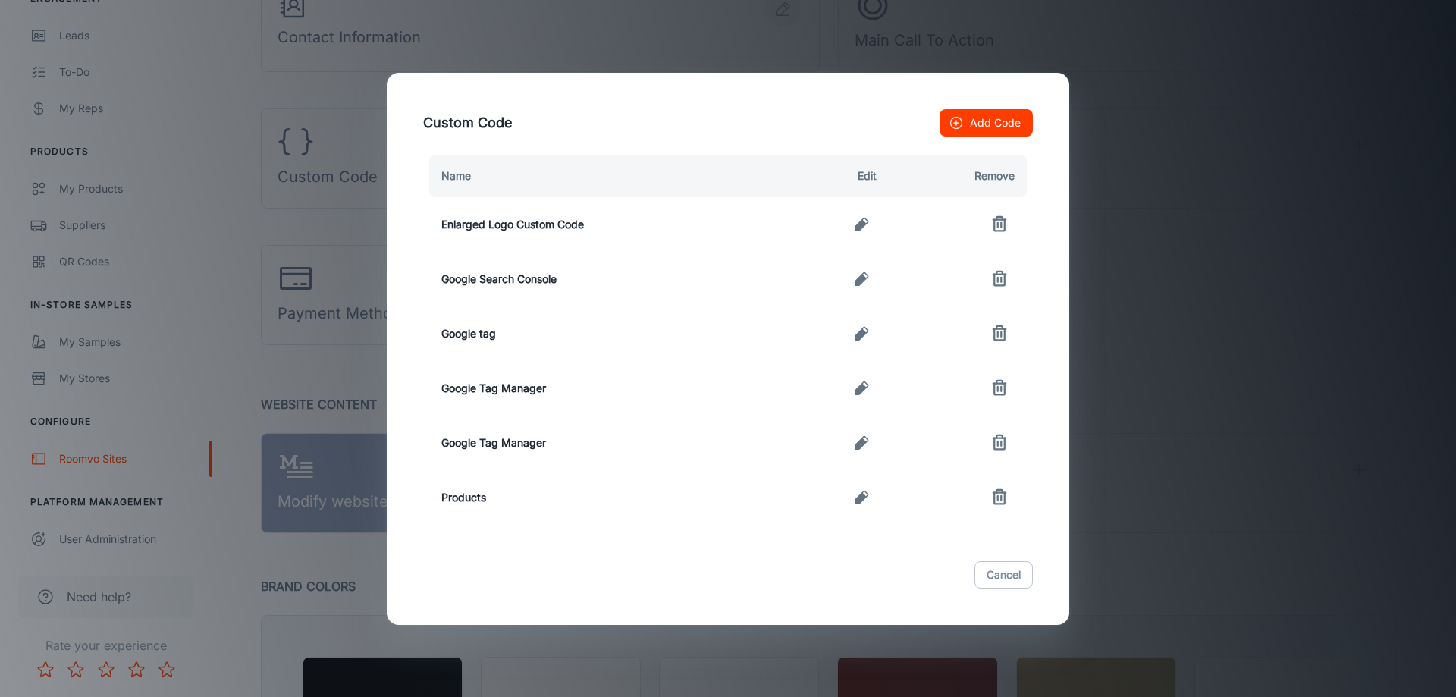
click at [983, 129] on button "Add Code" at bounding box center [986, 122] width 93 height 27
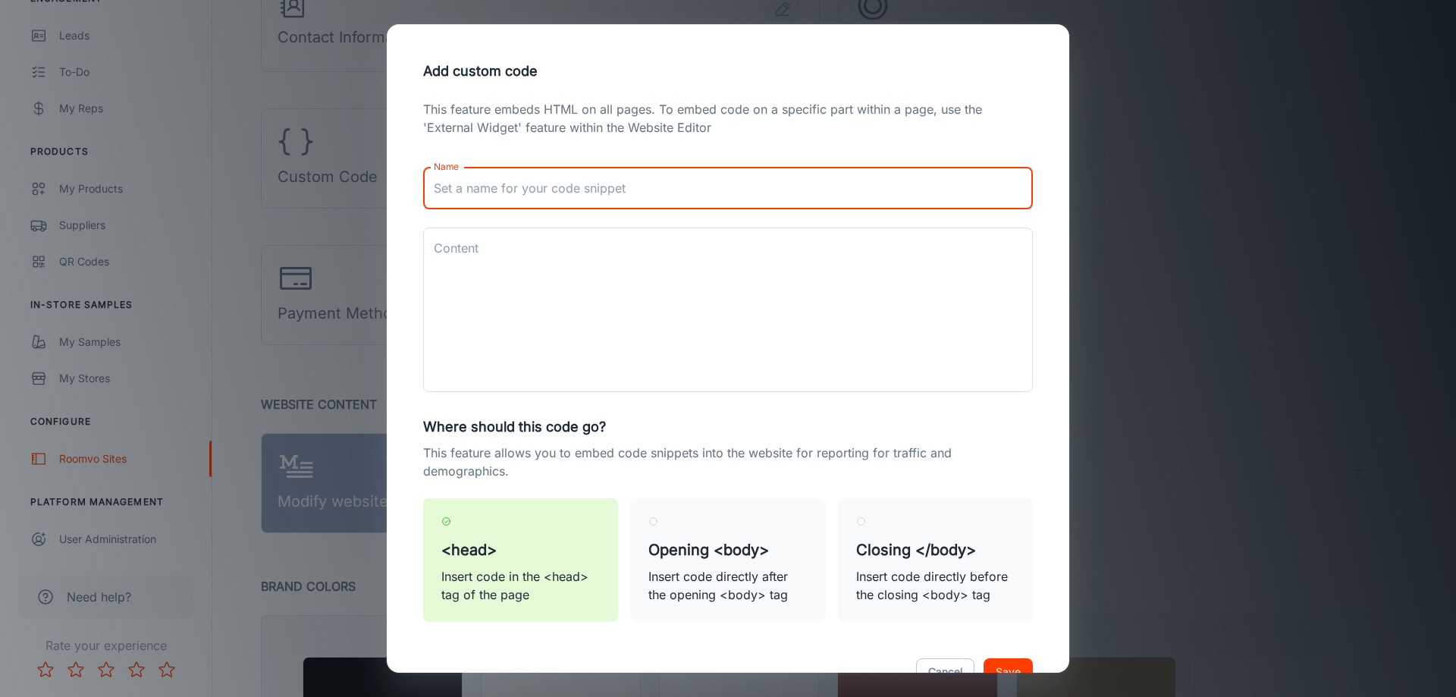
click at [559, 178] on input "Name" at bounding box center [728, 188] width 610 height 42
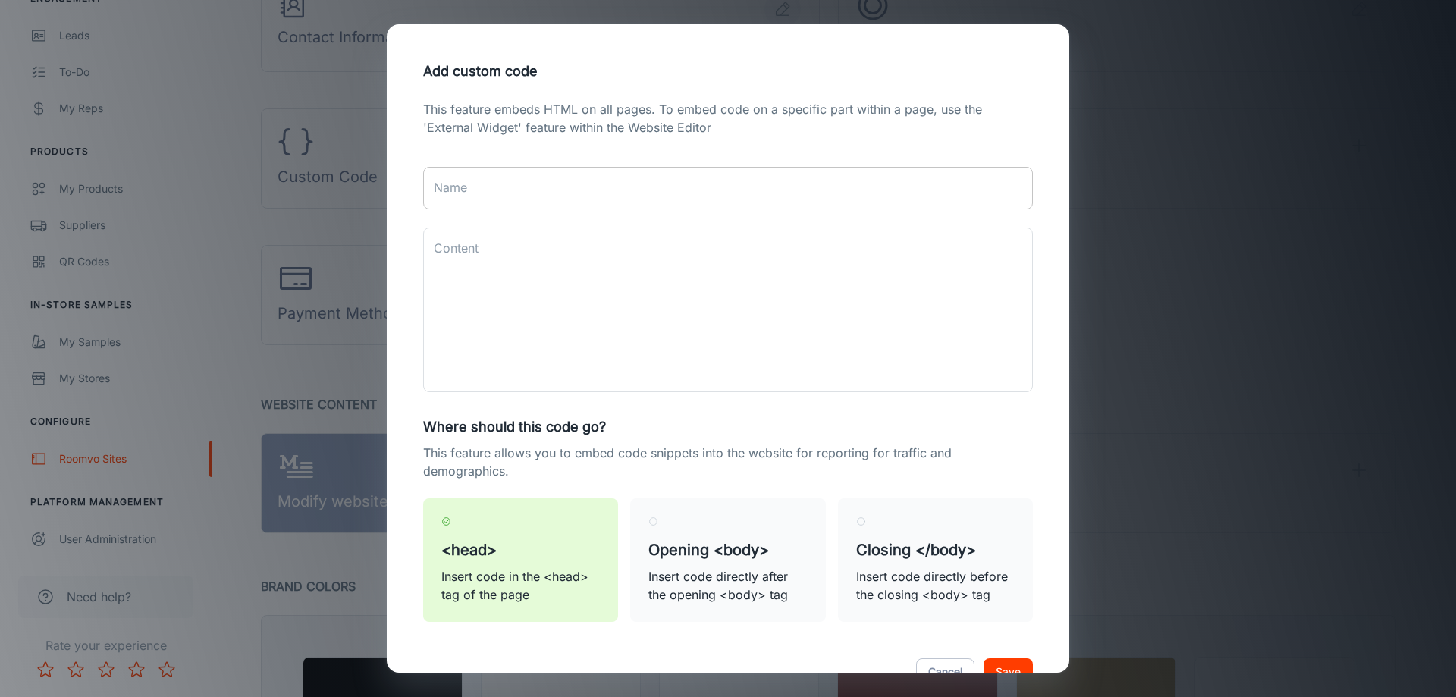
click at [467, 191] on label "Name" at bounding box center [450, 187] width 33 height 17
click at [467, 191] on input "Name" at bounding box center [728, 188] width 610 height 42
paste input "Google tag"
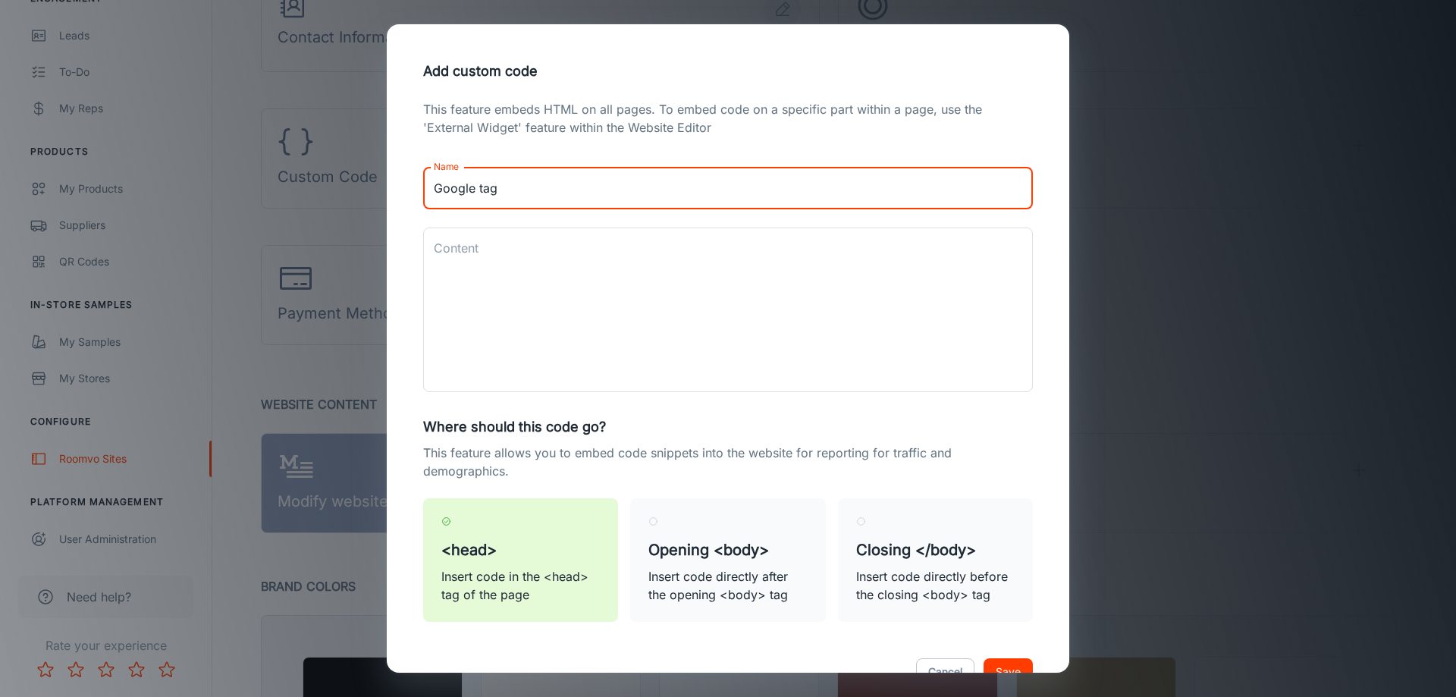
type input "Google tag"
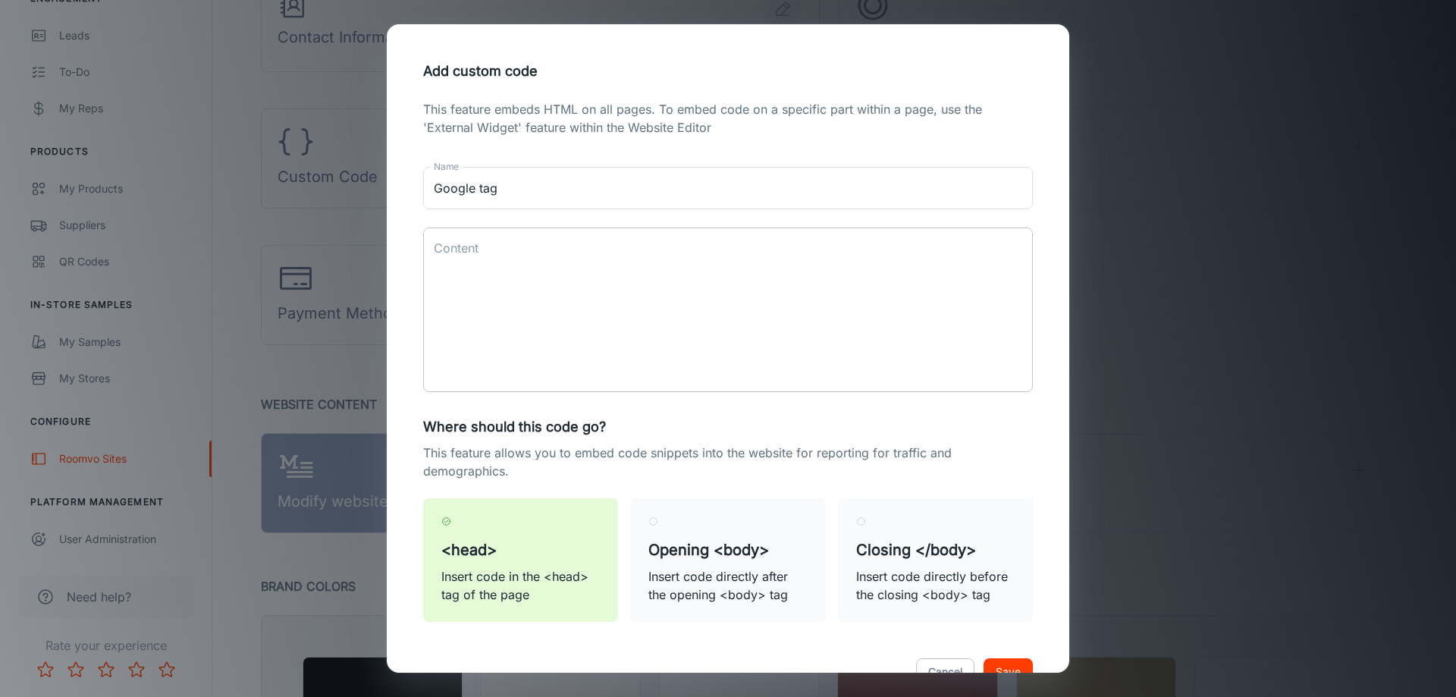
click at [575, 311] on textarea "Content" at bounding box center [728, 310] width 589 height 140
paste textarea "<script async src="https://www.googletagmanager.com/gtag/js?id=AW-834991032"></…"
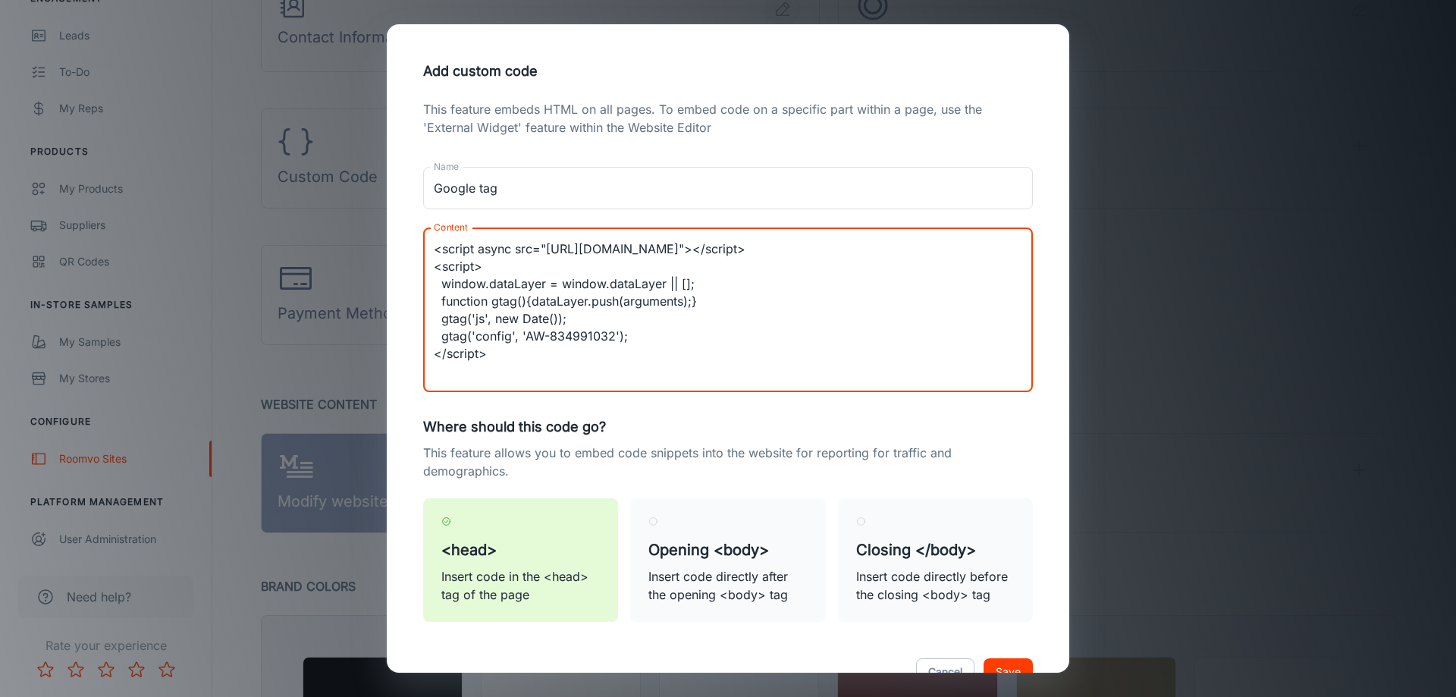
type textarea "<script async src="https://www.googletagmanager.com/gtag/js?id=AW-834991032"></…"
click at [530, 554] on h5 "<head>" at bounding box center [520, 550] width 159 height 23
click at [451, 526] on input "<head> Insert code in the <head> tag of the page" at bounding box center [446, 522] width 10 height 10
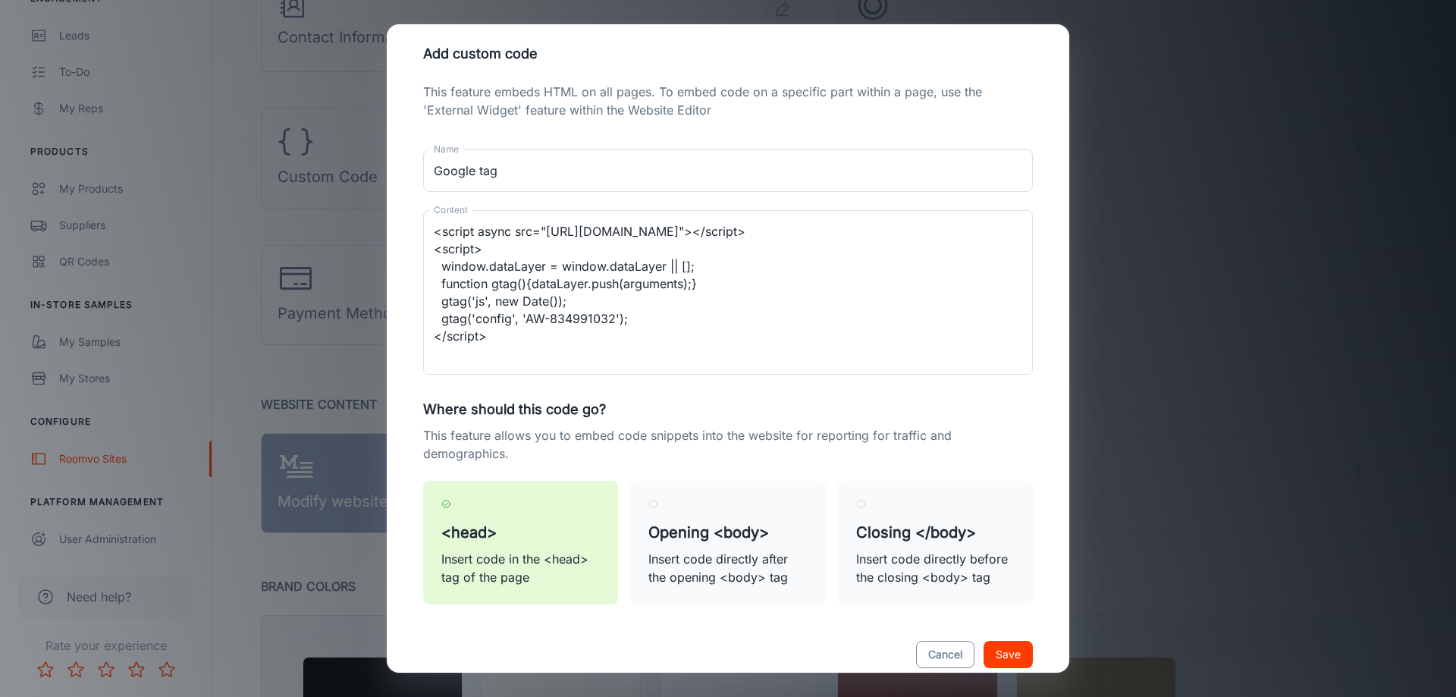
scroll to position [49, 0]
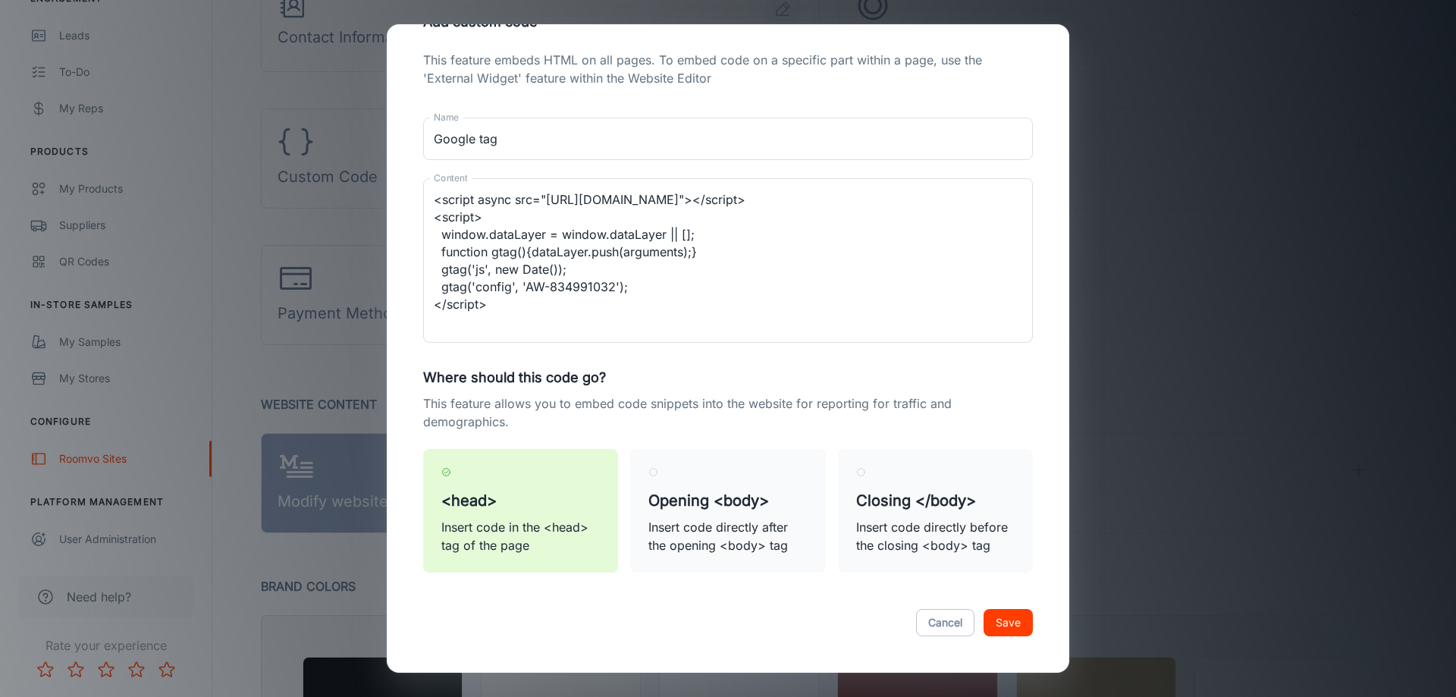
click at [984, 628] on button "Save" at bounding box center [1008, 622] width 49 height 27
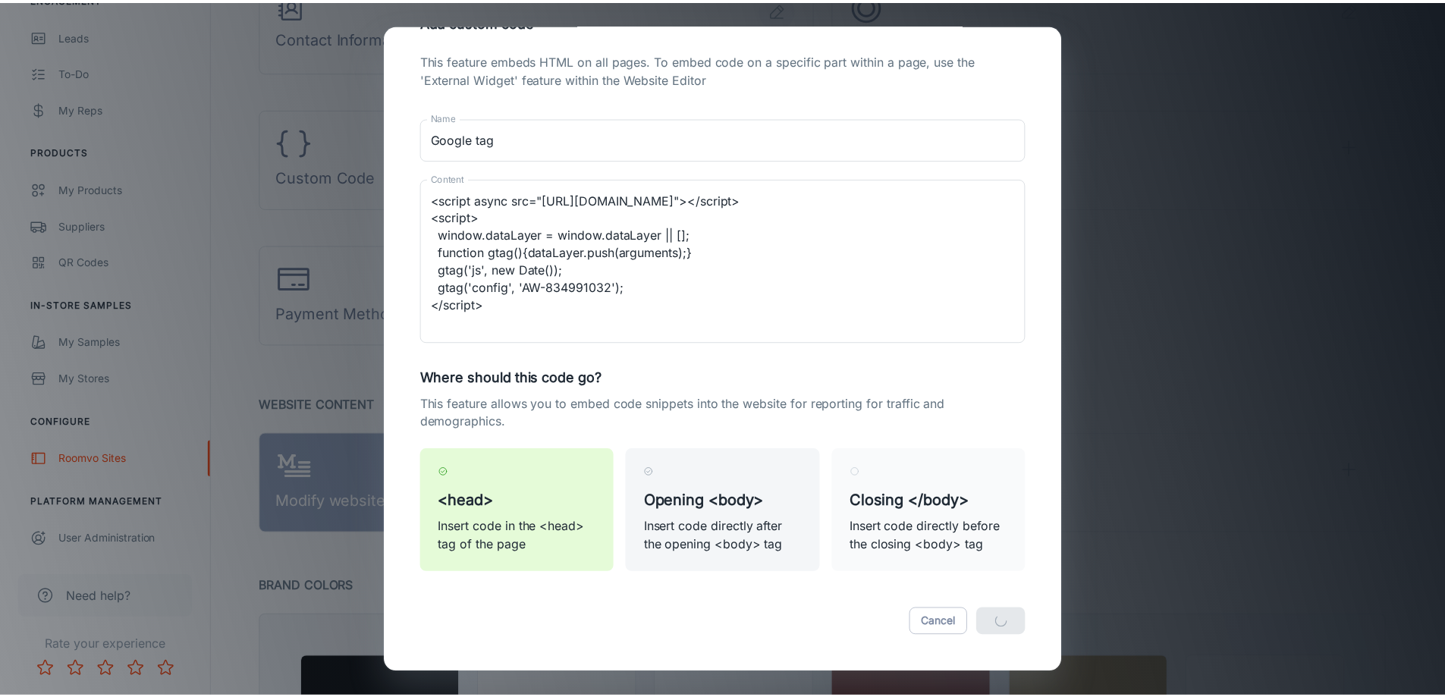
scroll to position [0, 0]
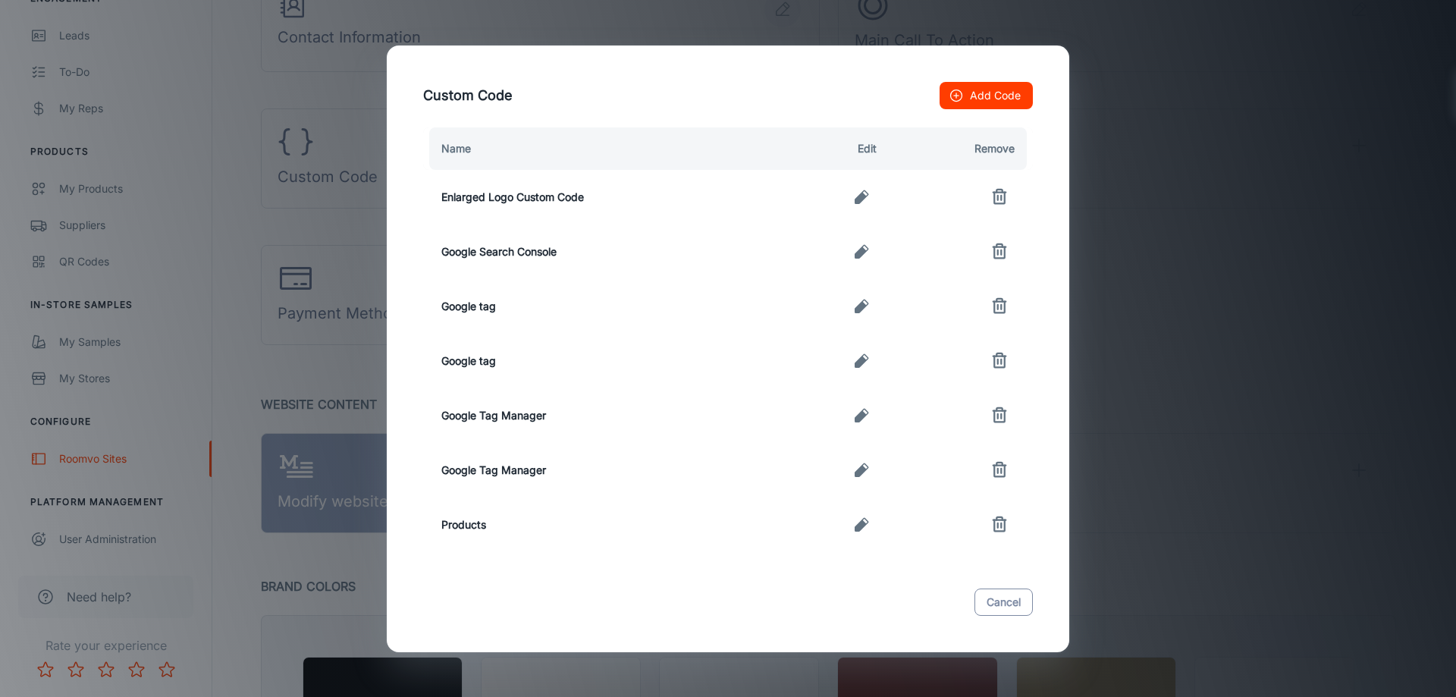
click at [1016, 611] on button "Cancel" at bounding box center [1004, 602] width 58 height 27
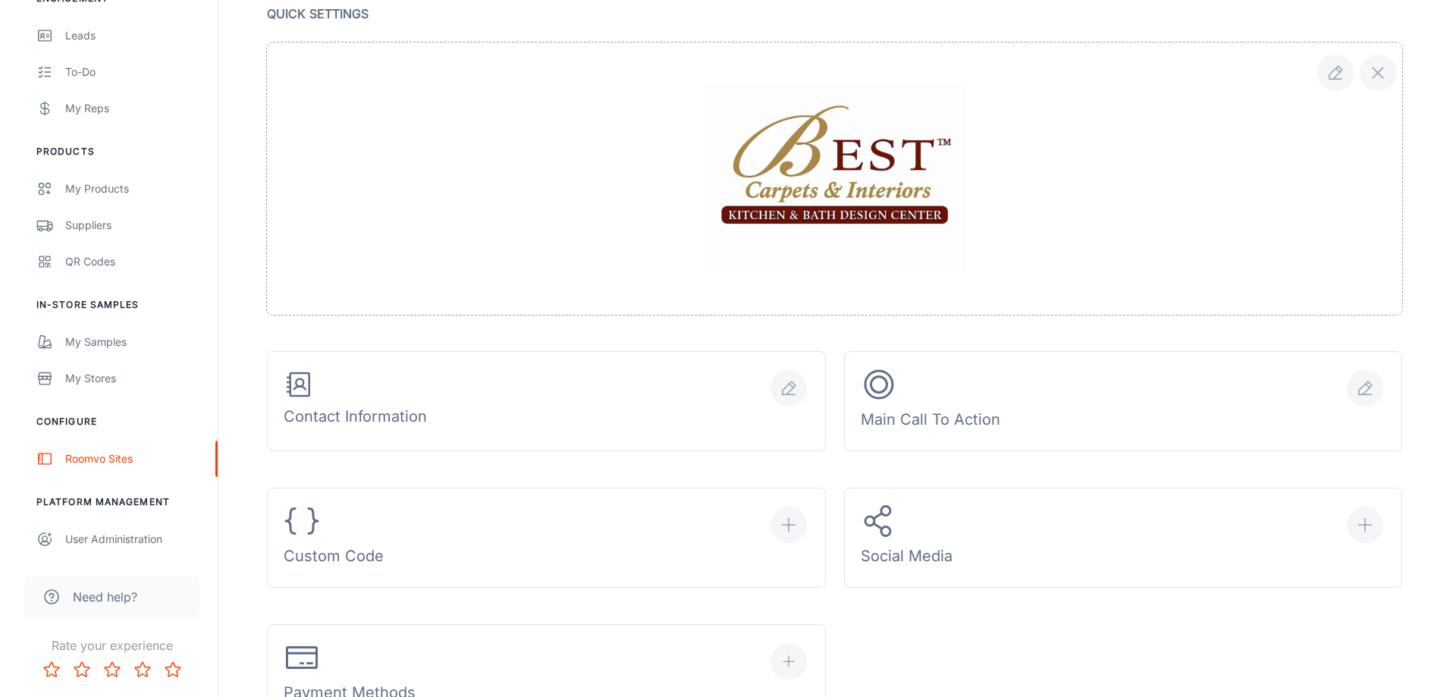
scroll to position [607, 0]
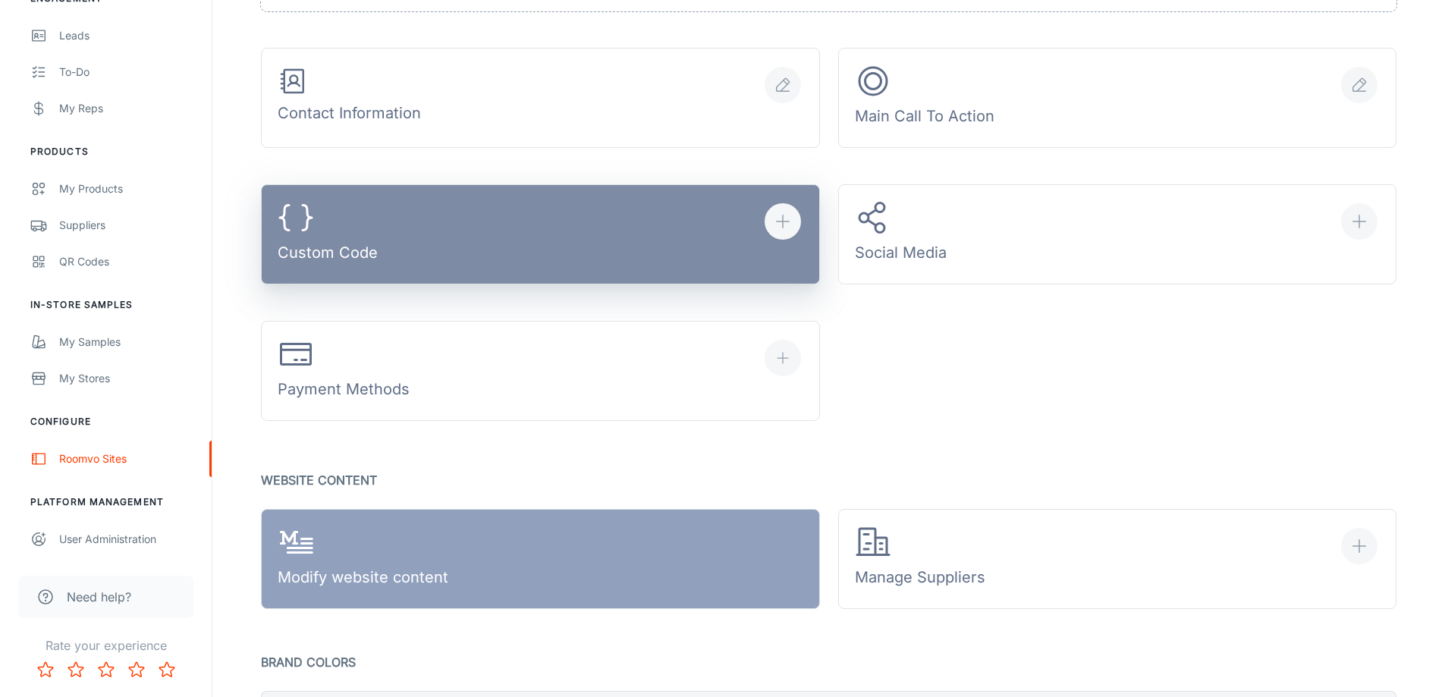
click at [515, 275] on button "Custom Code" at bounding box center [540, 234] width 559 height 100
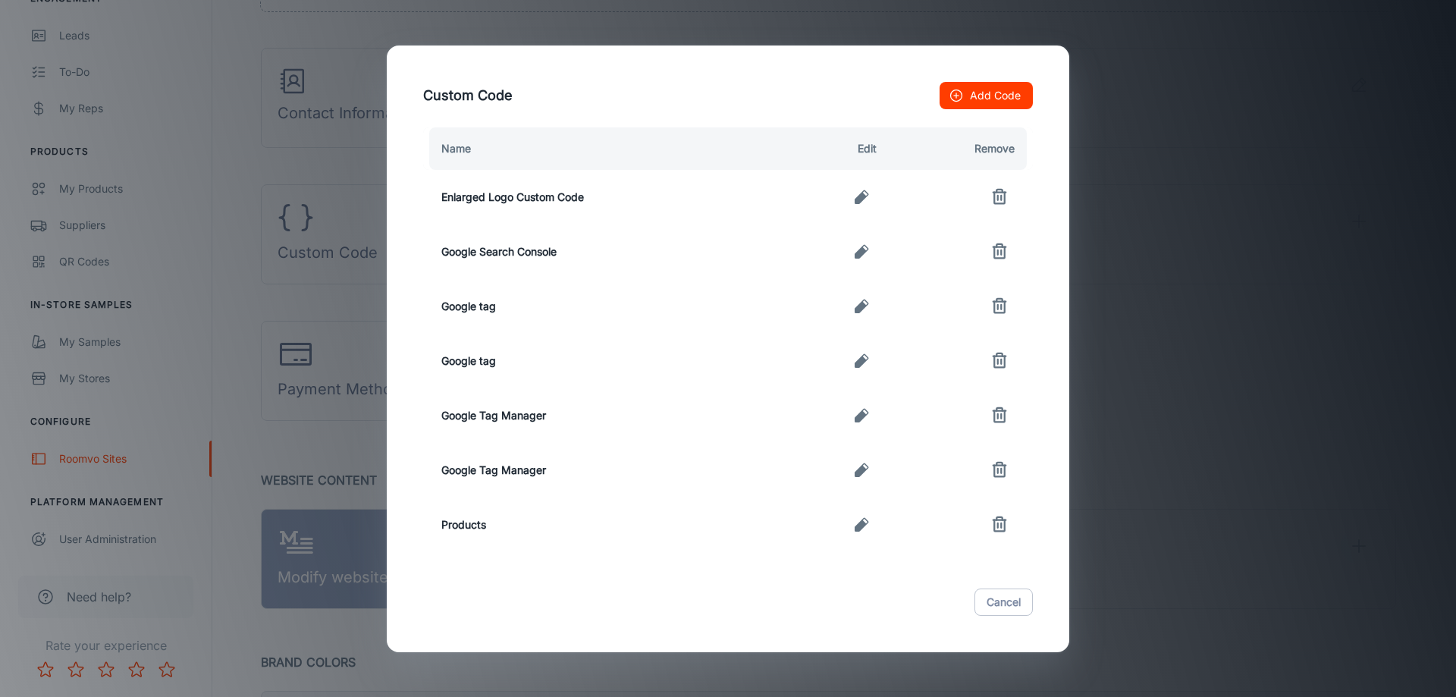
click at [867, 310] on icon "button" at bounding box center [862, 306] width 18 height 18
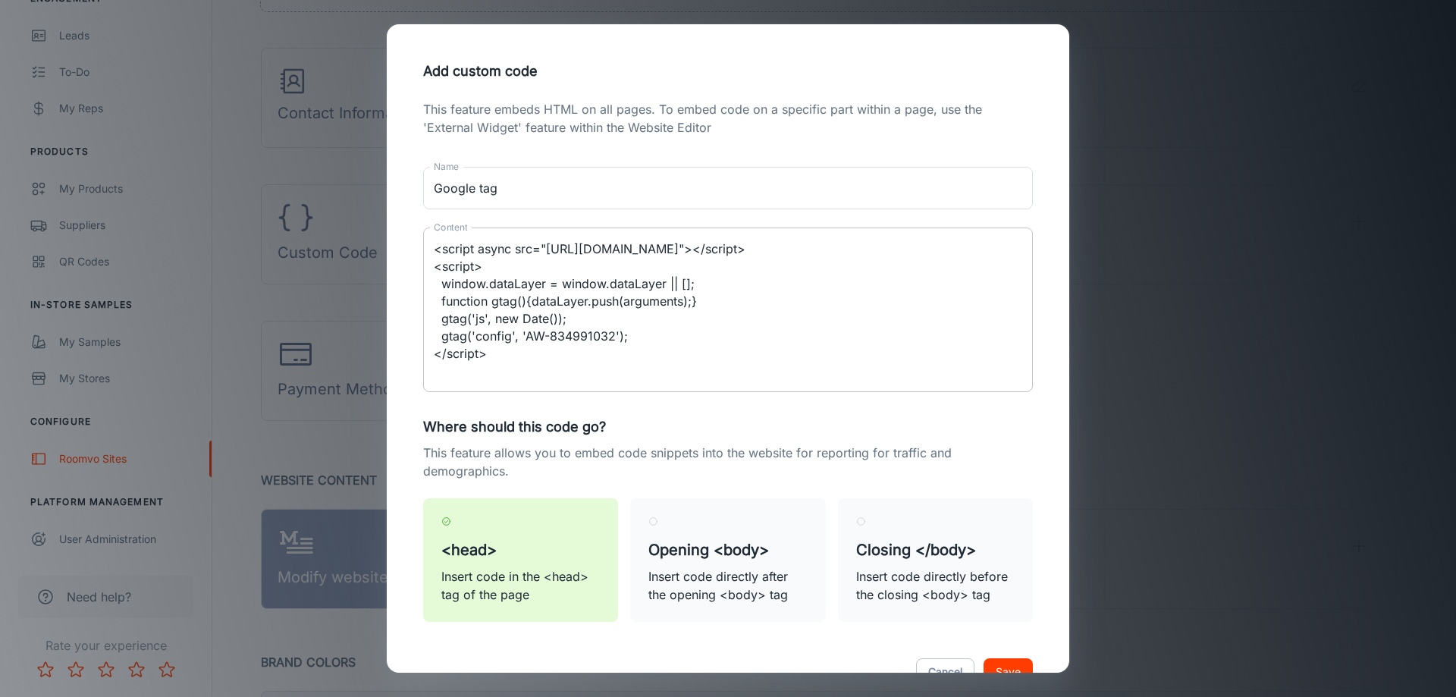
scroll to position [49, 0]
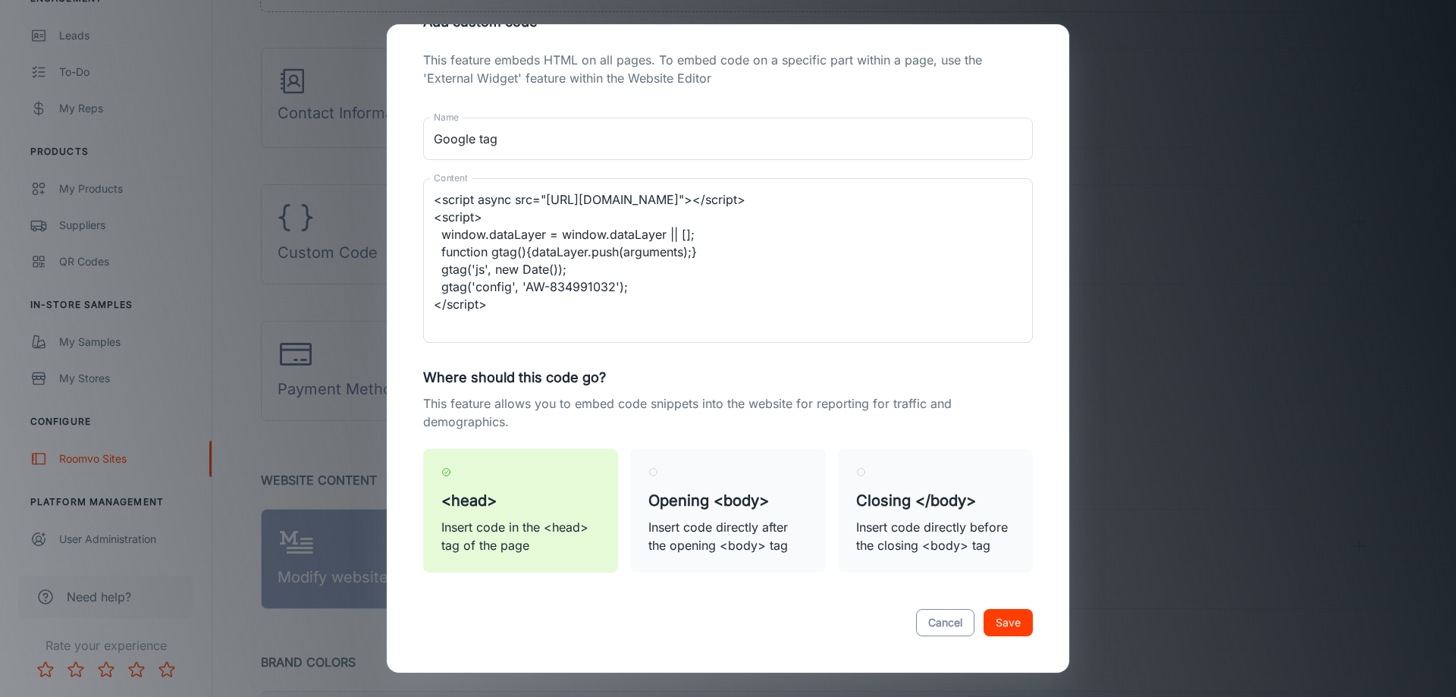
click at [924, 616] on button "Cancel" at bounding box center [945, 622] width 58 height 27
type textarea "<script async src="https://www.googletagmanager.com/gtag/js?id=AW-834991032"></…"
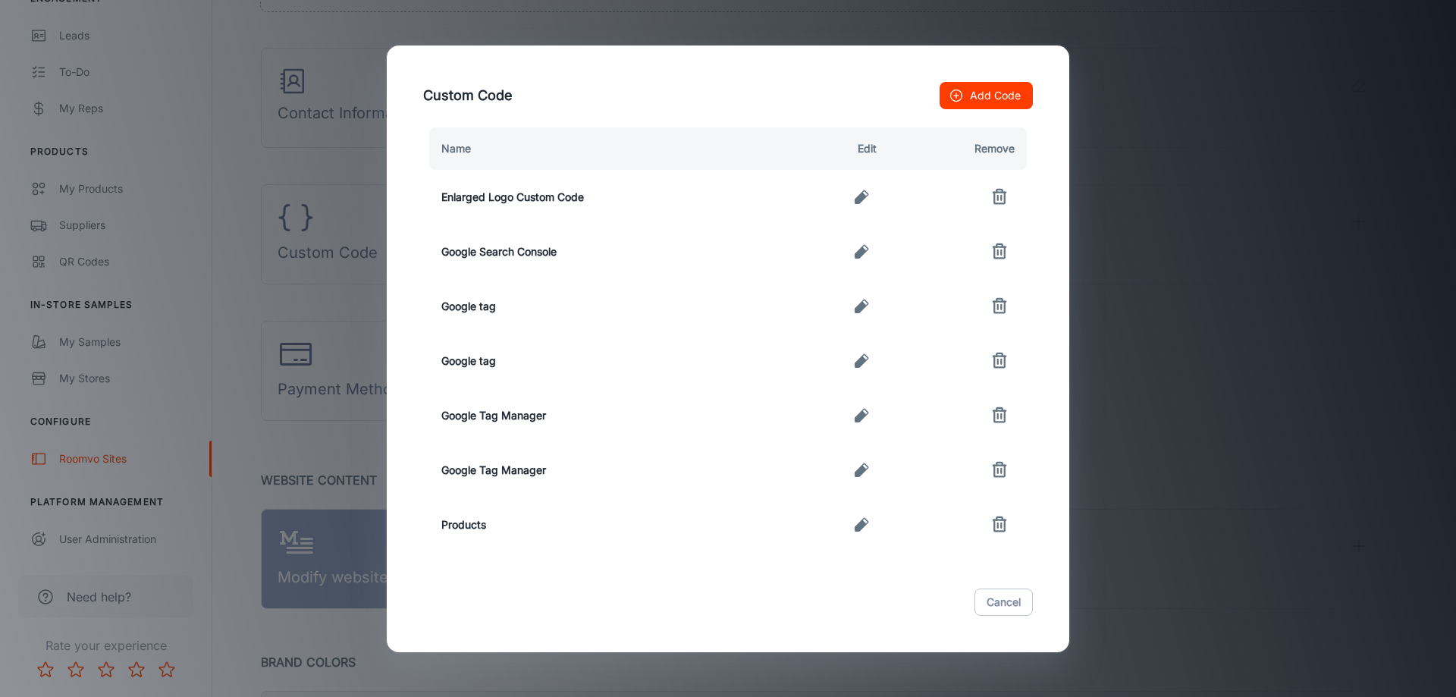
click at [861, 303] on icon "button" at bounding box center [862, 306] width 14 height 14
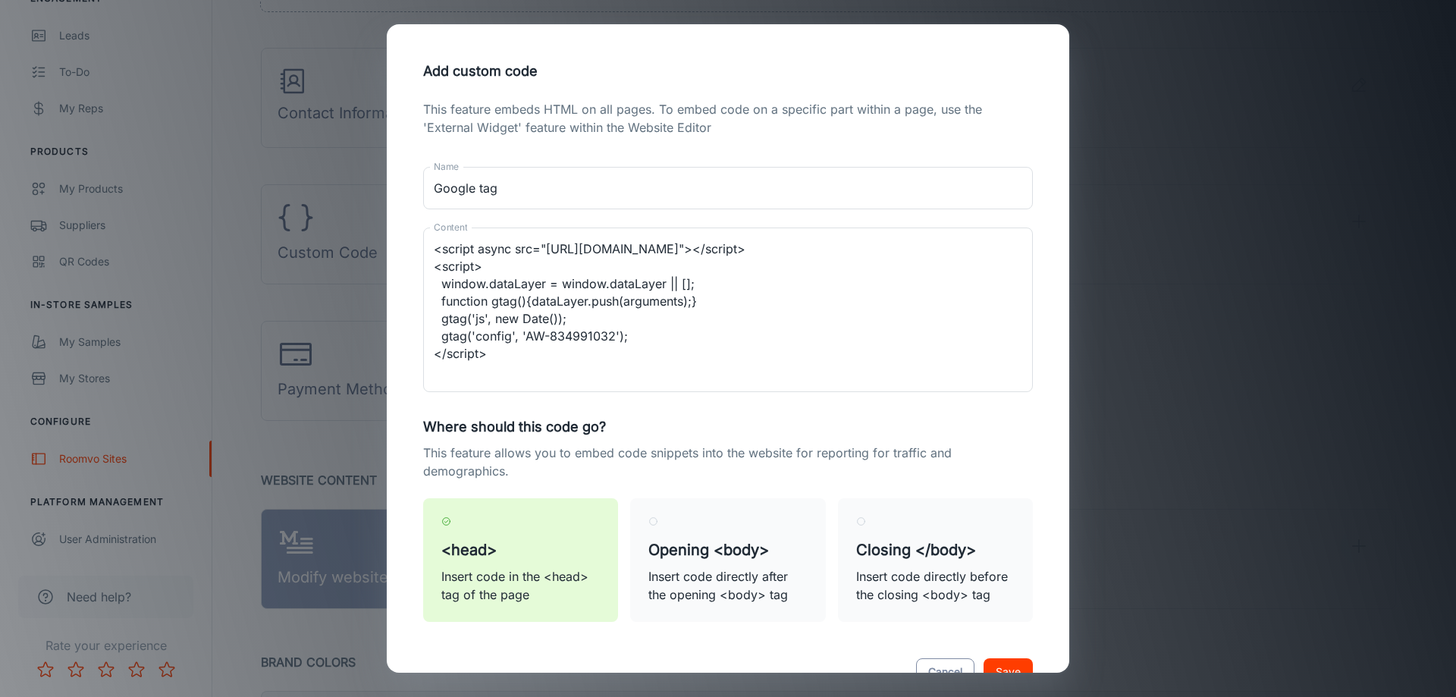
click at [925, 670] on button "Cancel" at bounding box center [945, 671] width 58 height 27
type textarea "<script async src="https://www.googletagmanager.com/gtag/js?id=AW-834991032"></…"
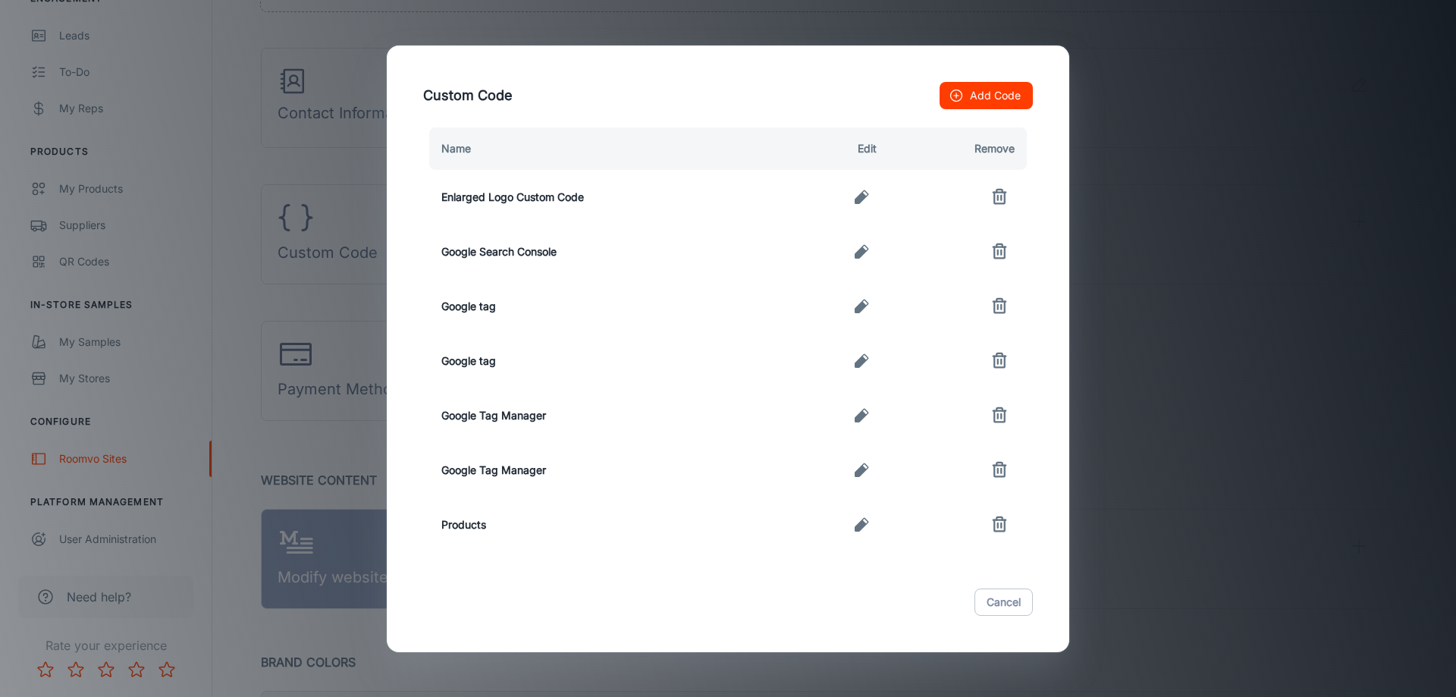
click at [863, 362] on icon "button" at bounding box center [862, 361] width 14 height 14
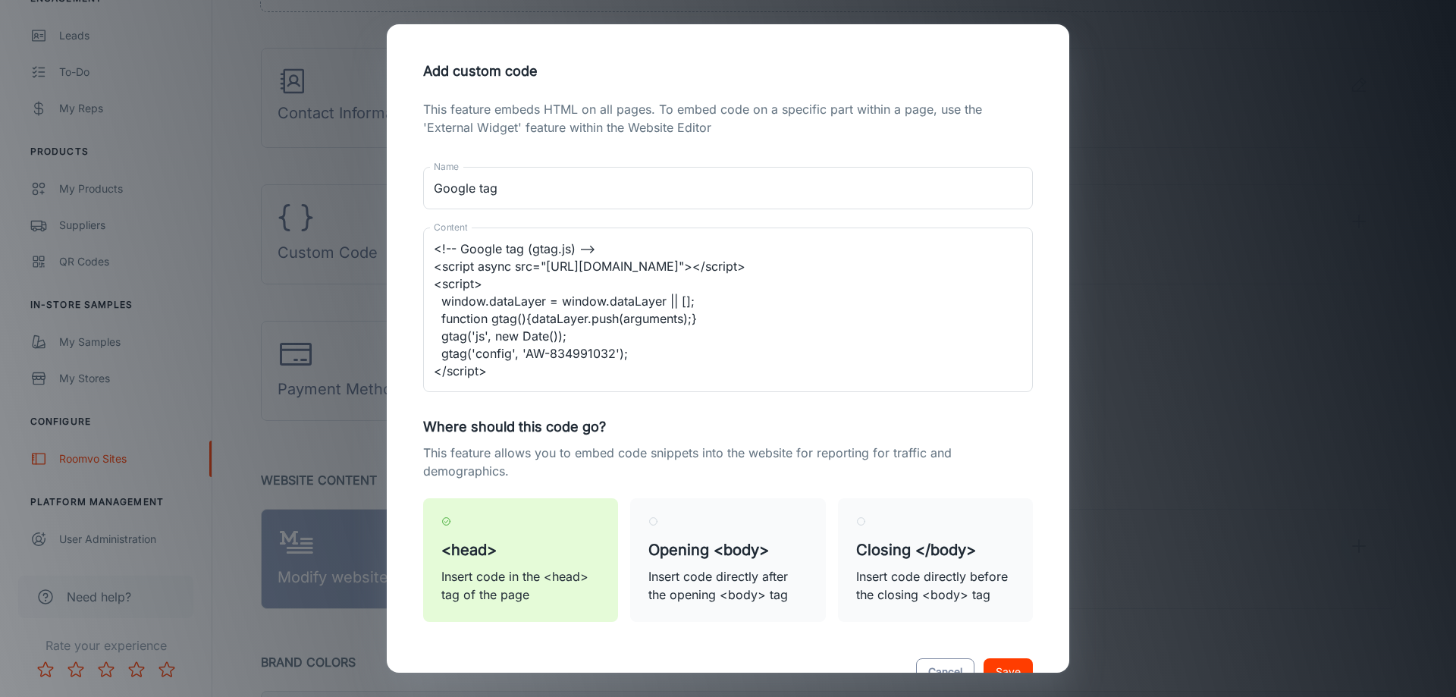
click at [916, 666] on button "Cancel" at bounding box center [945, 671] width 58 height 27
type textarea "<!-- Google tag (gtag.js) --> <script async src="https://www.googletagmanager.c…"
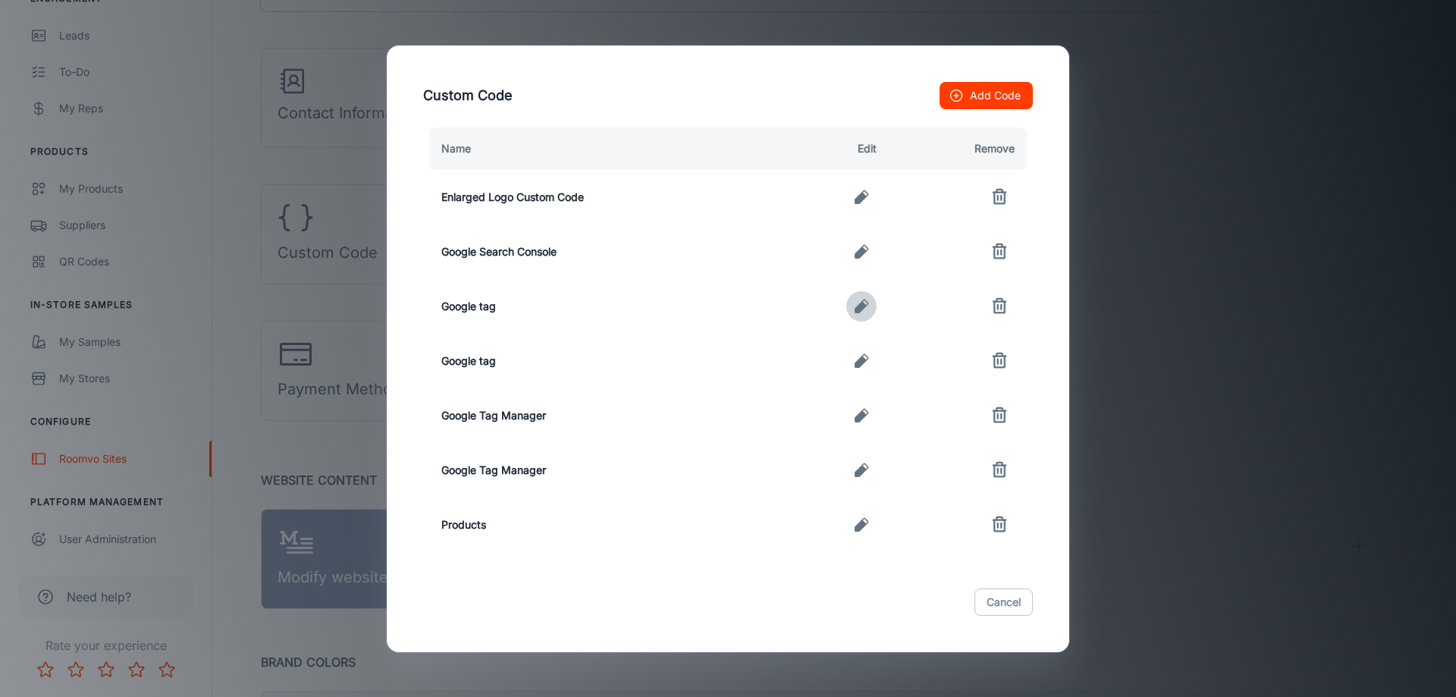
click at [869, 303] on icon "button" at bounding box center [862, 306] width 18 height 18
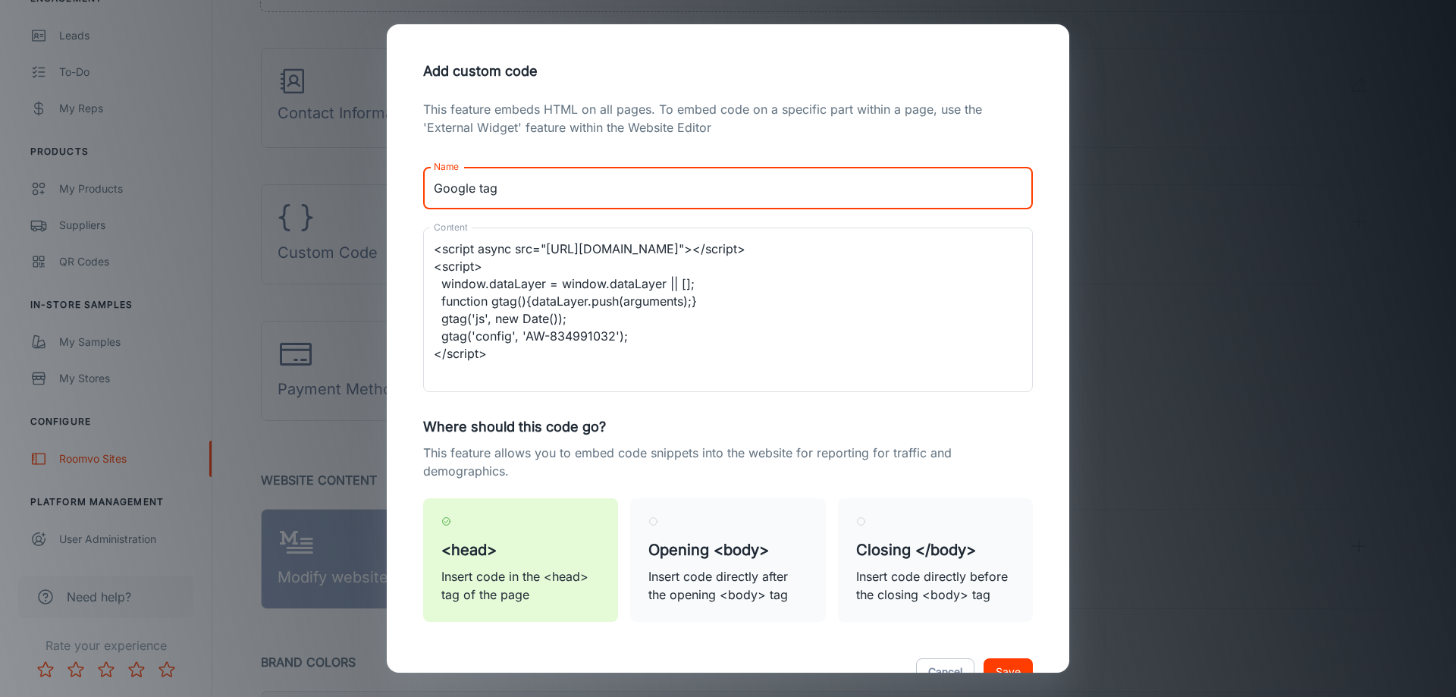
click at [513, 196] on input "Google tag" at bounding box center [728, 188] width 610 height 42
type input "Google tag2"
type textarea "<script async src="https://www.googletagmanager.com/gtag/js?id=AW-834991032"></…"
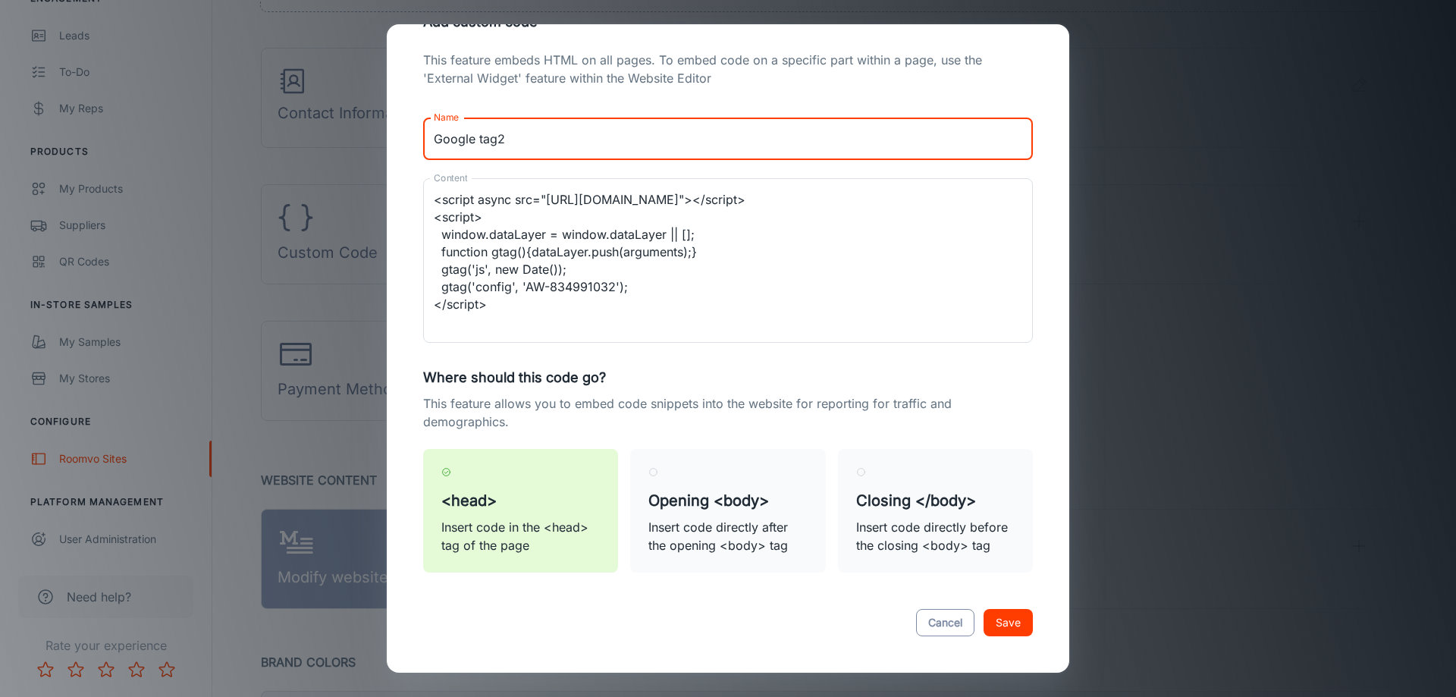
type input "Google tag2"
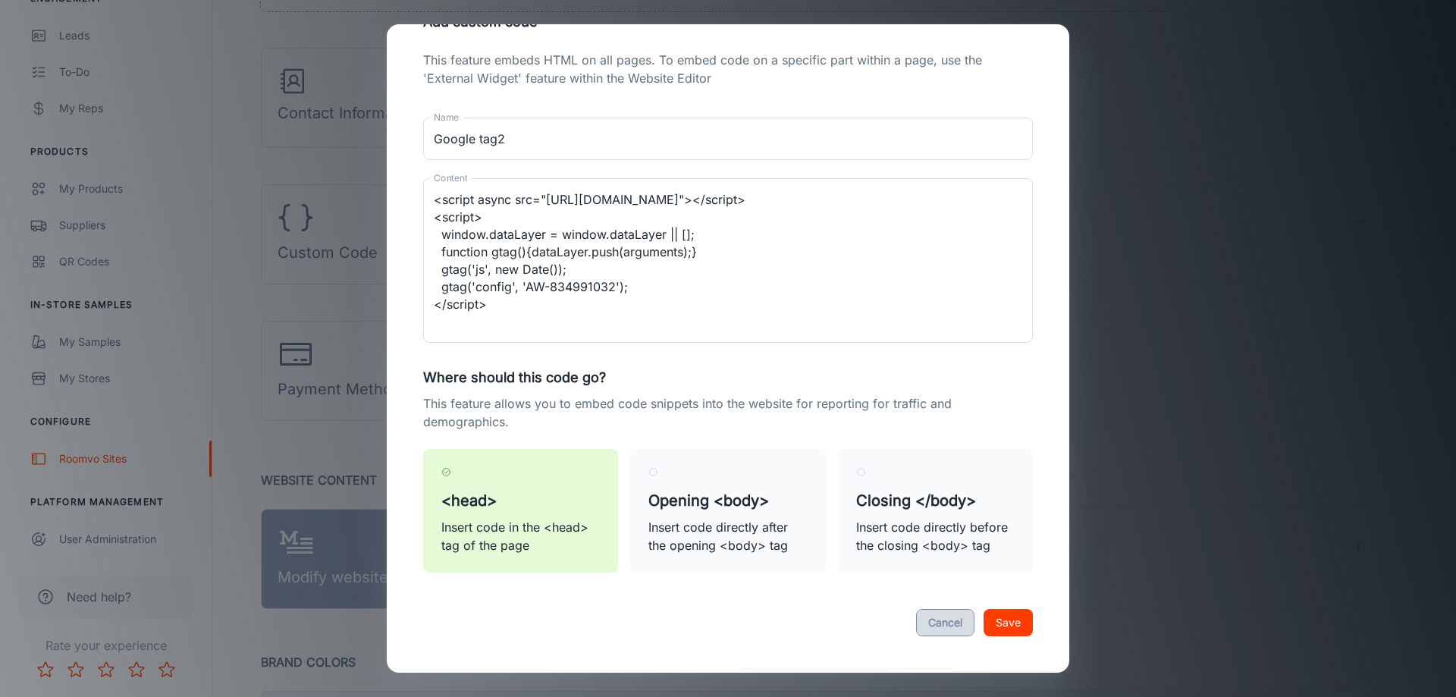
click at [928, 623] on button "Cancel" at bounding box center [945, 622] width 58 height 27
type textarea "<script async src="https://www.googletagmanager.com/gtag/js?id=AW-834991032"></…"
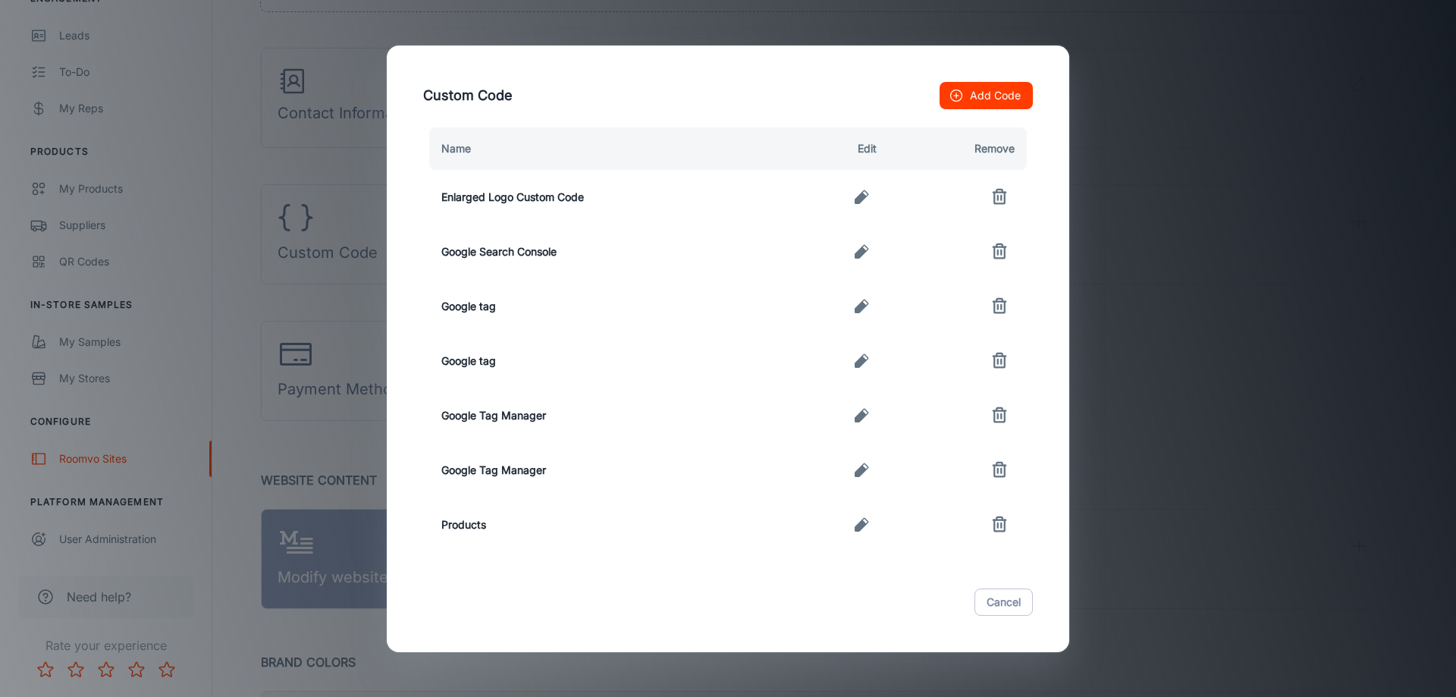
click at [990, 308] on button "button" at bounding box center [1000, 306] width 30 height 30
click at [995, 308] on icon "button" at bounding box center [1000, 306] width 11 height 11
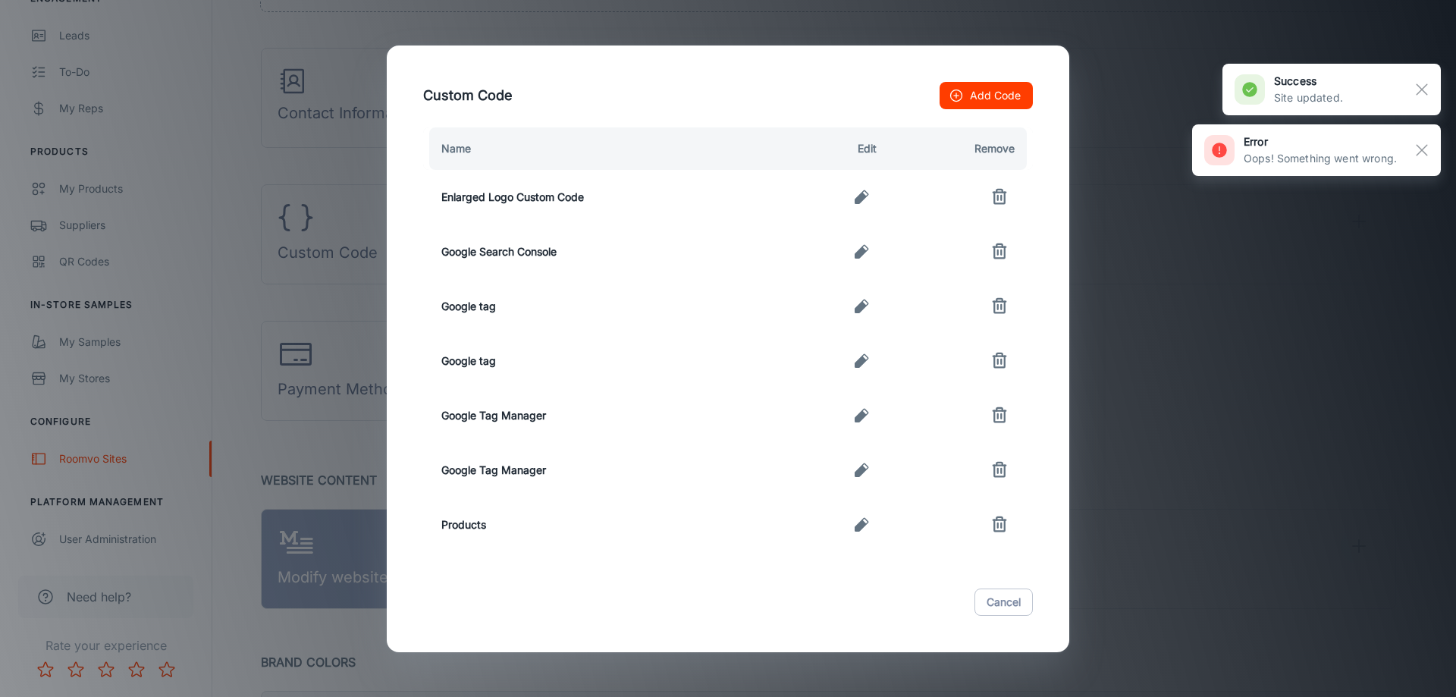
click at [1010, 621] on div "Cancel" at bounding box center [728, 602] width 646 height 64
click at [1013, 607] on button "Cancel" at bounding box center [1004, 602] width 58 height 27
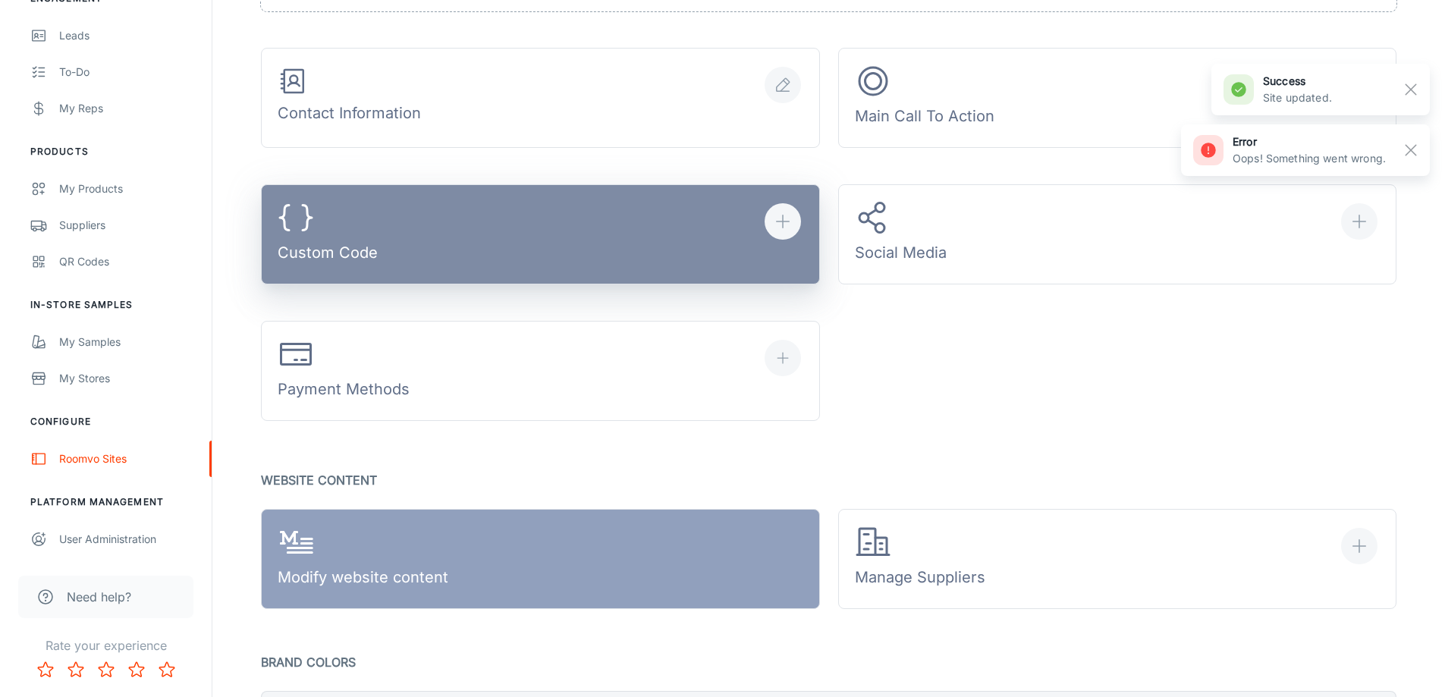
click at [536, 254] on button "Custom Code" at bounding box center [540, 234] width 559 height 100
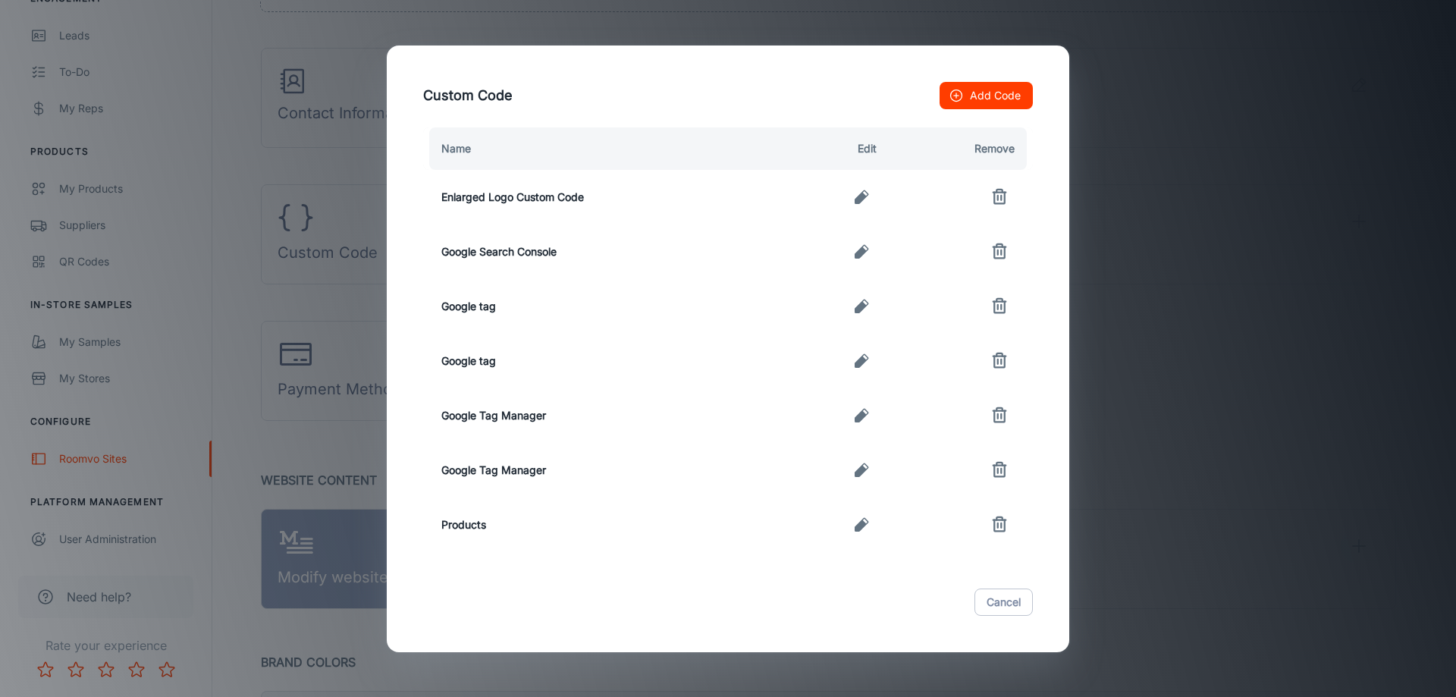
click at [865, 311] on icon "button" at bounding box center [862, 306] width 18 height 18
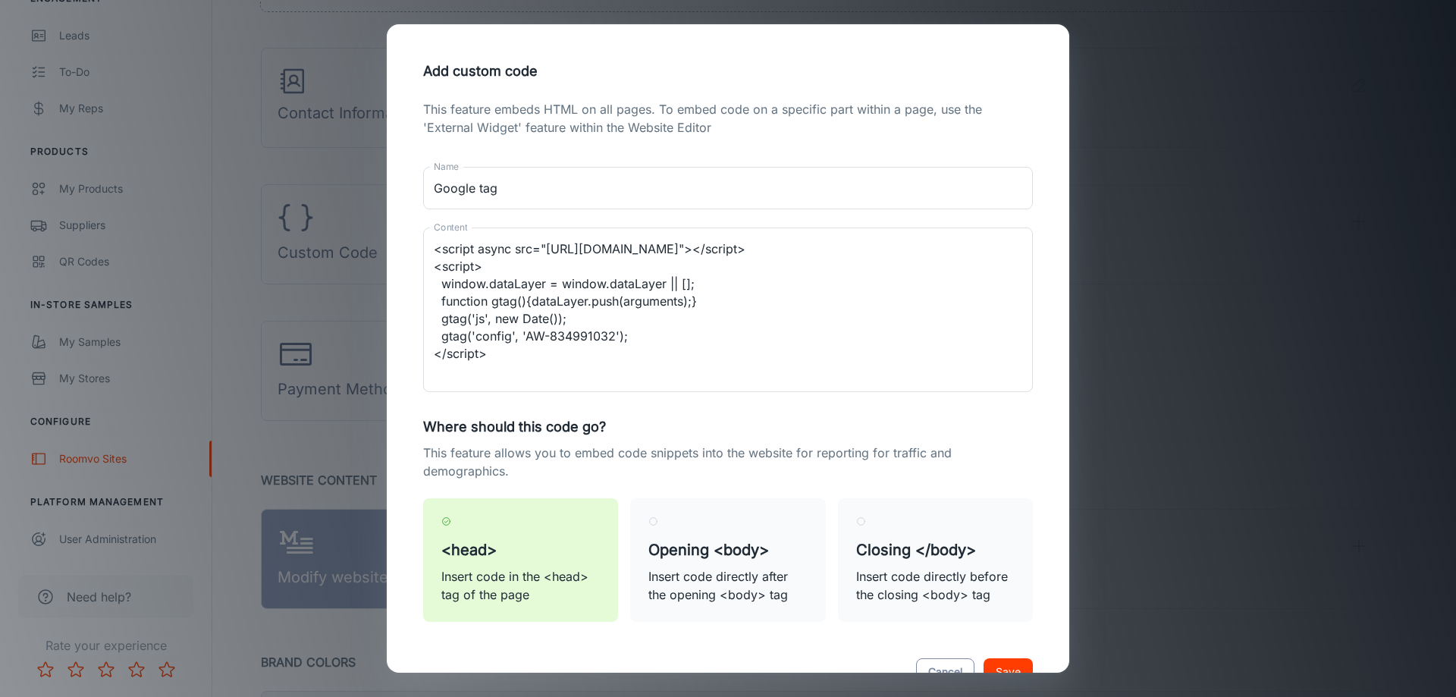
click at [948, 663] on button "Cancel" at bounding box center [945, 671] width 58 height 27
type textarea "<script async src="https://www.googletagmanager.com/gtag/js?id=AW-834991032"></…"
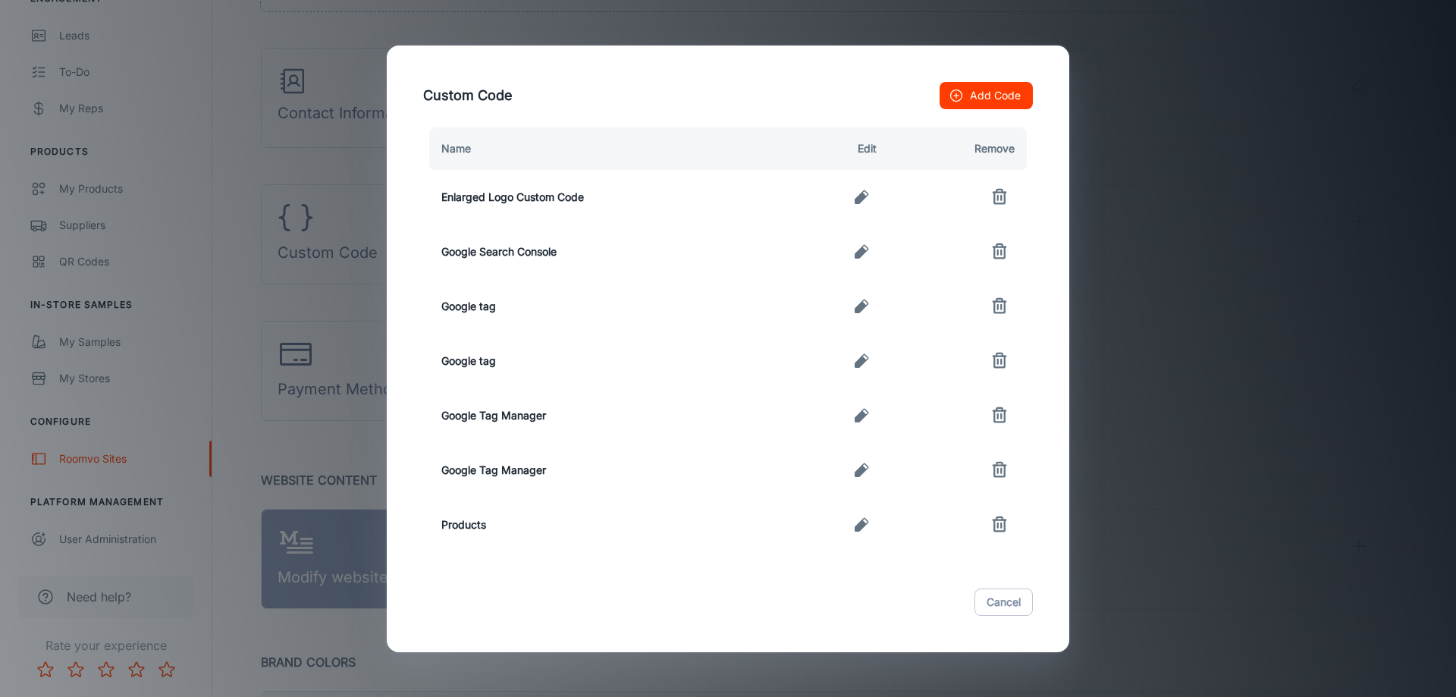
click at [1010, 303] on button "button" at bounding box center [1000, 306] width 30 height 30
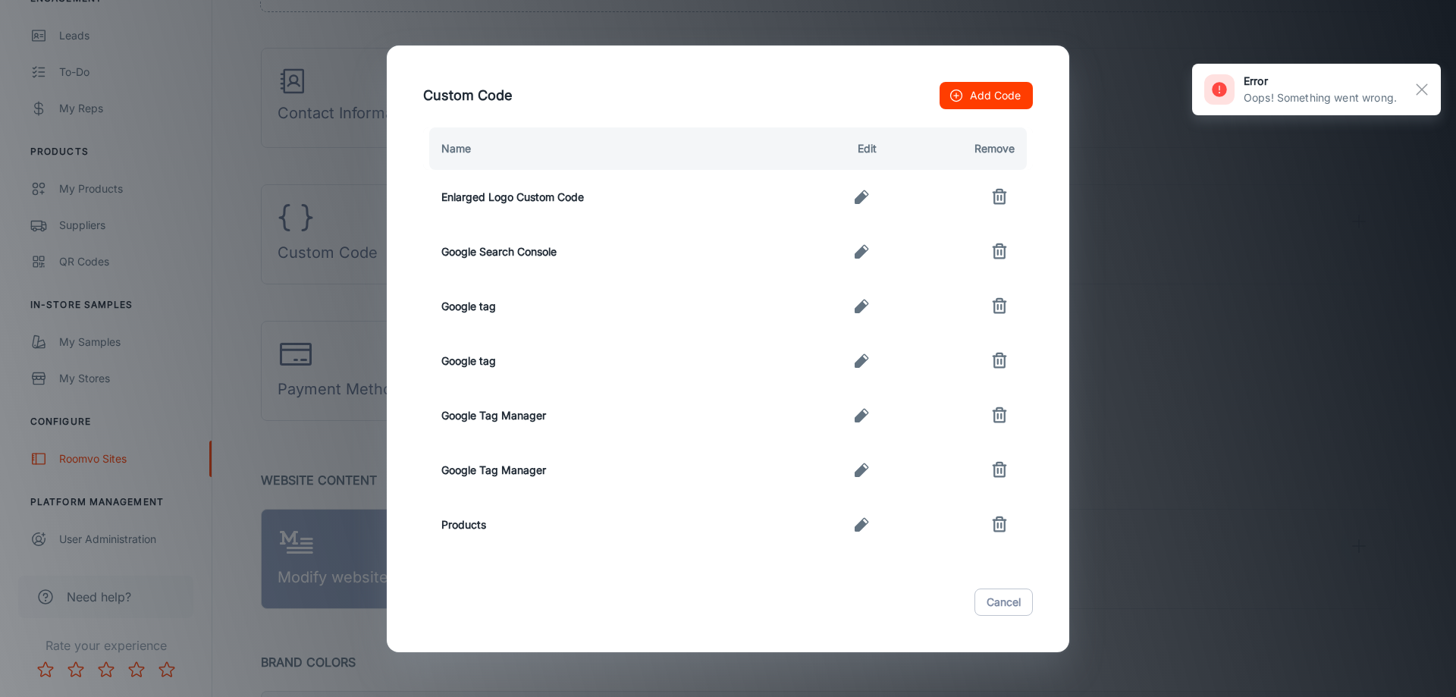
click at [996, 306] on icon "button" at bounding box center [1000, 306] width 18 height 18
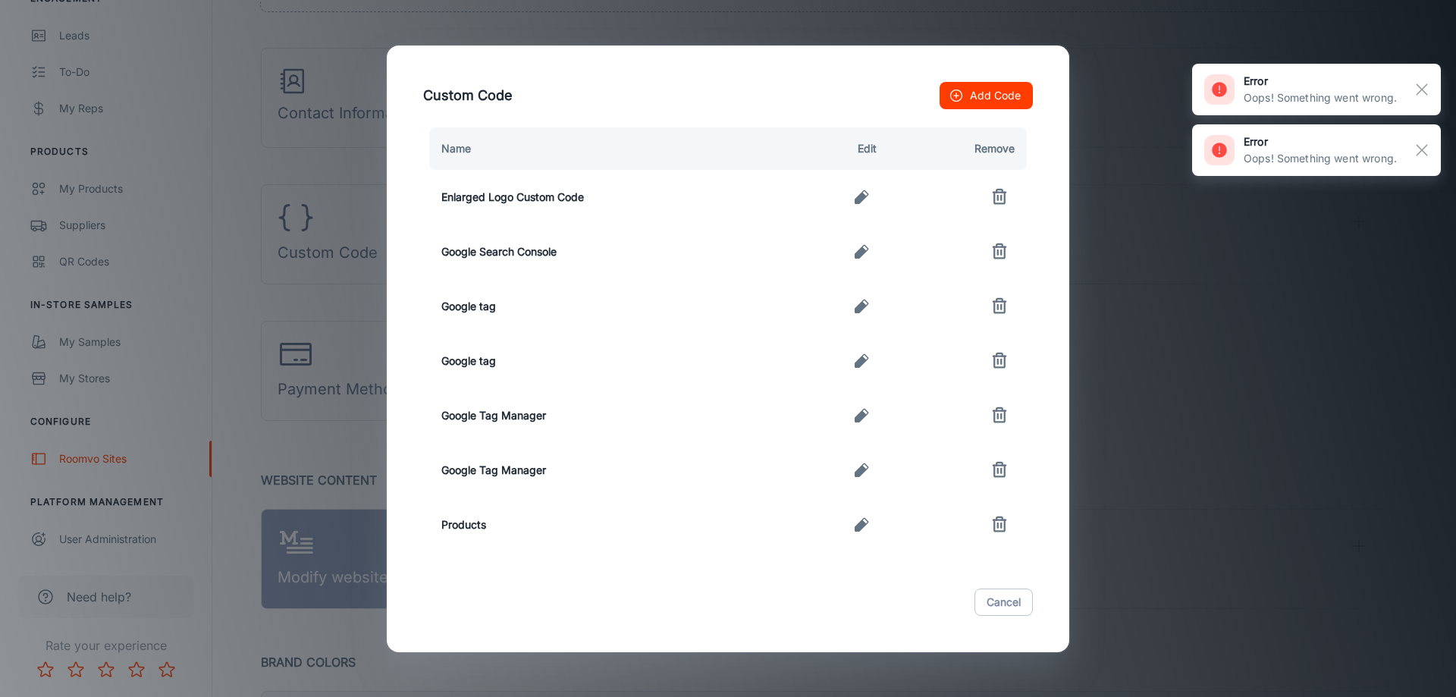
click at [859, 311] on icon "button" at bounding box center [862, 306] width 14 height 14
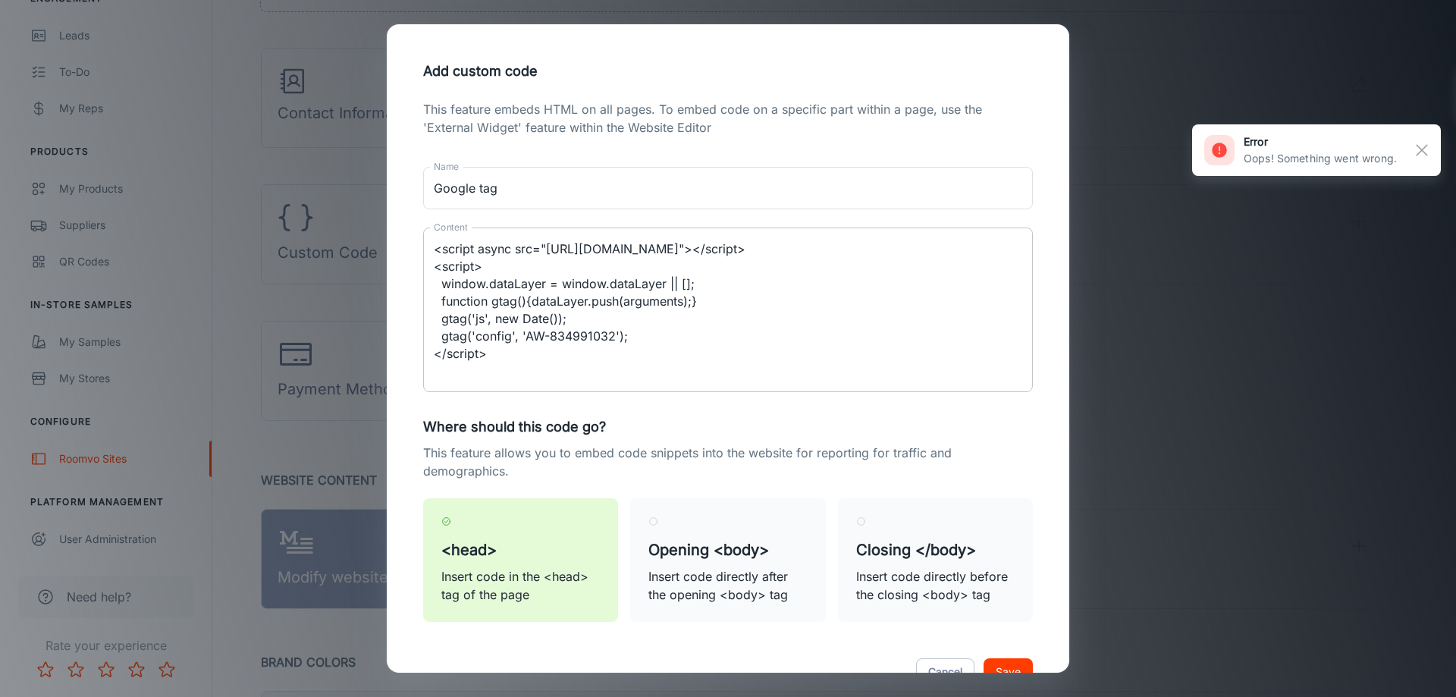
type textarea "<script async src="https://www.googletagmanager.com/gtag/js?id=AW-834991032"></…"
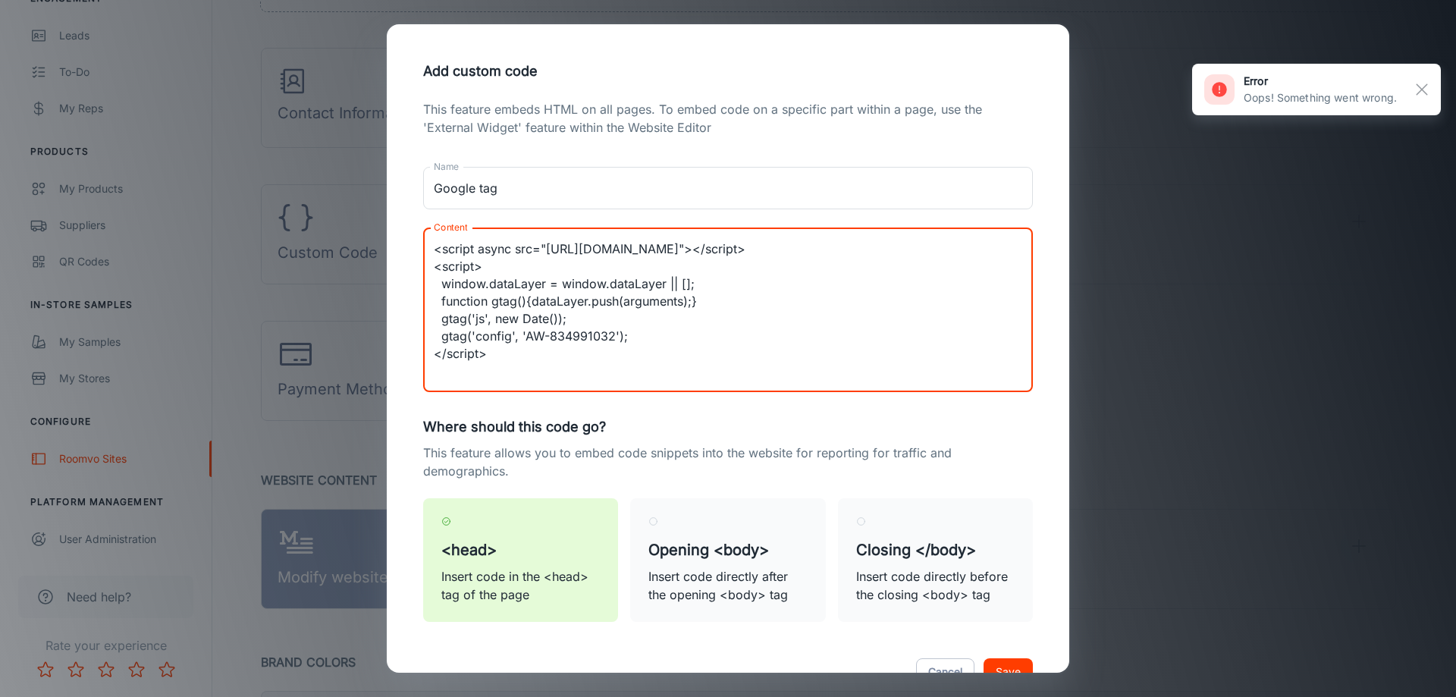
click at [753, 348] on textarea "<script async src="https://www.googletagmanager.com/gtag/js?id=AW-834991032"></…" at bounding box center [728, 310] width 589 height 140
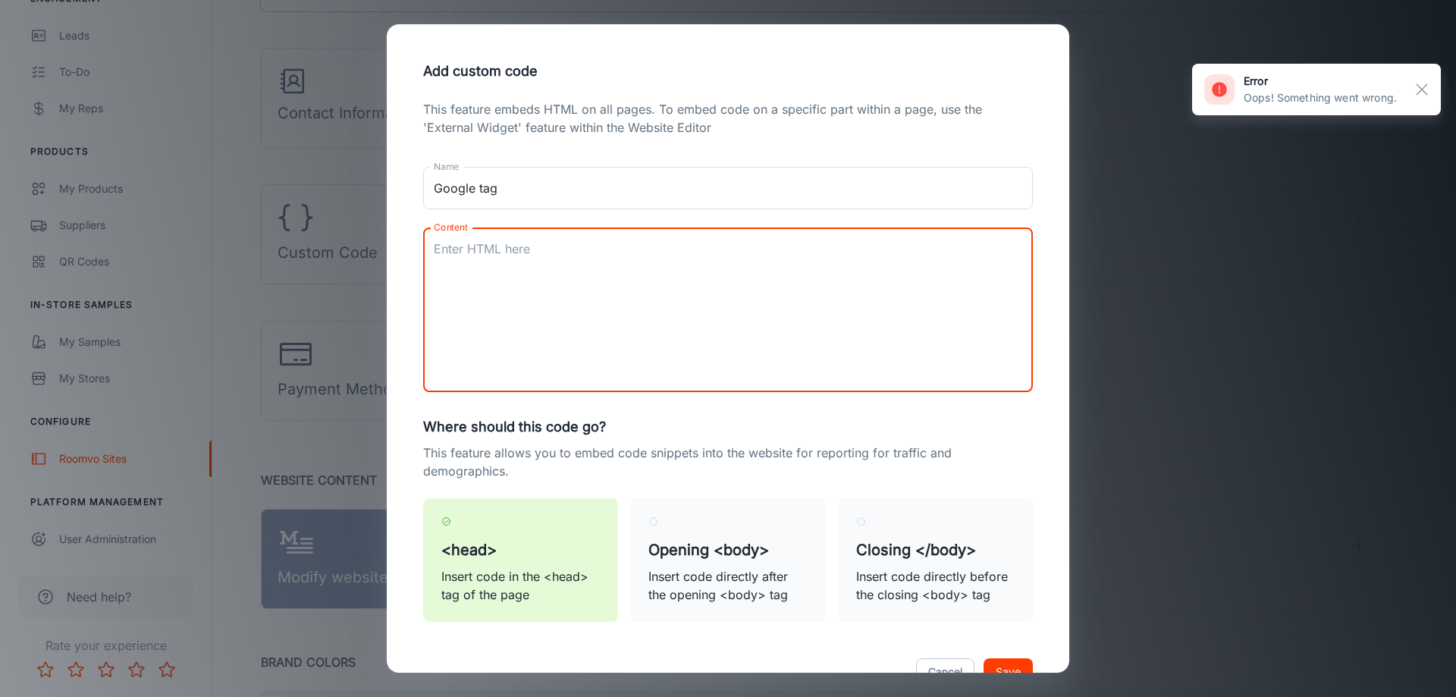
click at [988, 669] on div "Cancel Save" at bounding box center [728, 672] width 646 height 64
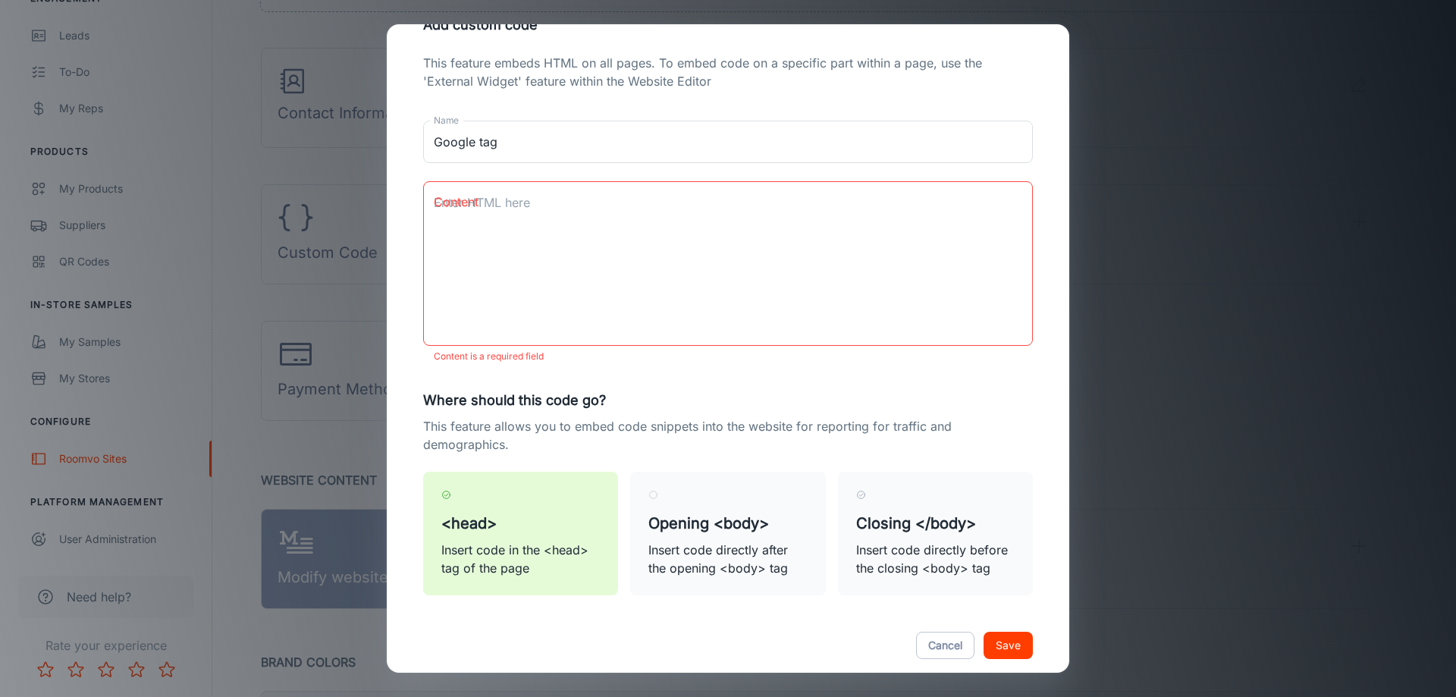
scroll to position [69, 0]
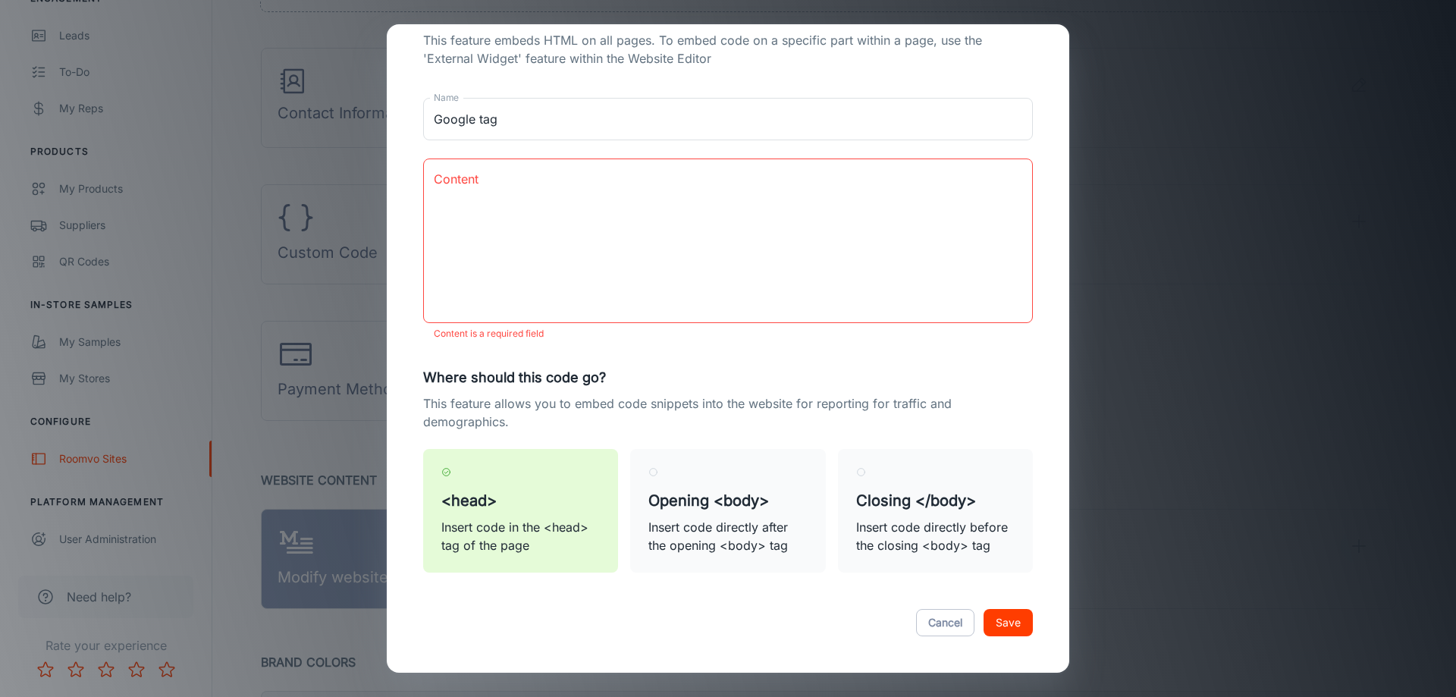
click at [734, 282] on textarea "Content" at bounding box center [728, 241] width 589 height 140
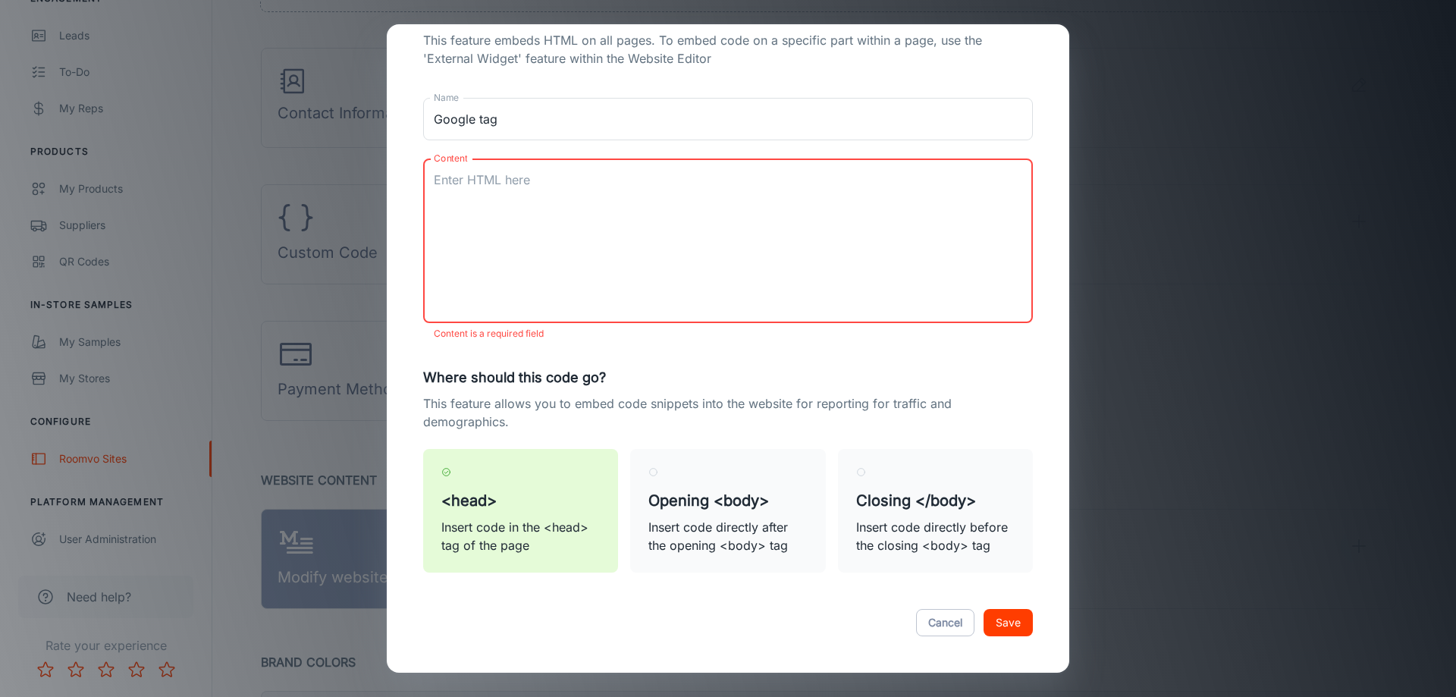
click at [986, 629] on button "Save" at bounding box center [1008, 622] width 49 height 27
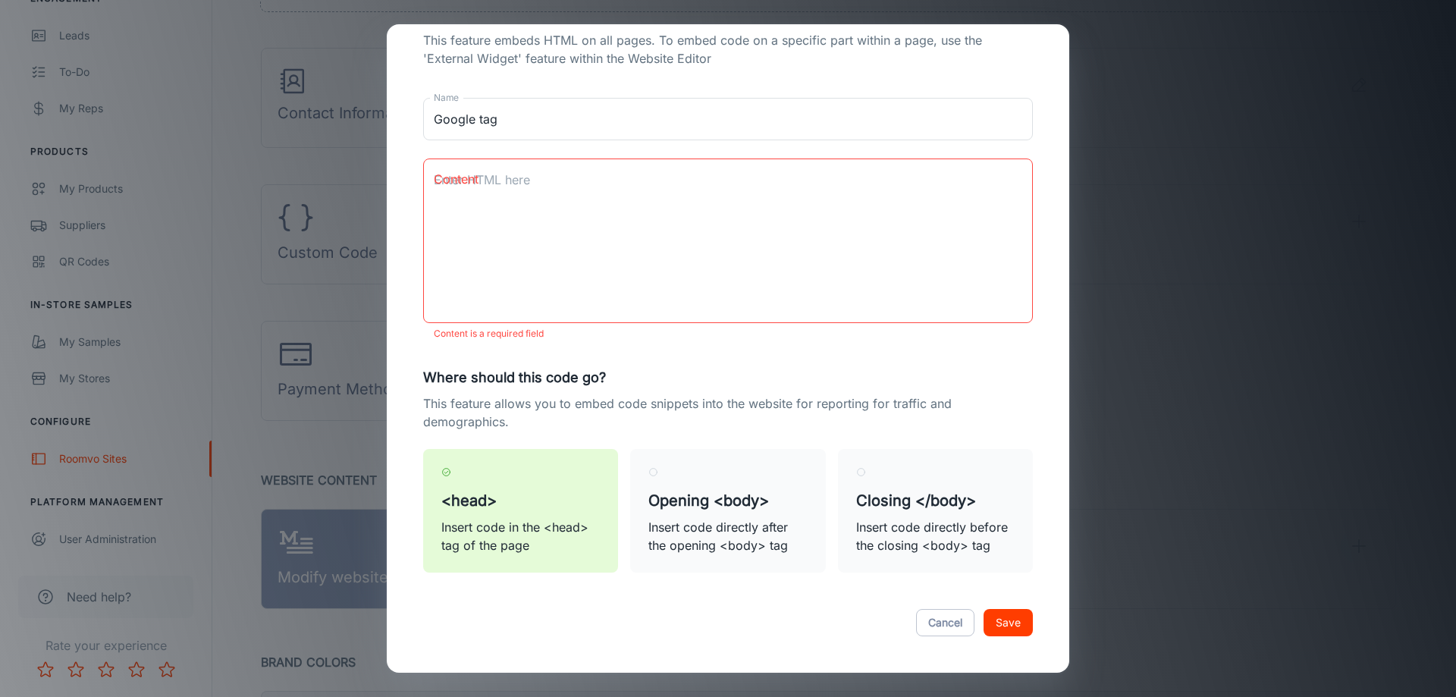
click at [553, 182] on textarea "Content" at bounding box center [728, 241] width 589 height 140
paste textarea "<!-- Google tag (gtag.js) -->"
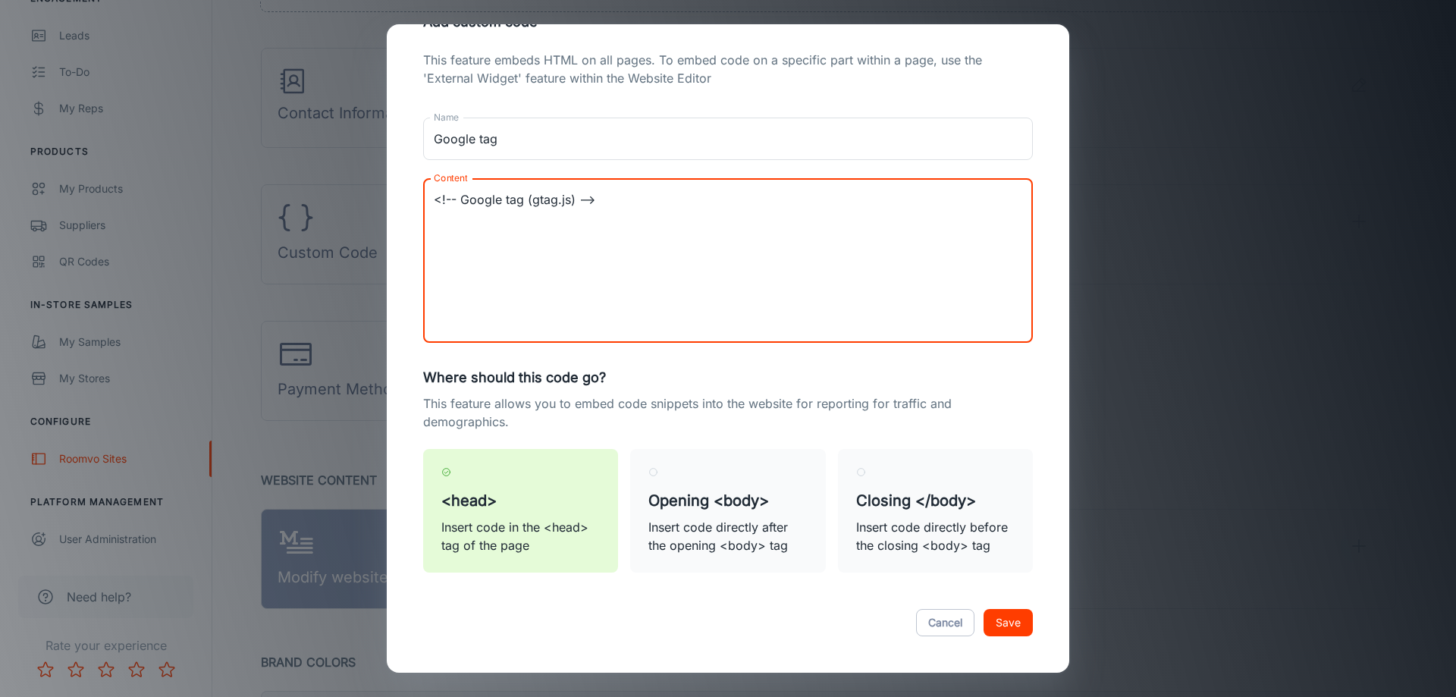
type textarea "<!-- Google tag (gtag.js) -->"
click at [999, 621] on button "Save" at bounding box center [1008, 622] width 49 height 27
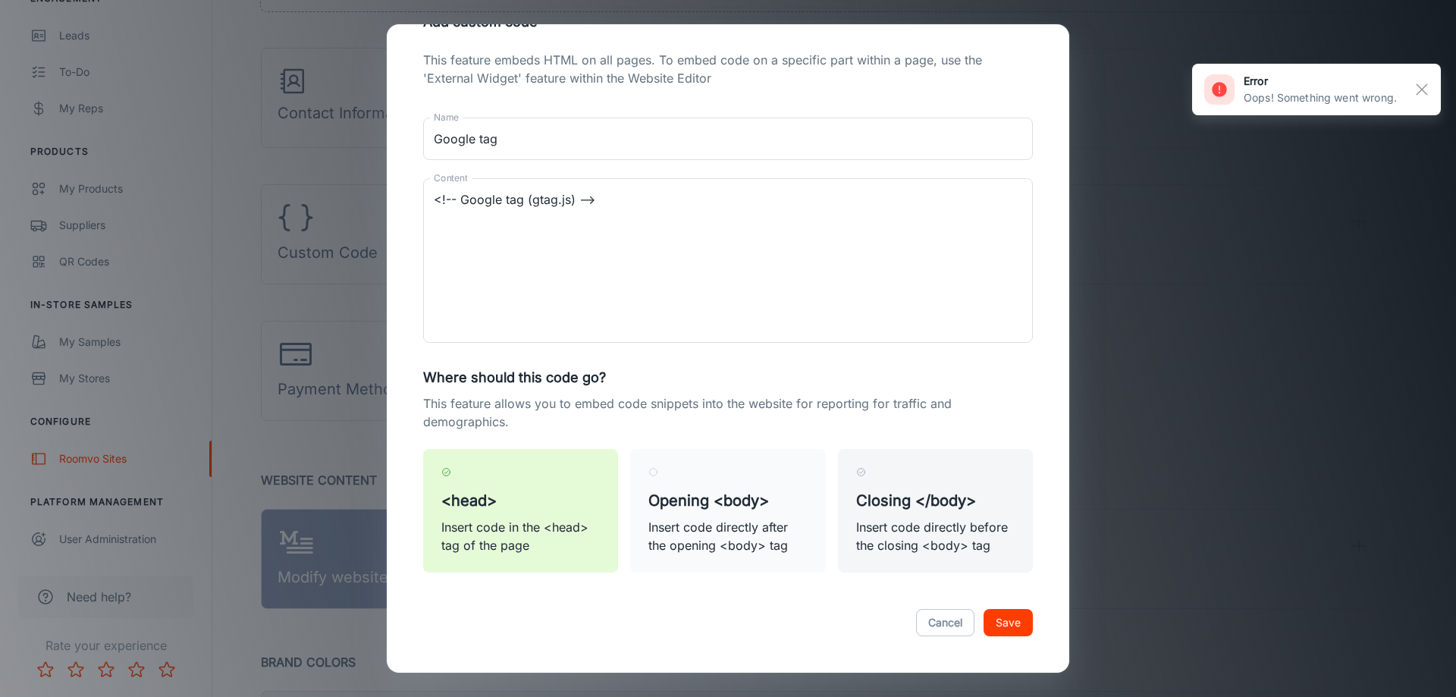
click at [925, 530] on p "Insert code directly before the closing <body> tag" at bounding box center [935, 536] width 159 height 36
click at [866, 477] on input "Closing </body> Insert code directly before the closing <body> tag" at bounding box center [861, 472] width 10 height 10
radio input "true"
radio input "false"
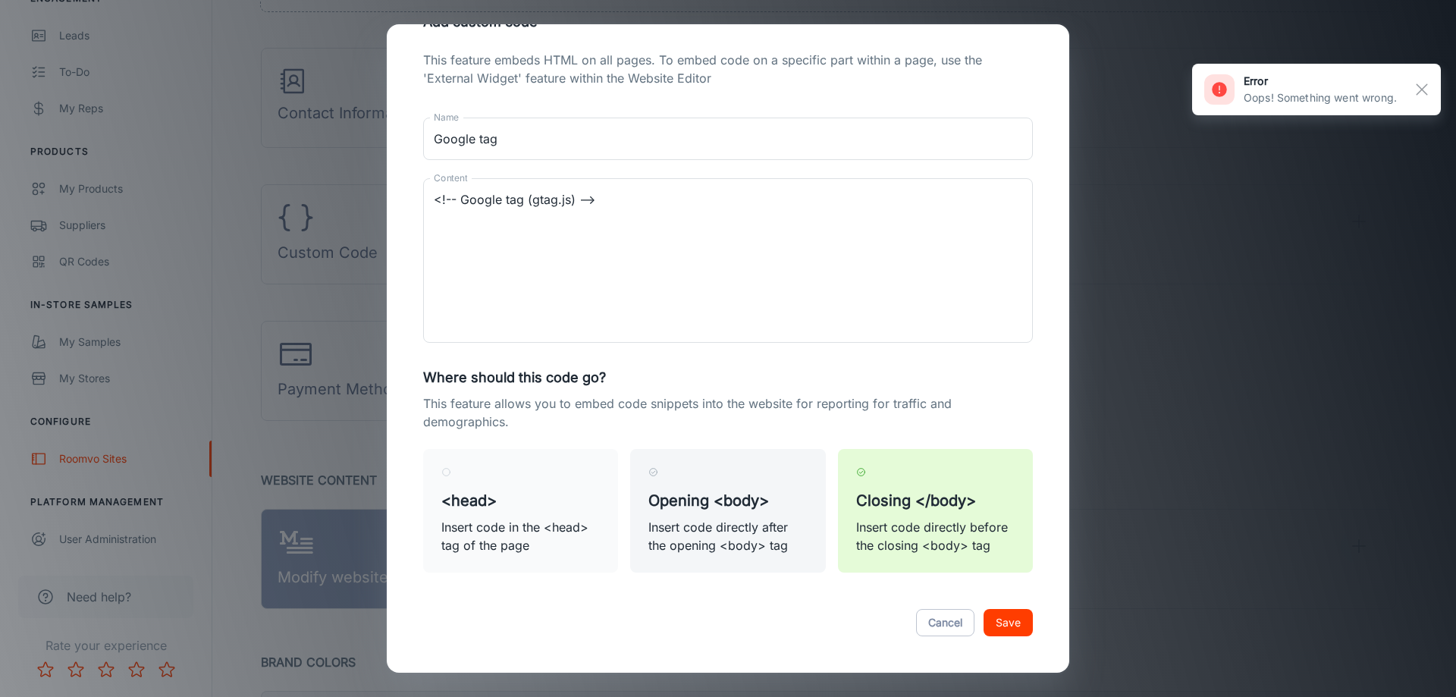
click at [744, 534] on p "Insert code directly after the opening <body> tag" at bounding box center [728, 536] width 159 height 36
click at [658, 477] on input "Opening <body> Insert code directly after the opening <body> tag" at bounding box center [654, 472] width 10 height 10
radio input "true"
radio input "false"
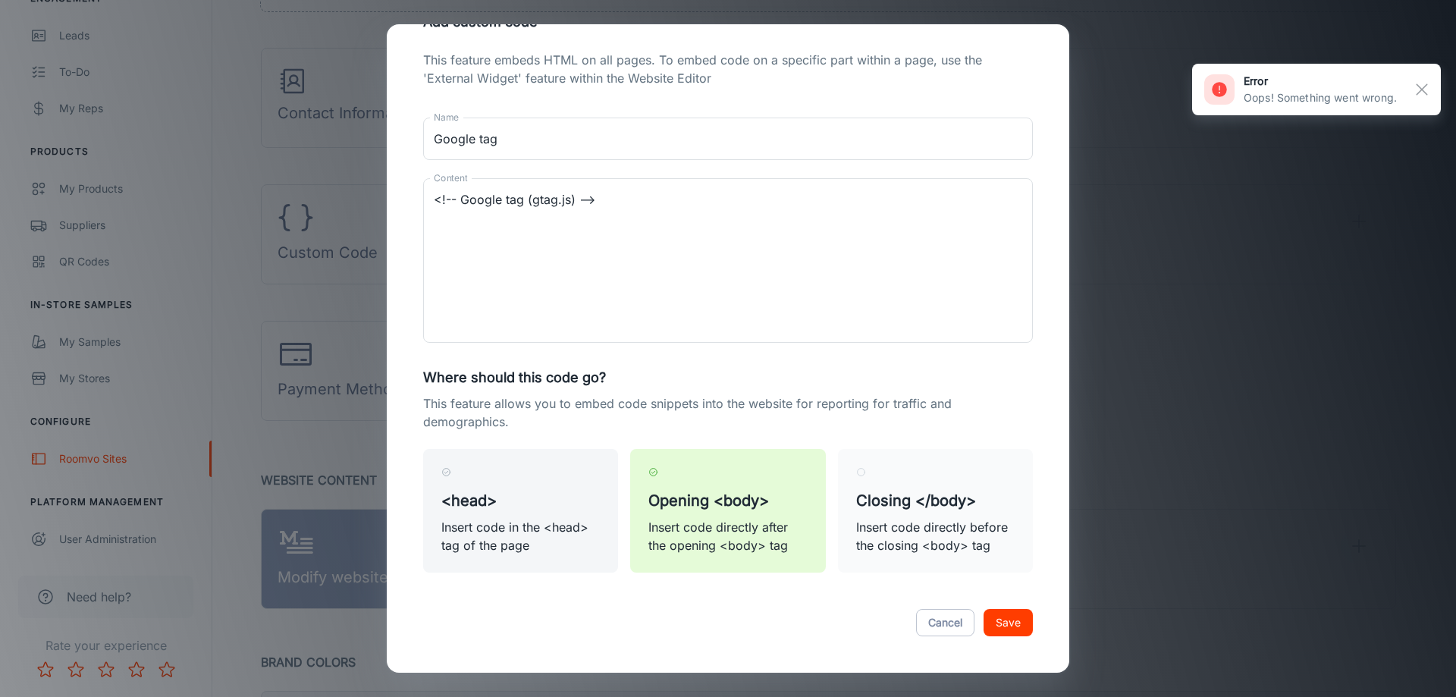
click at [543, 508] on h5 "<head>" at bounding box center [520, 500] width 159 height 23
click at [451, 477] on input "<head> Insert code in the <head> tag of the page" at bounding box center [446, 472] width 10 height 10
radio input "true"
radio input "false"
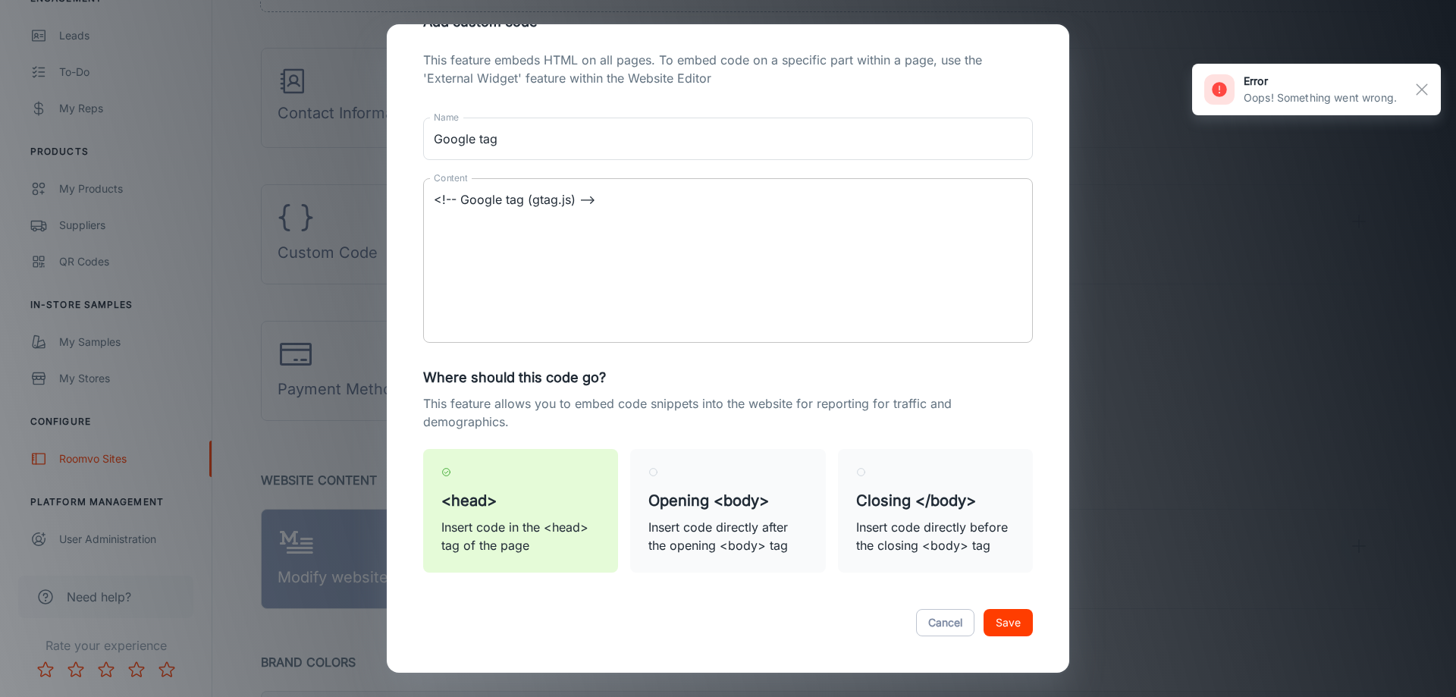
click at [578, 196] on textarea "<!-- Google tag (gtag.js) -->" at bounding box center [728, 261] width 589 height 140
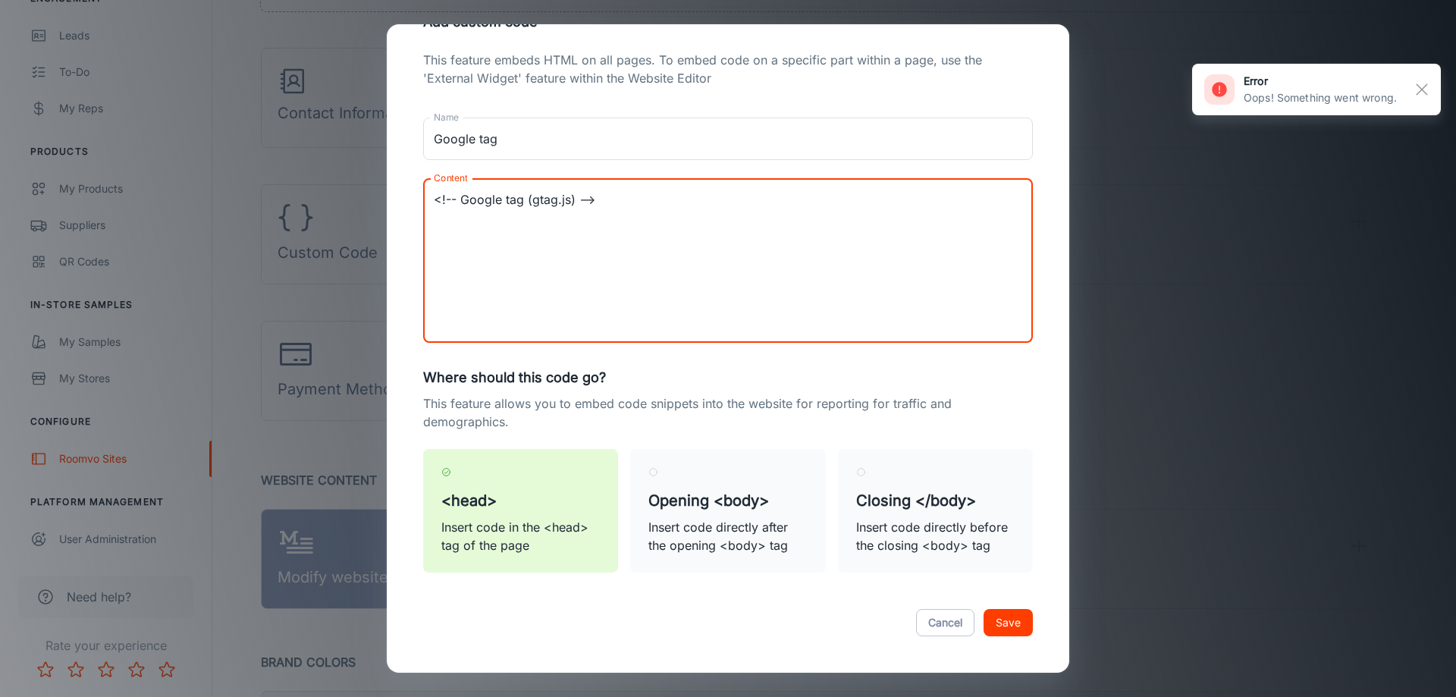
click at [607, 203] on textarea "<!-- Google tag (gtag.js) -->" at bounding box center [728, 261] width 589 height 140
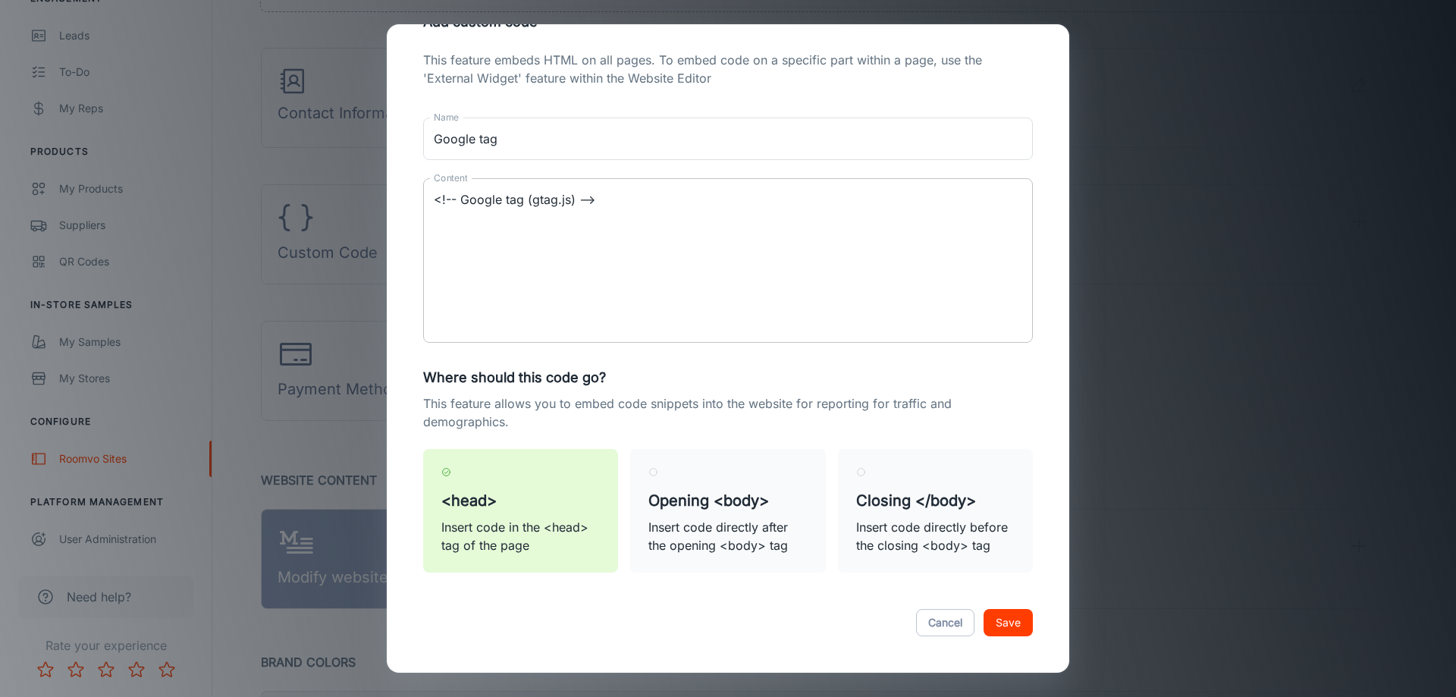
click at [584, 250] on textarea "<!-- Google tag (gtag.js) -->" at bounding box center [728, 261] width 589 height 140
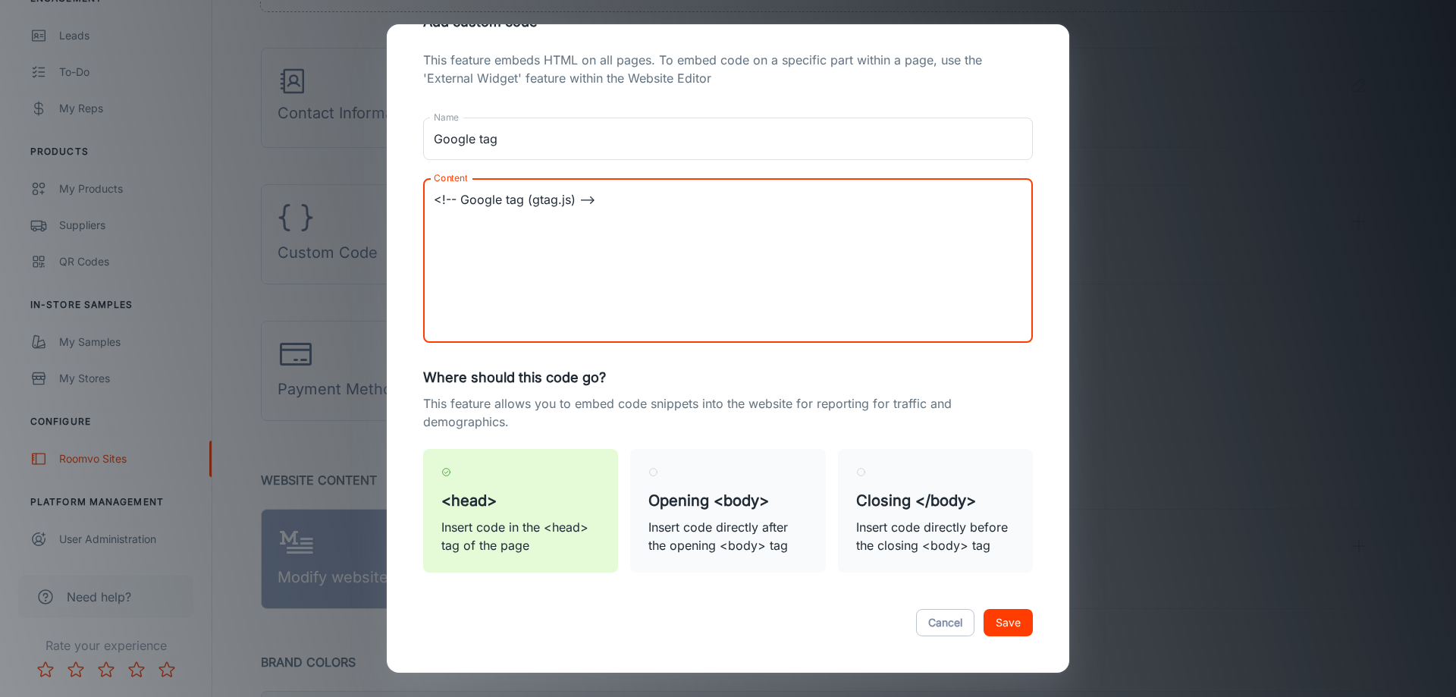
paste textarea "<script> window.dataLayer = window.dataLayer || []; function gtag(){dataLayer.p…"
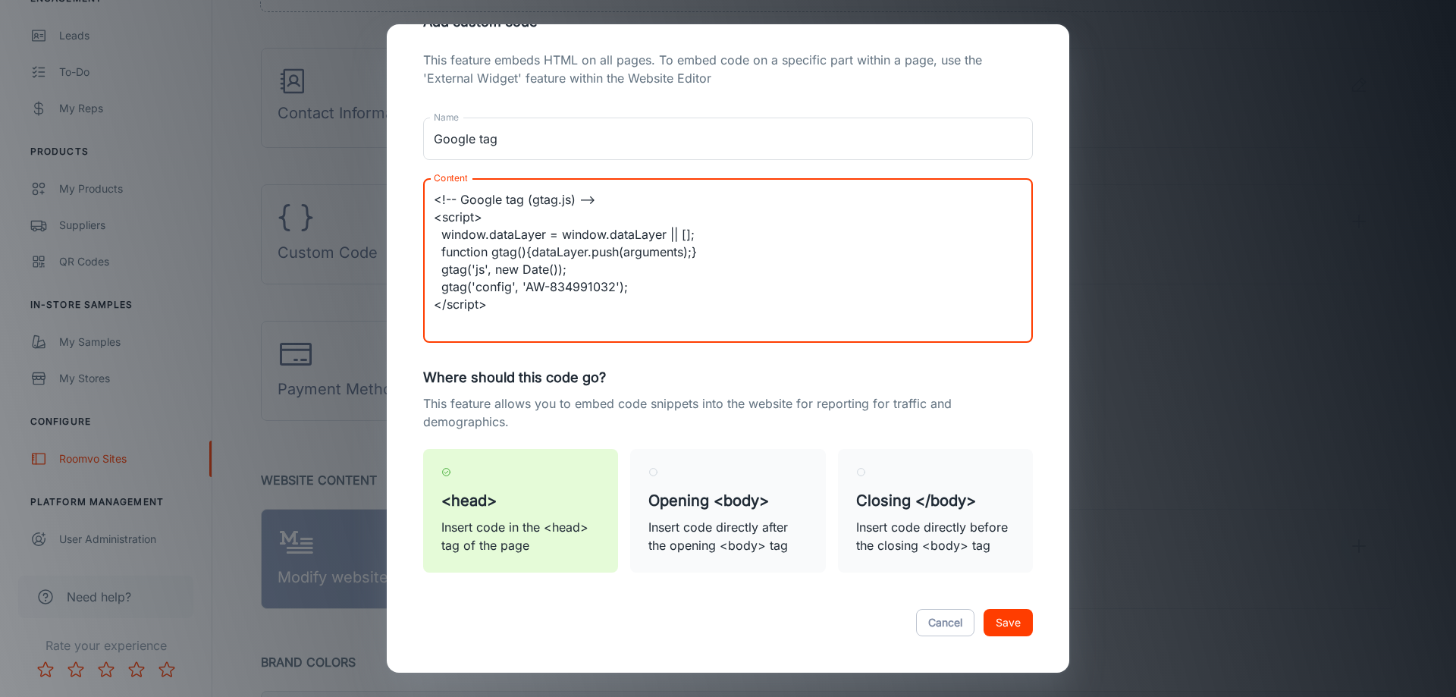
drag, startPoint x: 450, startPoint y: 239, endPoint x: 636, endPoint y: 286, distance: 191.7
click at [636, 286] on textarea "<!-- Google tag (gtag.js) --> <script> window.dataLayer = window.dataLayer || […" at bounding box center [728, 261] width 589 height 140
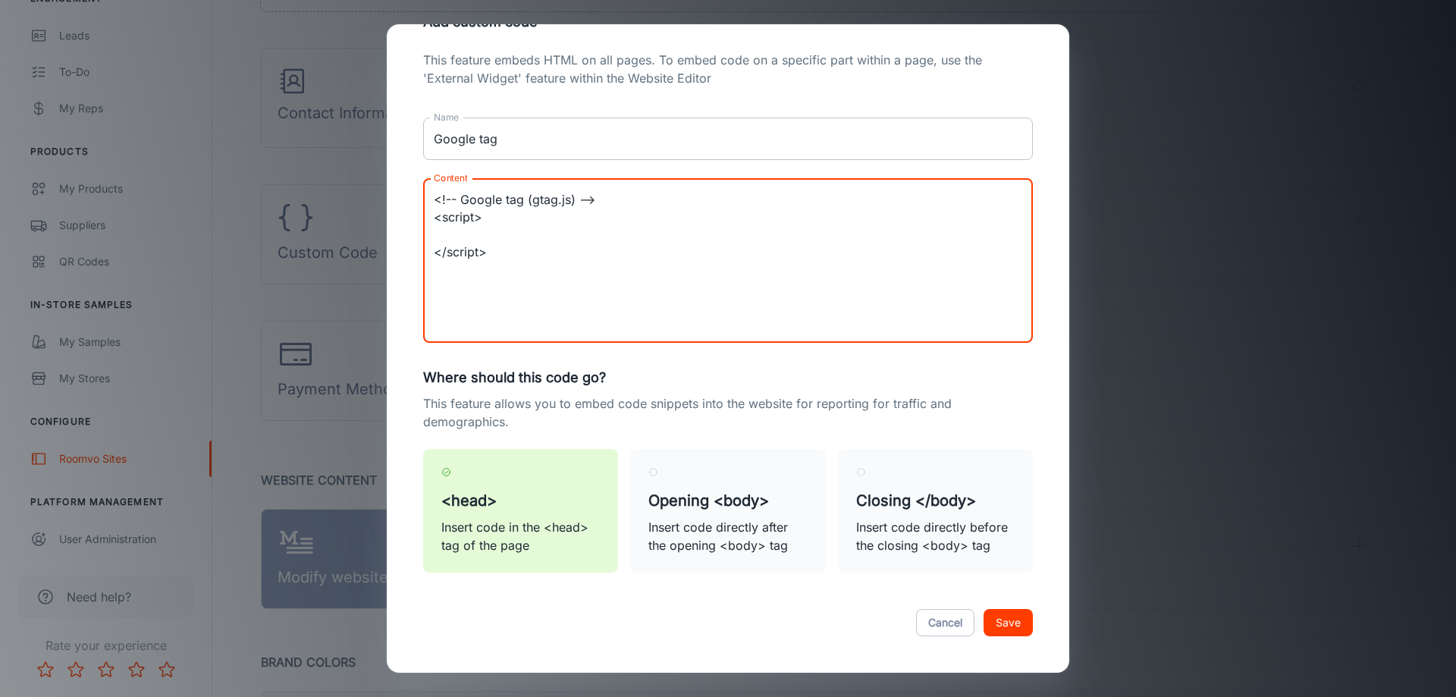
type textarea "<!-- Google tag (gtag.js) --> <script> </script>"
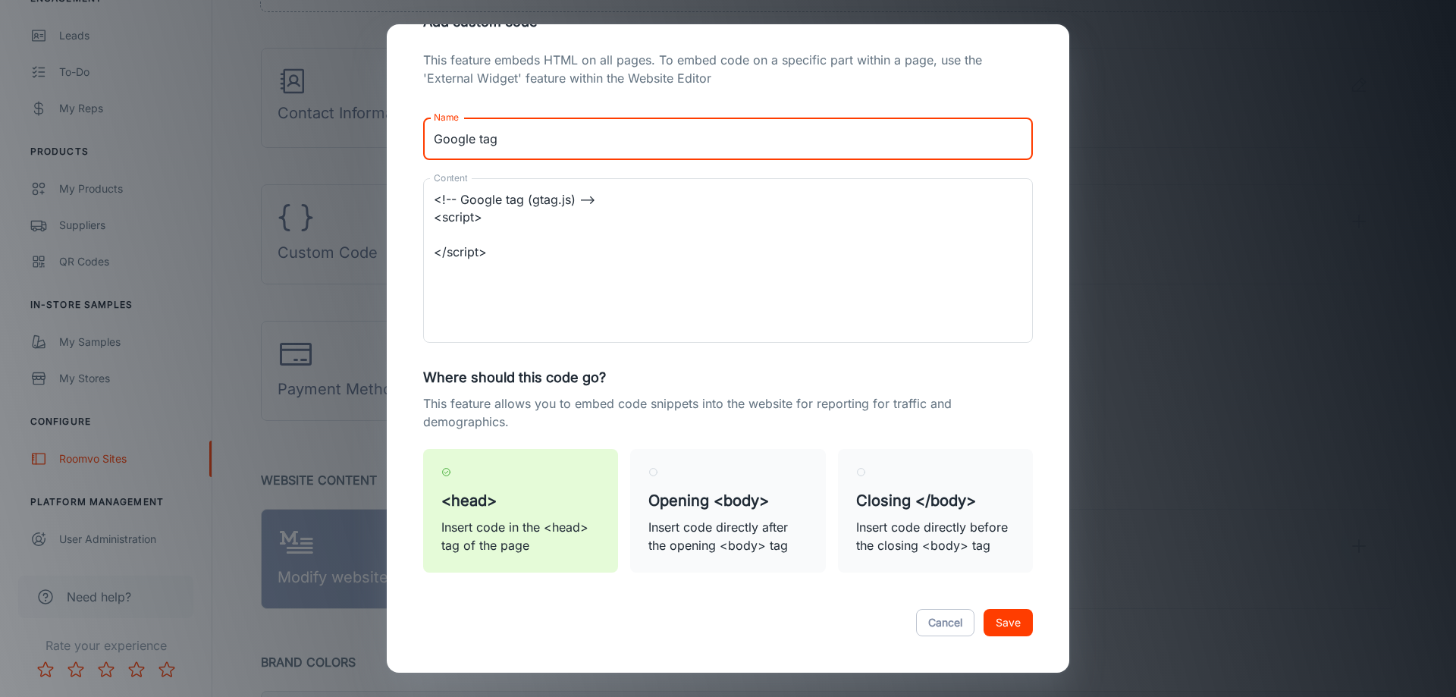
click at [547, 153] on input "Google tag" at bounding box center [728, 139] width 610 height 42
type input "Google tag 2"
click at [1000, 627] on button "Save" at bounding box center [1008, 622] width 49 height 27
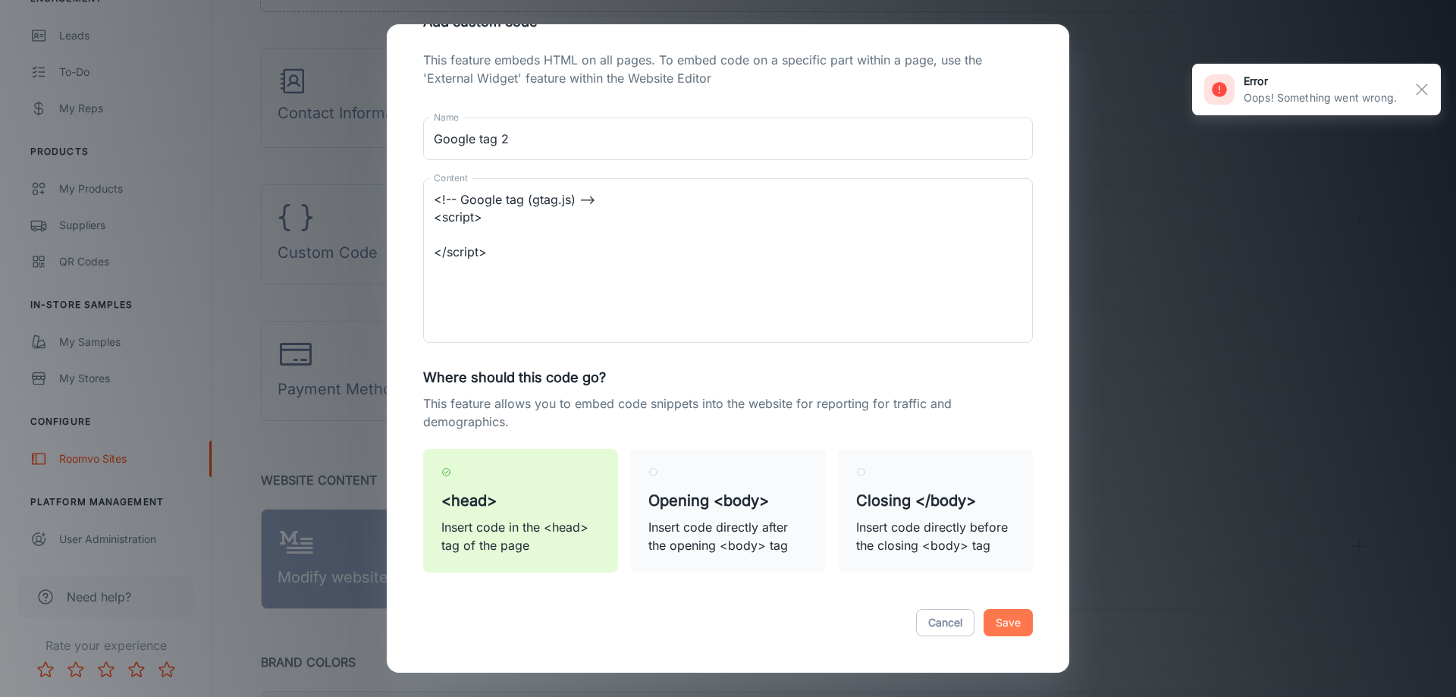
click at [1000, 626] on button "Save" at bounding box center [1008, 622] width 49 height 27
click at [1000, 626] on div "Cancel Save" at bounding box center [728, 623] width 646 height 64
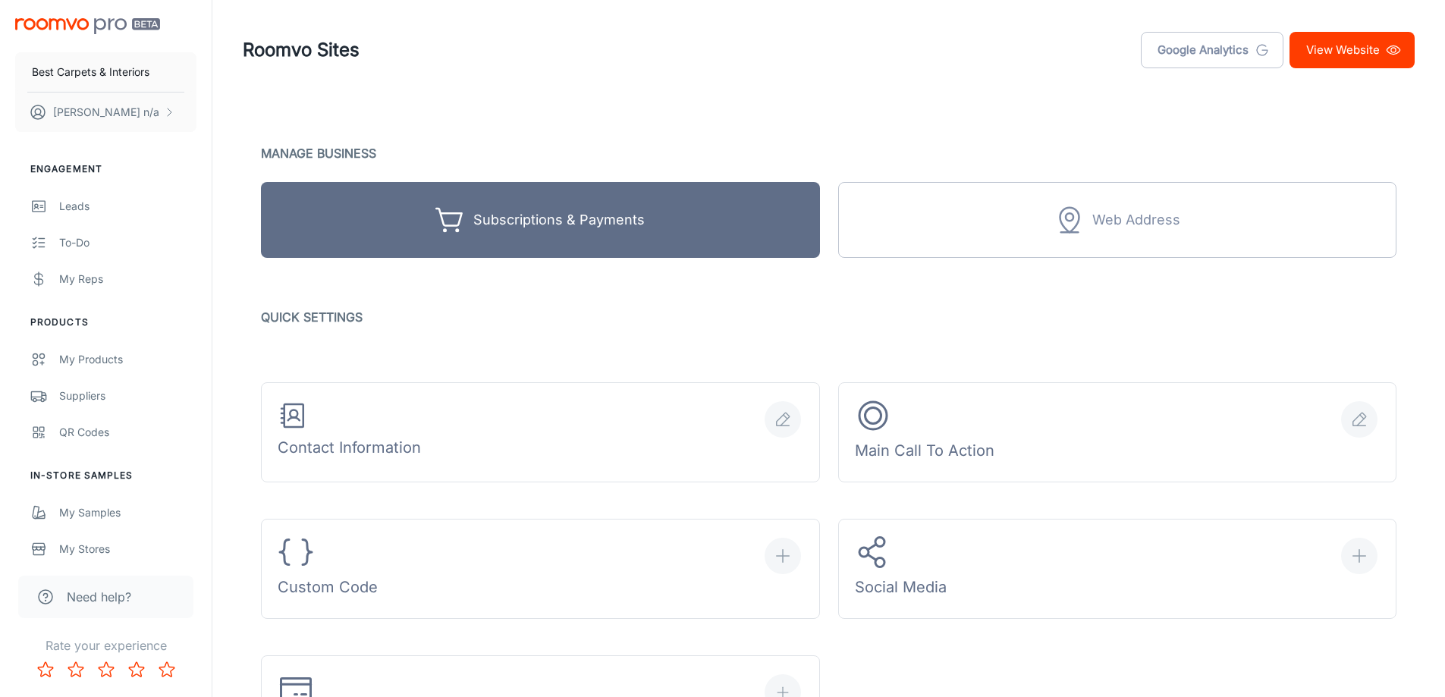
scroll to position [607, 0]
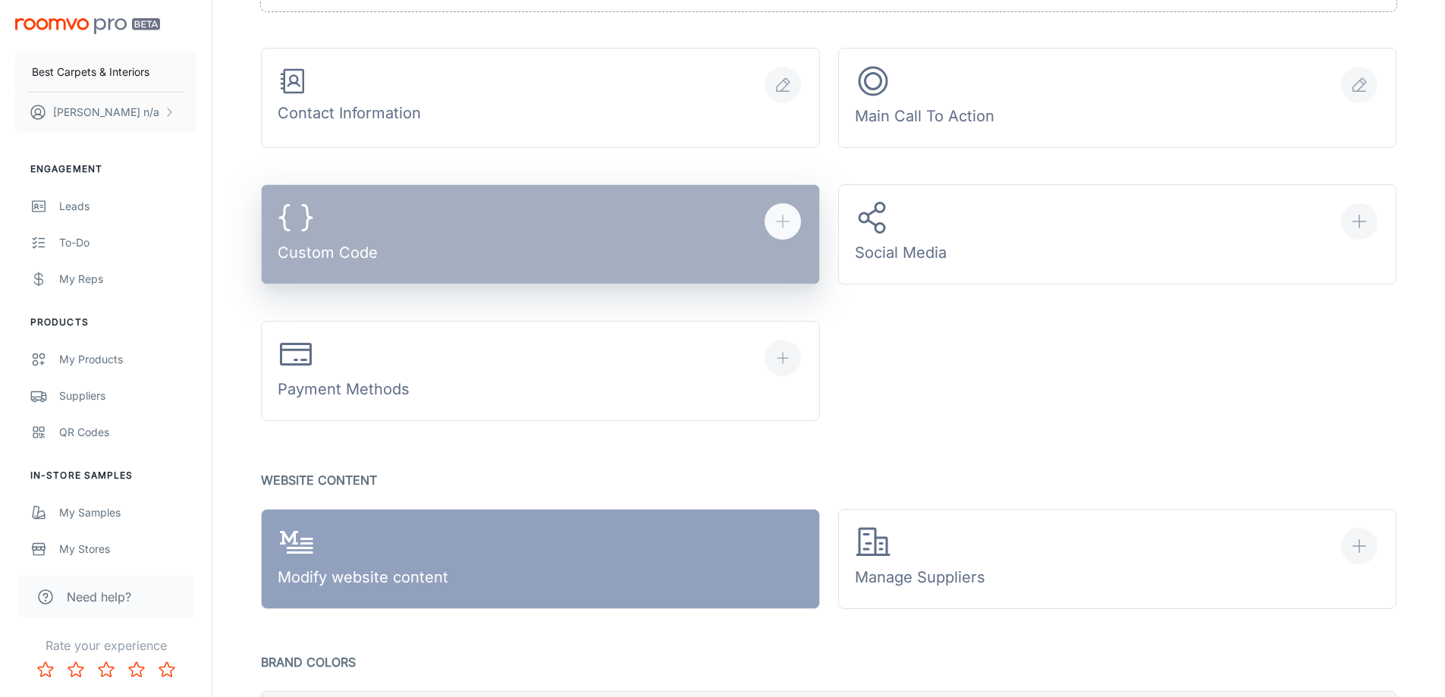
click at [561, 250] on button "Custom Code" at bounding box center [540, 234] width 559 height 100
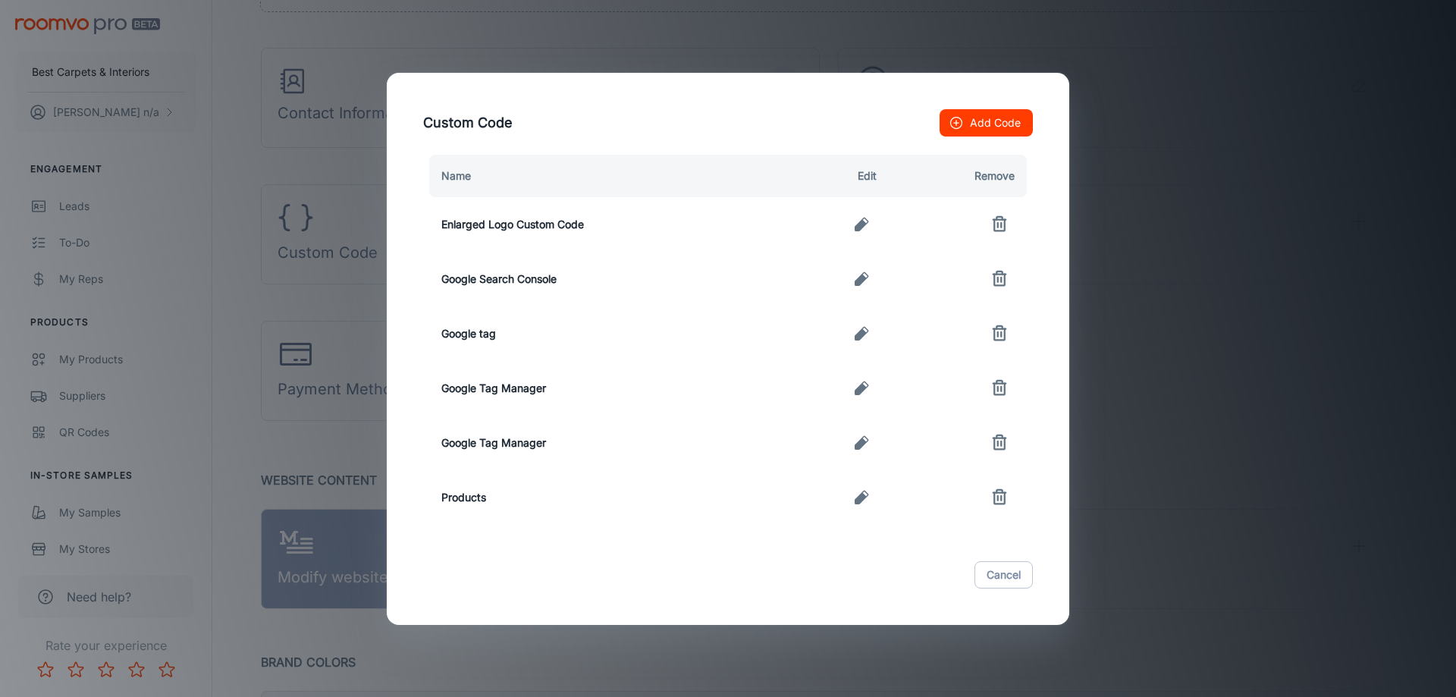
click at [853, 335] on icon "button" at bounding box center [862, 334] width 18 height 18
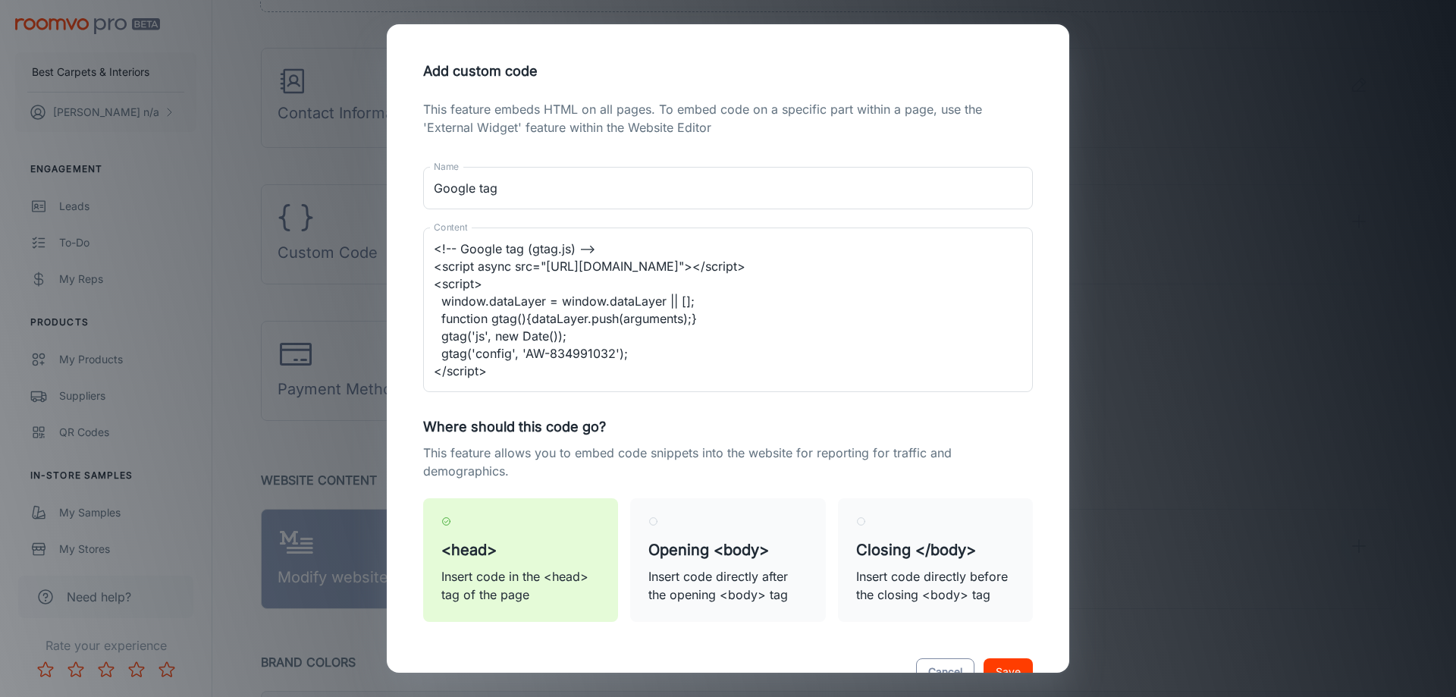
click at [942, 662] on button "Cancel" at bounding box center [945, 671] width 58 height 27
type textarea "<!-- Google tag (gtag.js) --> <script async src="[URL][DOMAIN_NAME]"></script> …"
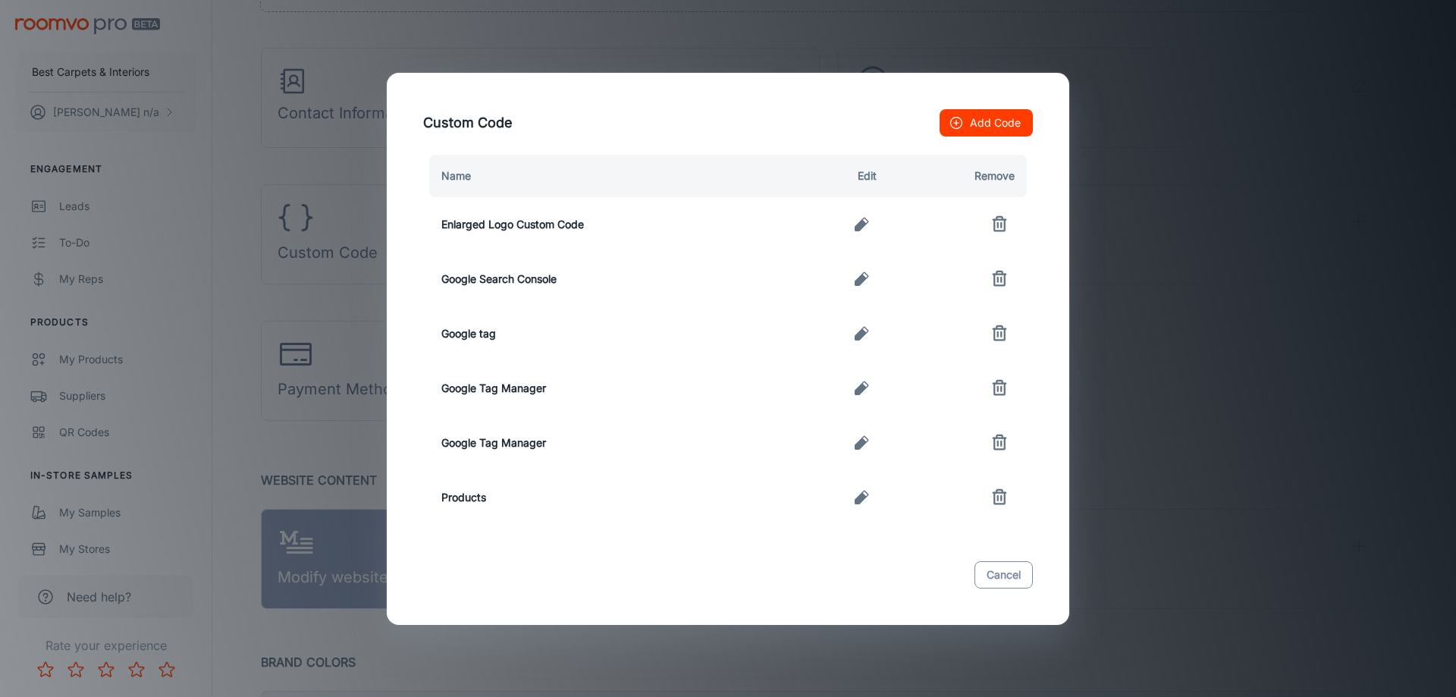
click at [1010, 583] on button "Cancel" at bounding box center [1004, 574] width 58 height 27
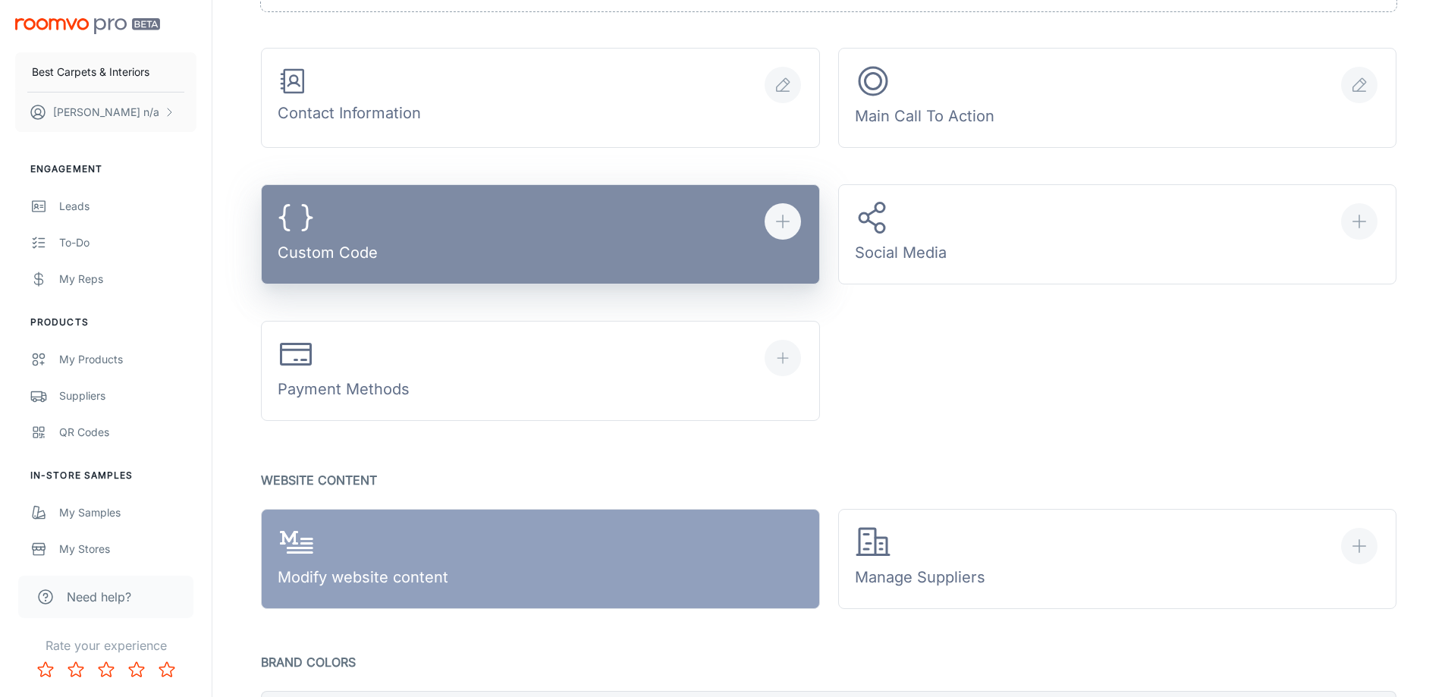
click at [577, 244] on button "Custom Code" at bounding box center [540, 234] width 559 height 100
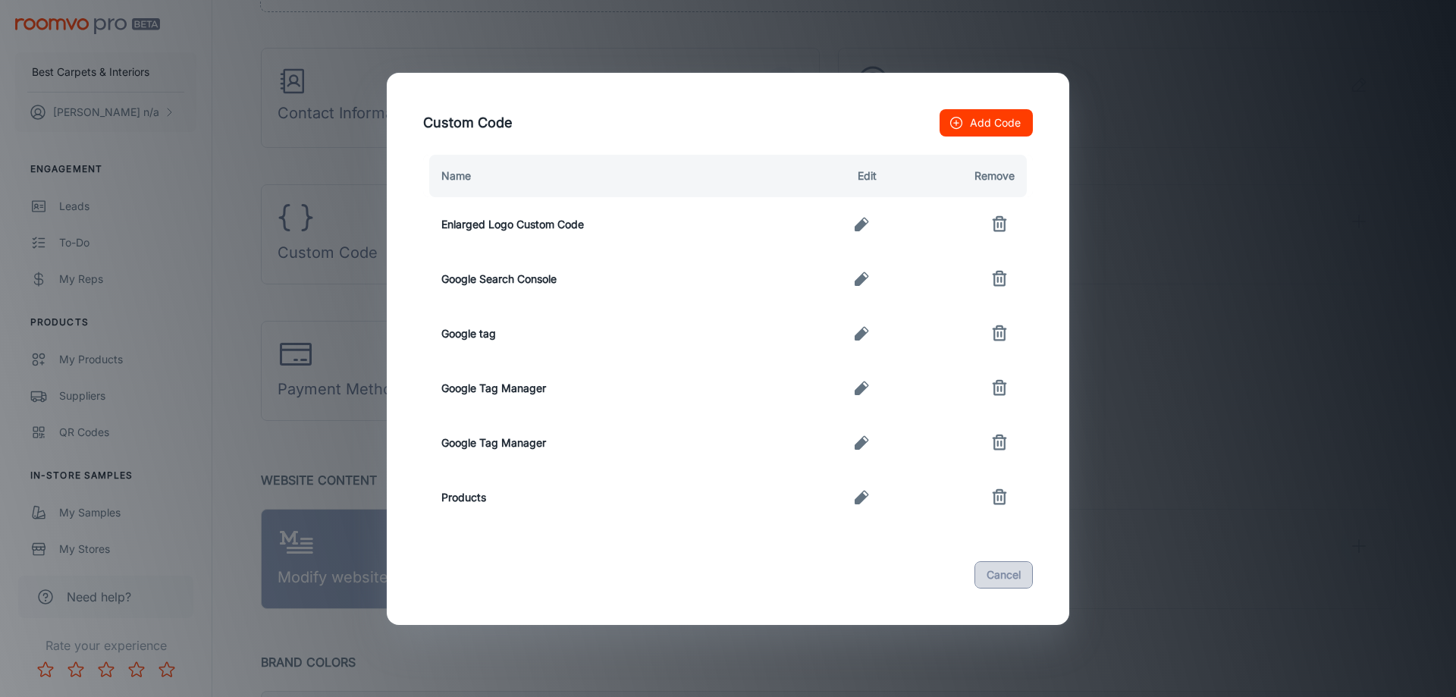
click at [985, 581] on button "Cancel" at bounding box center [1004, 574] width 58 height 27
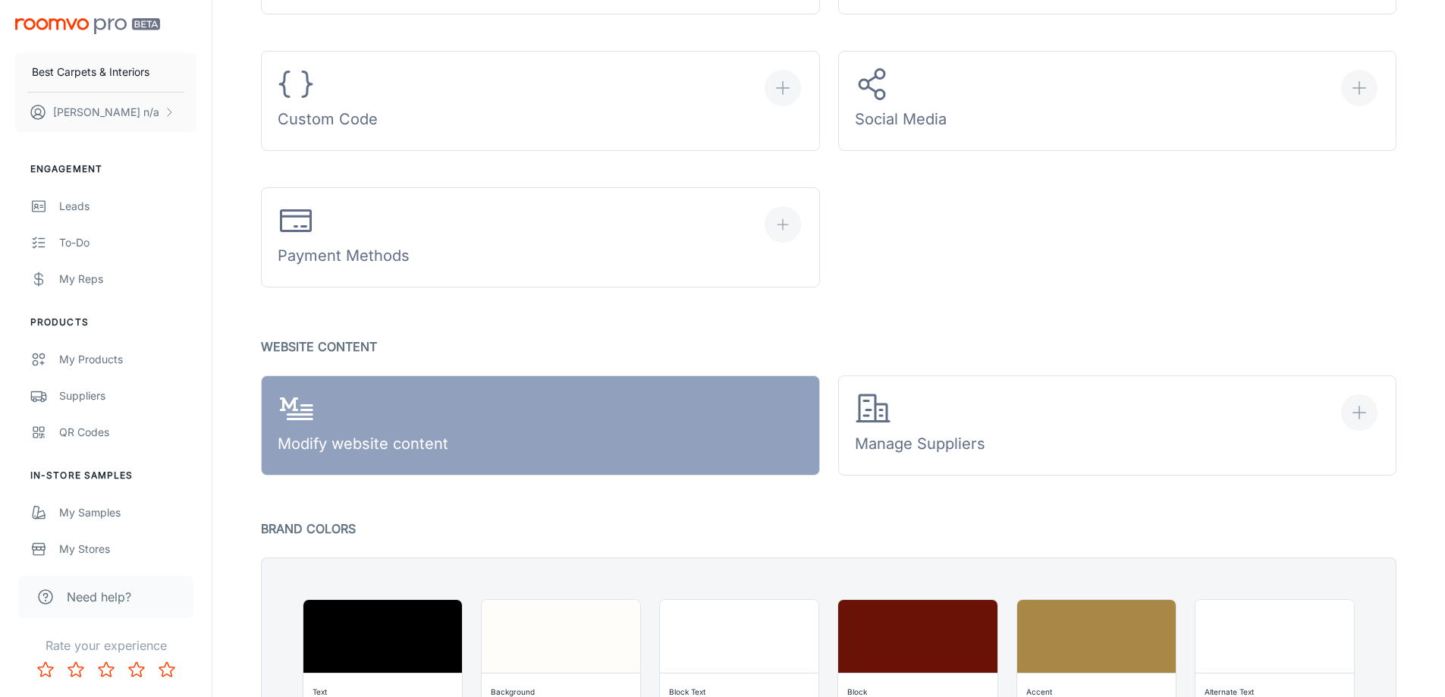
scroll to position [986, 0]
